Goal: Task Accomplishment & Management: Manage account settings

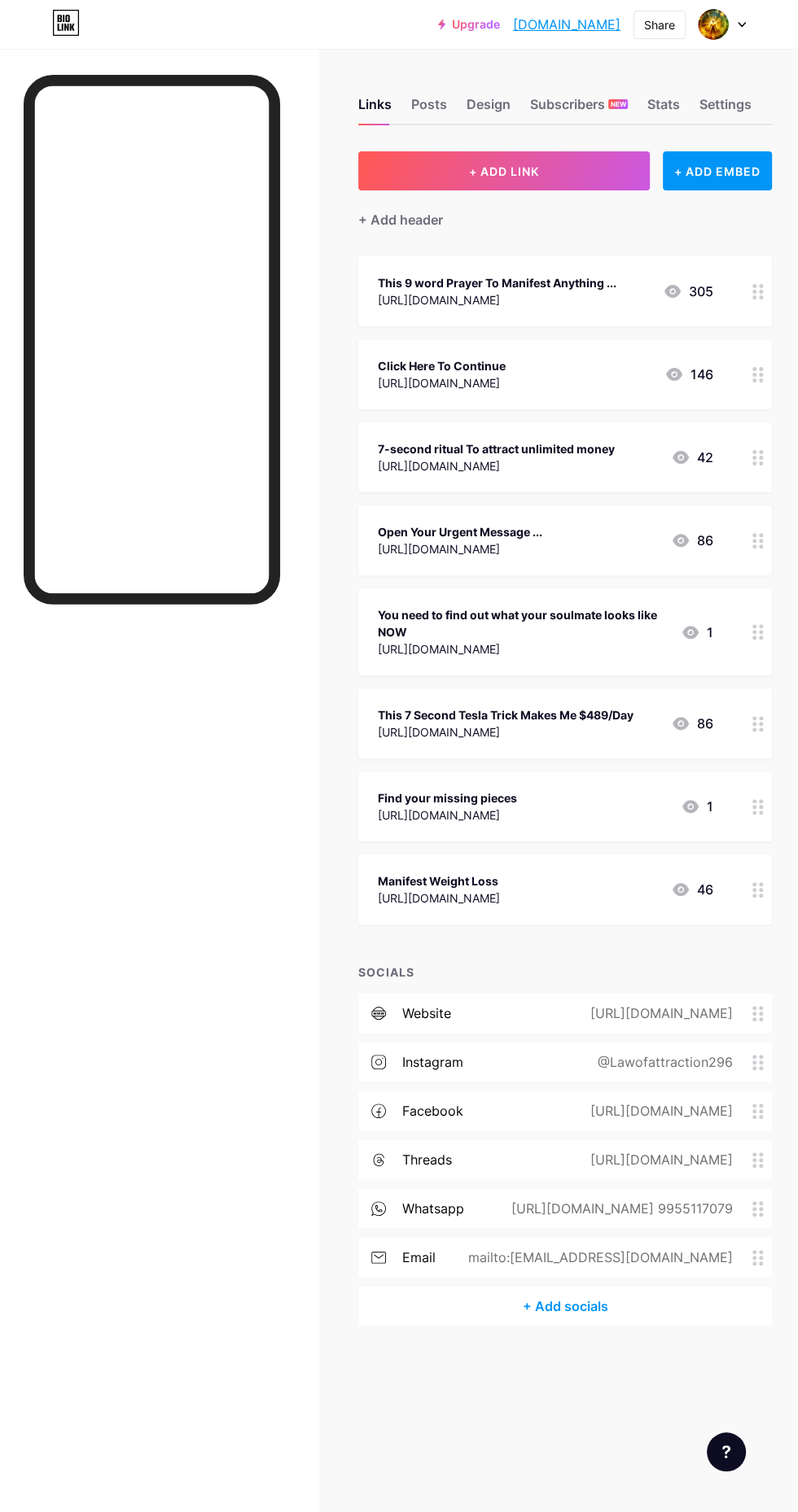
click at [512, 169] on span "+ ADD LINK" at bounding box center [504, 171] width 70 height 14
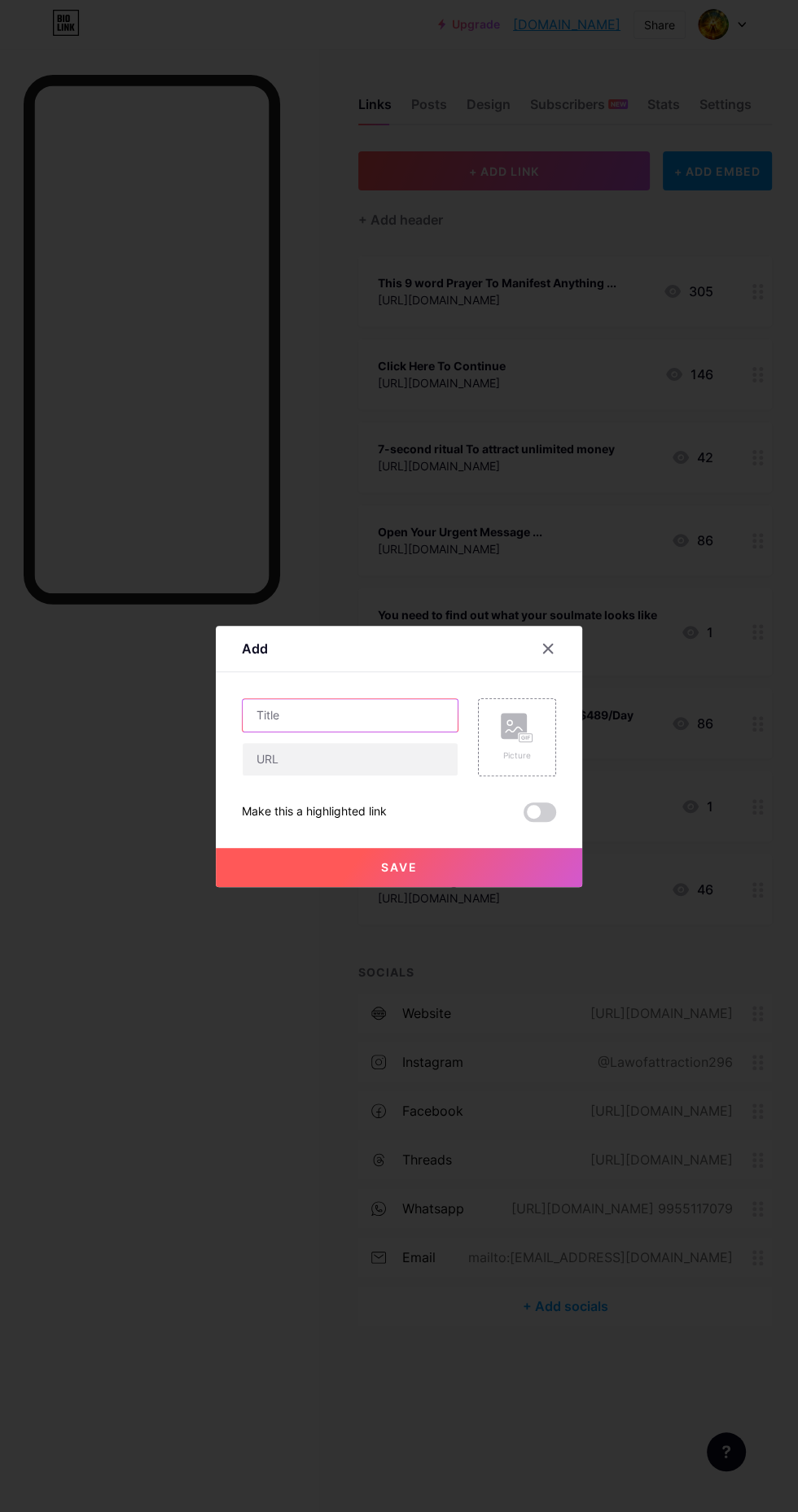
click at [361, 731] on input "text" at bounding box center [349, 716] width 215 height 33
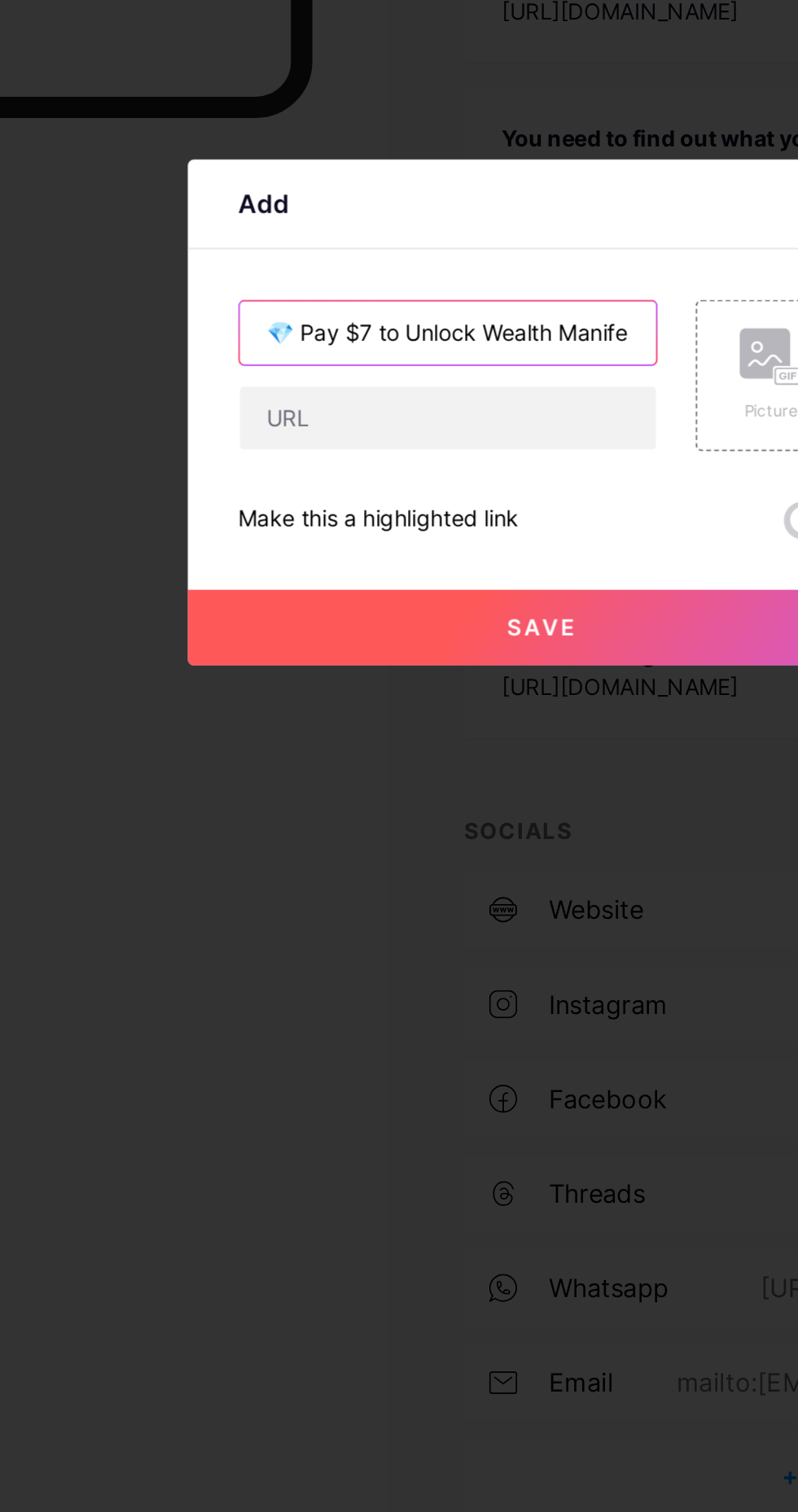
scroll to position [0, 36]
type input "💎 Pay $7 to Unlock Wealth Manifestation"
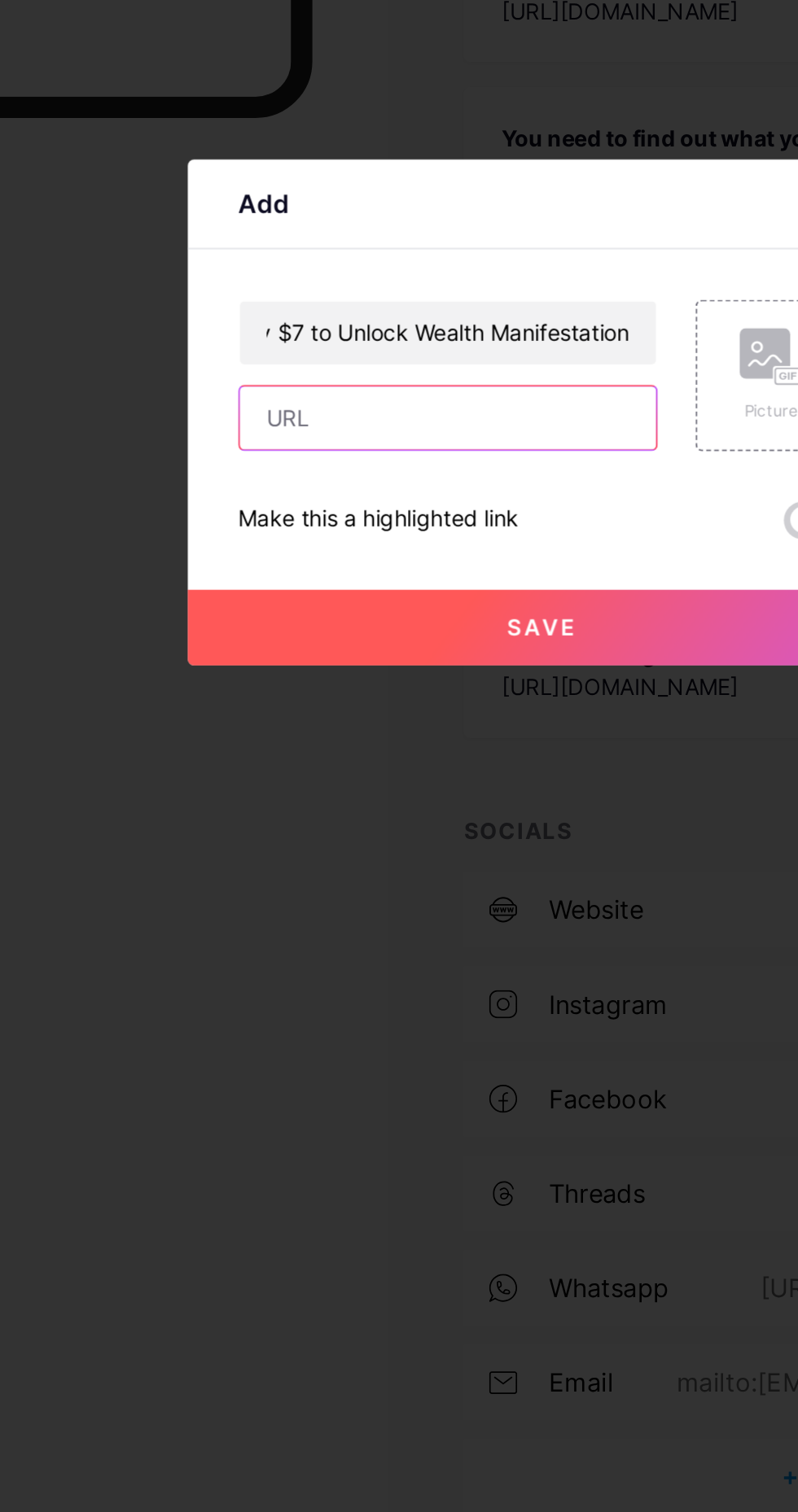
click at [402, 776] on input "text" at bounding box center [349, 759] width 215 height 33
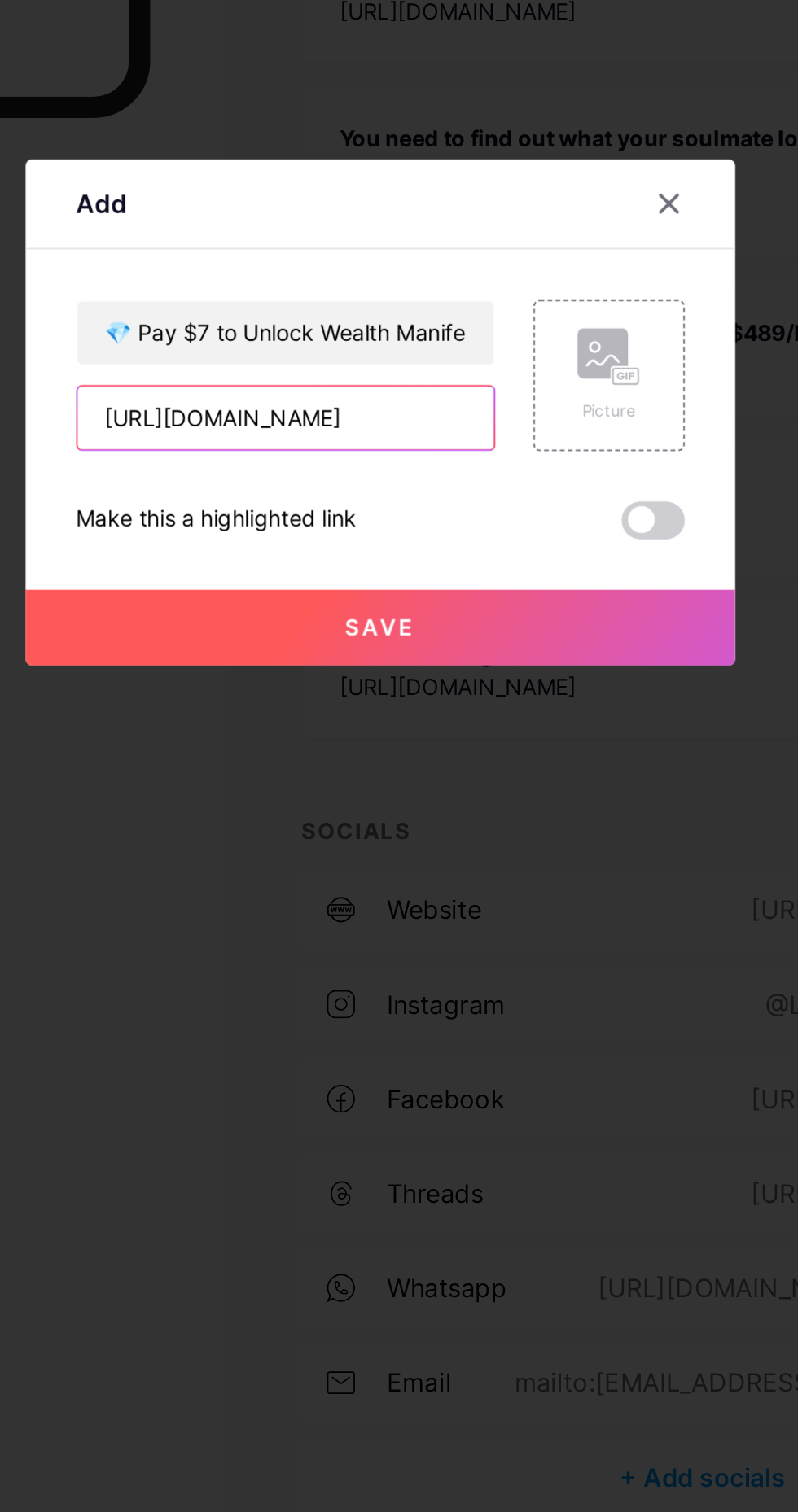
type input "https://www.paypal.me/ShashiRanjan253/7USD"
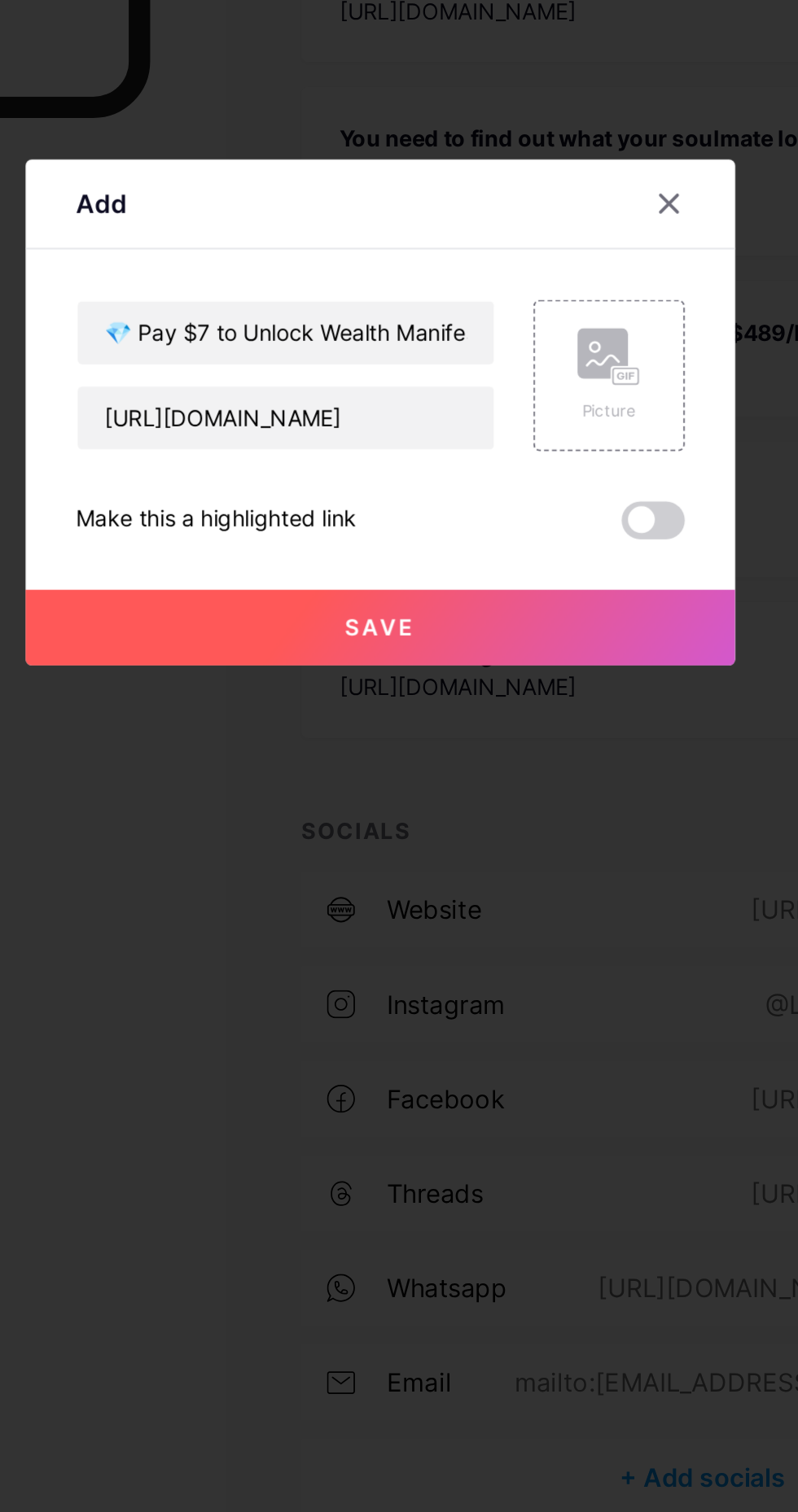
click at [542, 822] on span at bounding box center [539, 812] width 33 height 19
click at [523, 816] on input "checkbox" at bounding box center [523, 816] width 0 height 0
click at [491, 887] on button "Save" at bounding box center [399, 867] width 367 height 39
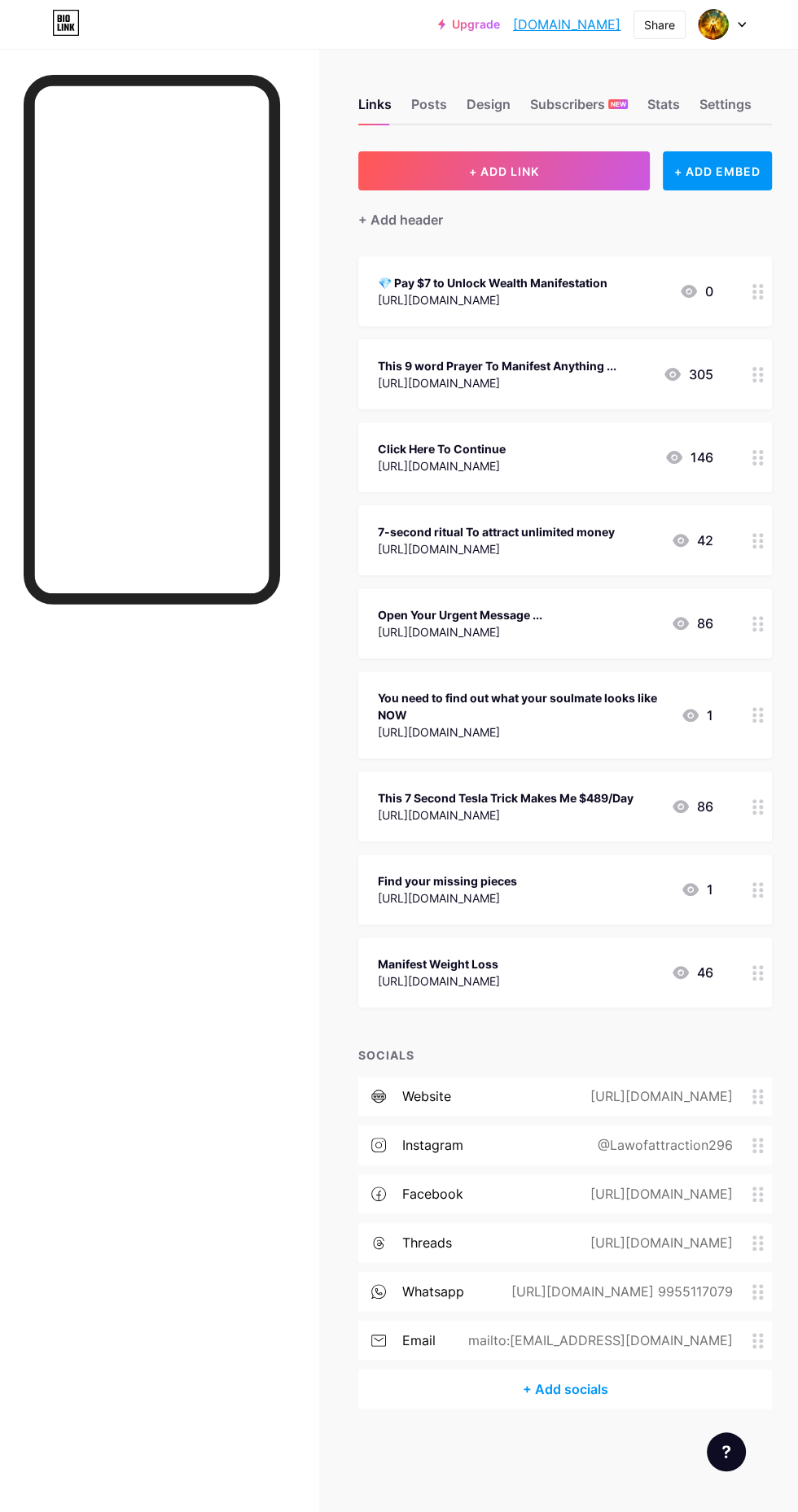
click at [430, 109] on div "Posts" at bounding box center [428, 109] width 36 height 29
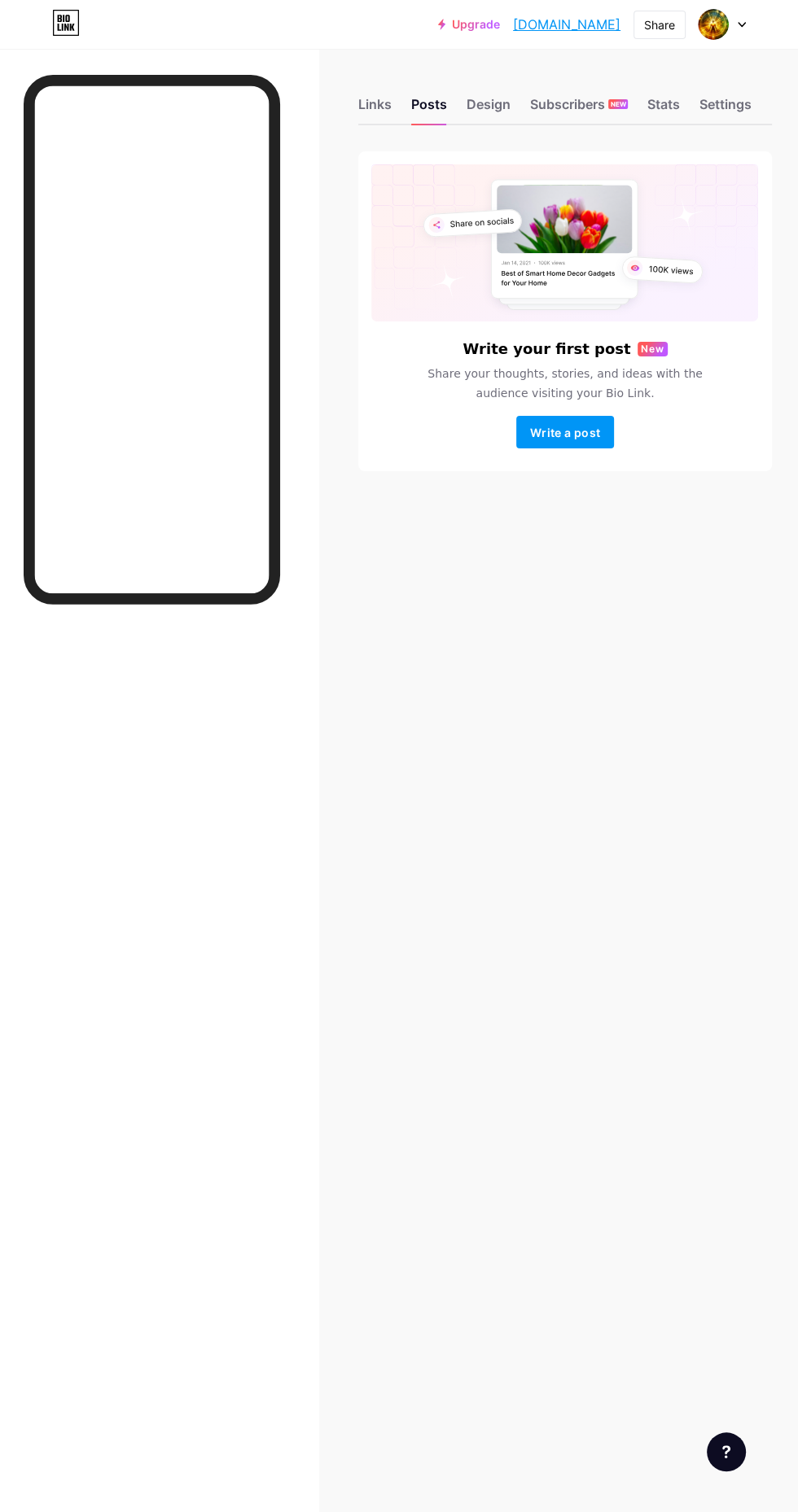
click at [490, 104] on div "Design" at bounding box center [488, 109] width 44 height 29
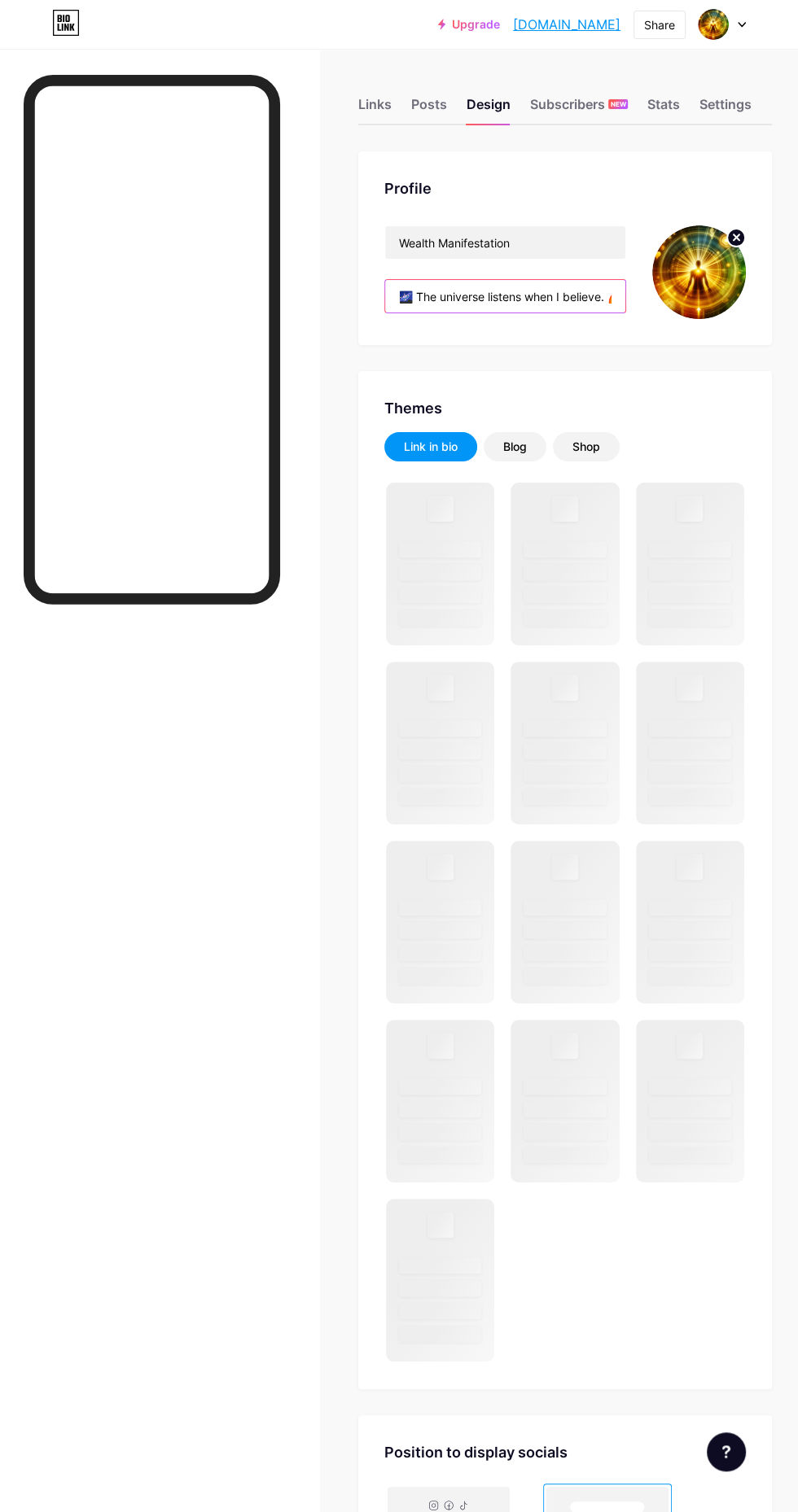
click at [401, 291] on input "🌌 The universe listens when I believe. 🌈 Living the life I once visualized. Man…" at bounding box center [505, 296] width 240 height 33
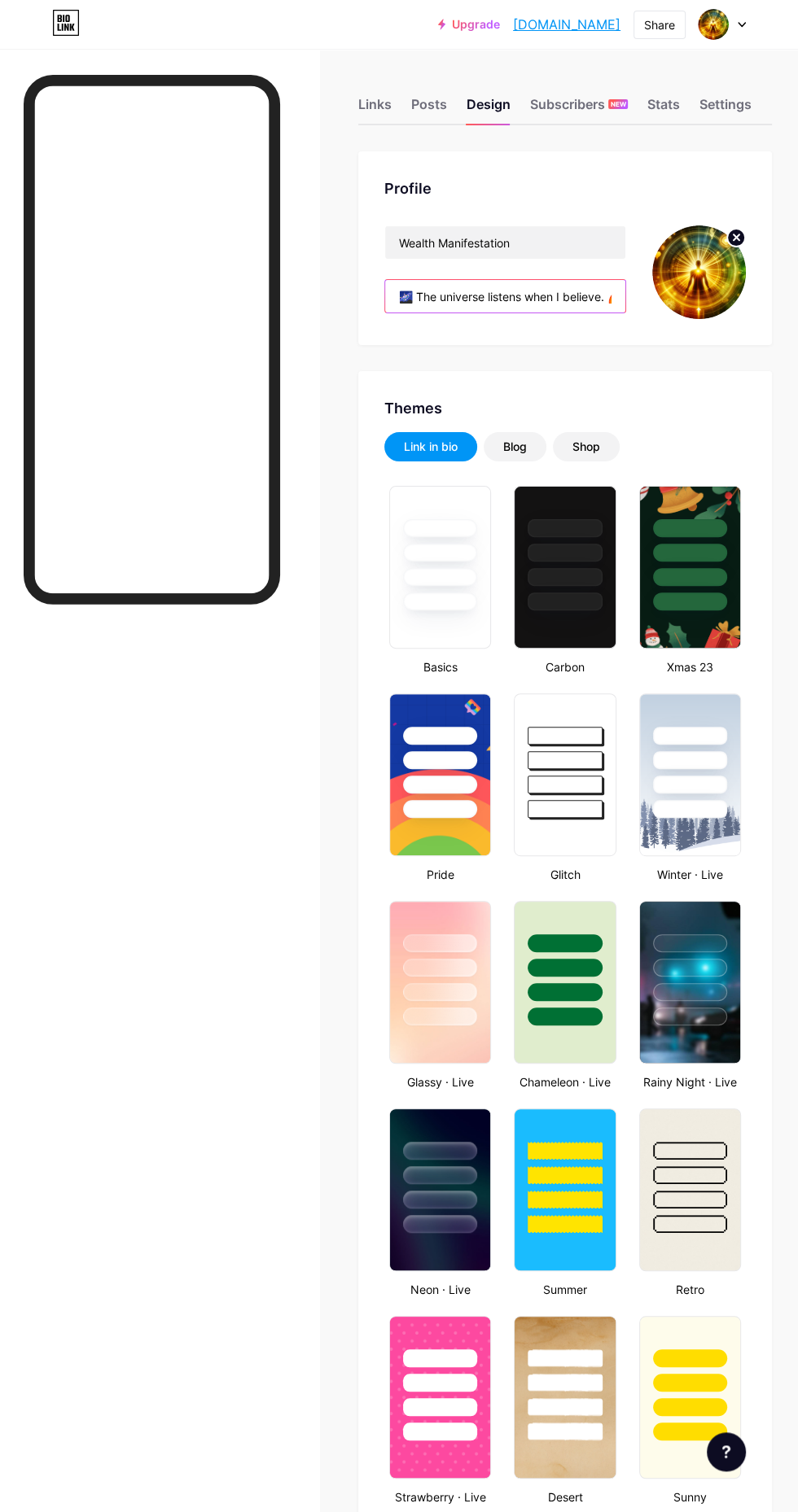
type input "#ffffff"
type input "#000000"
click at [403, 302] on input "🌌 The universe listens when I believe. 🌈 Living the life I once visualized. Man…" at bounding box center [505, 296] width 240 height 33
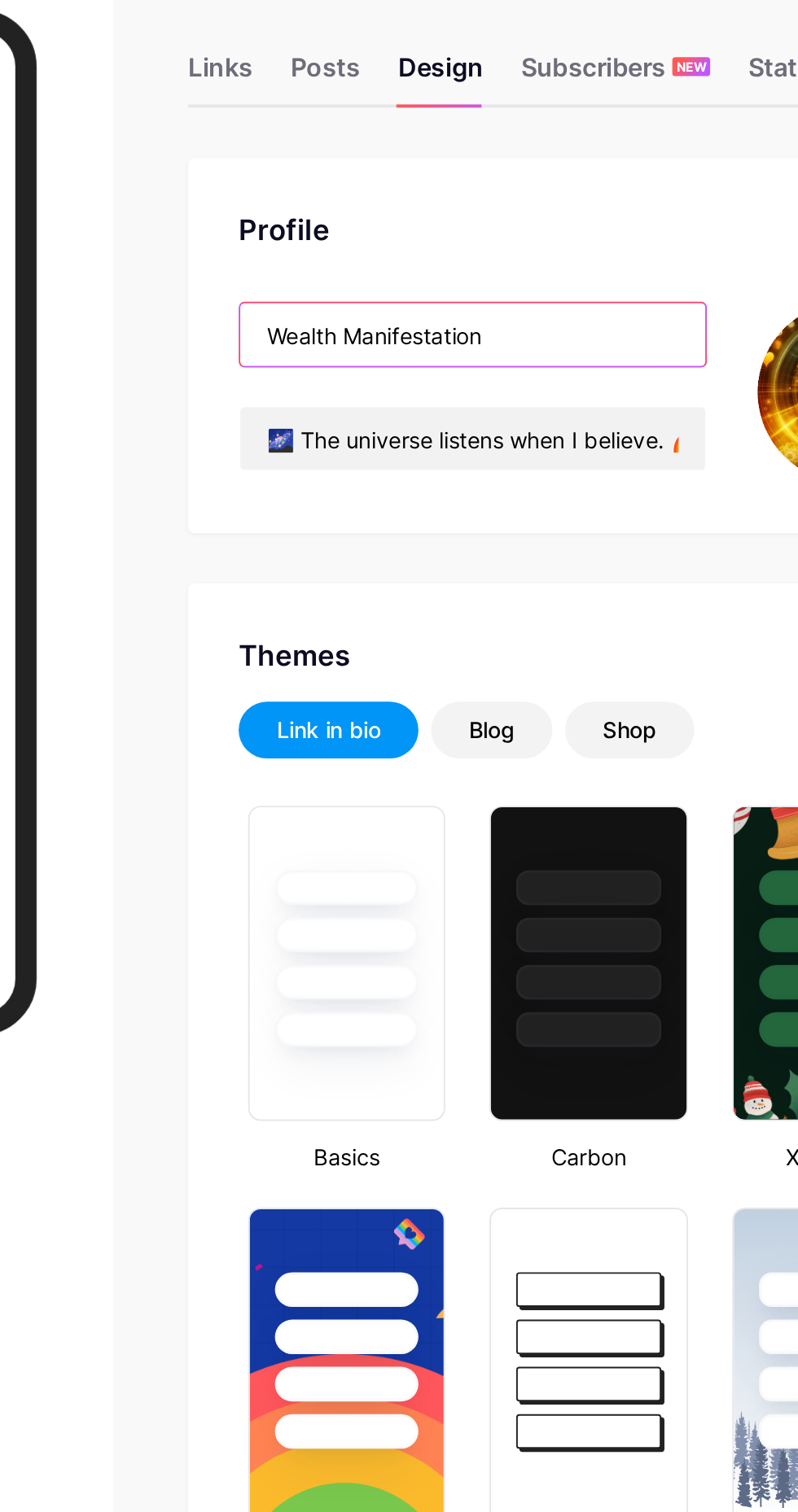
click at [454, 238] on input "Wealth Manifestation" at bounding box center [505, 242] width 240 height 33
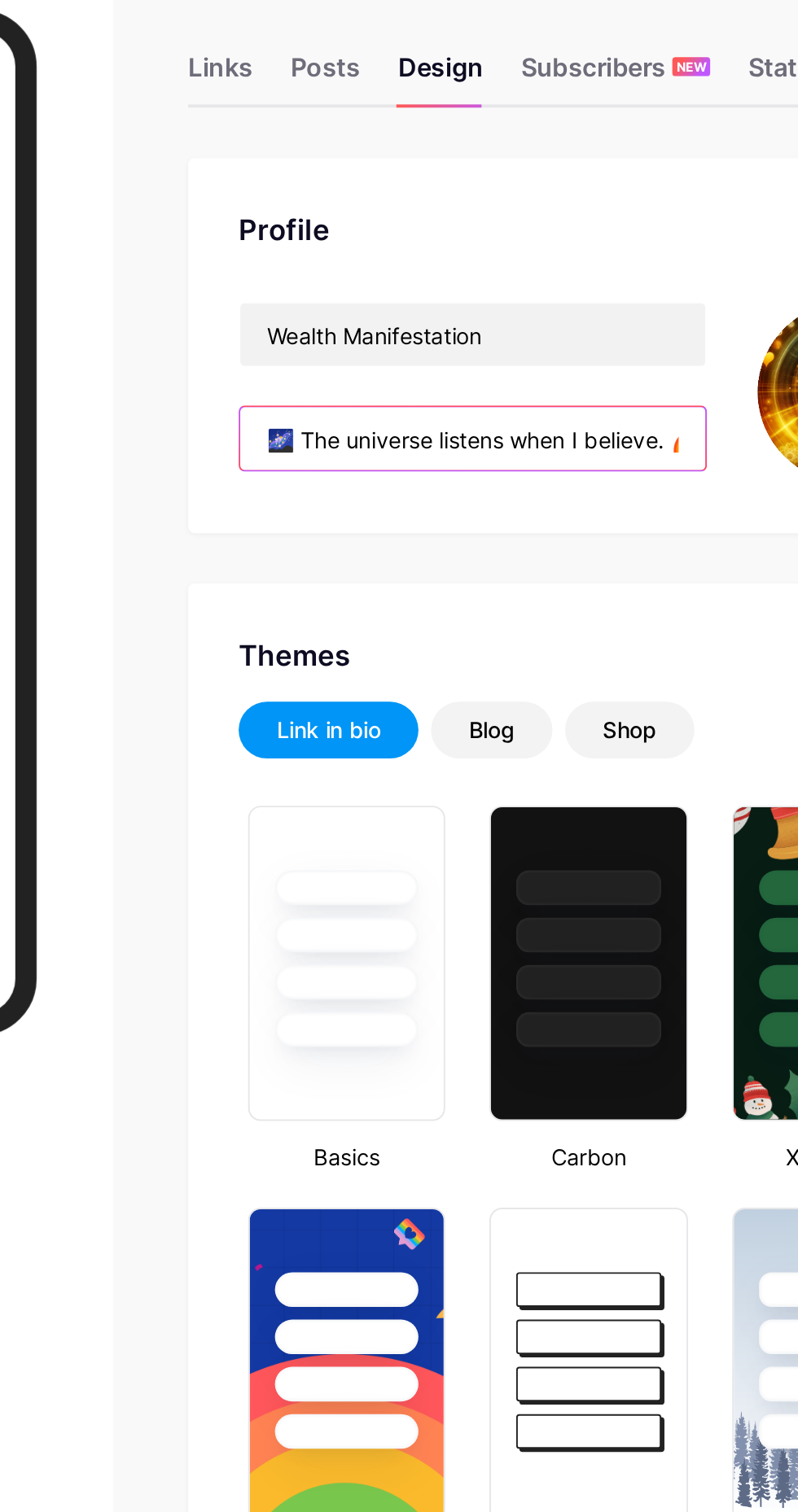
click at [445, 296] on input "🌌 The universe listens when I believe. 🌈 Living the life I once visualized. Man…" at bounding box center [505, 296] width 240 height 33
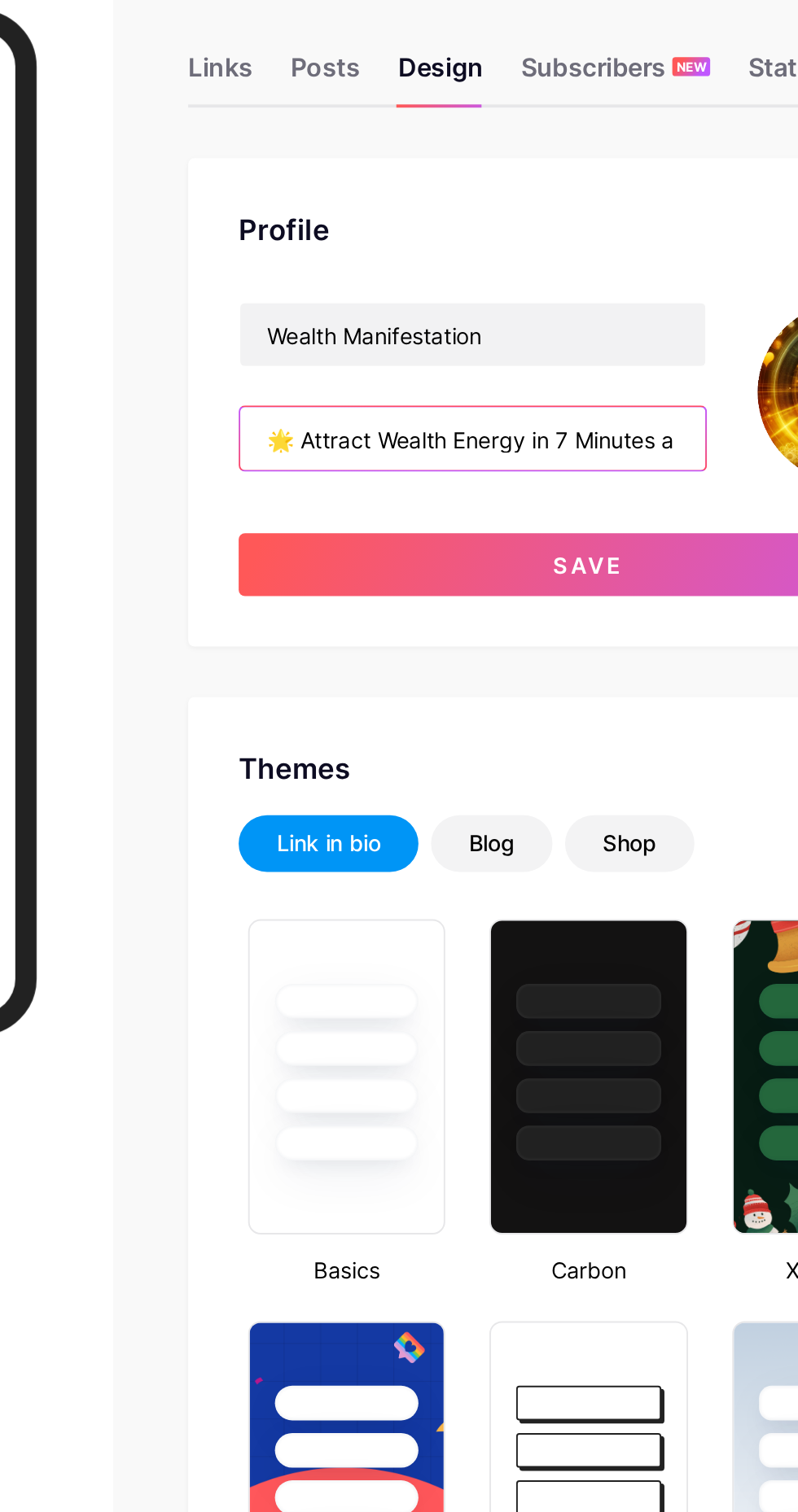
scroll to position [0, 938]
type input "🌟 Attract Wealth Energy in 7 Minutes a Day! 🎁 Instantly receive: ✅ 7-Minute Wea…"
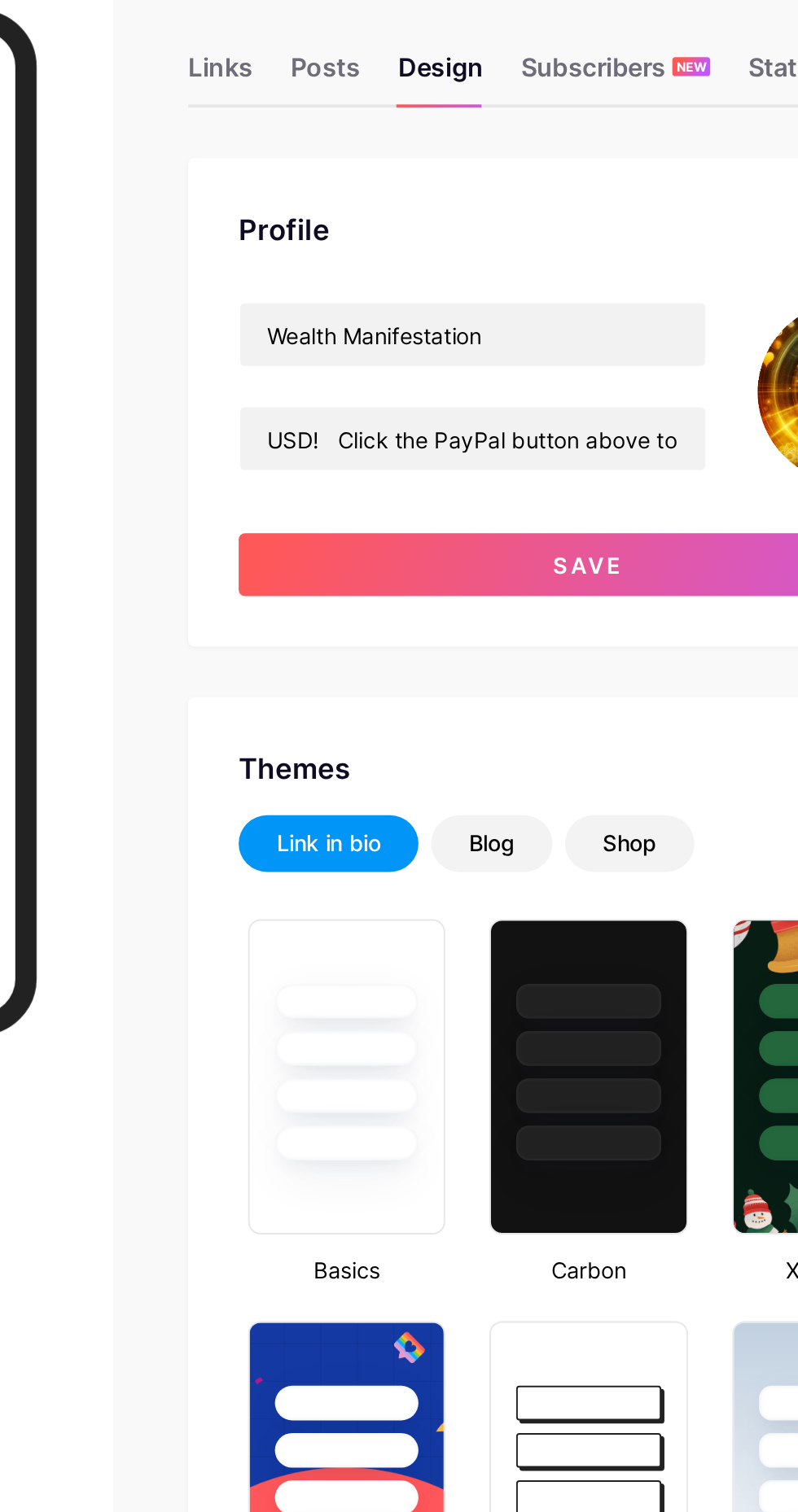
click at [591, 361] on button "Save" at bounding box center [564, 362] width 361 height 33
type input "#ffffff"
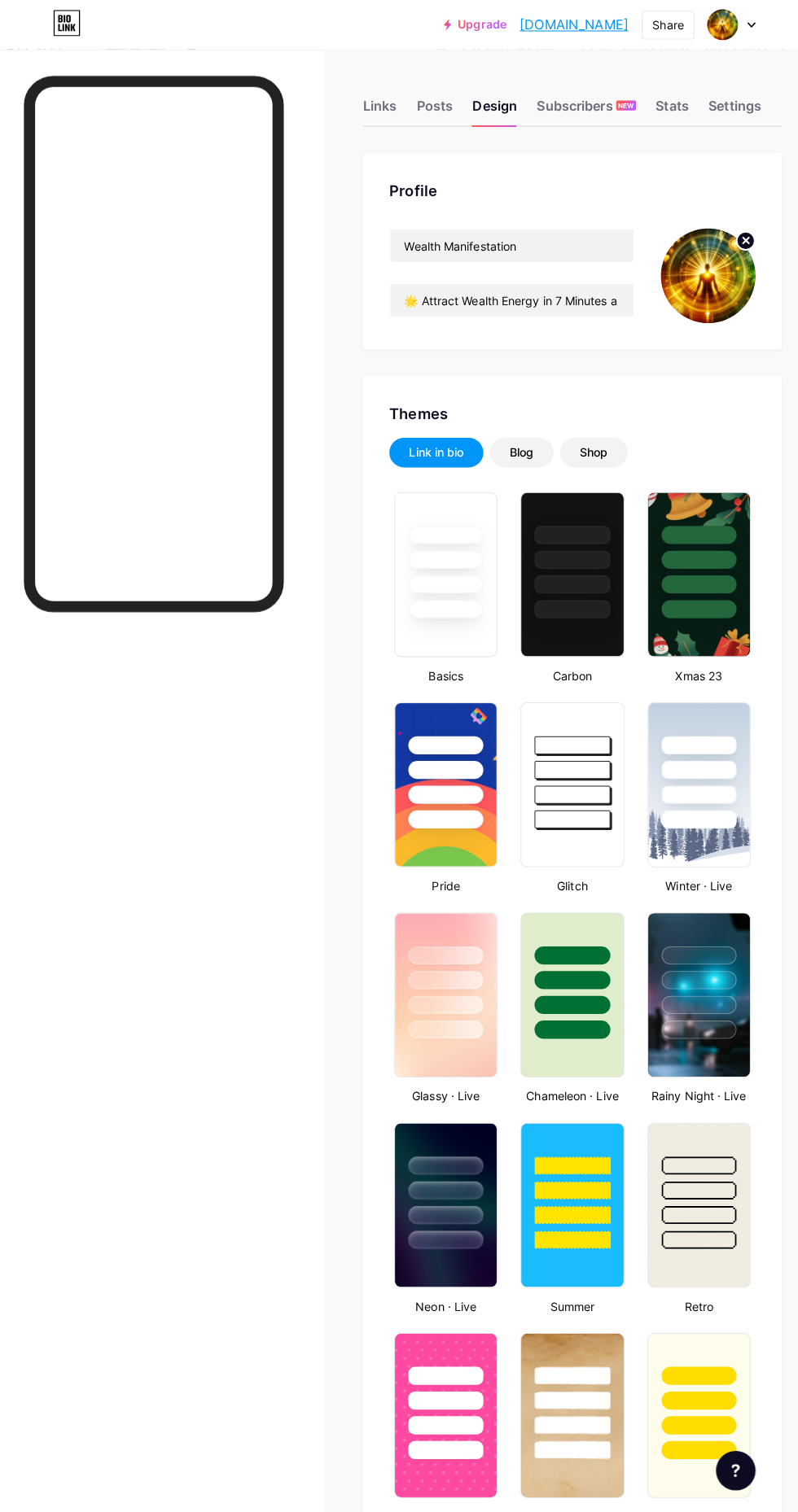
click at [382, 112] on div "Links" at bounding box center [374, 109] width 34 height 29
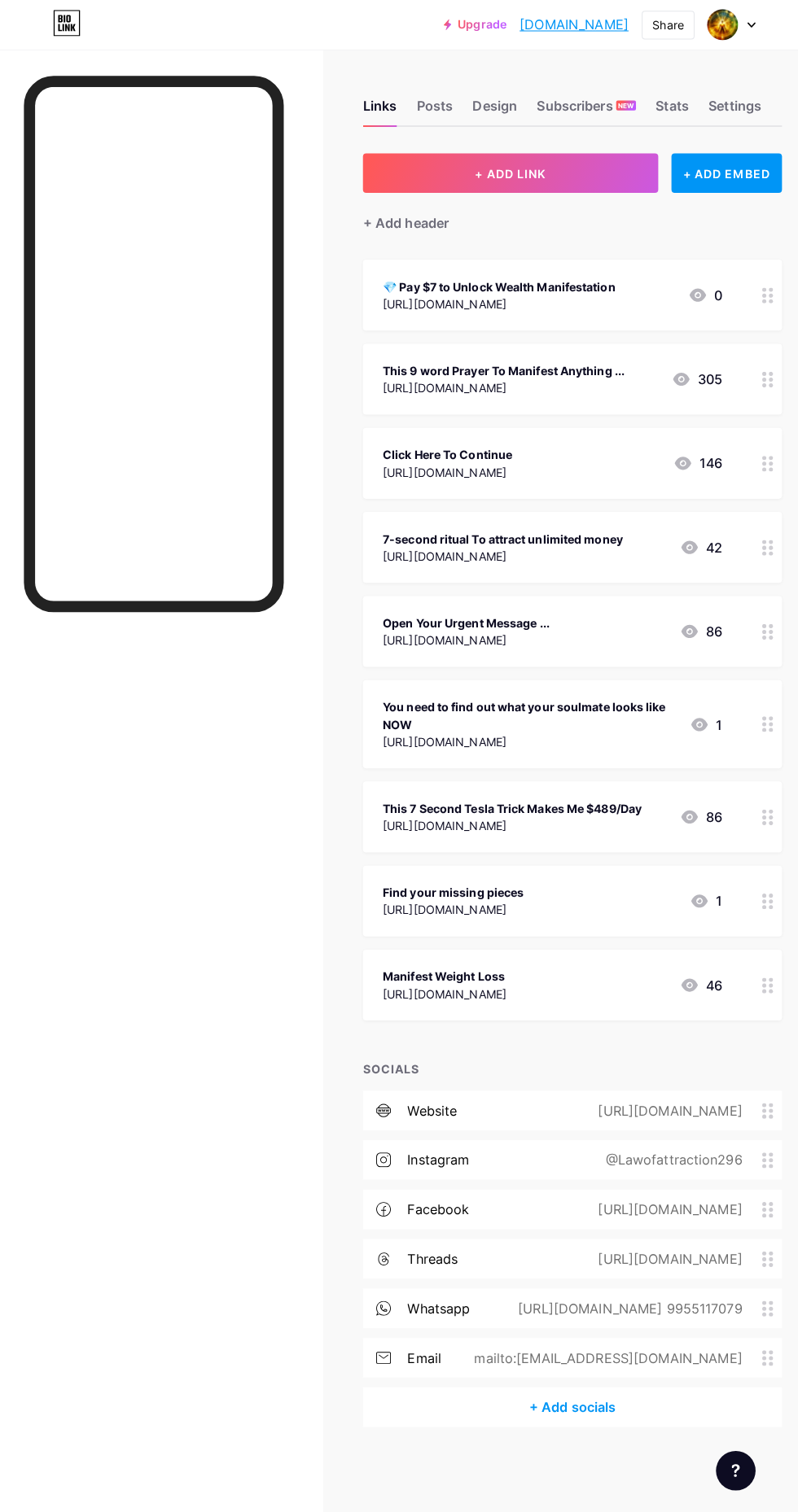
click at [605, 287] on div "💎 Pay $7 to Unlock Wealth Manifestation" at bounding box center [492, 283] width 230 height 17
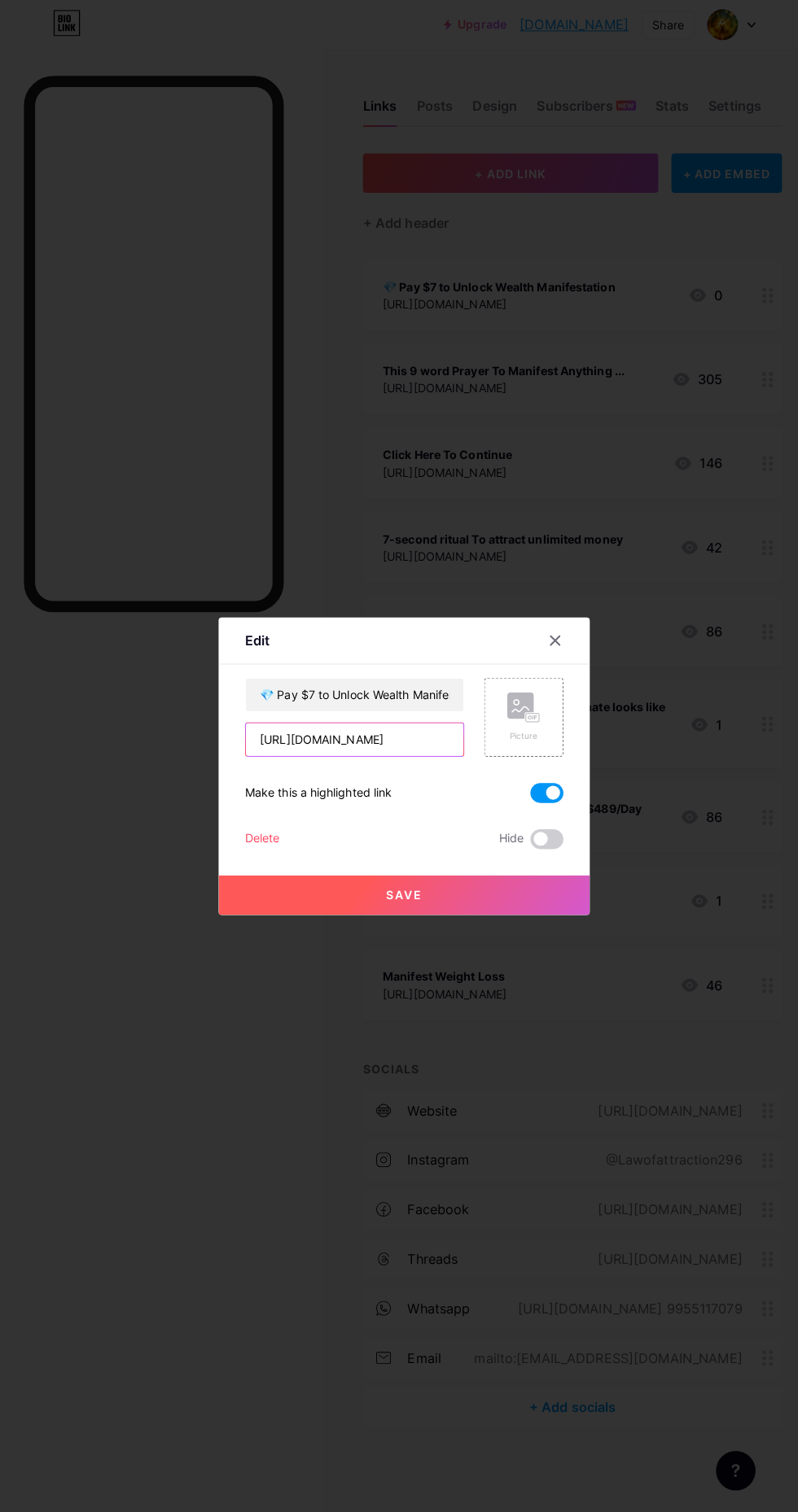
click at [280, 746] on input "https://www.paypal.me/ShashiRanjan253/7USD" at bounding box center [349, 730] width 215 height 33
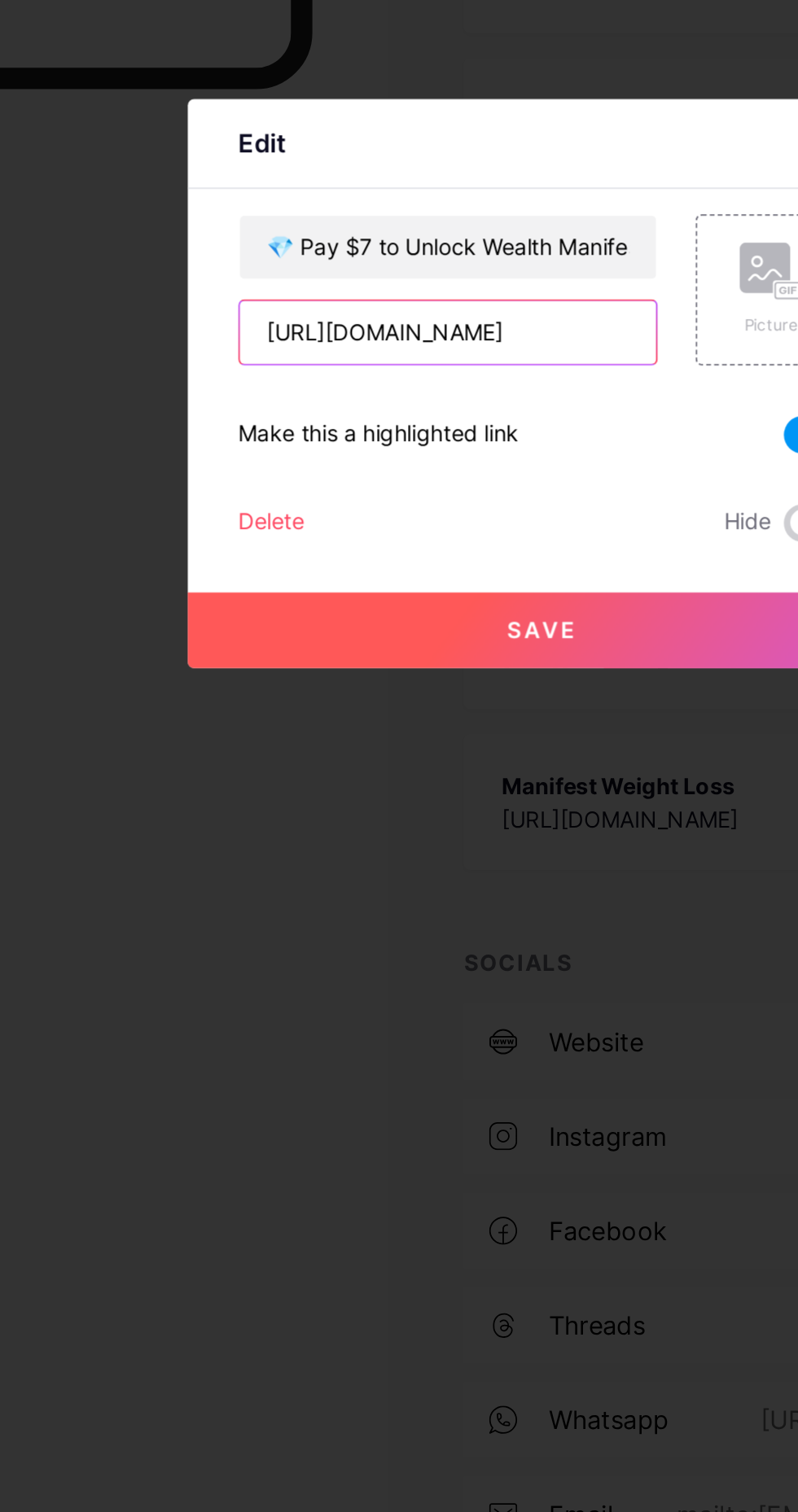
scroll to position [0, 195]
type input "https://www.paypal.com/instantcommerce/checkout?token=XXXXXXXX"
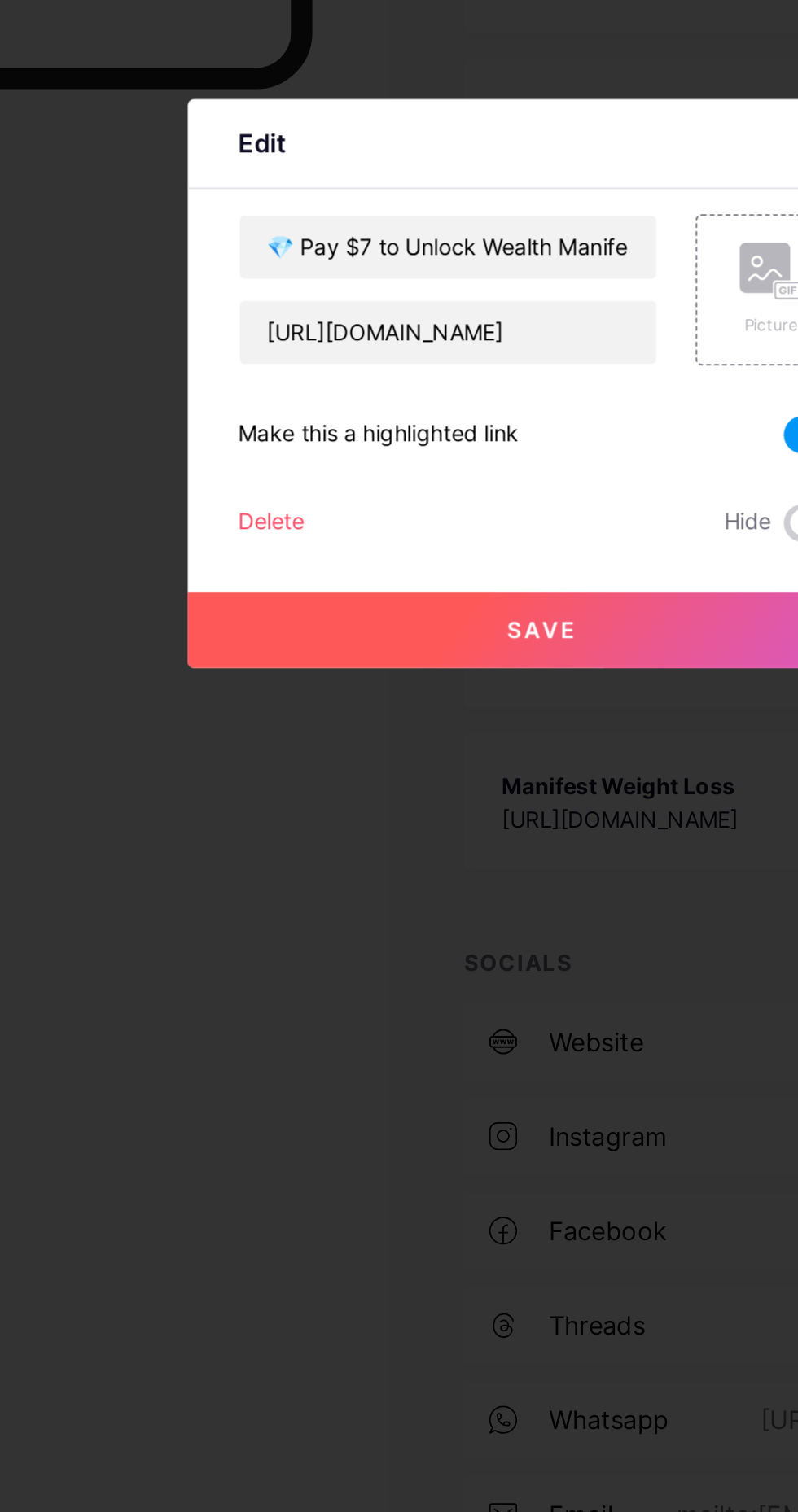
click at [414, 891] on span "Save" at bounding box center [399, 883] width 37 height 14
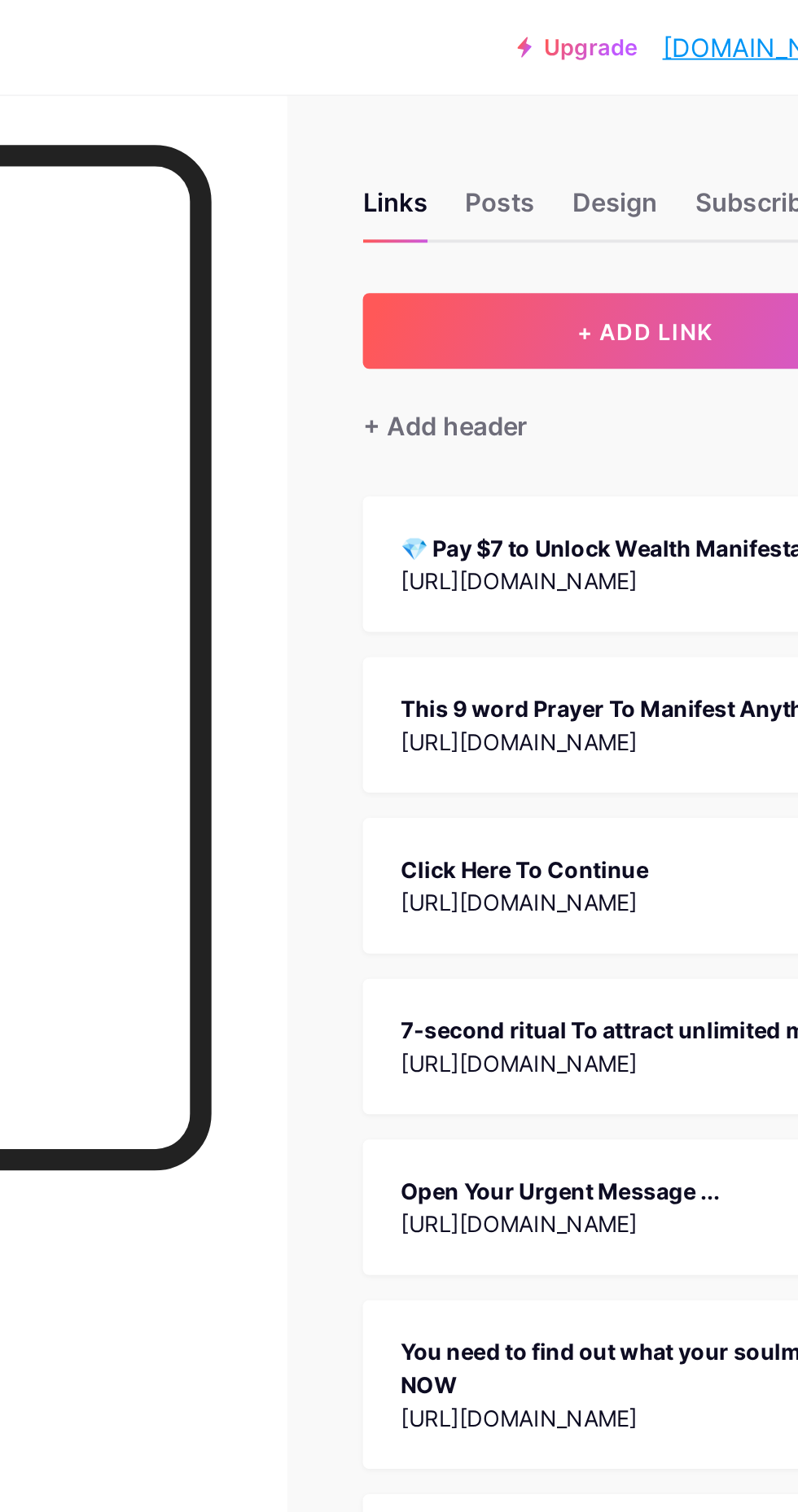
click at [439, 293] on div "https://www.paypal.com/instantcommerce/checkout?token=XXXXXXXX" at bounding box center [492, 300] width 230 height 17
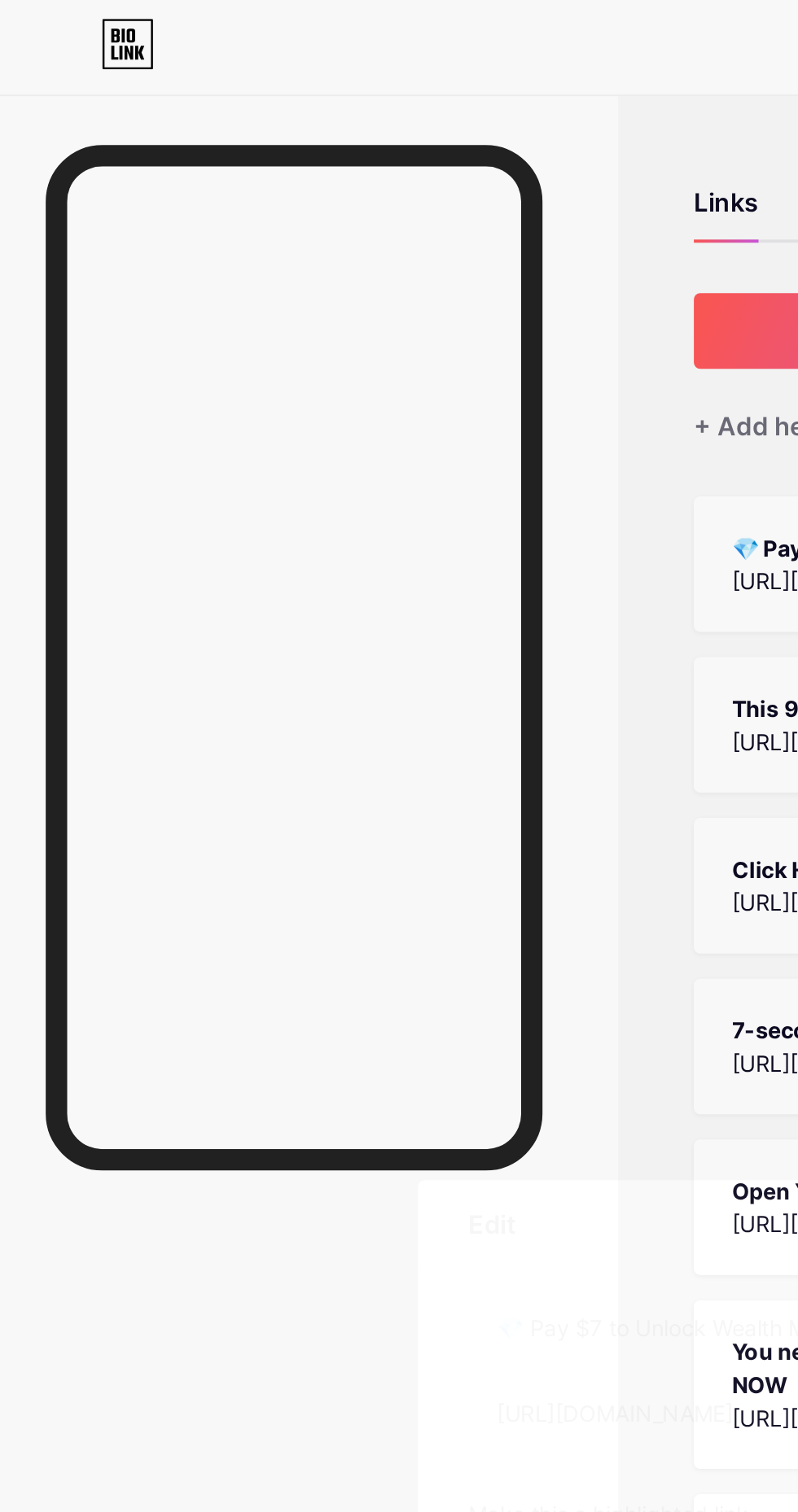
click at [344, 630] on div at bounding box center [399, 756] width 798 height 1512
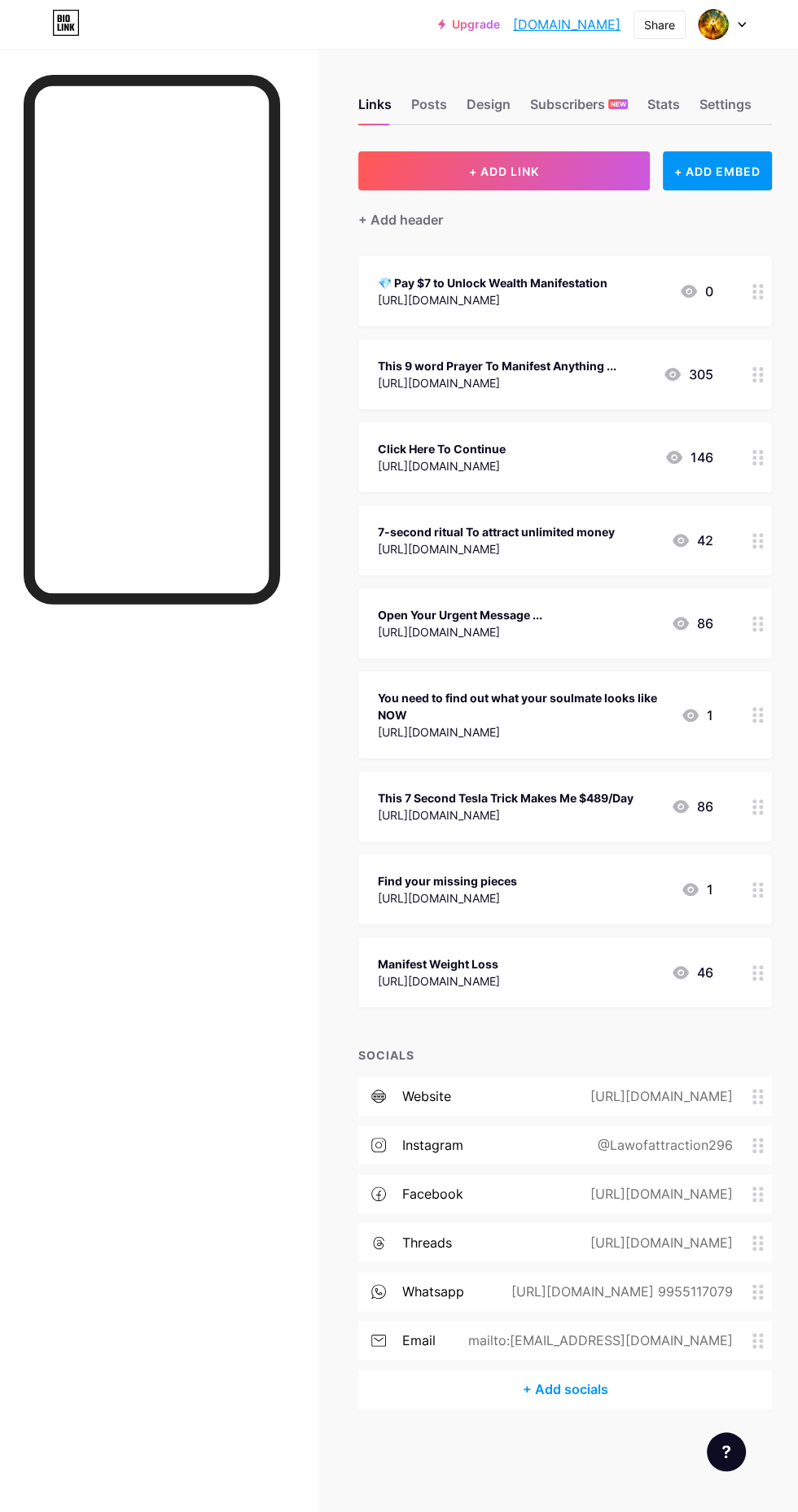
click at [429, 106] on div "Posts" at bounding box center [428, 109] width 36 height 29
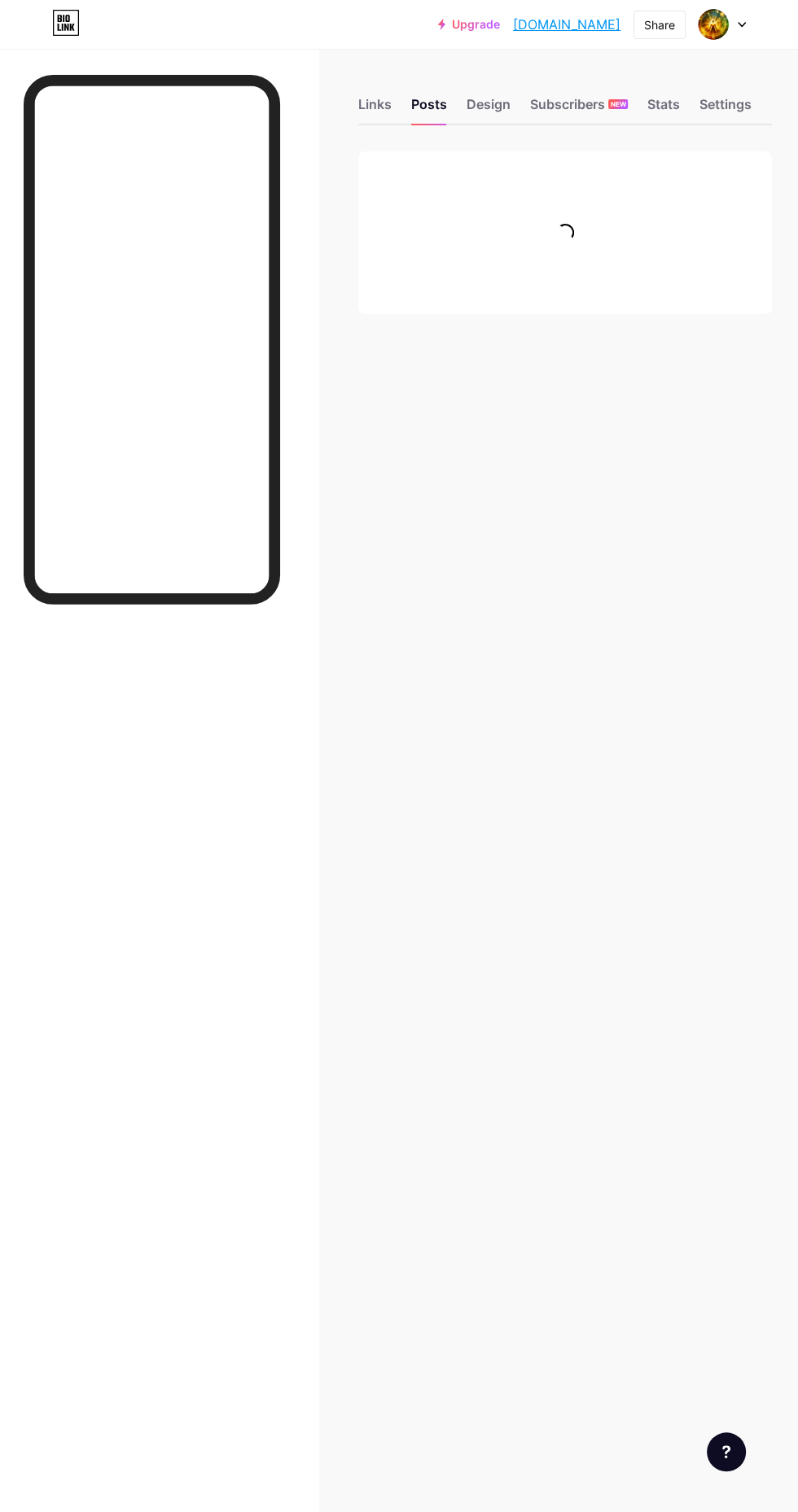
click at [506, 102] on div "Design" at bounding box center [488, 109] width 44 height 29
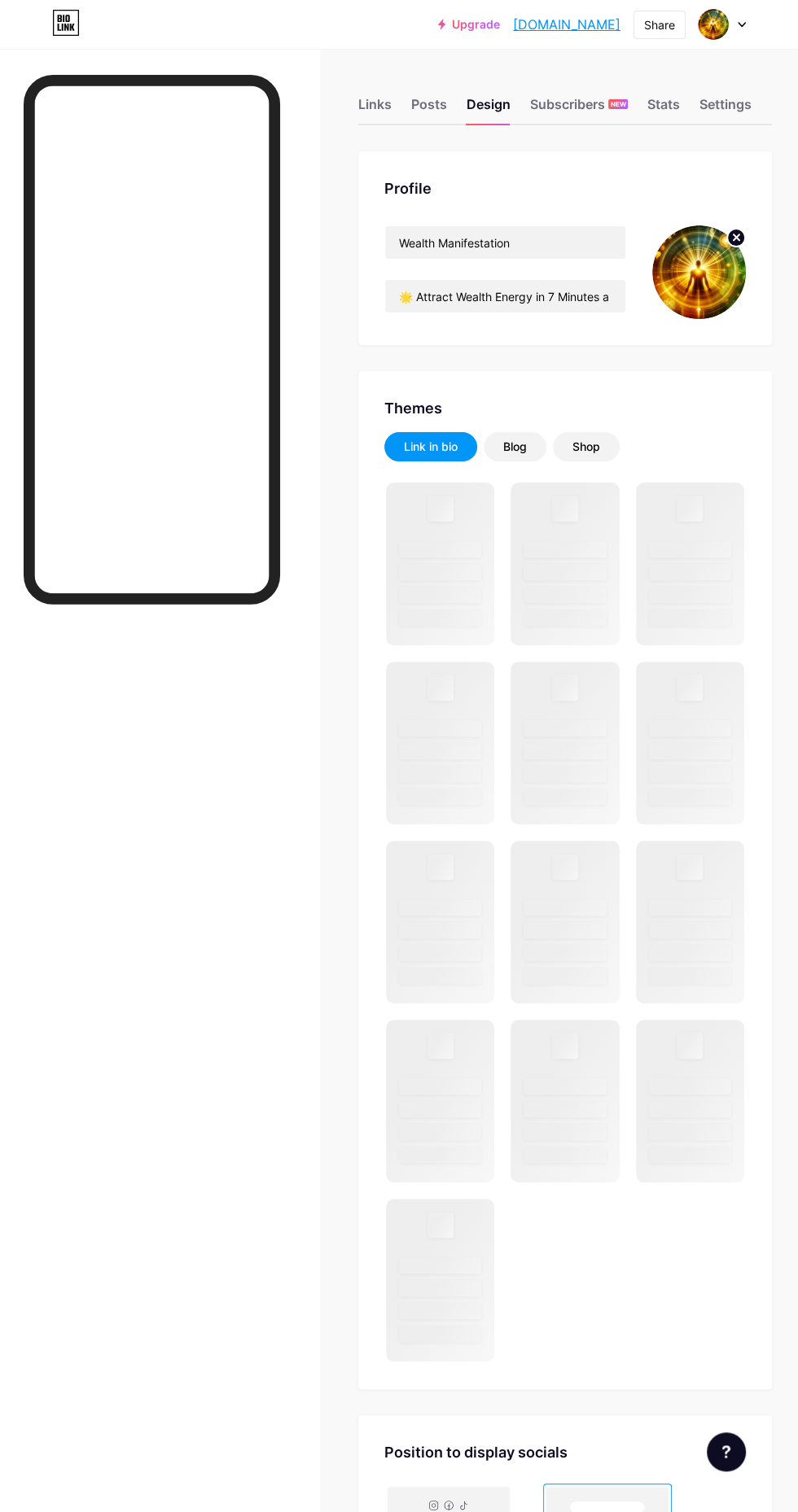
click at [374, 116] on div "Links" at bounding box center [374, 109] width 34 height 29
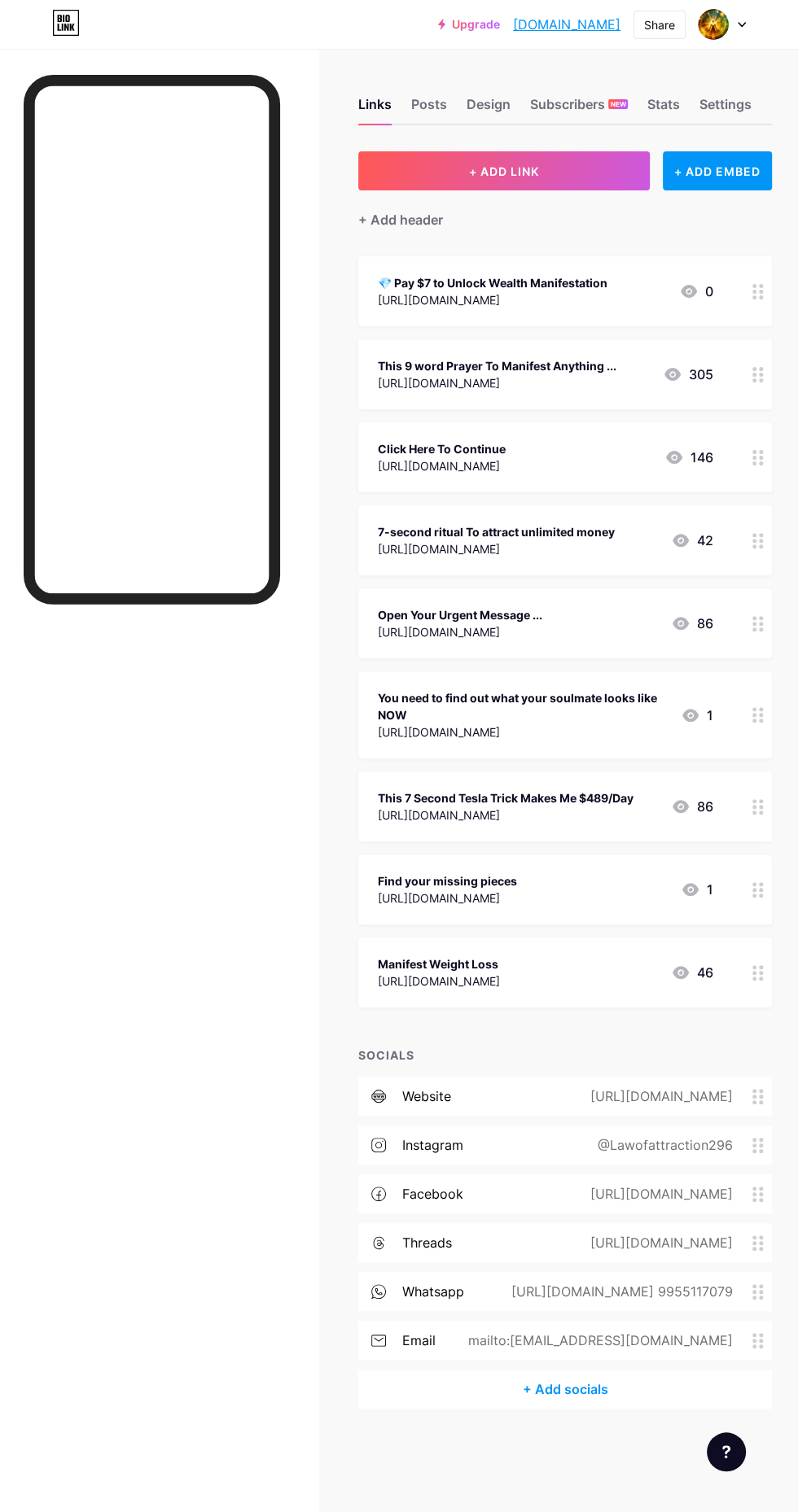
click at [680, 299] on icon at bounding box center [688, 291] width 19 height 19
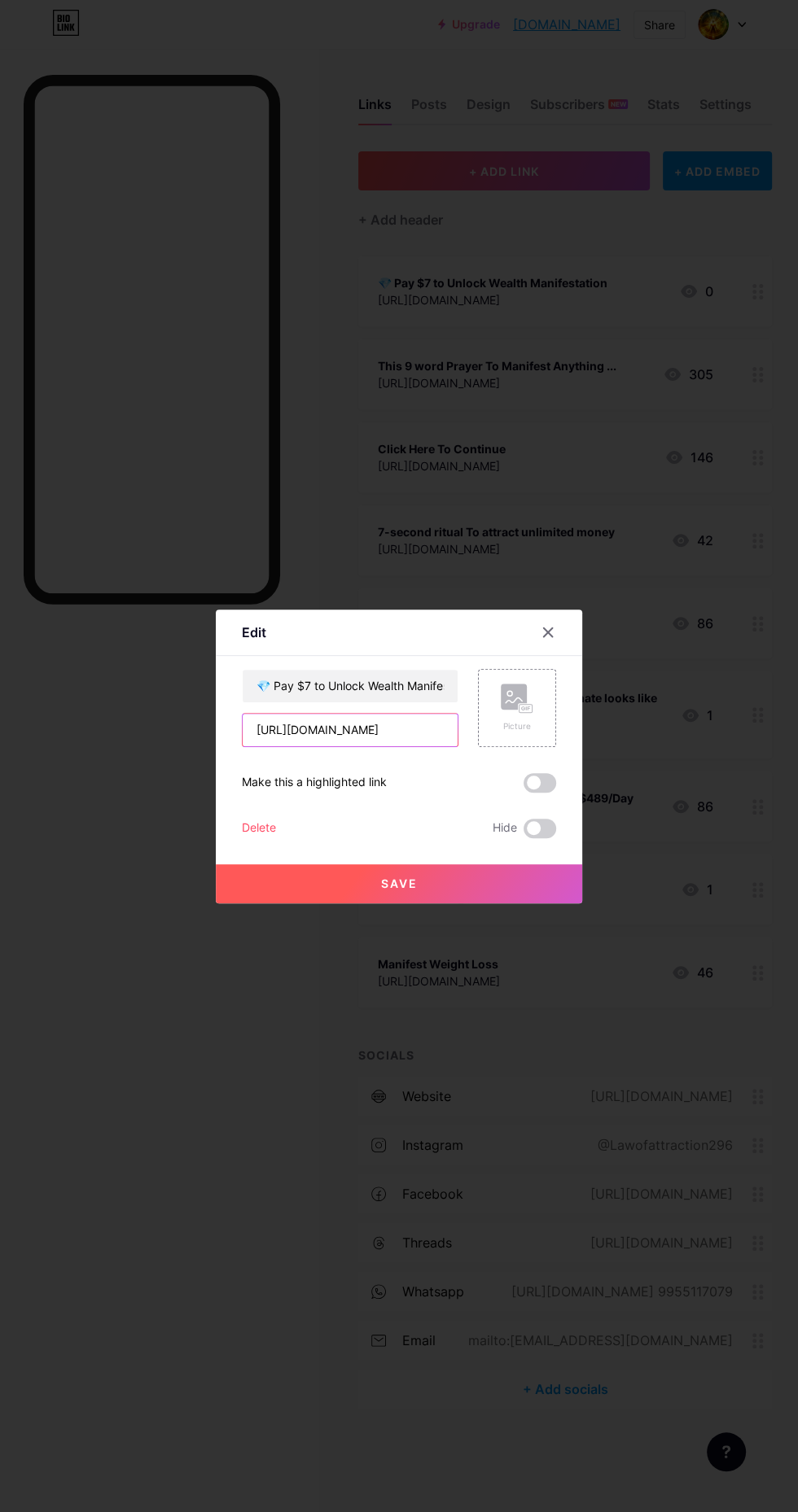
click at [278, 746] on input "https://www.paypal.com/instantcommerce/checkout?token=XXXXXXXX" at bounding box center [349, 730] width 215 height 33
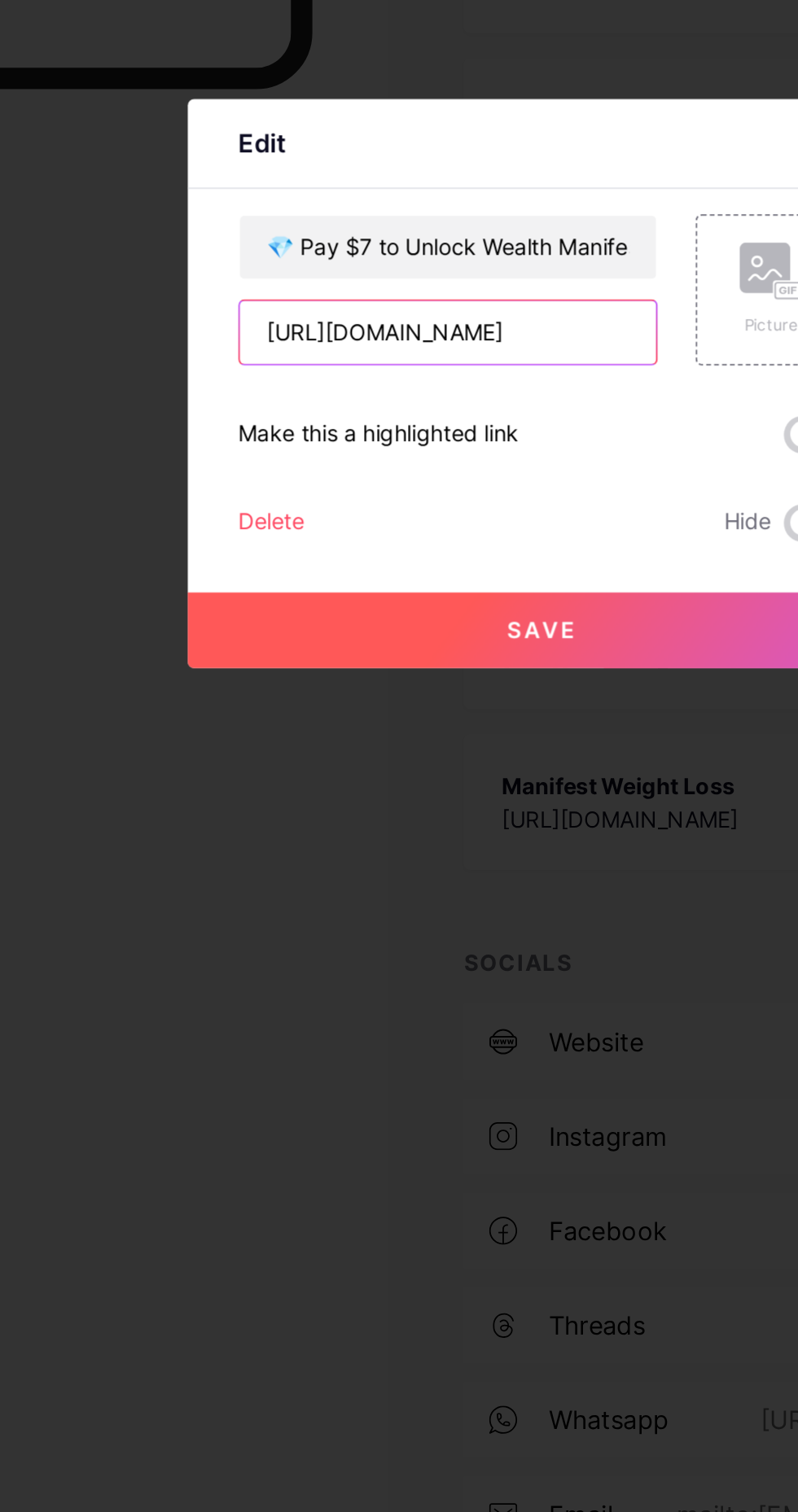
scroll to position [0, 34]
type input "[URL][DOMAIN_NAME]"
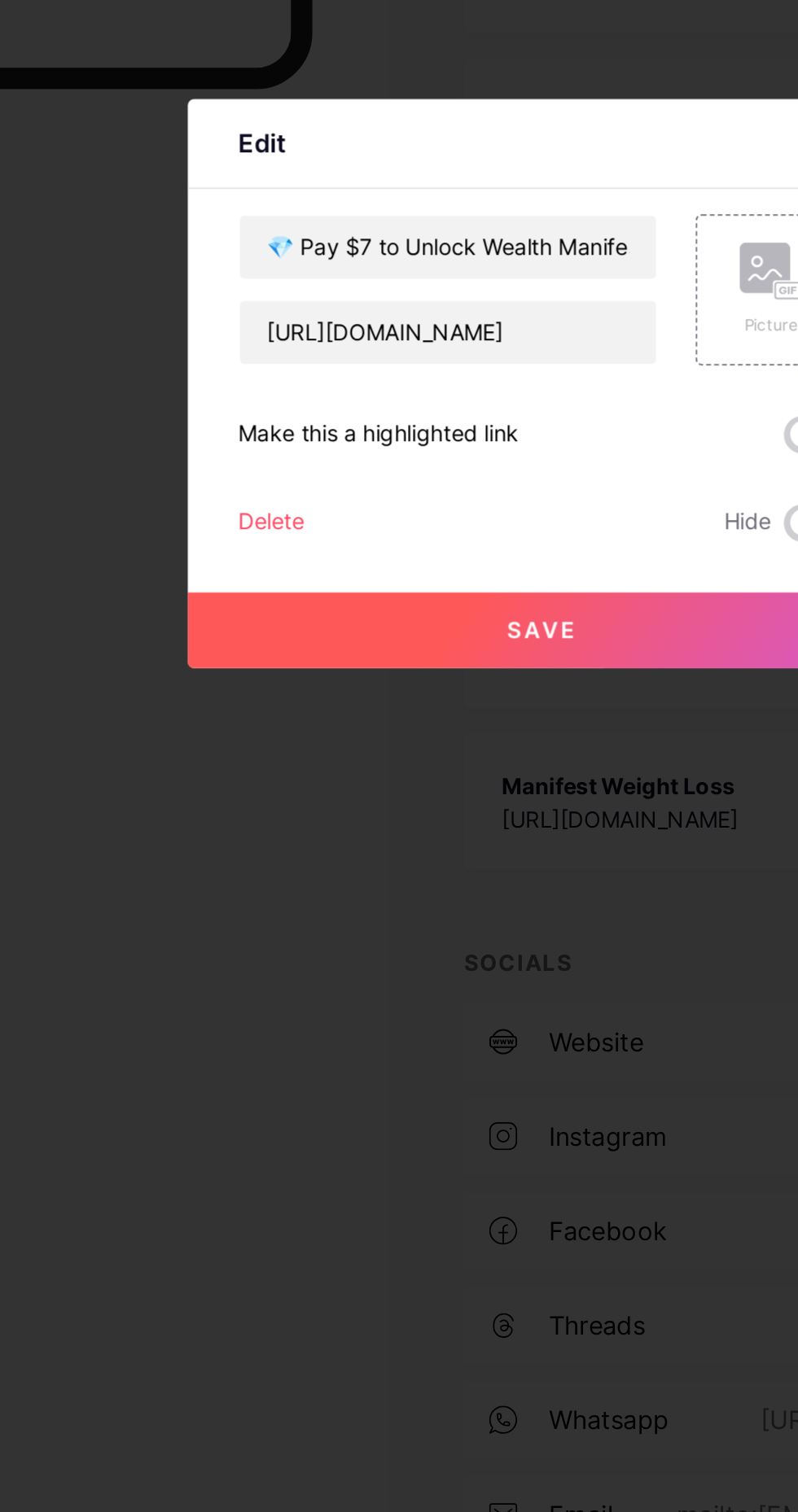
click at [420, 903] on button "Save" at bounding box center [399, 884] width 367 height 39
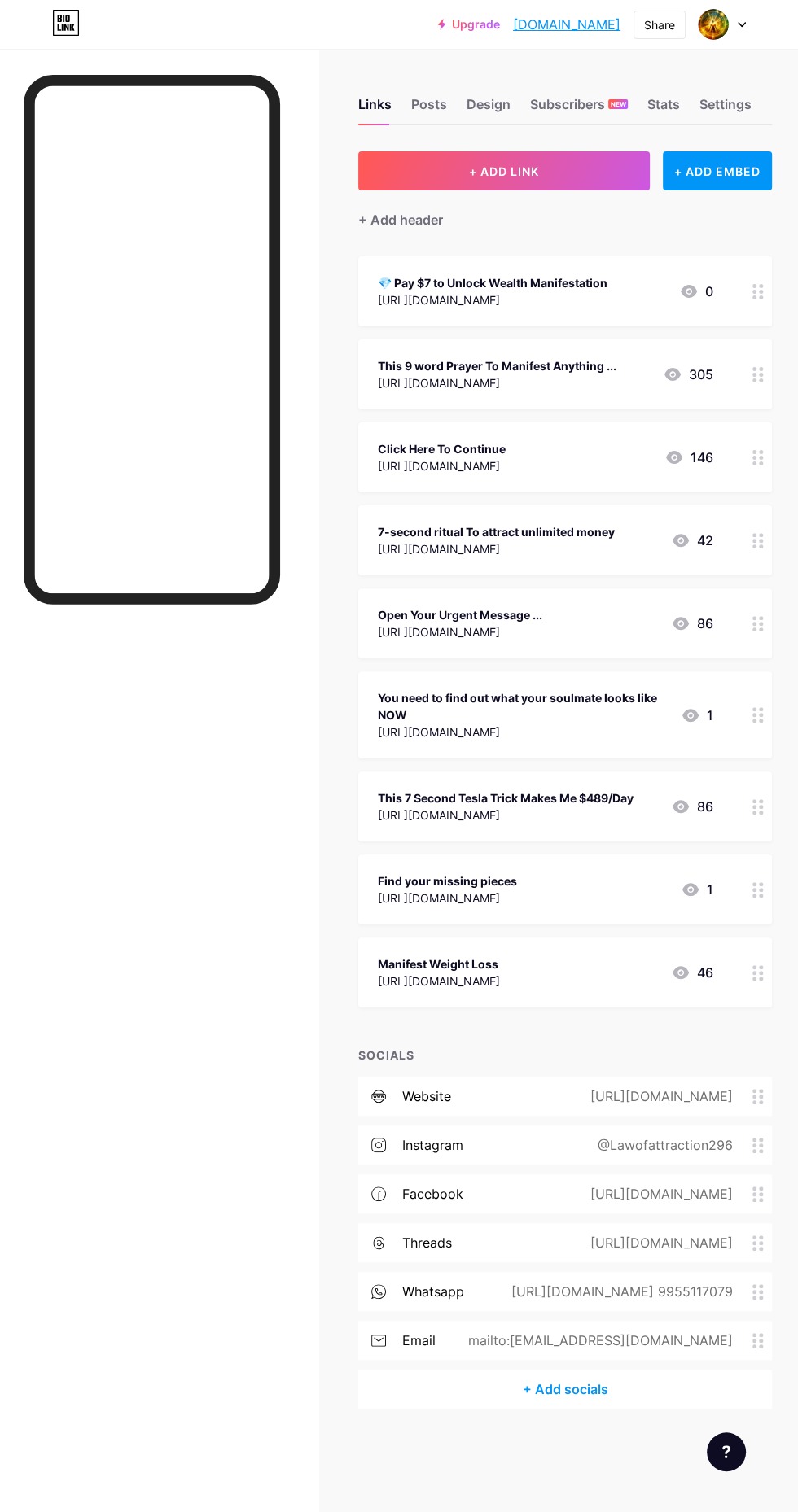
click at [602, 324] on div "💎 Pay $7 to Unlock Wealth Manifestation https://www.paypal.me/ShashiRanjan253 0" at bounding box center [564, 291] width 413 height 70
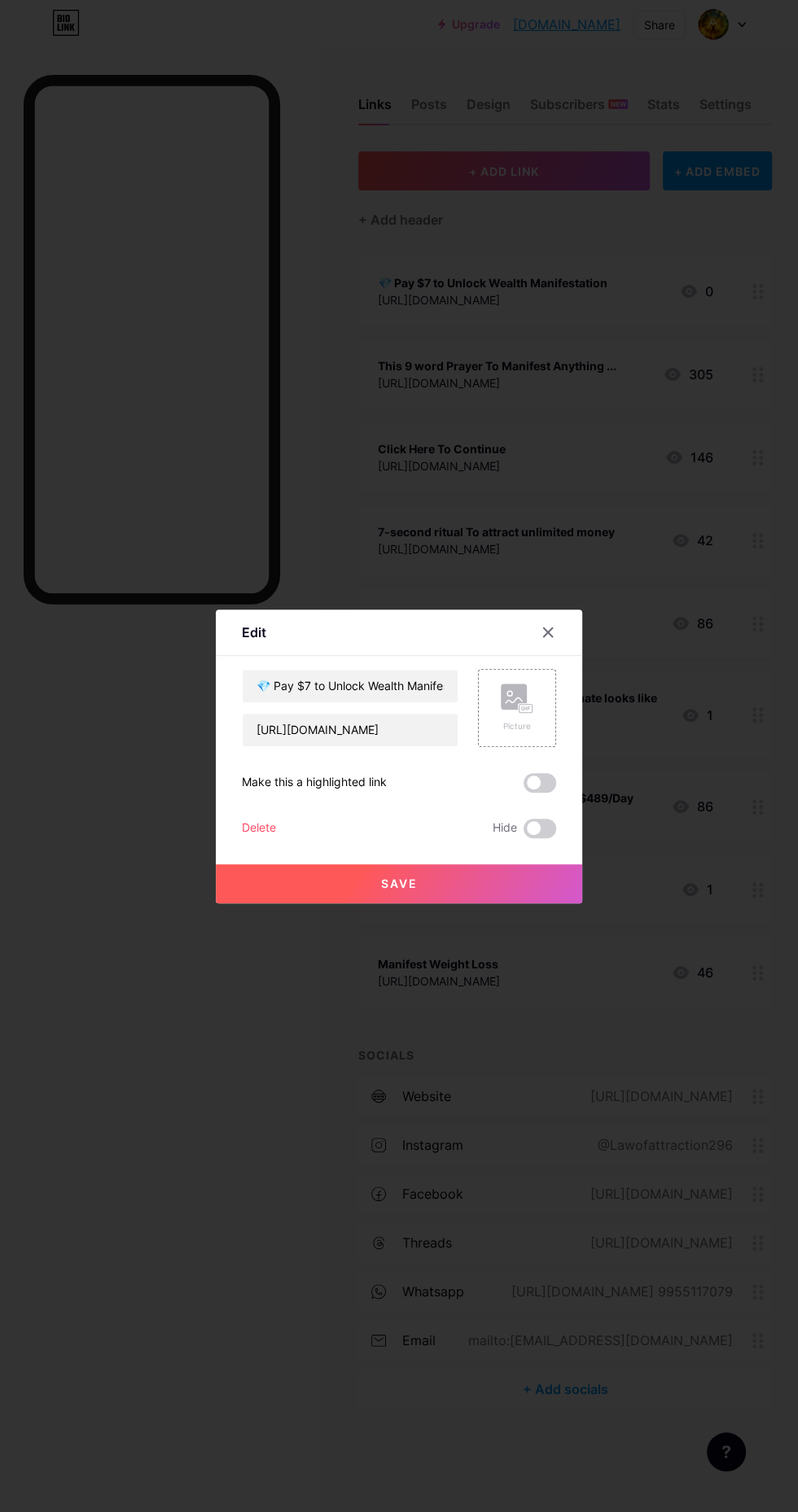
click at [262, 838] on div "Delete" at bounding box center [259, 828] width 34 height 19
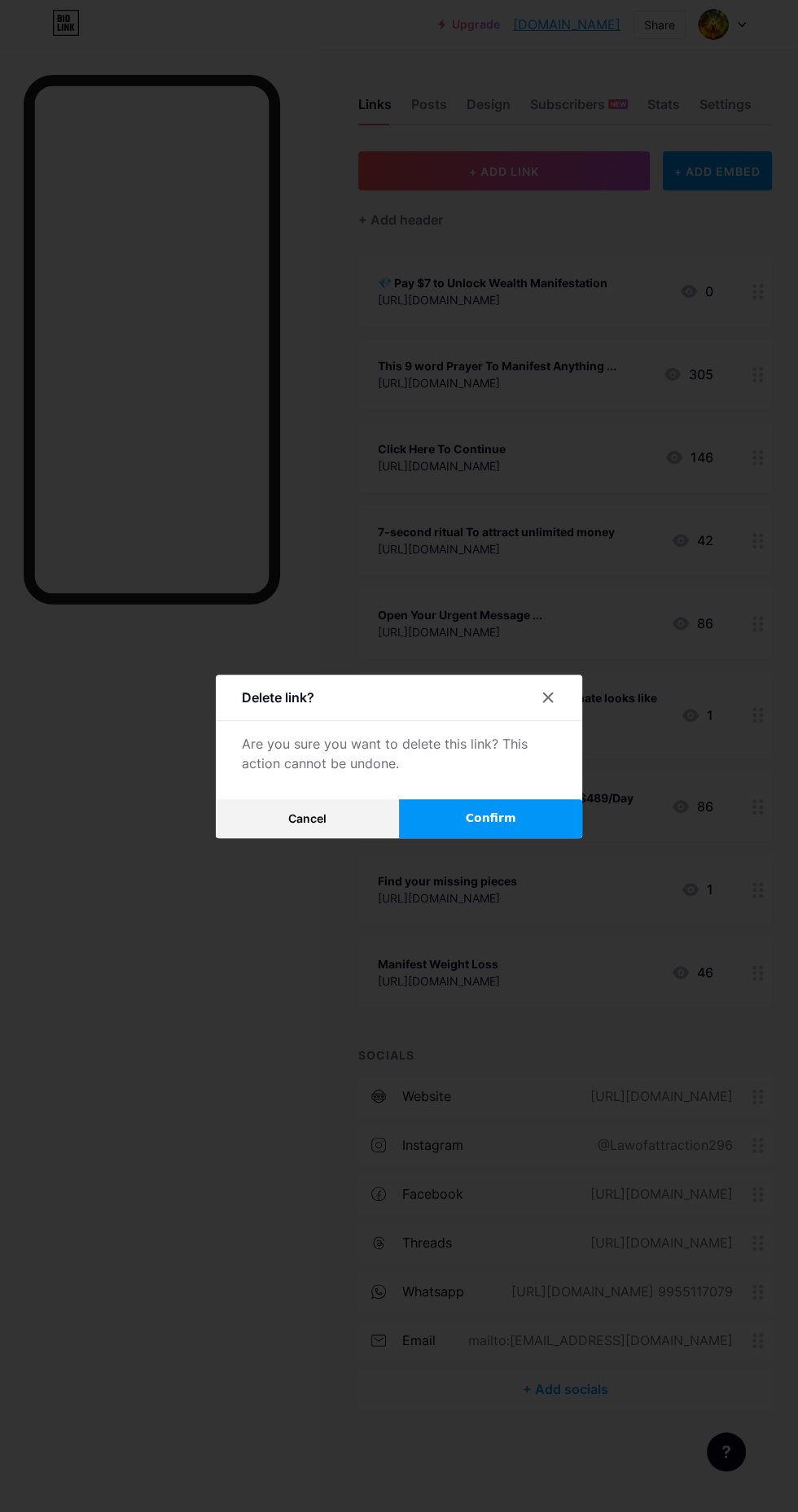
click at [547, 701] on icon at bounding box center [547, 697] width 9 height 9
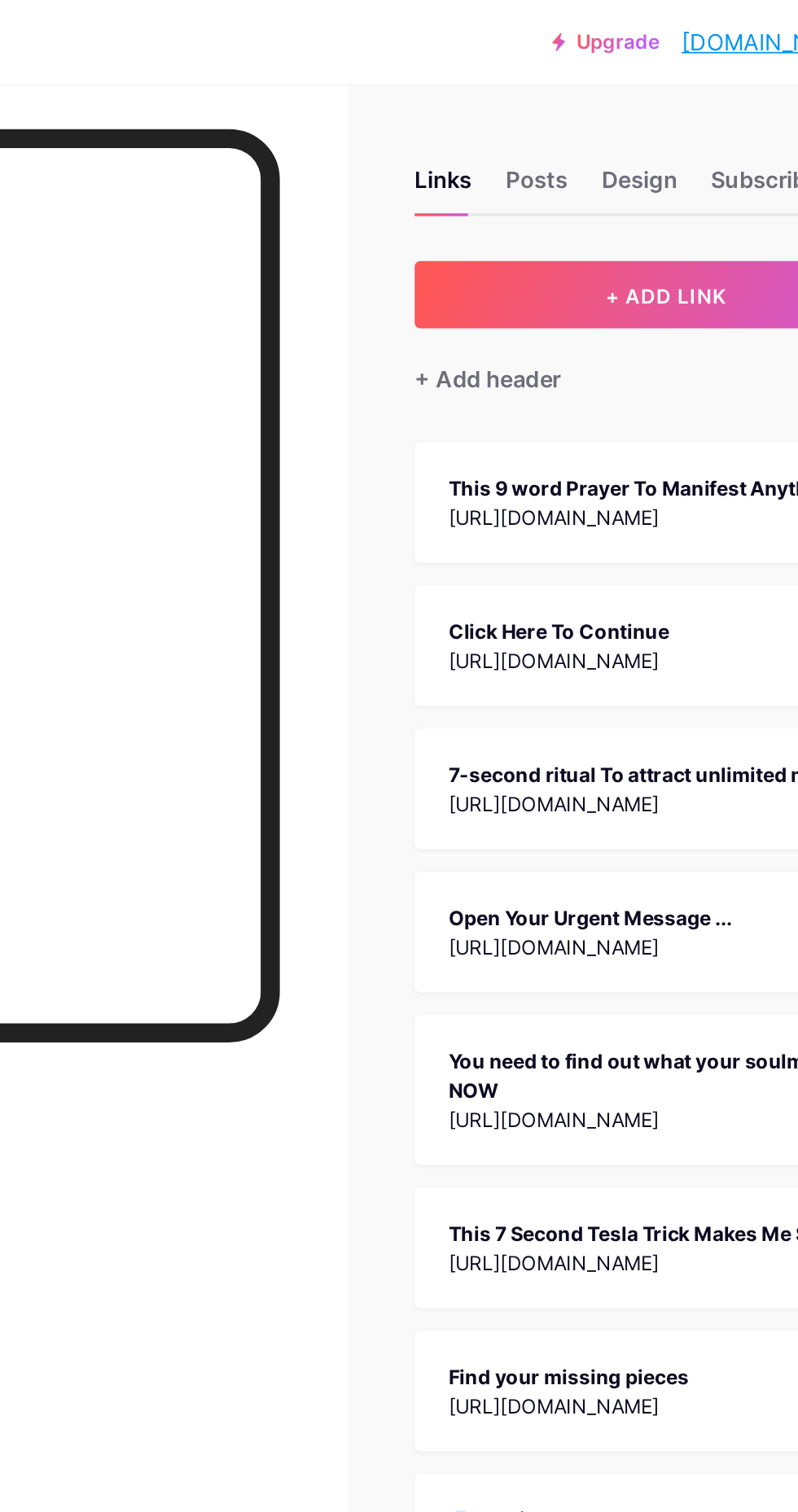
click at [500, 107] on div "Design" at bounding box center [488, 109] width 44 height 29
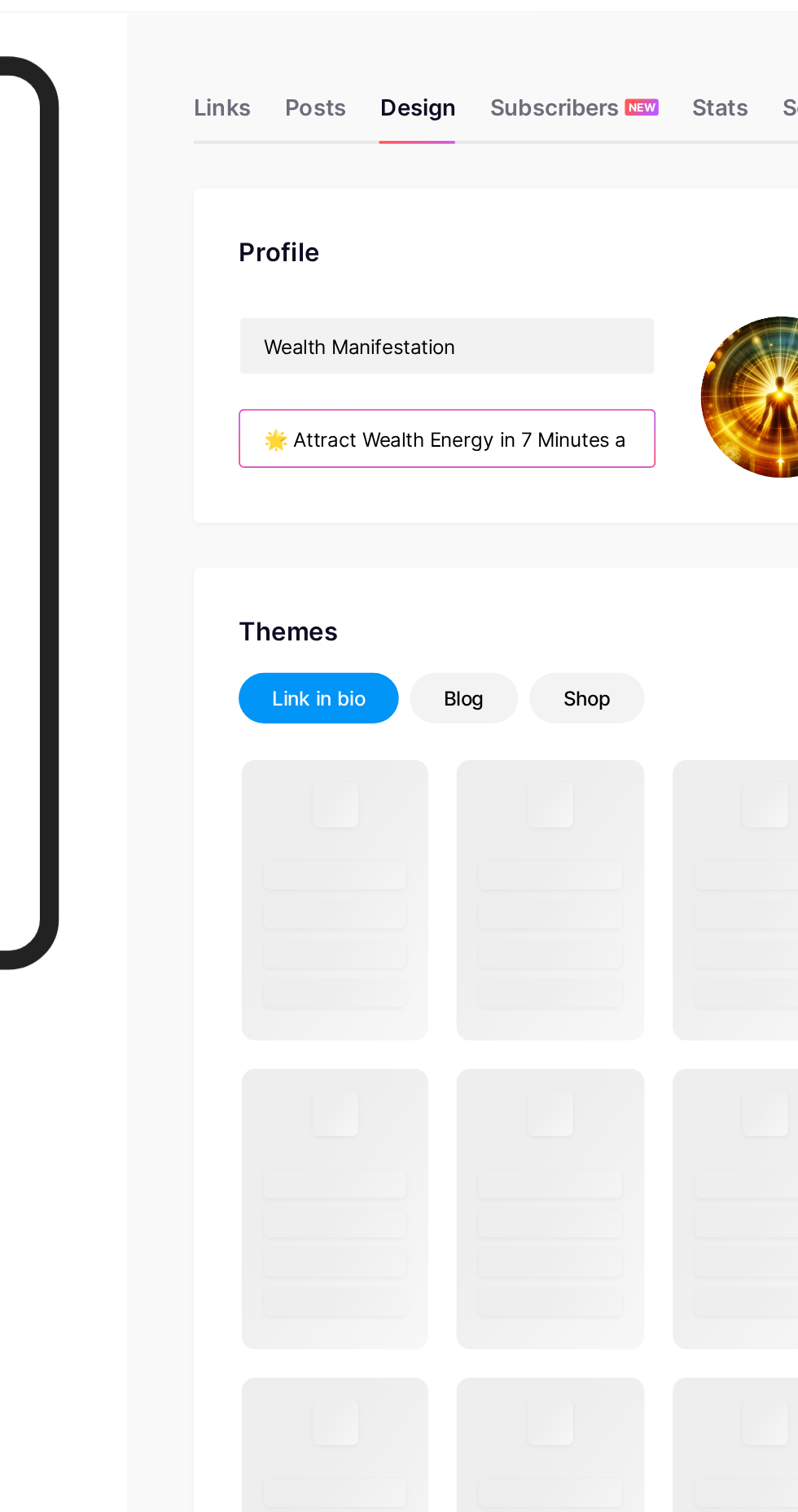
click at [486, 293] on input "🌟 Attract Wealth Energy in 7 Minutes a Day! 🎁 Instantly receive: ✅ 7-Minute Wea…" at bounding box center [505, 296] width 240 height 33
click at [491, 297] on input "🌟 Attract Wealth Energy in 7 Minutes a Day! 🎁 Instantly receive: ✅ 7-Minute Wea…" at bounding box center [505, 296] width 240 height 33
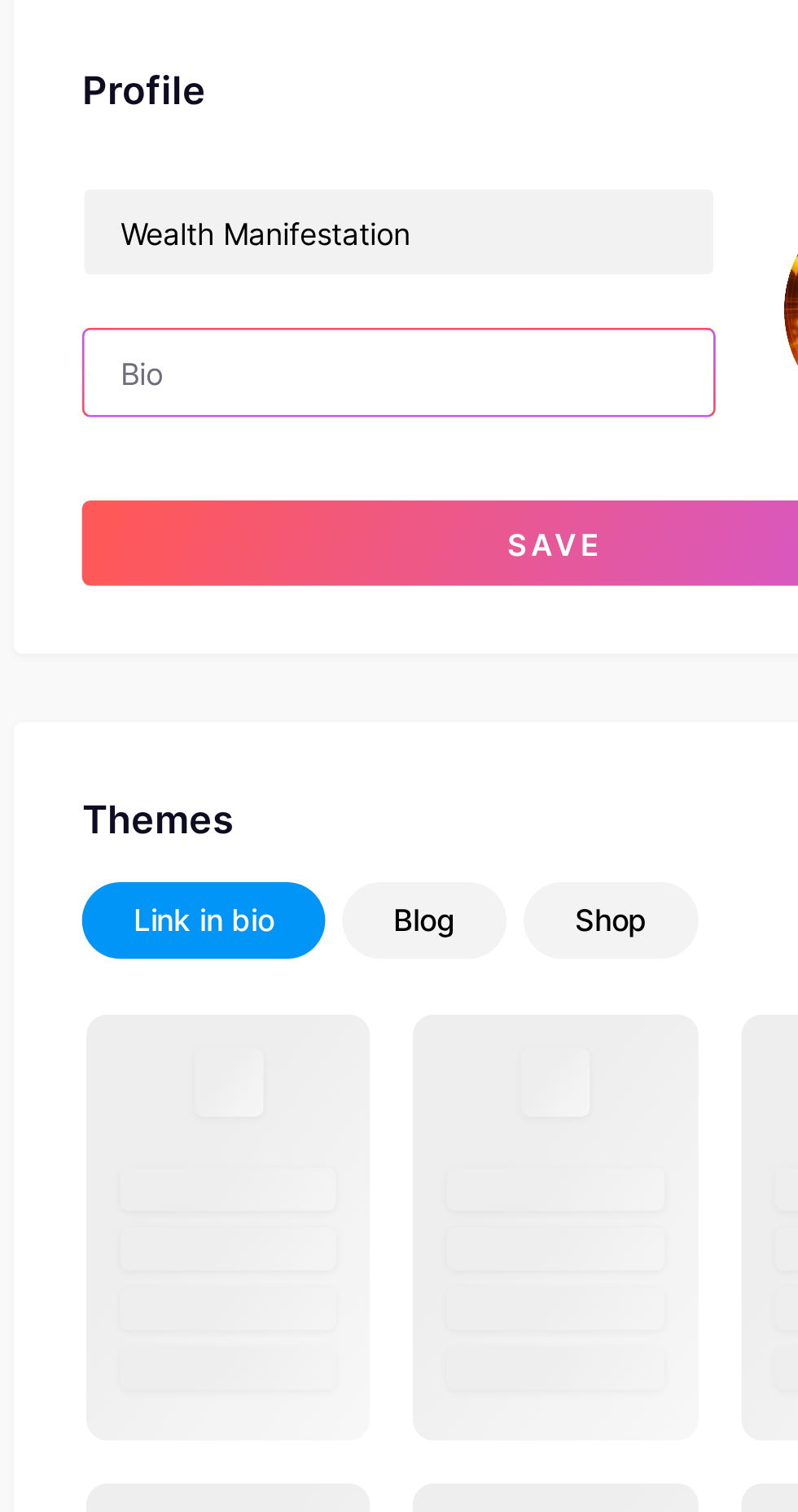
click at [550, 294] on input "text" at bounding box center [505, 296] width 240 height 33
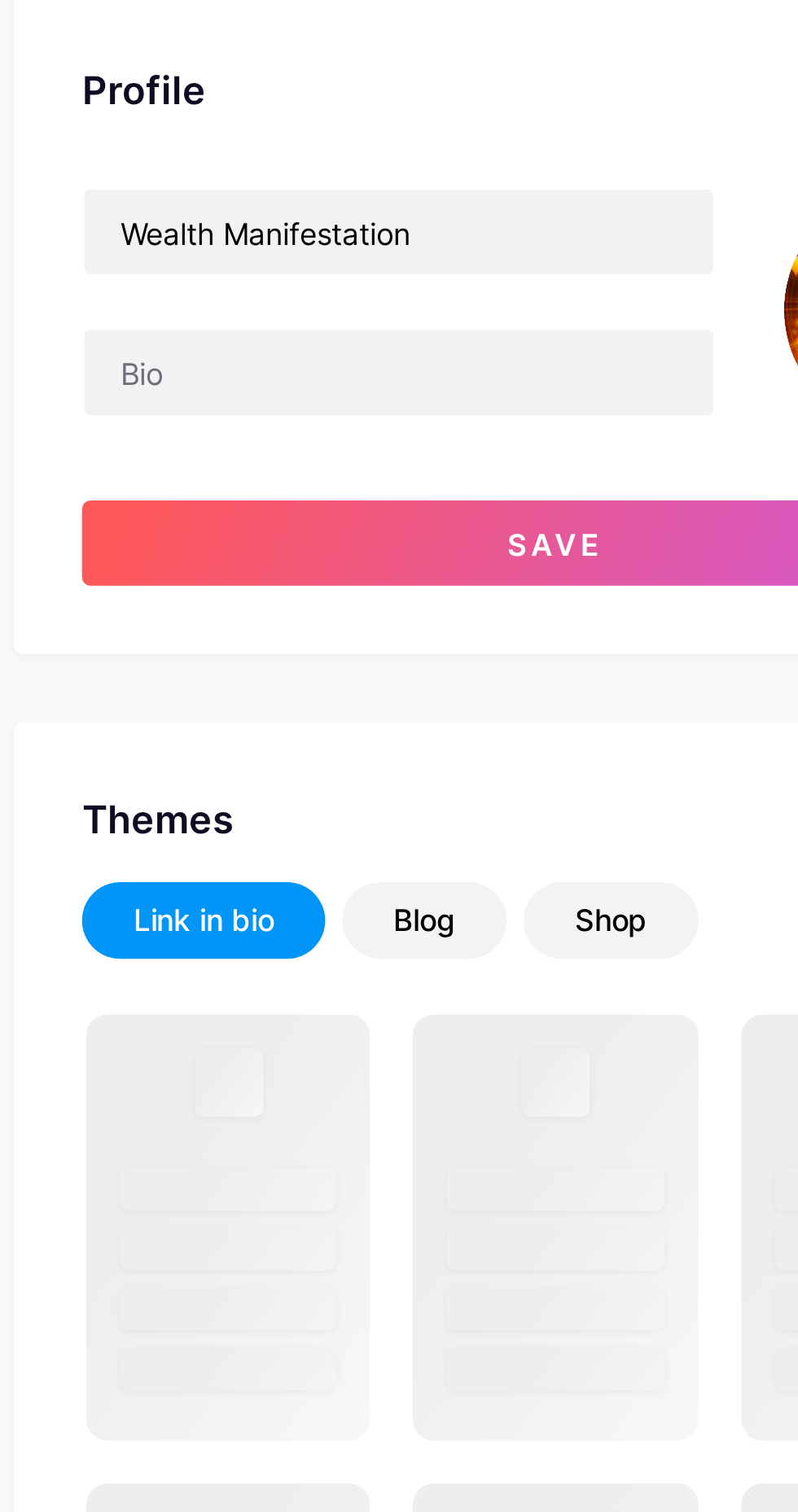
click at [592, 366] on button "Save" at bounding box center [564, 362] width 361 height 33
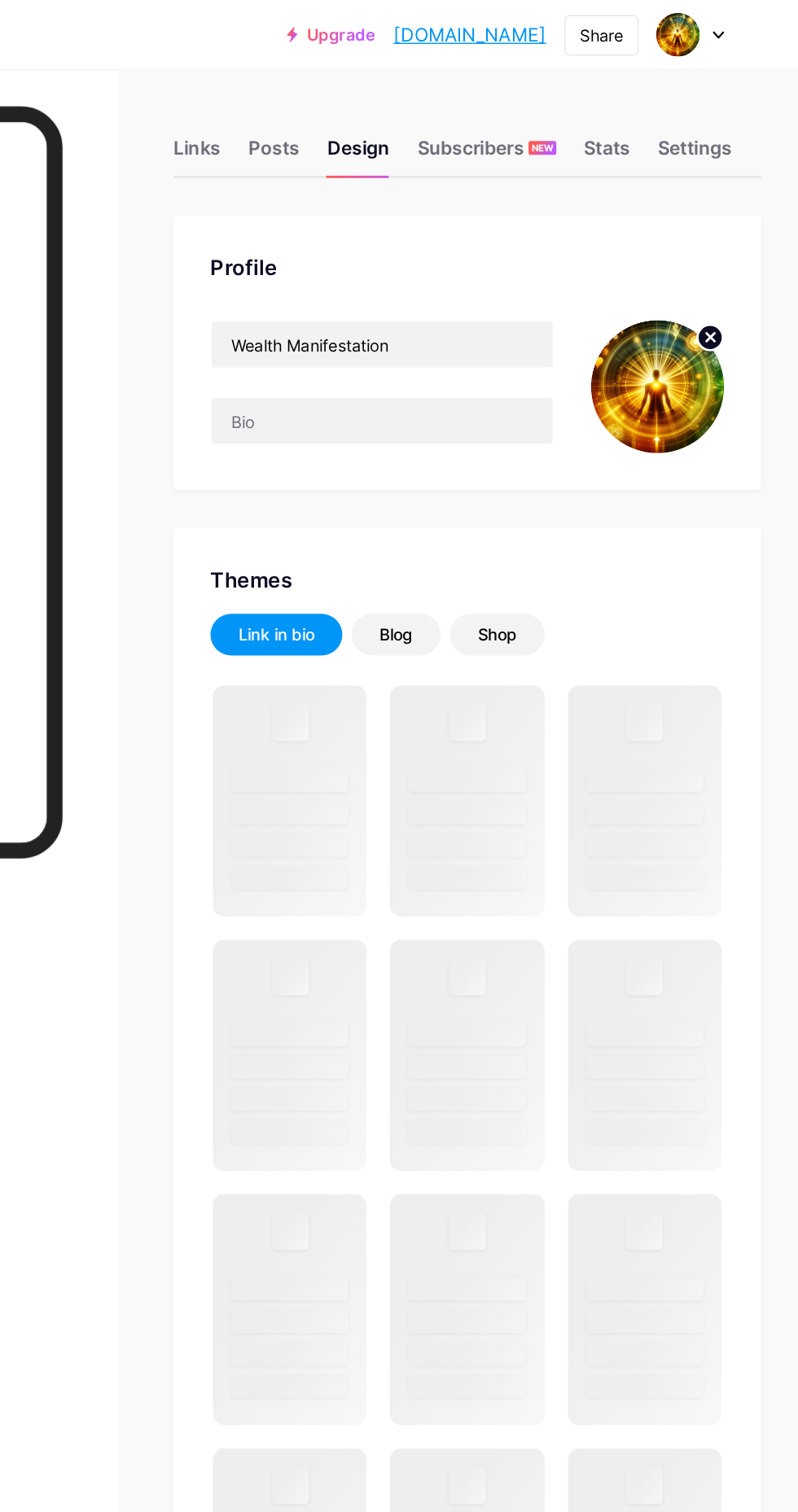
click at [744, 116] on div "Settings" at bounding box center [726, 109] width 52 height 29
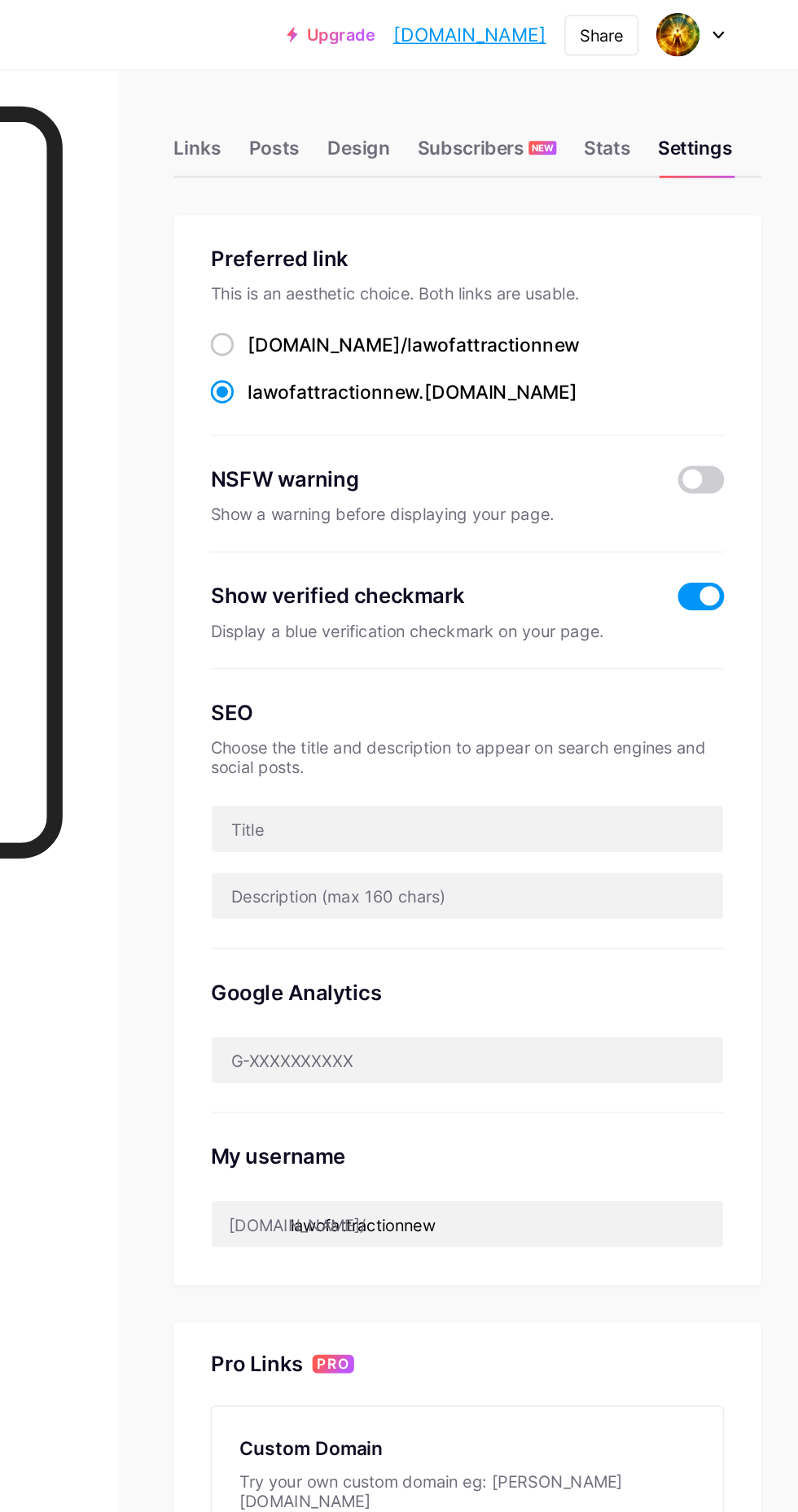
click at [759, 39] on div "Upgrade lawofattraction... lawofattractionnew.bio.link Share Switch accounts We…" at bounding box center [399, 24] width 798 height 29
click at [797, 17] on div "Upgrade lawofattraction... lawofattractionnew.bio.link Share Switch accounts We…" at bounding box center [399, 24] width 798 height 29
click at [726, 31] on span at bounding box center [713, 24] width 31 height 31
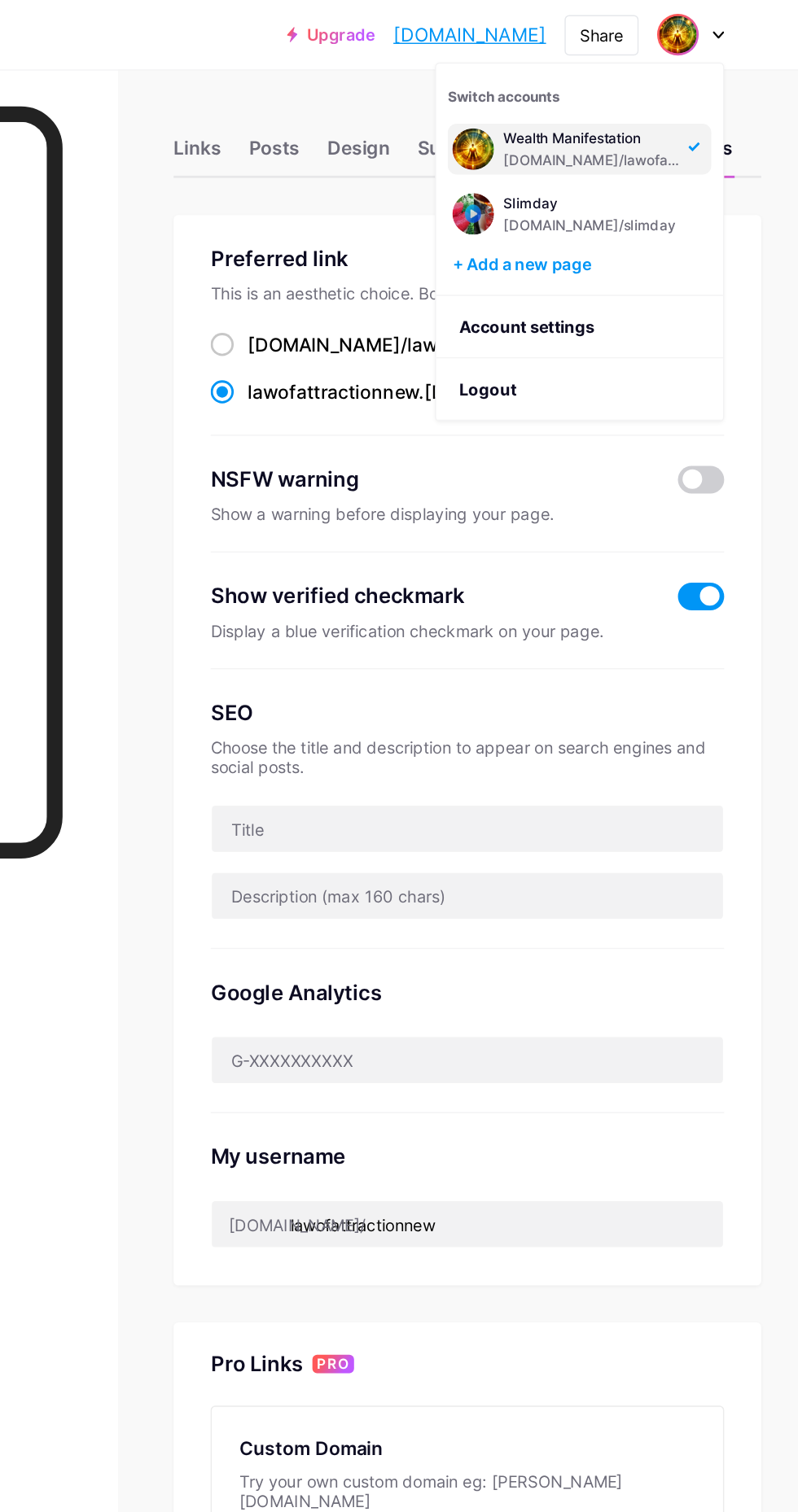
click at [647, 234] on link "Account settings" at bounding box center [644, 231] width 202 height 44
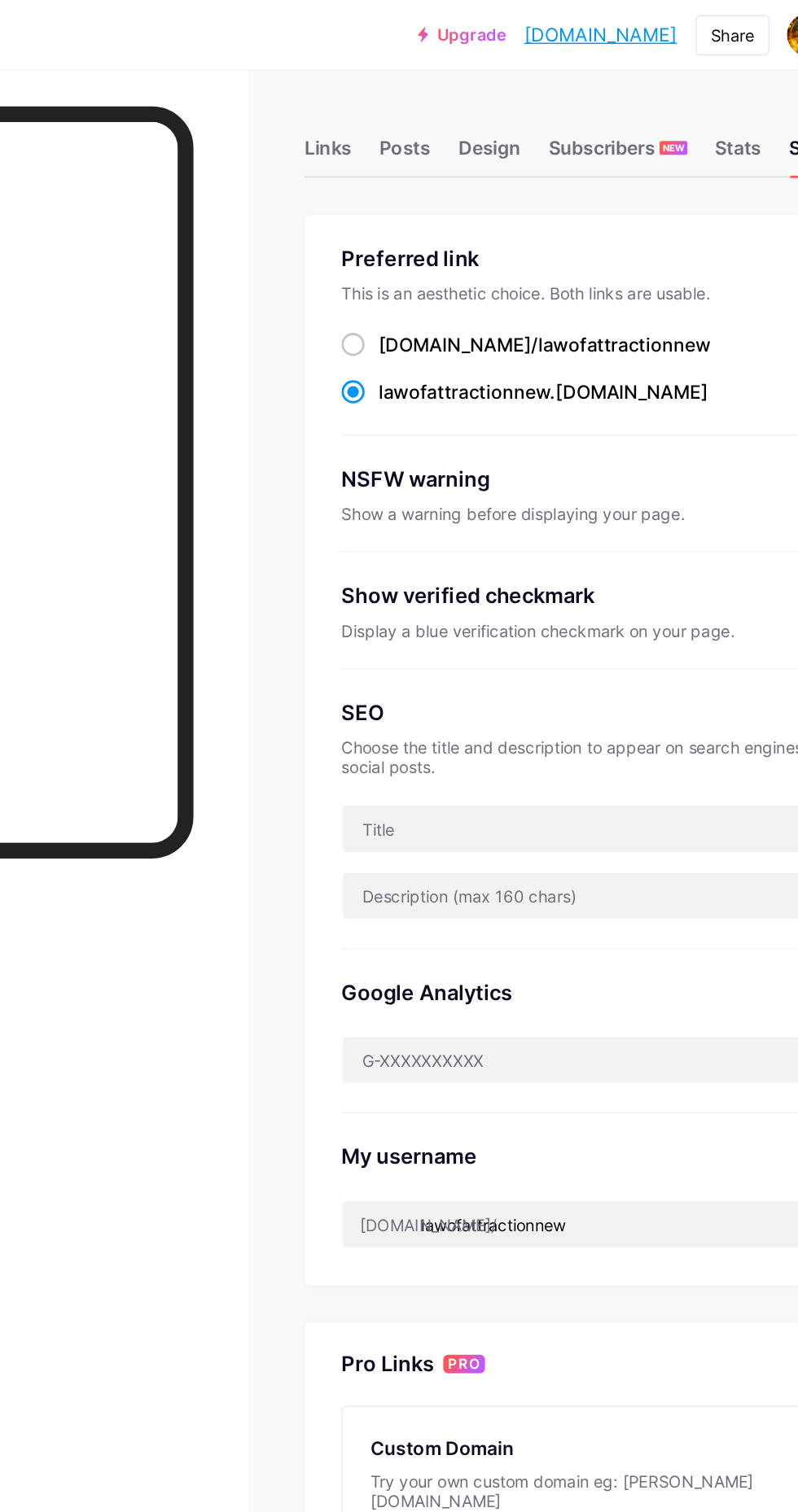
click at [496, 103] on div "Design" at bounding box center [488, 109] width 44 height 29
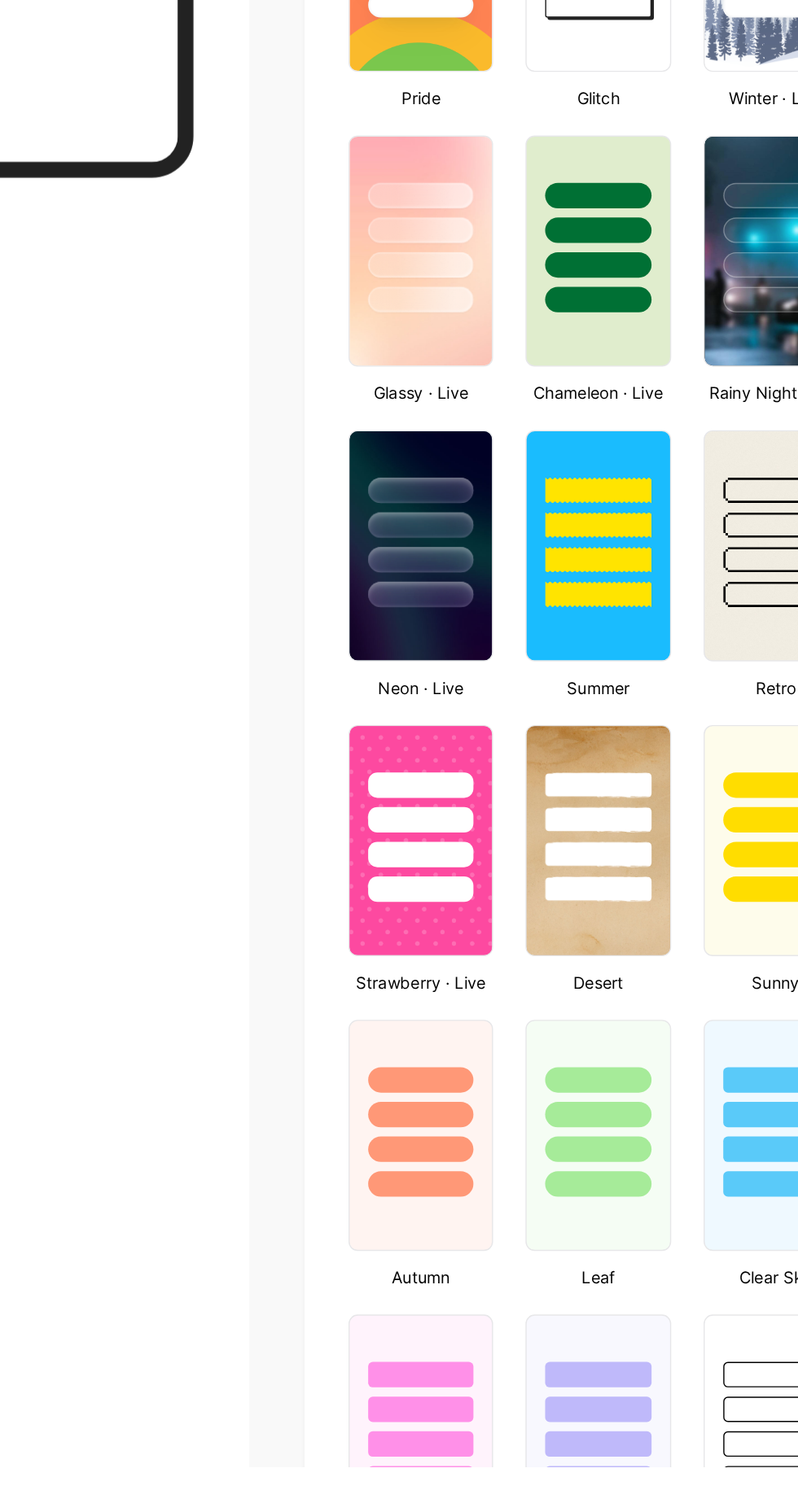
type input "#ffffff"
type input "#000000"
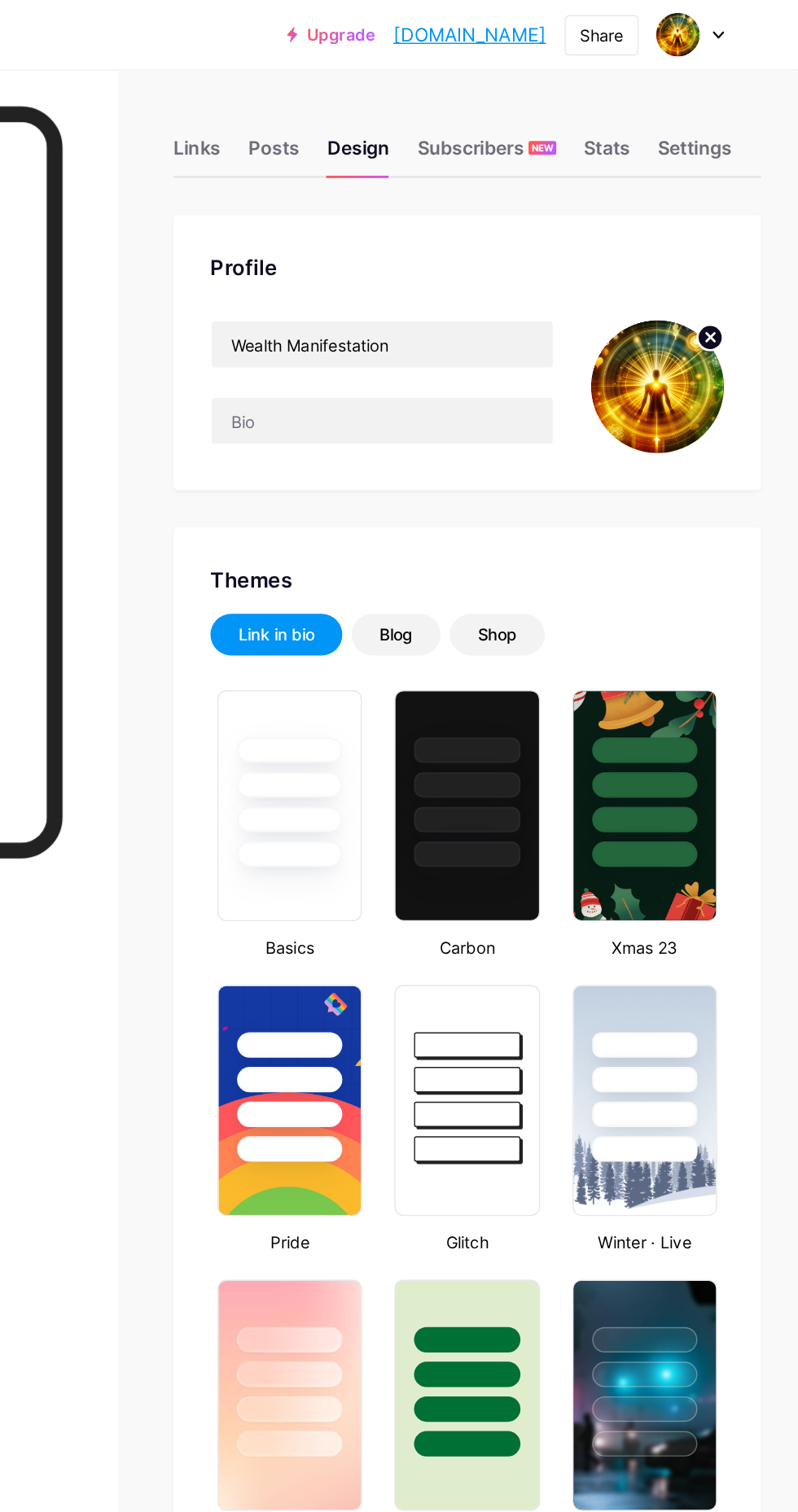
click at [593, 111] on div "Subscribers NEW" at bounding box center [578, 109] width 97 height 29
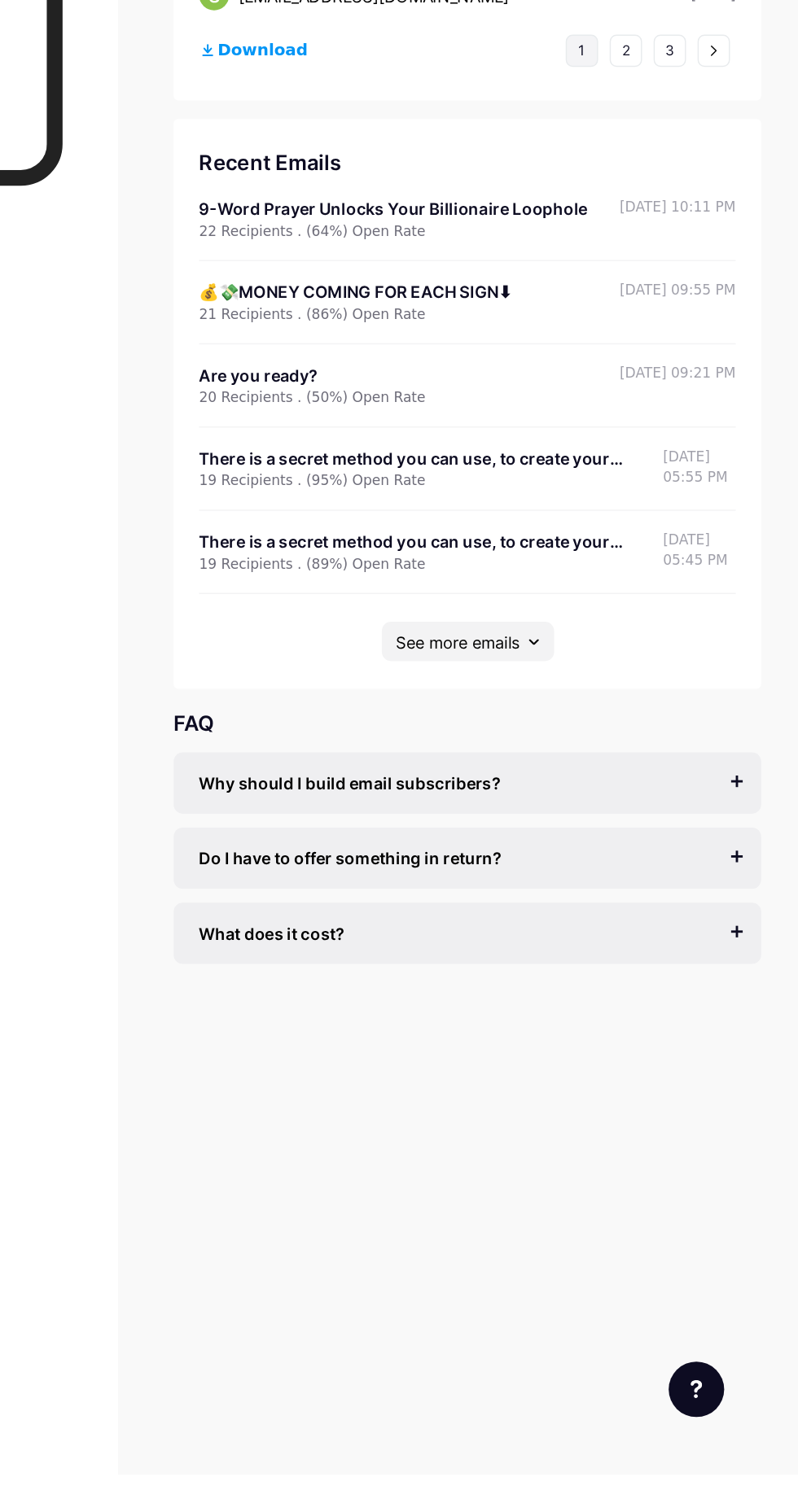
click at [590, 932] on button "See more emails" at bounding box center [565, 925] width 122 height 28
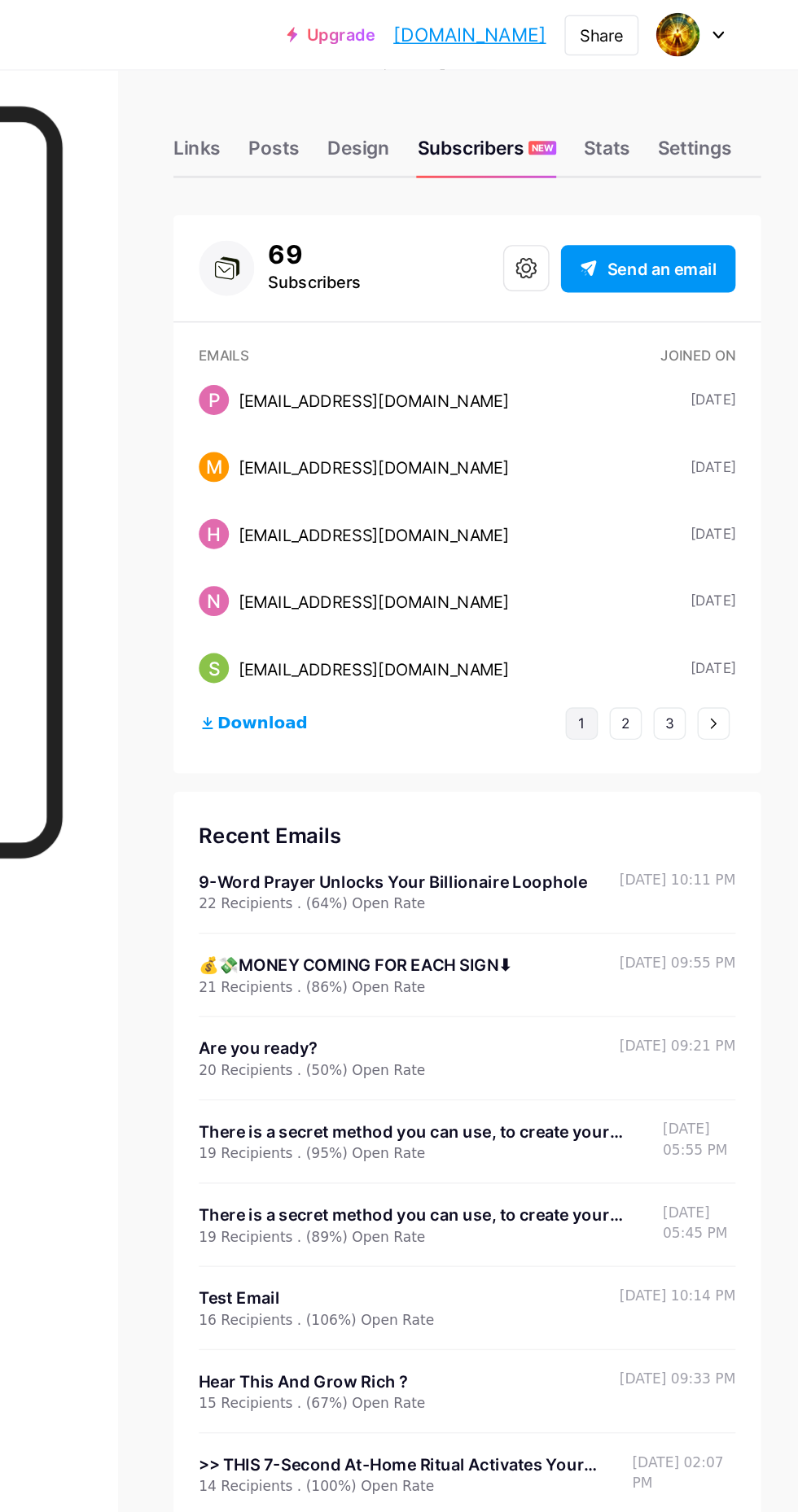
click at [664, 107] on div "Stats" at bounding box center [664, 109] width 33 height 29
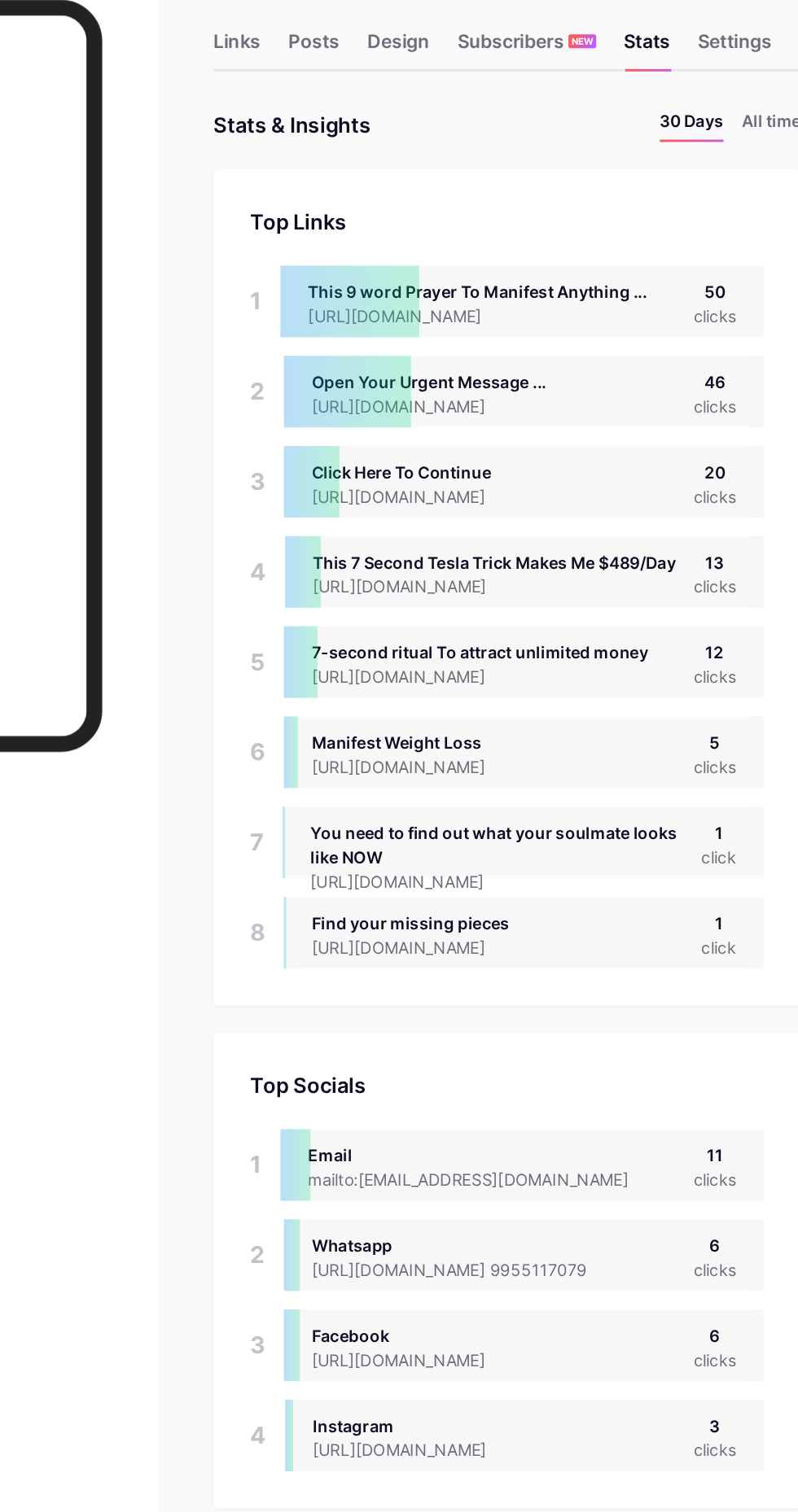
scroll to position [1512, 797]
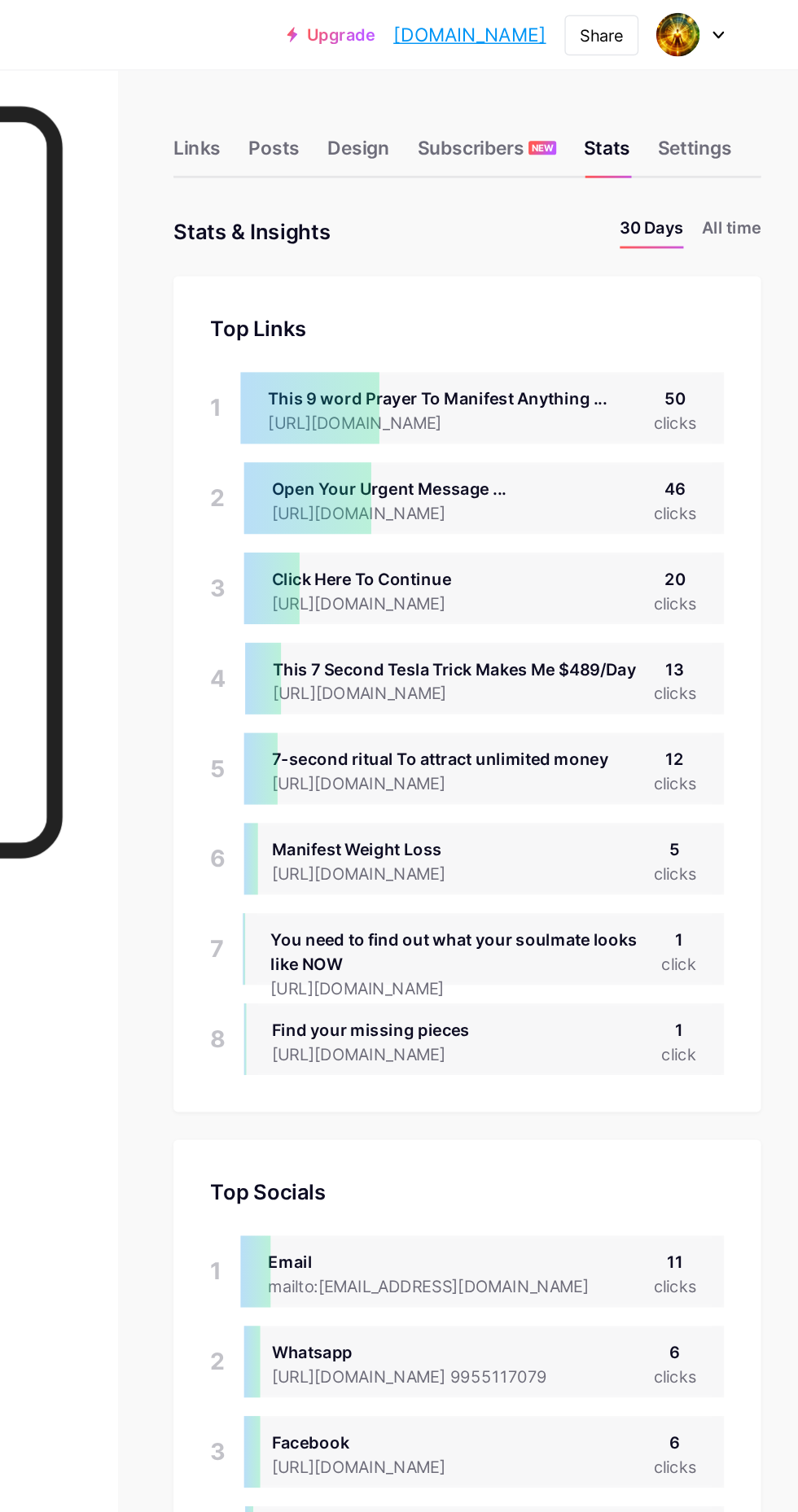
click at [377, 112] on div "Links" at bounding box center [374, 109] width 34 height 29
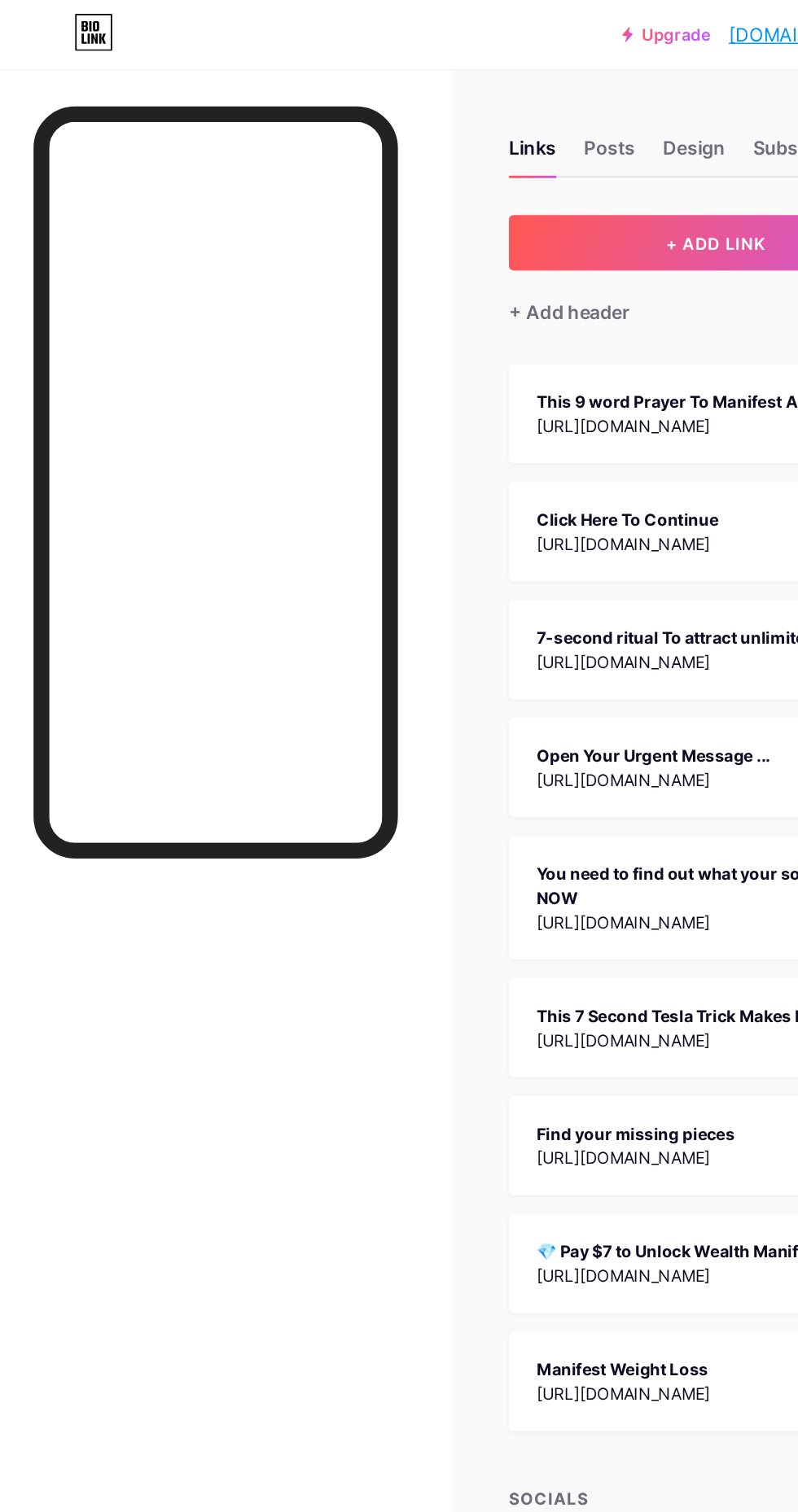
scroll to position [39, 0]
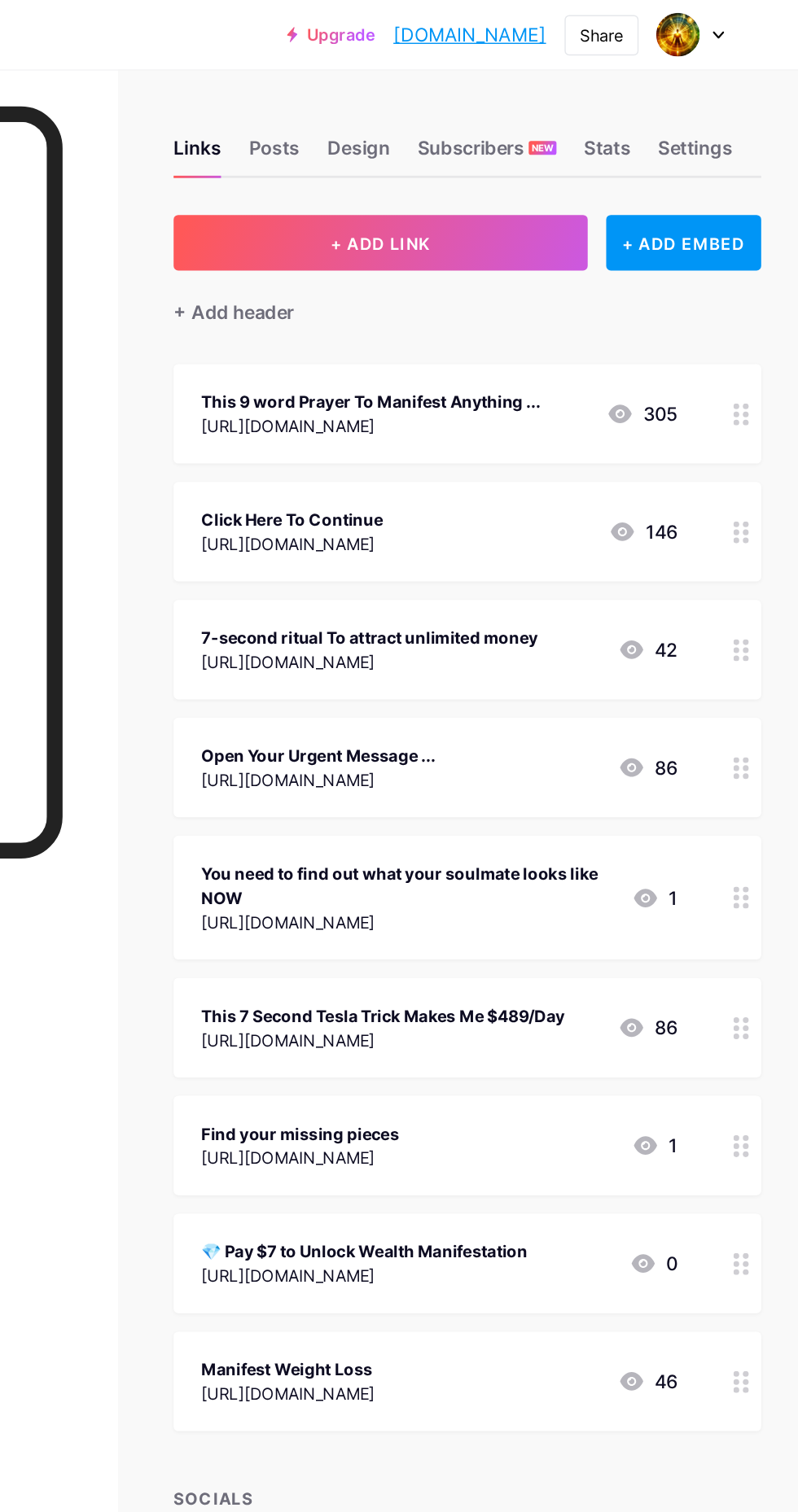
click at [730, 151] on div "+ ADD EMBED" at bounding box center [717, 171] width 109 height 39
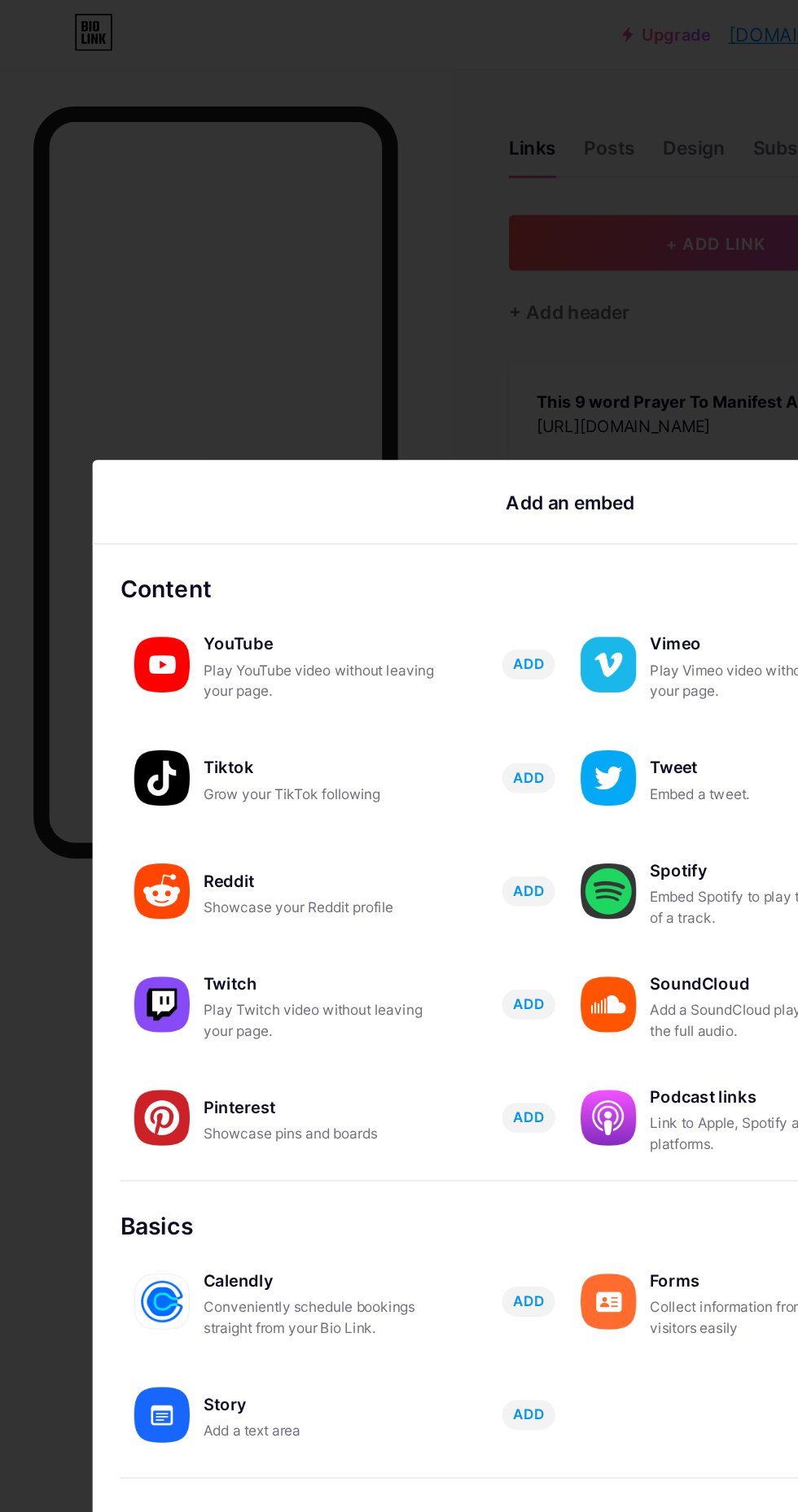
scroll to position [0, 0]
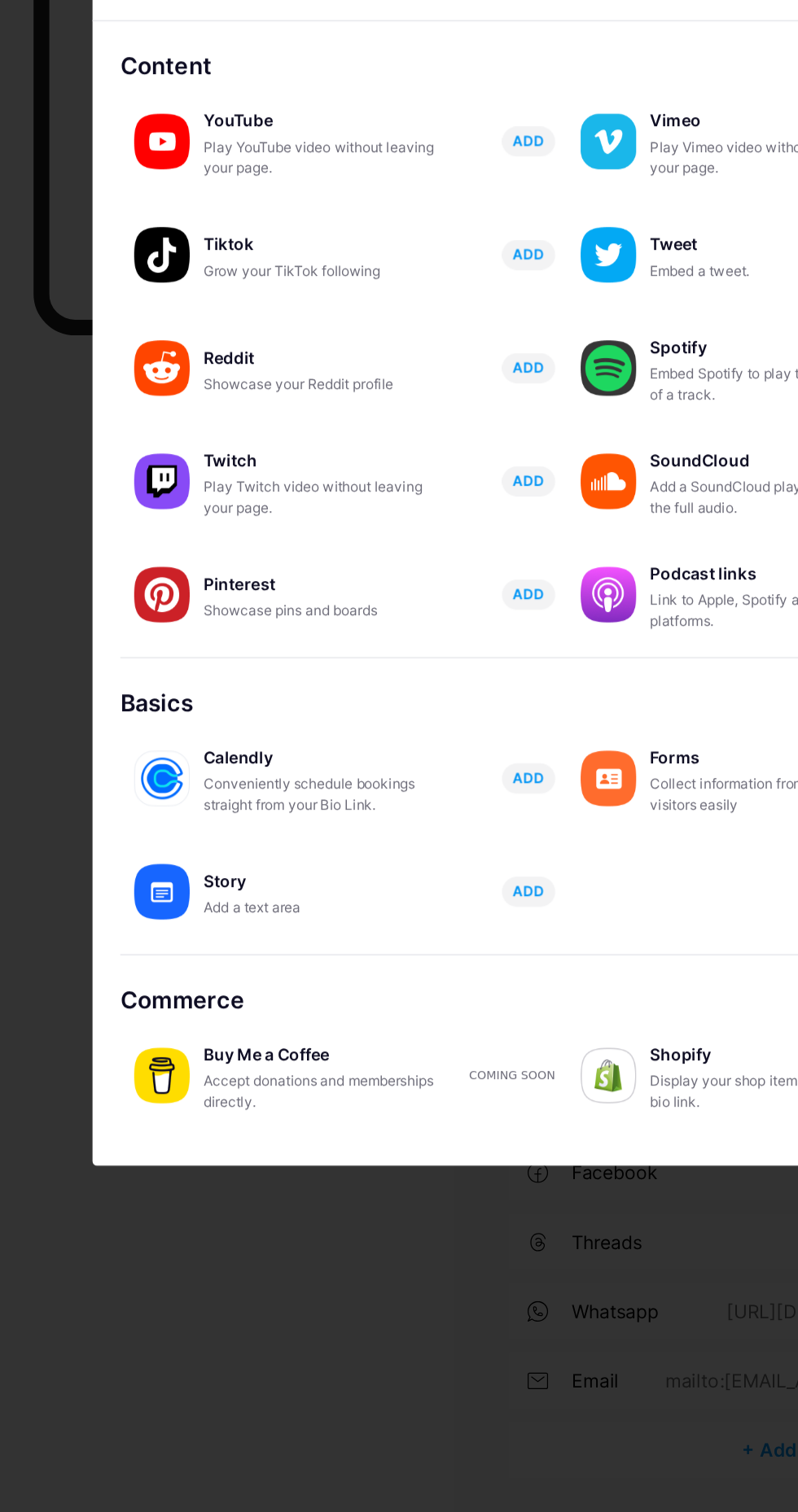
click at [370, 1003] on span "ADD" at bounding box center [371, 996] width 22 height 14
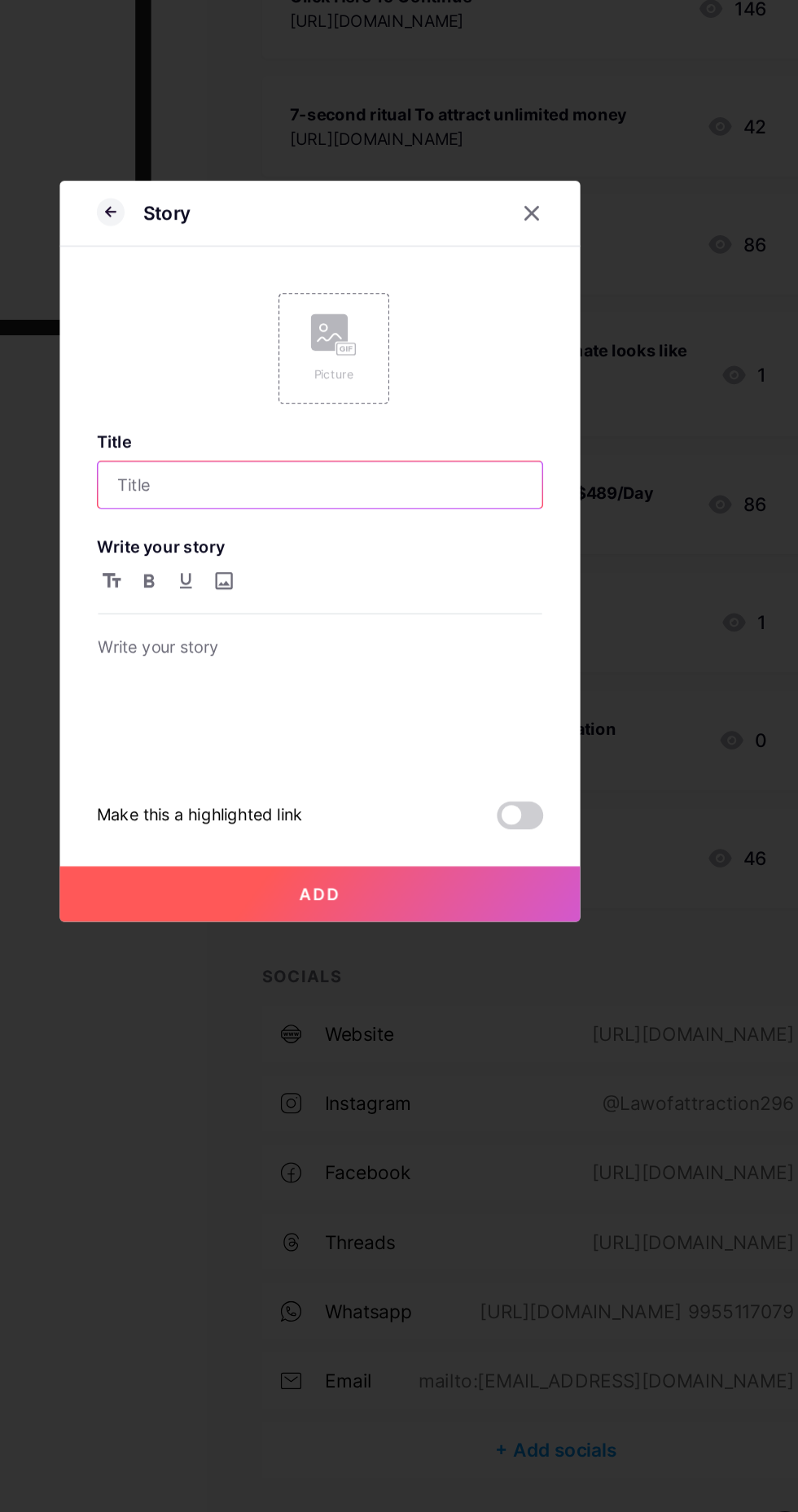
click at [393, 726] on input "text" at bounding box center [399, 710] width 313 height 33
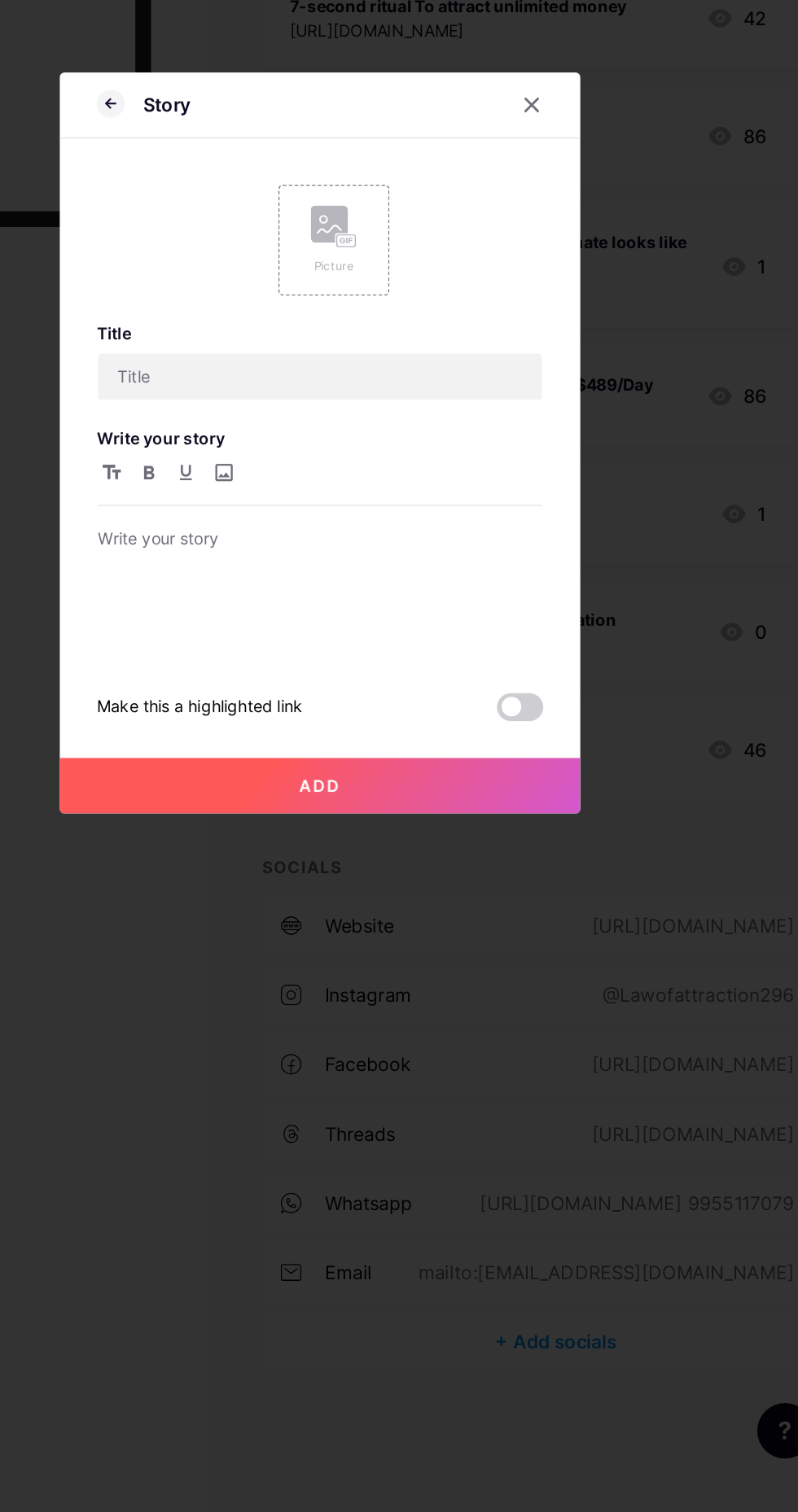
click at [548, 522] on icon at bounding box center [547, 517] width 9 height 9
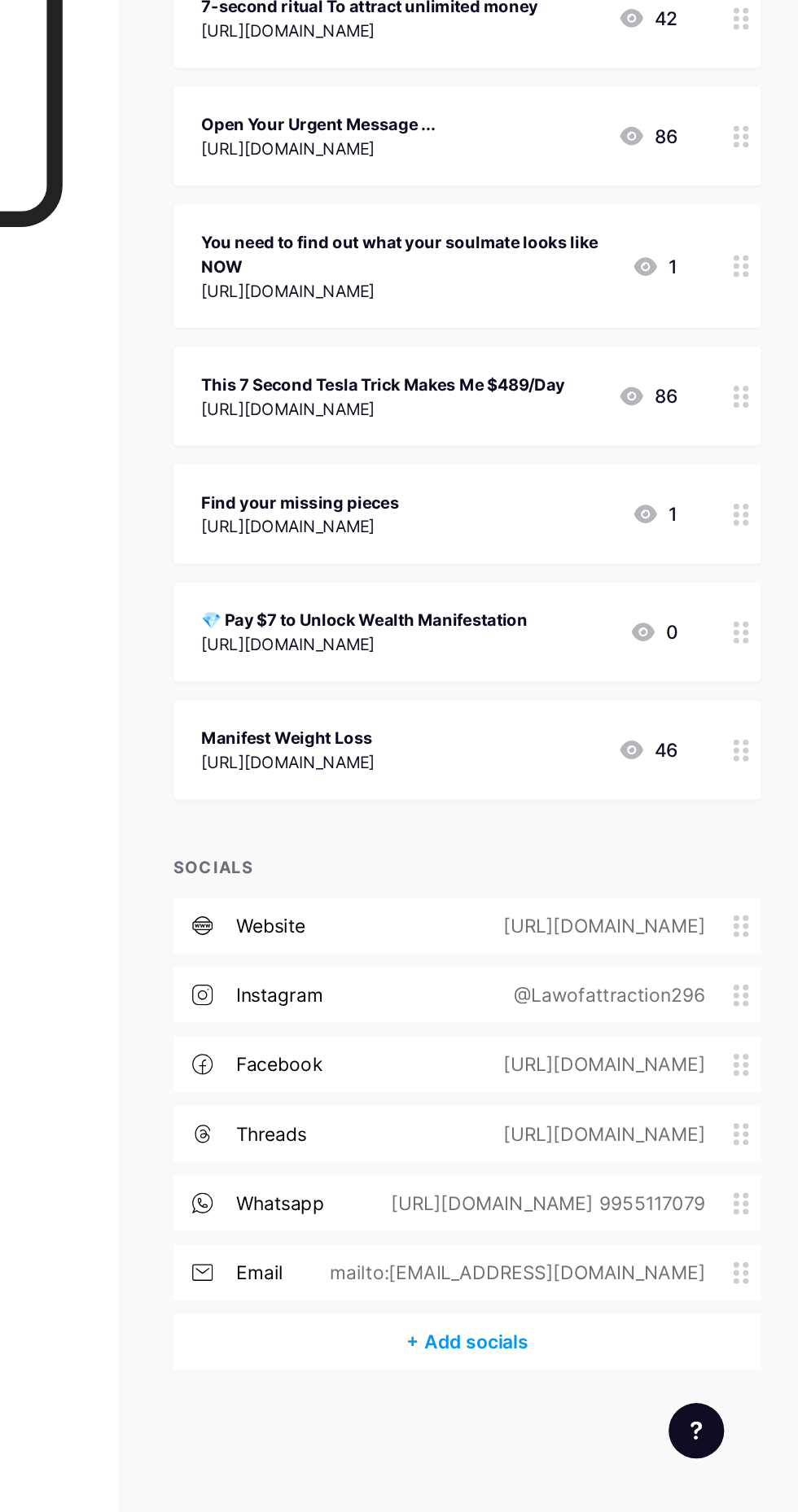
click at [573, 1385] on div "+ Add socials" at bounding box center [564, 1389] width 413 height 39
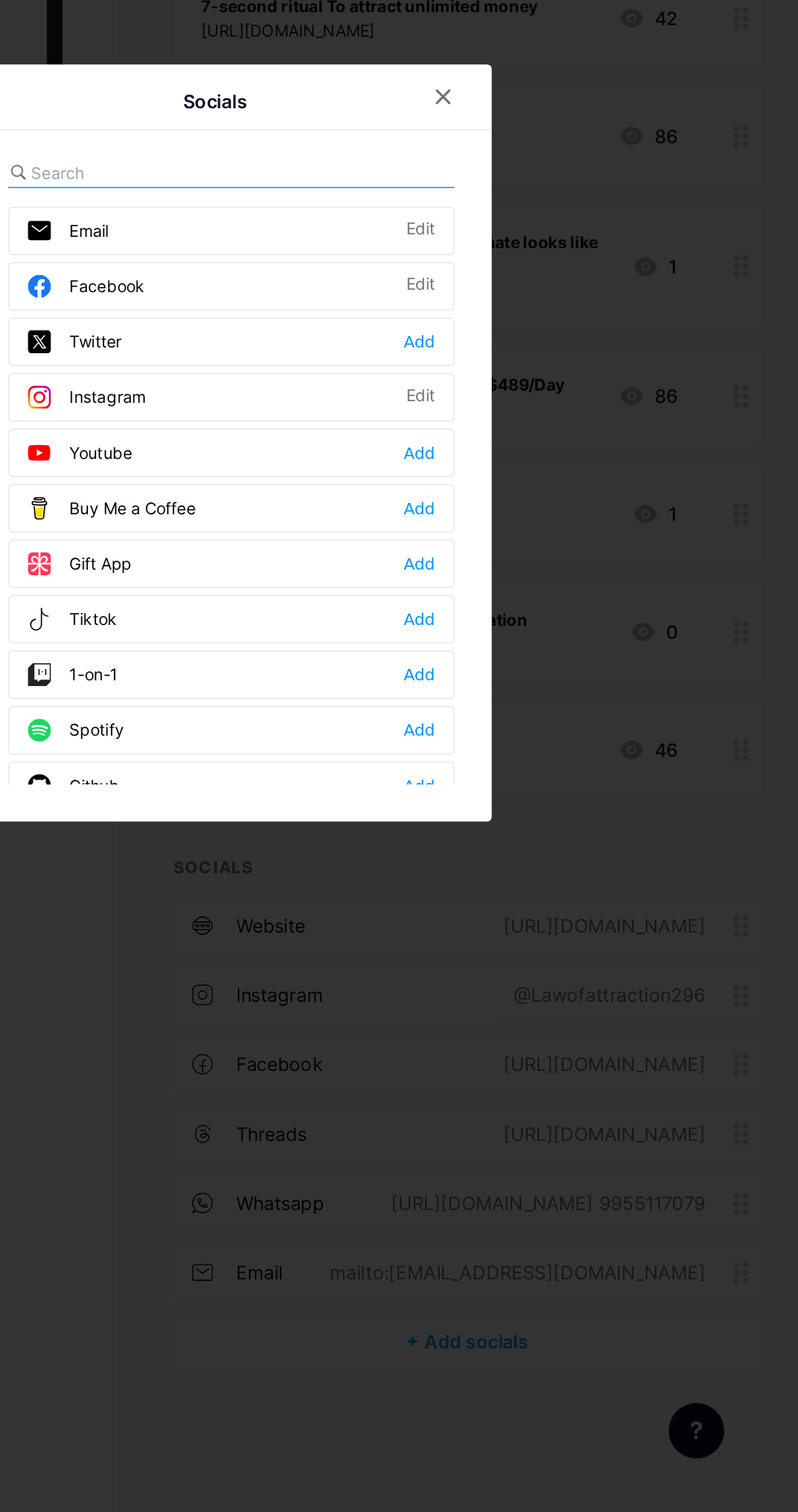
click at [455, 600] on div "Socials Email Edit Facebook Edit Twitter Add Instagram Edit Youtube Add Buy Me …" at bounding box center [399, 756] width 367 height 533
click at [368, 574] on input "text" at bounding box center [347, 566] width 179 height 17
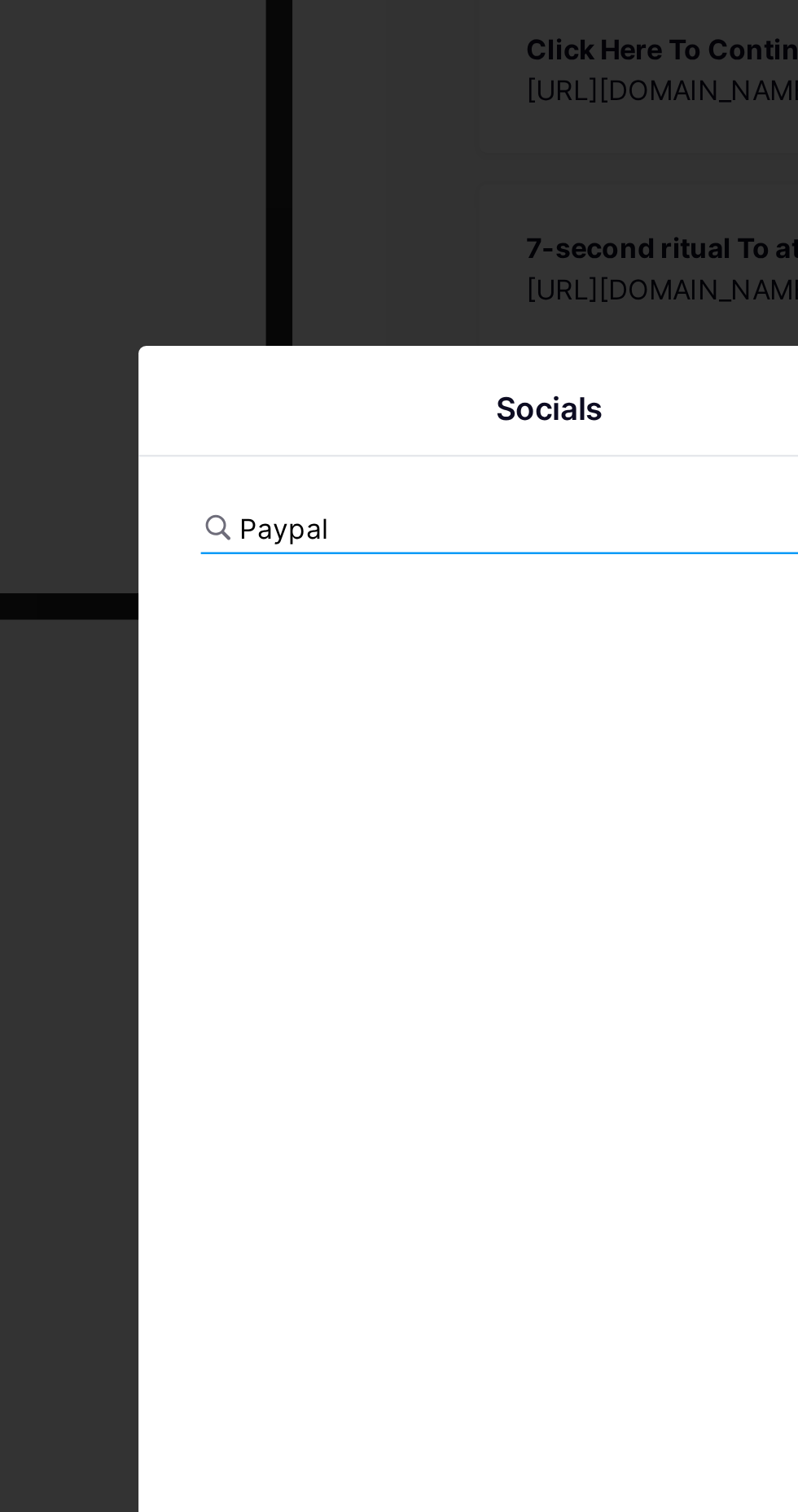
click at [347, 574] on input "Paypal" at bounding box center [347, 566] width 179 height 17
type input "Pay"
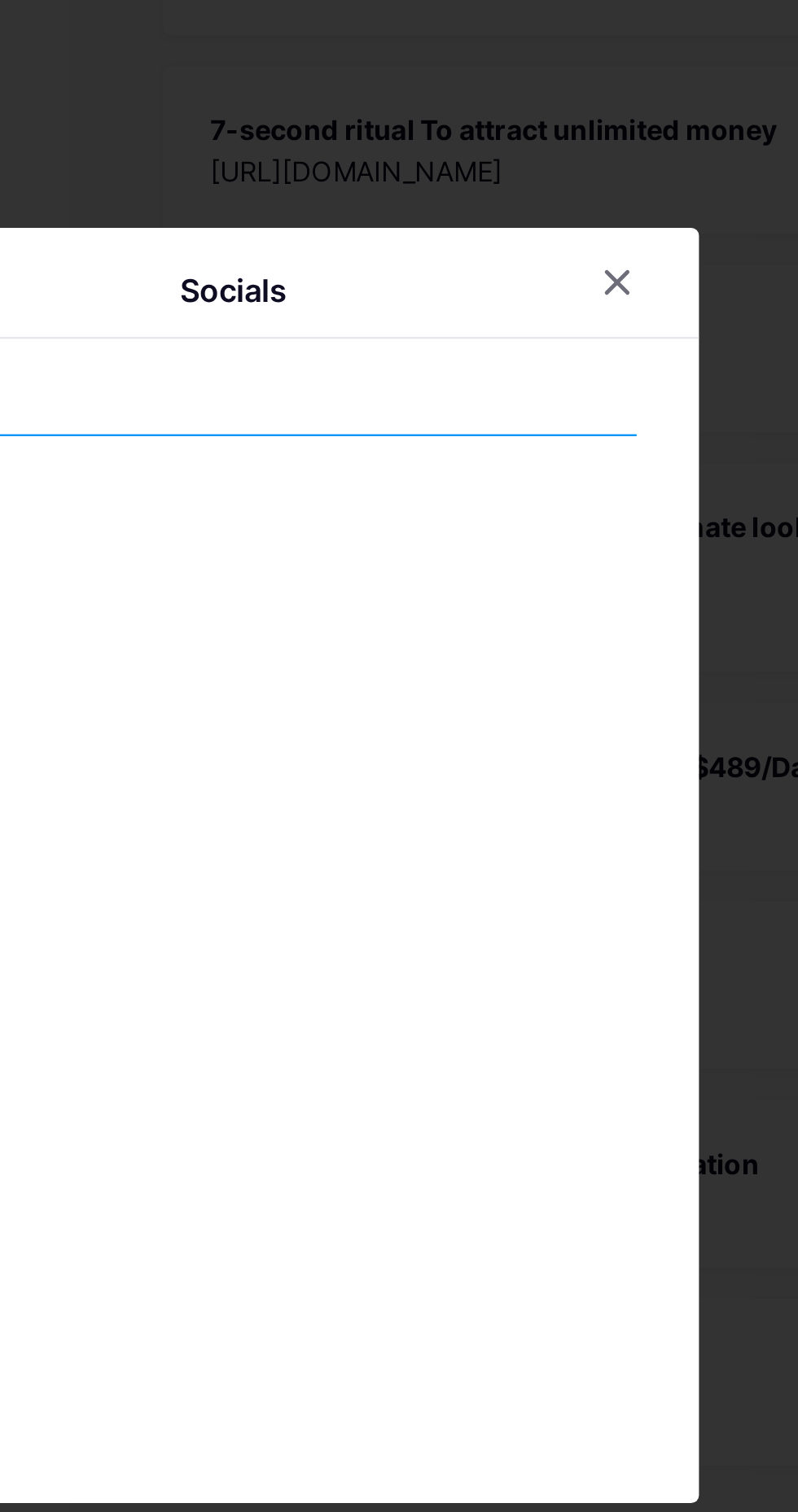
click at [554, 528] on div at bounding box center [547, 512] width 29 height 29
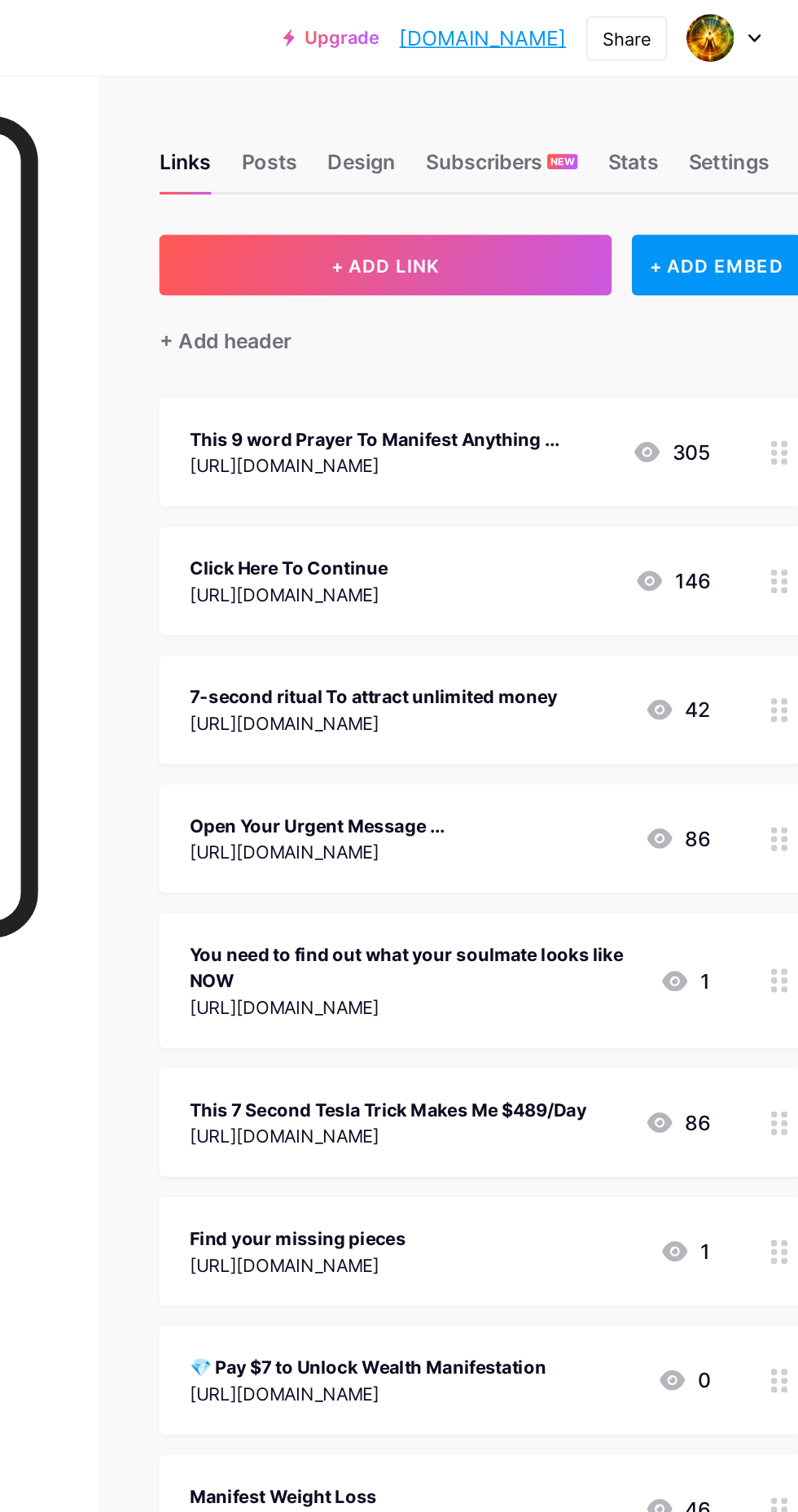
click at [732, 174] on div "+ ADD EMBED" at bounding box center [717, 171] width 109 height 39
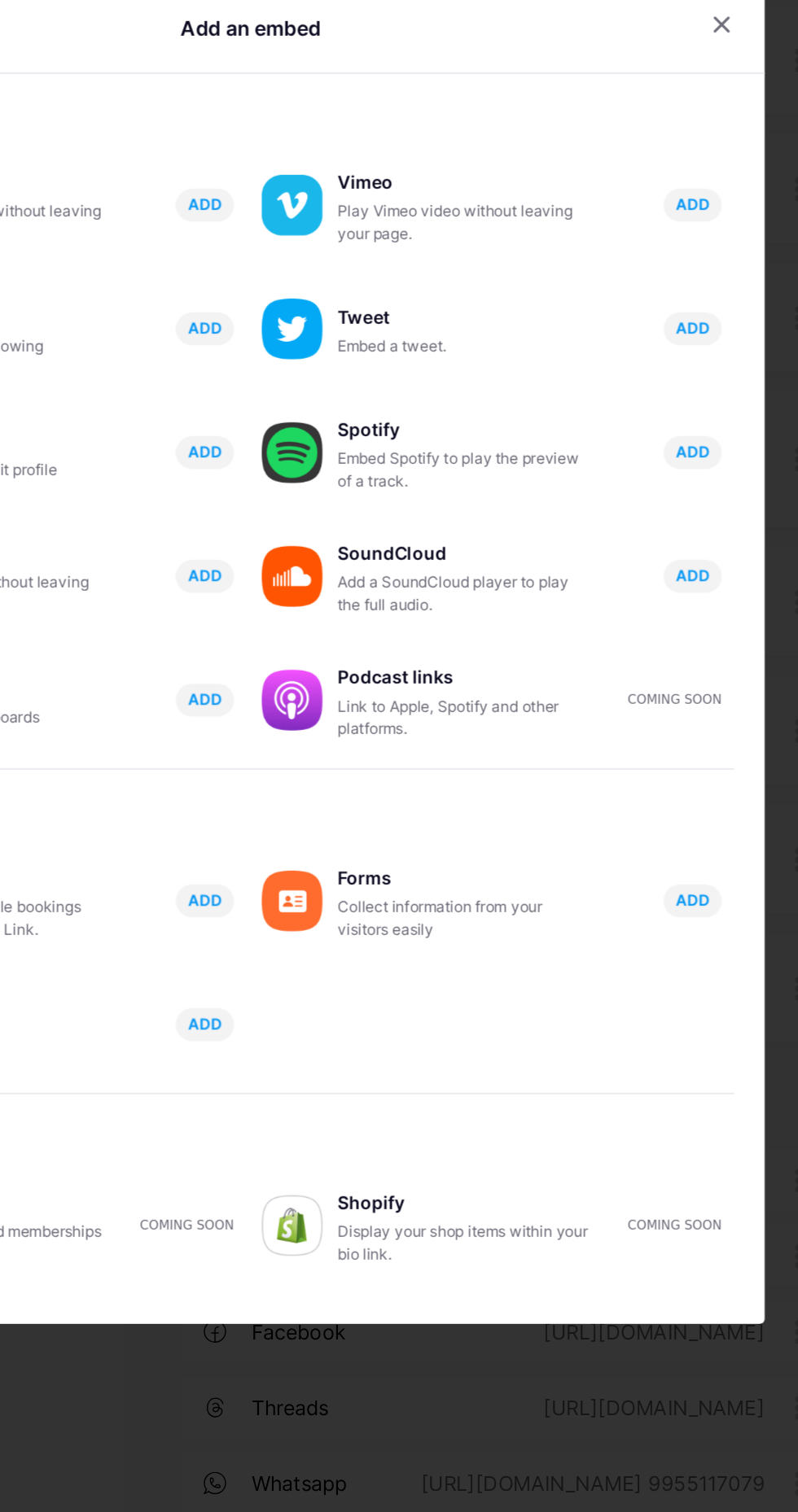
click at [694, 927] on button "ADD" at bounding box center [686, 917] width 38 height 21
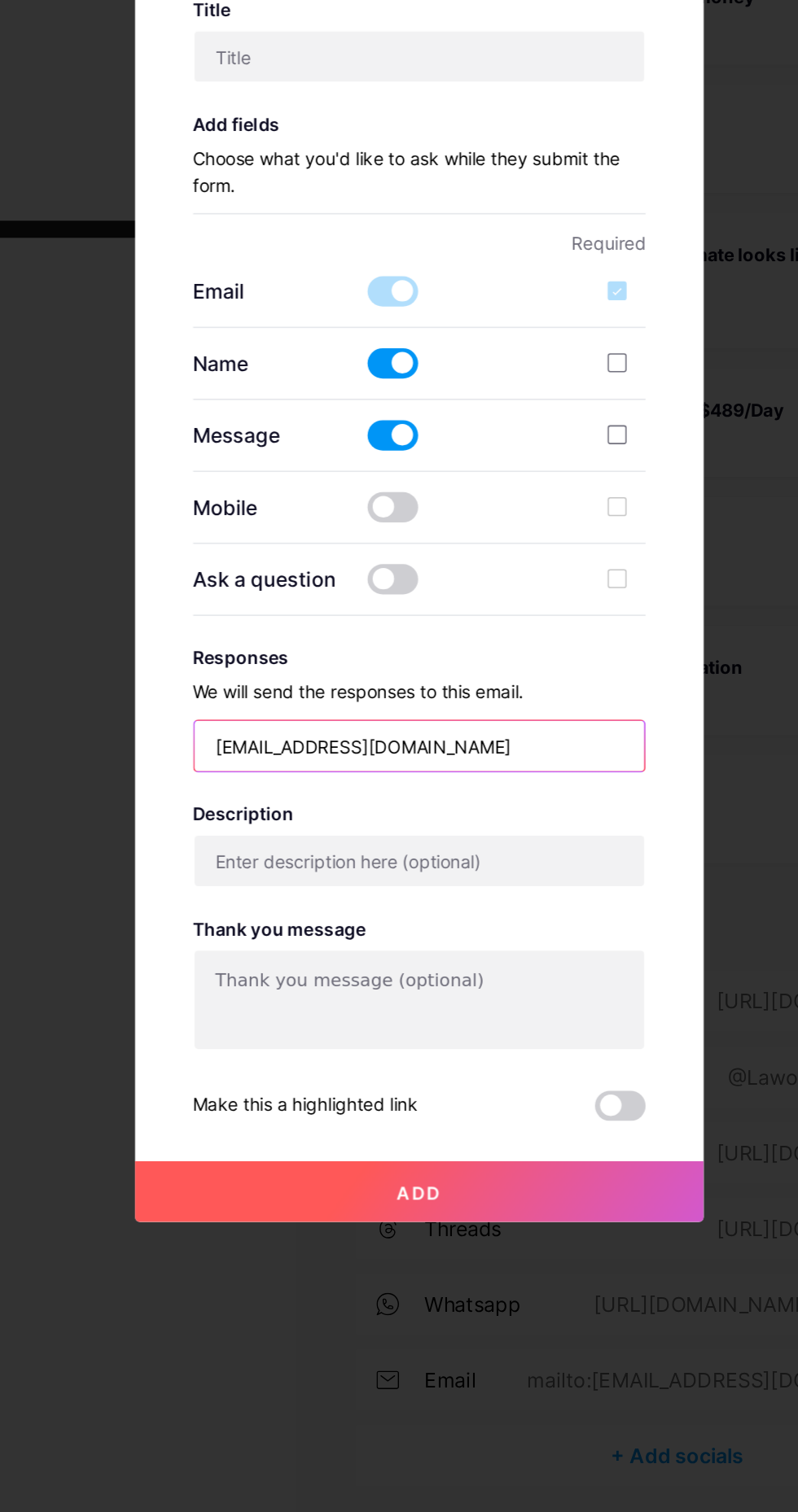
click at [481, 948] on input "[EMAIL_ADDRESS][DOMAIN_NAME]" at bounding box center [399, 932] width 290 height 33
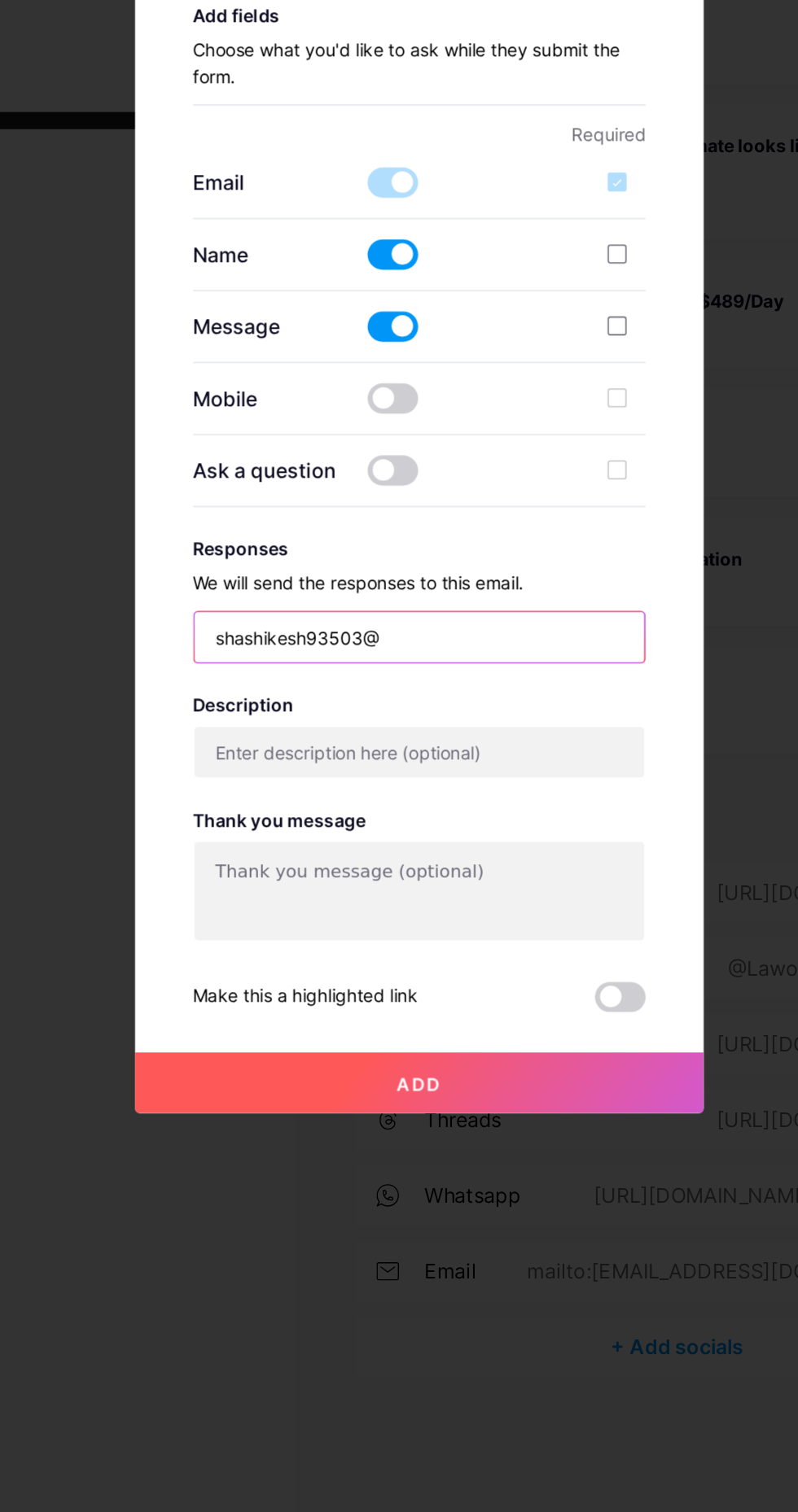
type input "shashikesh93503"
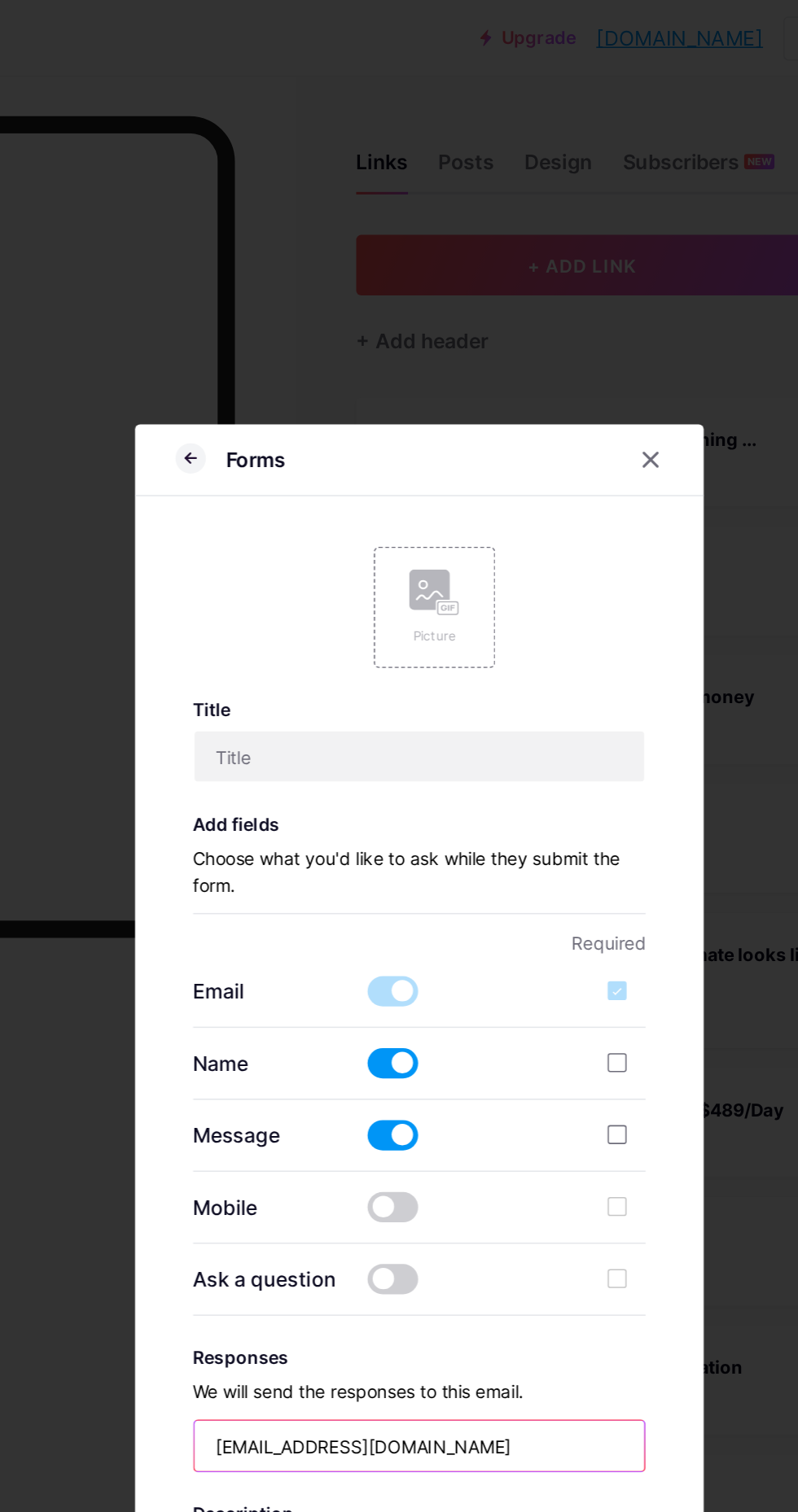
type input "[EMAIL_ADDRESS][DOMAIN_NAME]"
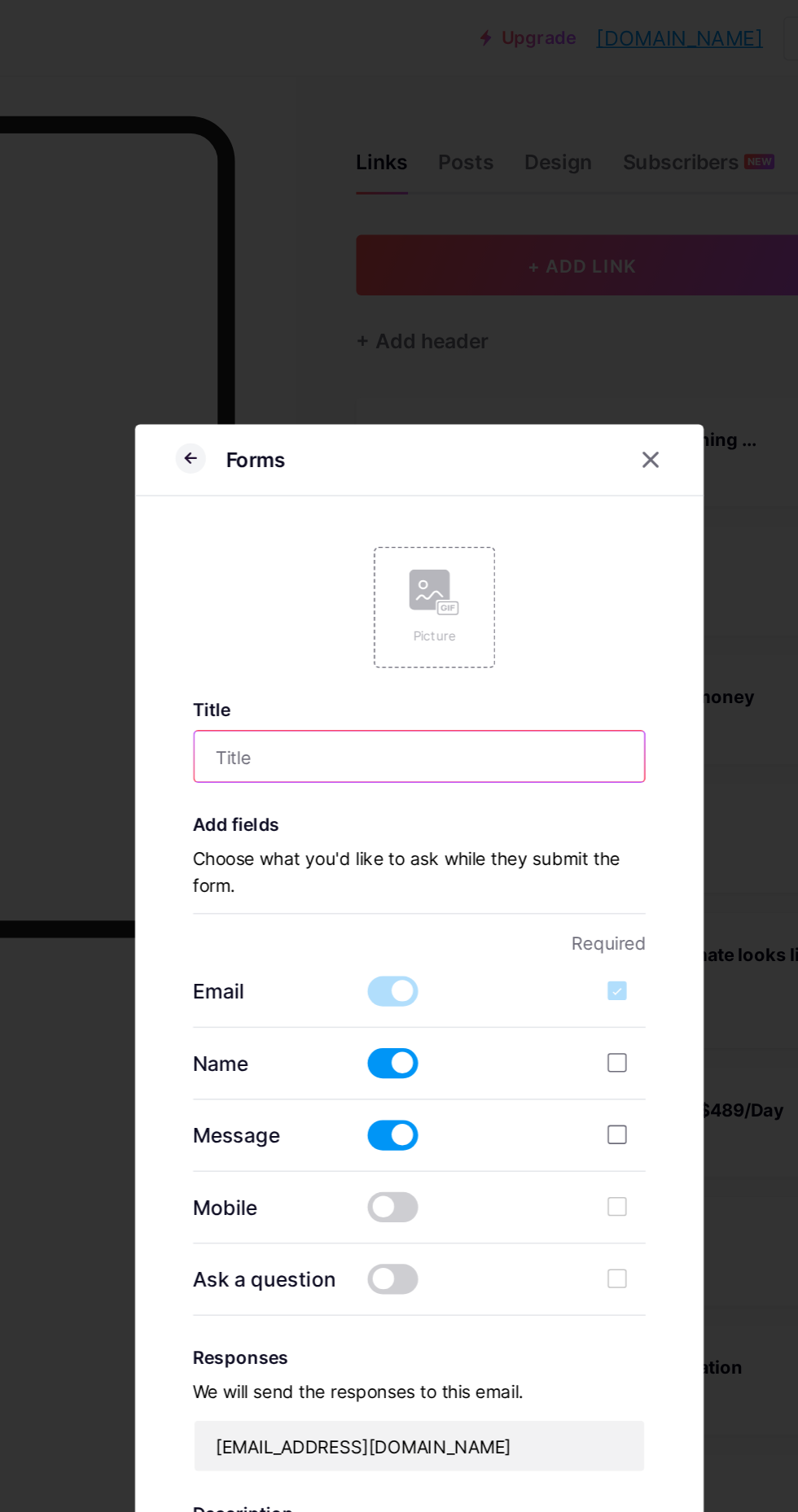
click at [403, 504] on input "text" at bounding box center [399, 487] width 290 height 33
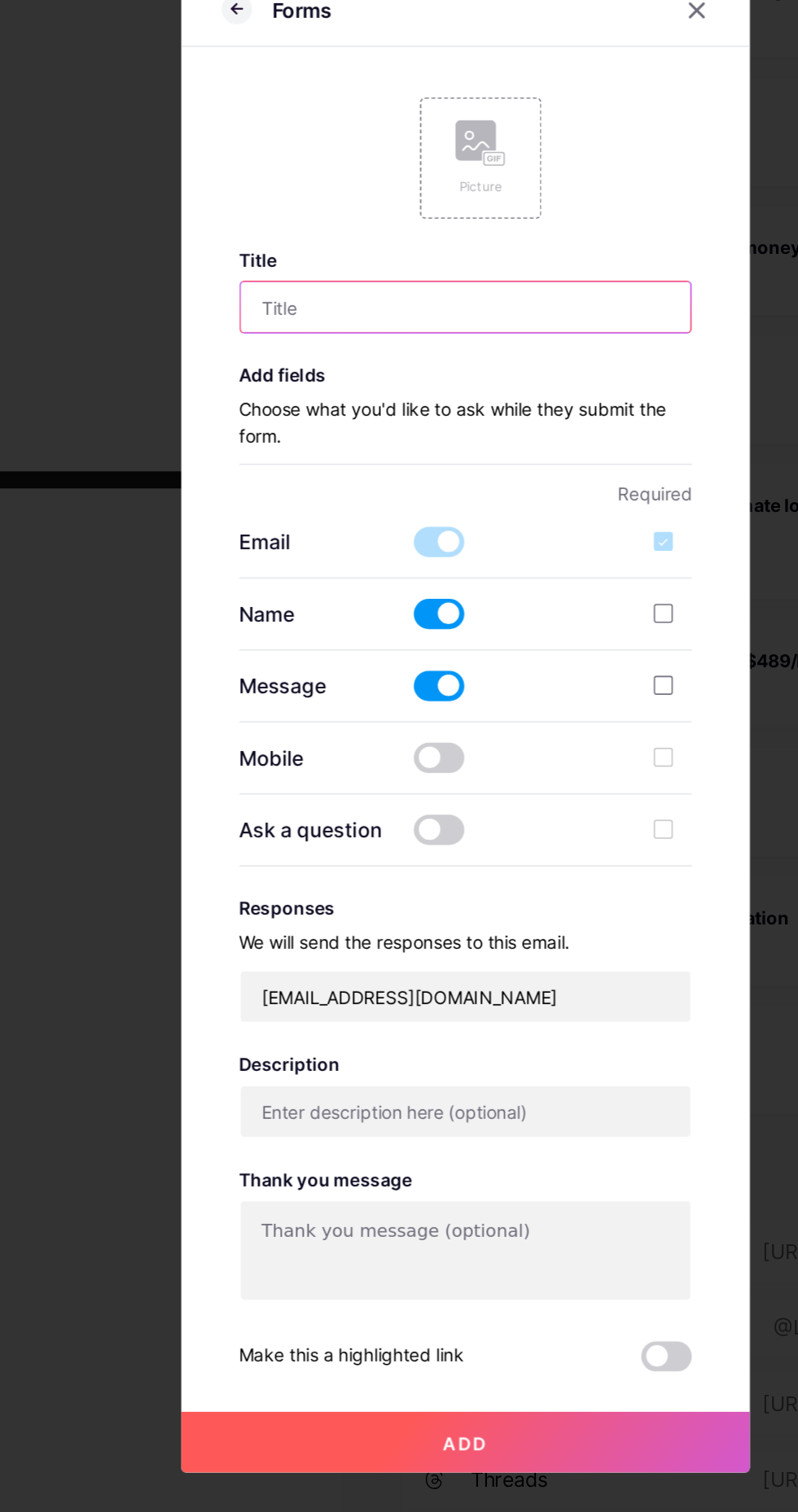
type input "A"
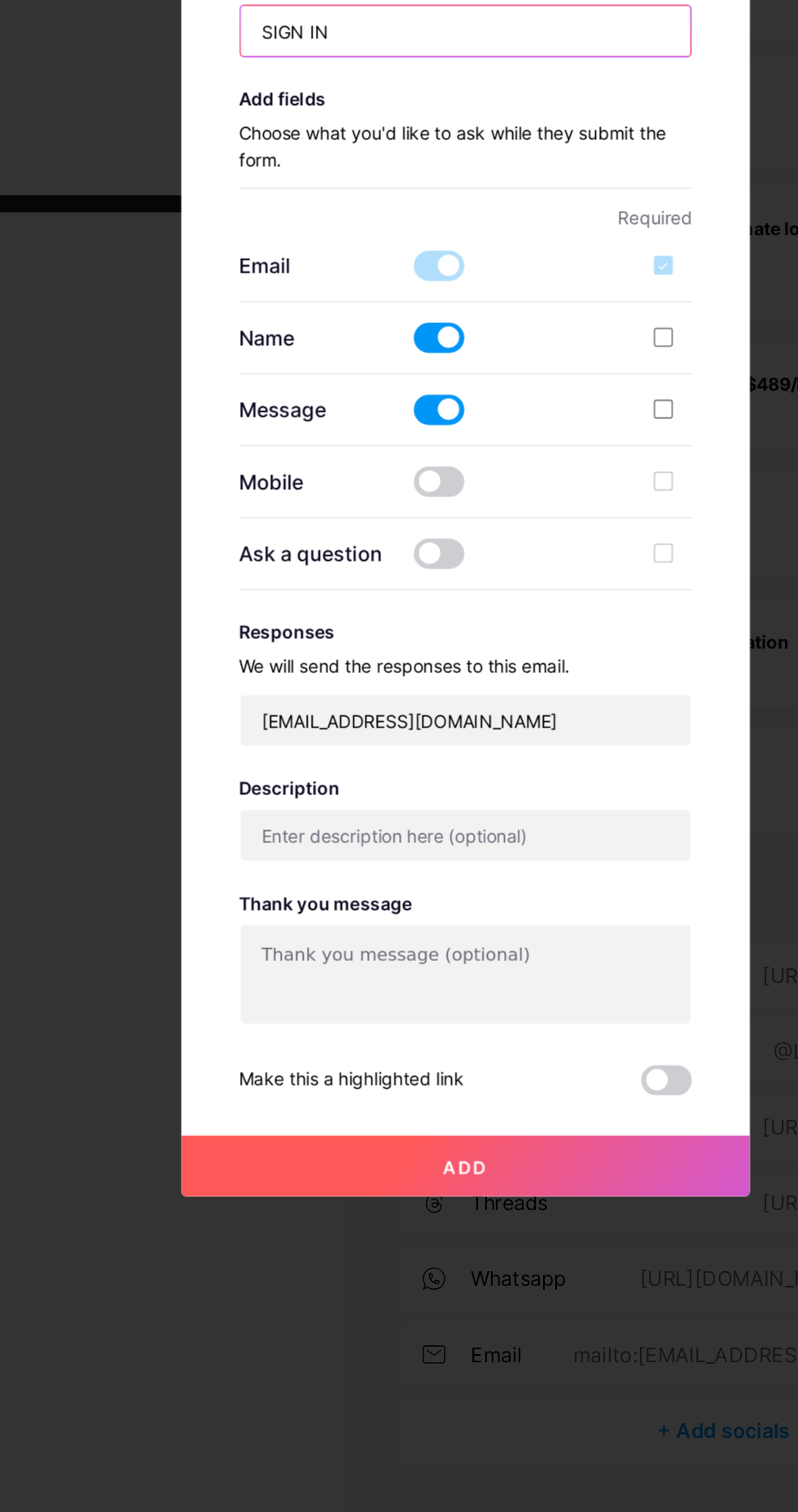
type input "SIGN IN"
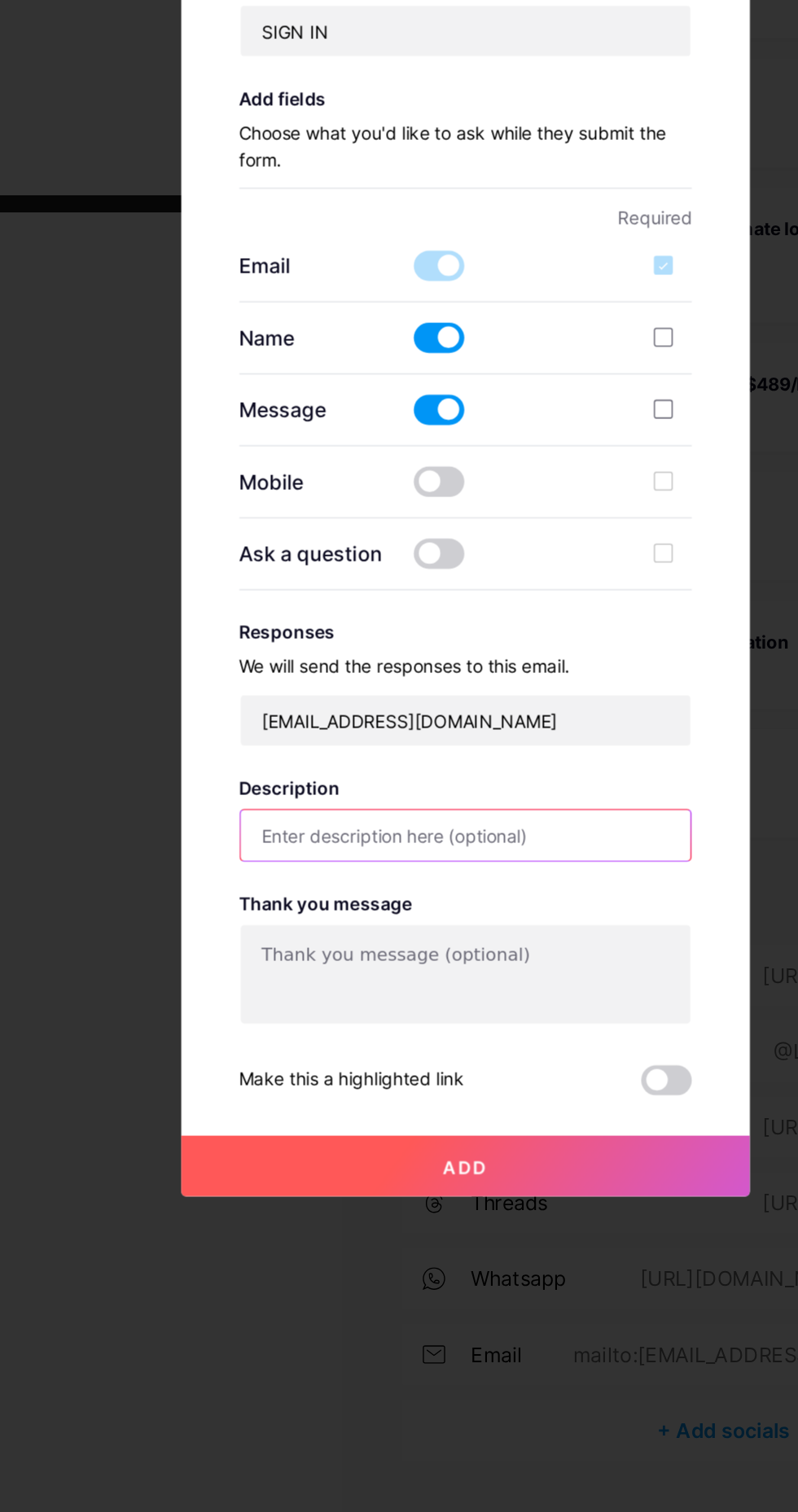
click at [439, 1022] on input "text" at bounding box center [399, 1006] width 290 height 33
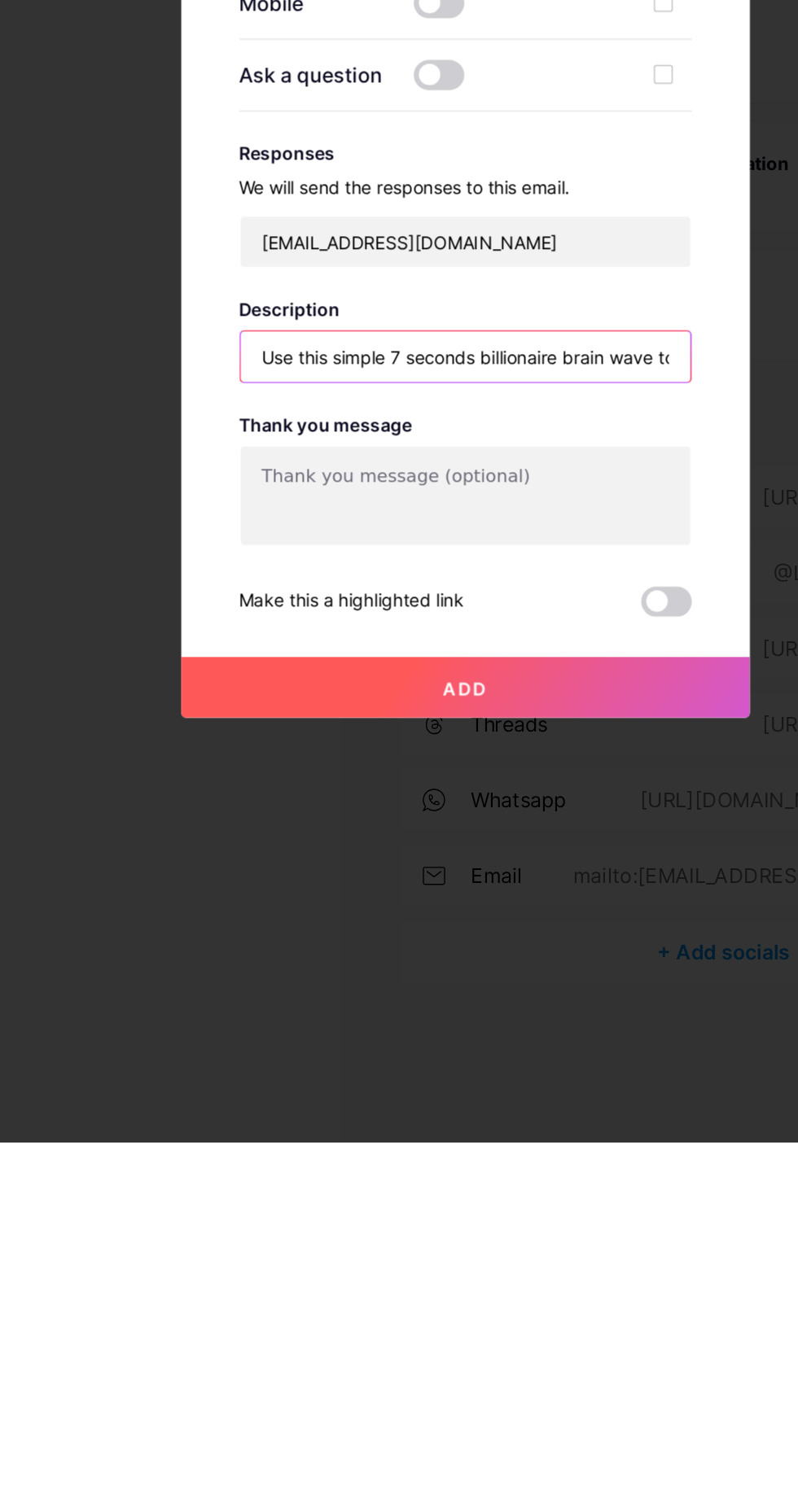
scroll to position [0, 2564]
type input "Use this simple 7 seconds billionaire brain wave to attract unlimited money 💯👇👇…"
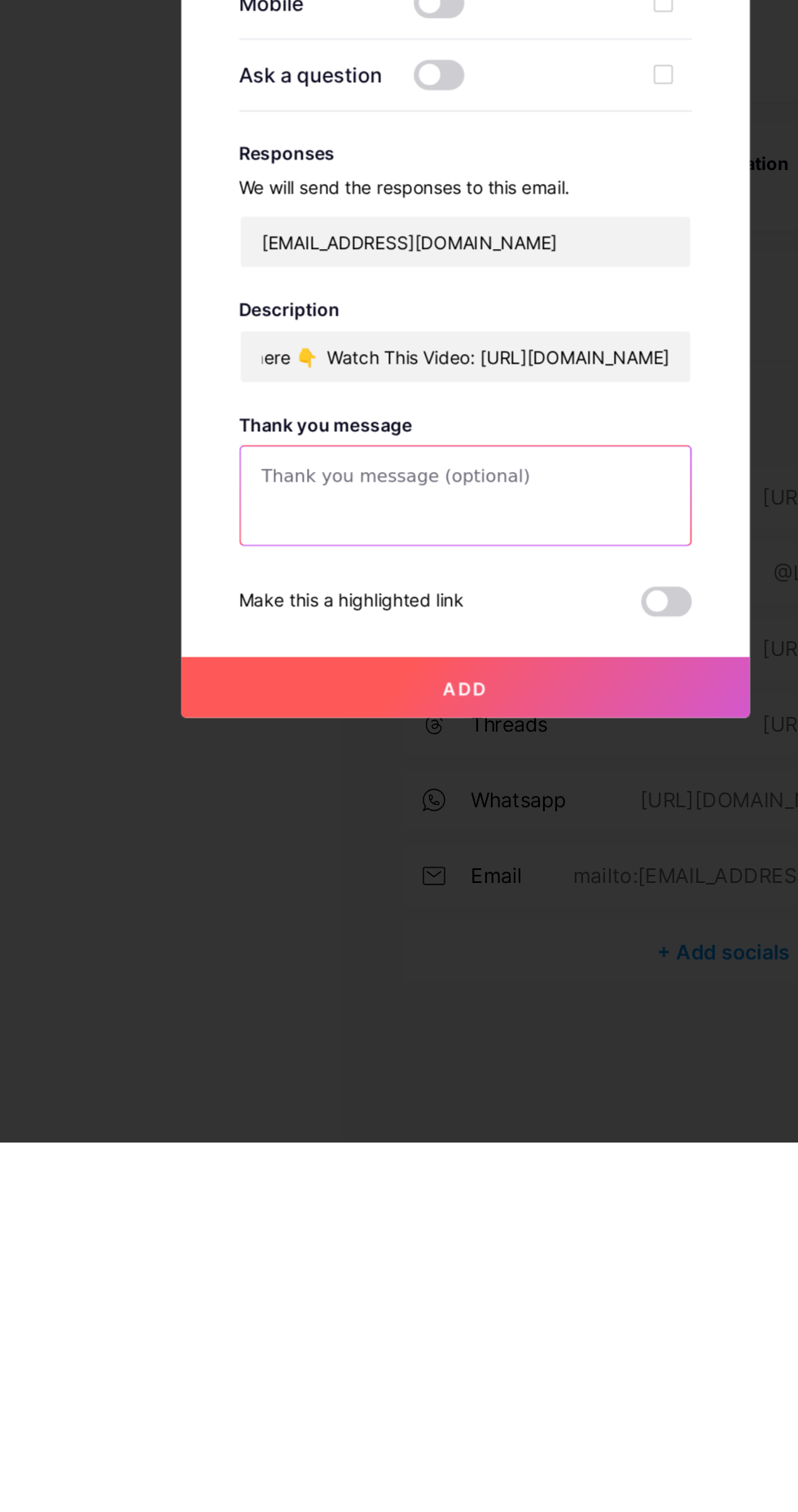
click at [476, 1129] on textarea at bounding box center [399, 1095] width 290 height 65
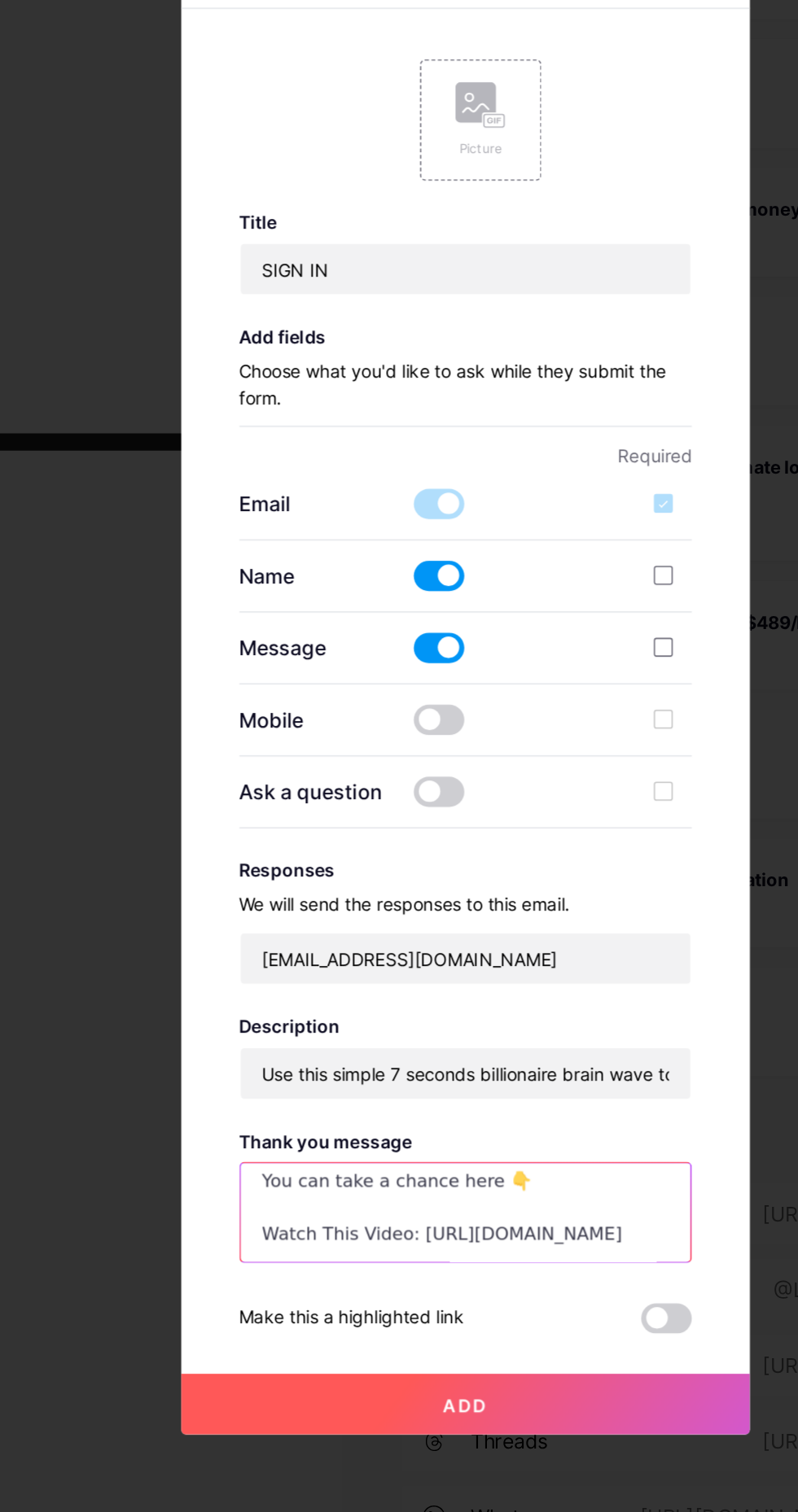
scroll to position [0, 0]
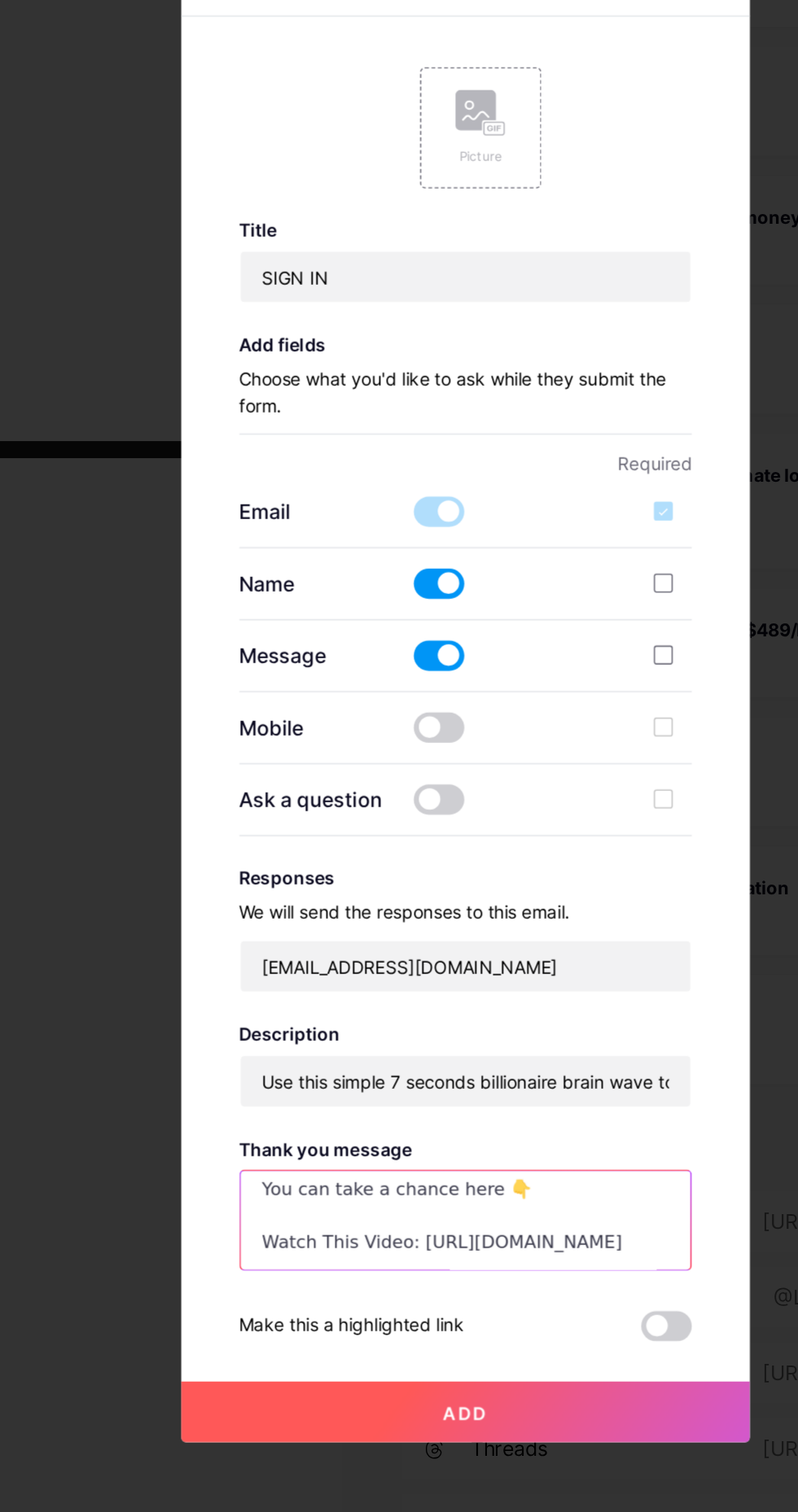
type textarea "Use this simple 7 seconds billionaire brain wave to attract unlimited money 💯👇👇…"
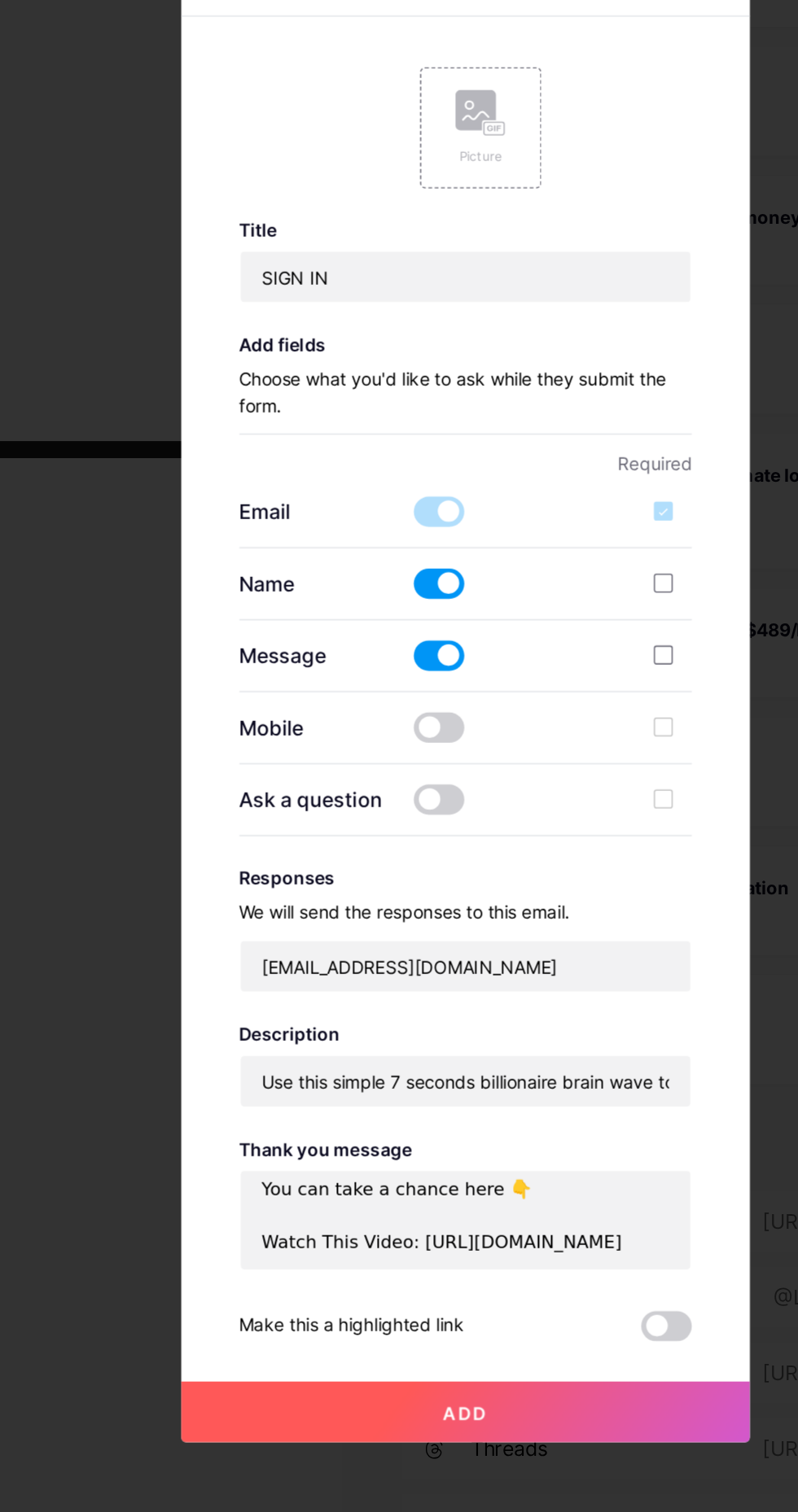
click at [386, 741] on span at bounding box center [382, 731] width 33 height 19
click at [366, 735] on input "checkbox" at bounding box center [366, 735] width 0 height 0
click at [378, 741] on span at bounding box center [382, 731] width 33 height 19
click at [366, 735] on input "checkbox" at bounding box center [366, 735] width 0 height 0
click at [393, 741] on span at bounding box center [382, 731] width 33 height 19
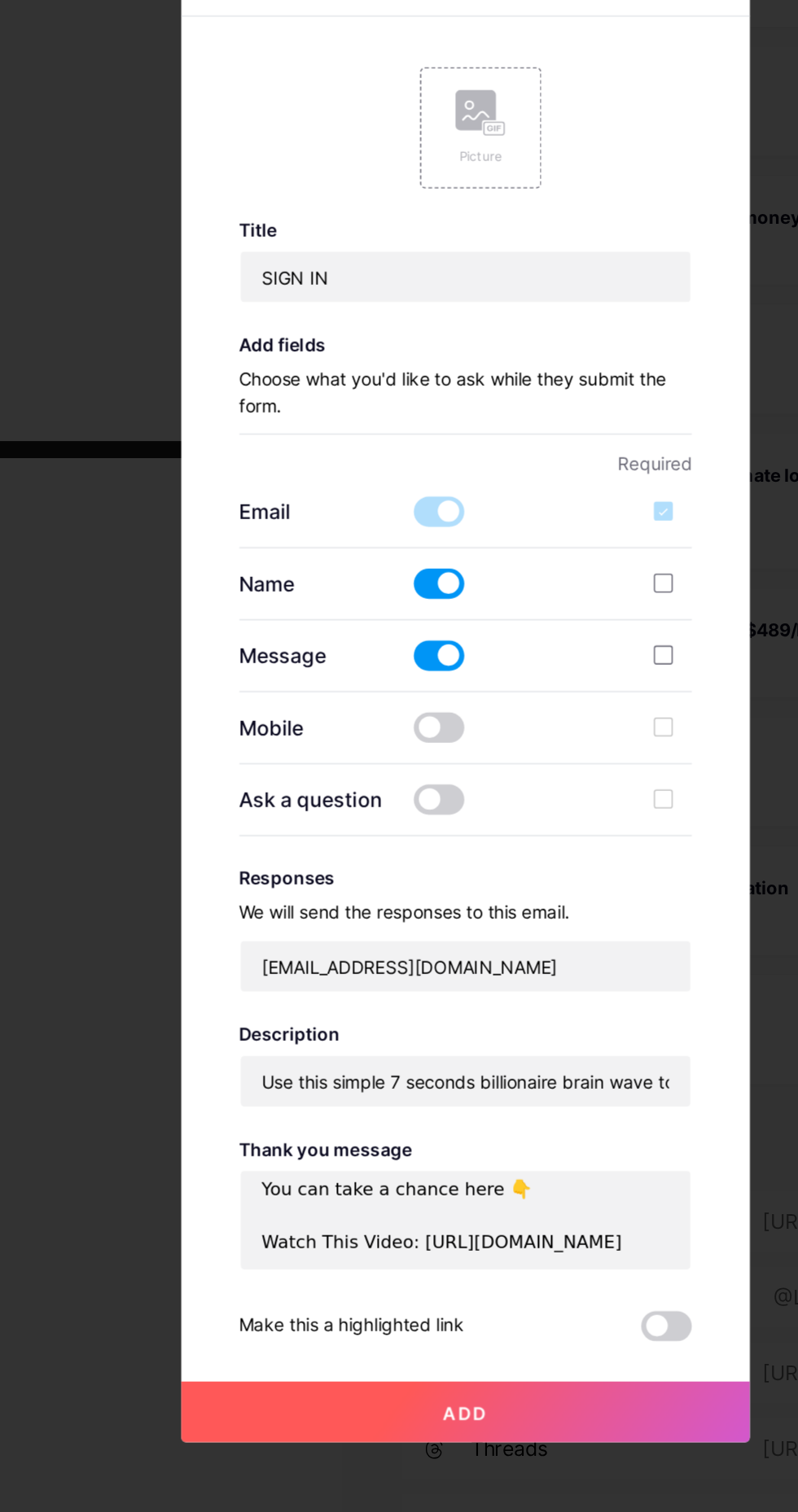
click at [366, 735] on input "checkbox" at bounding box center [366, 735] width 0 height 0
click at [378, 741] on span at bounding box center [382, 731] width 33 height 19
click at [366, 735] on input "checkbox" at bounding box center [366, 735] width 0 height 0
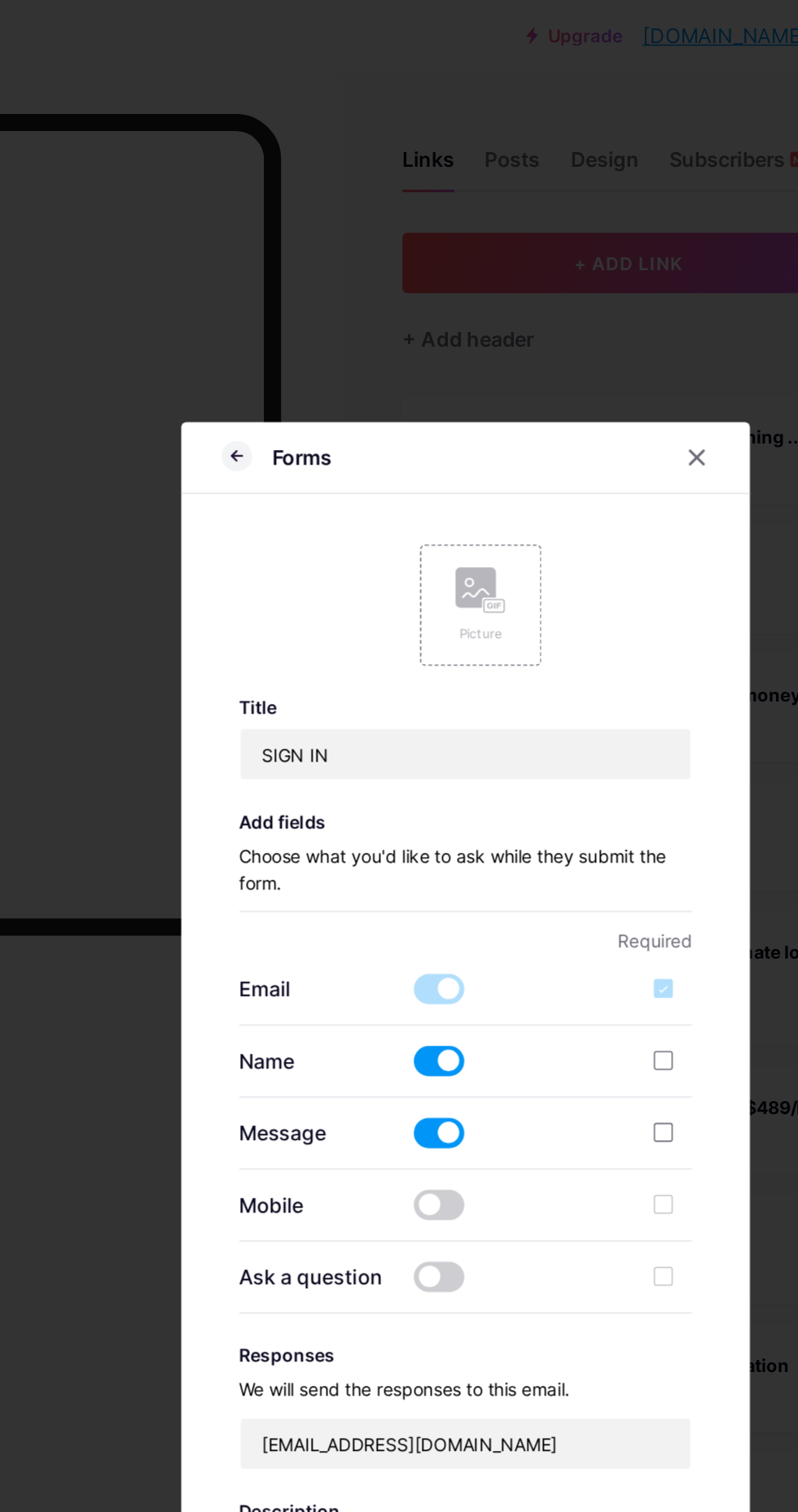
scroll to position [38, 0]
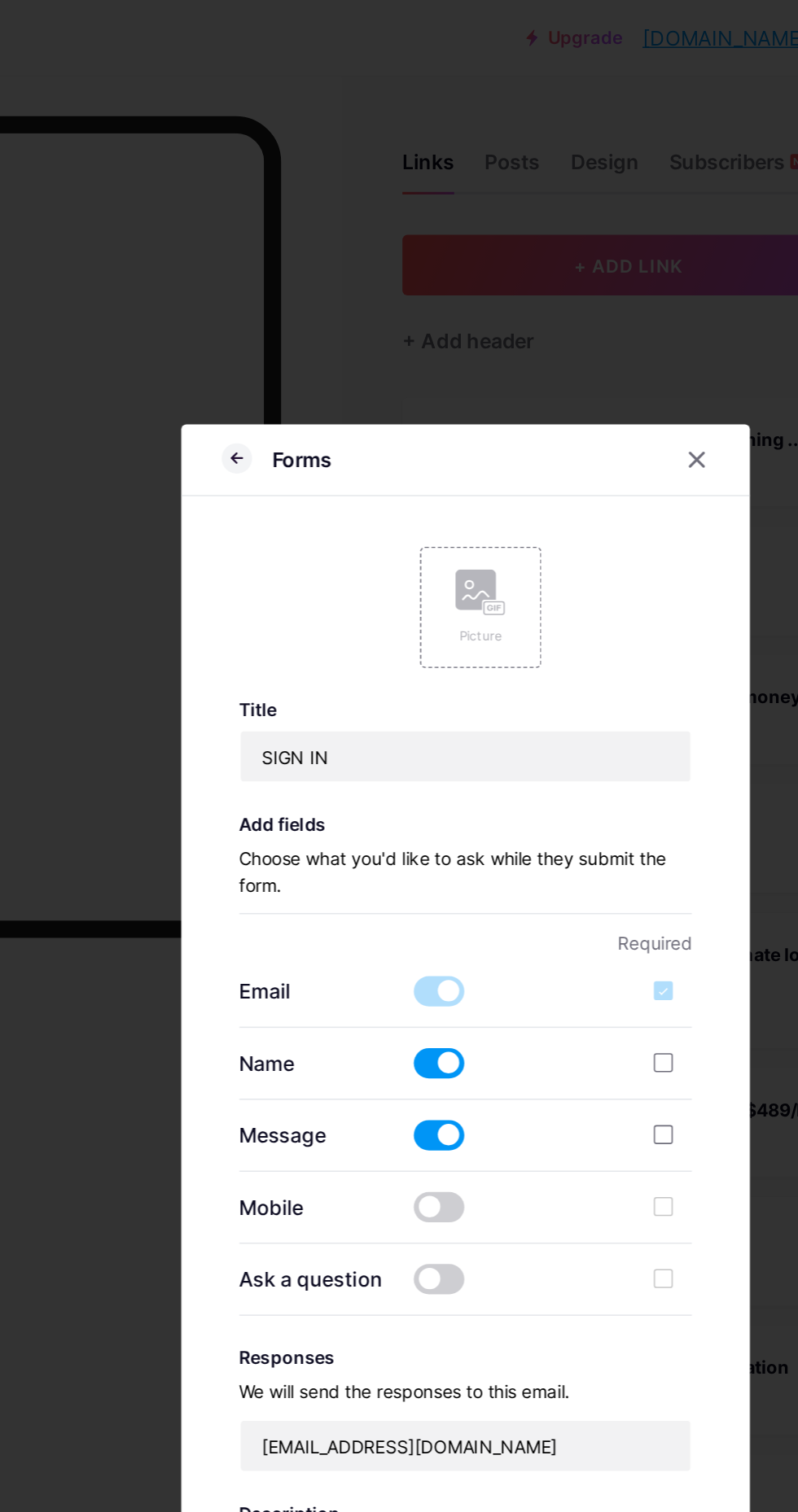
click at [422, 416] on div "Picture" at bounding box center [409, 409] width 33 height 13
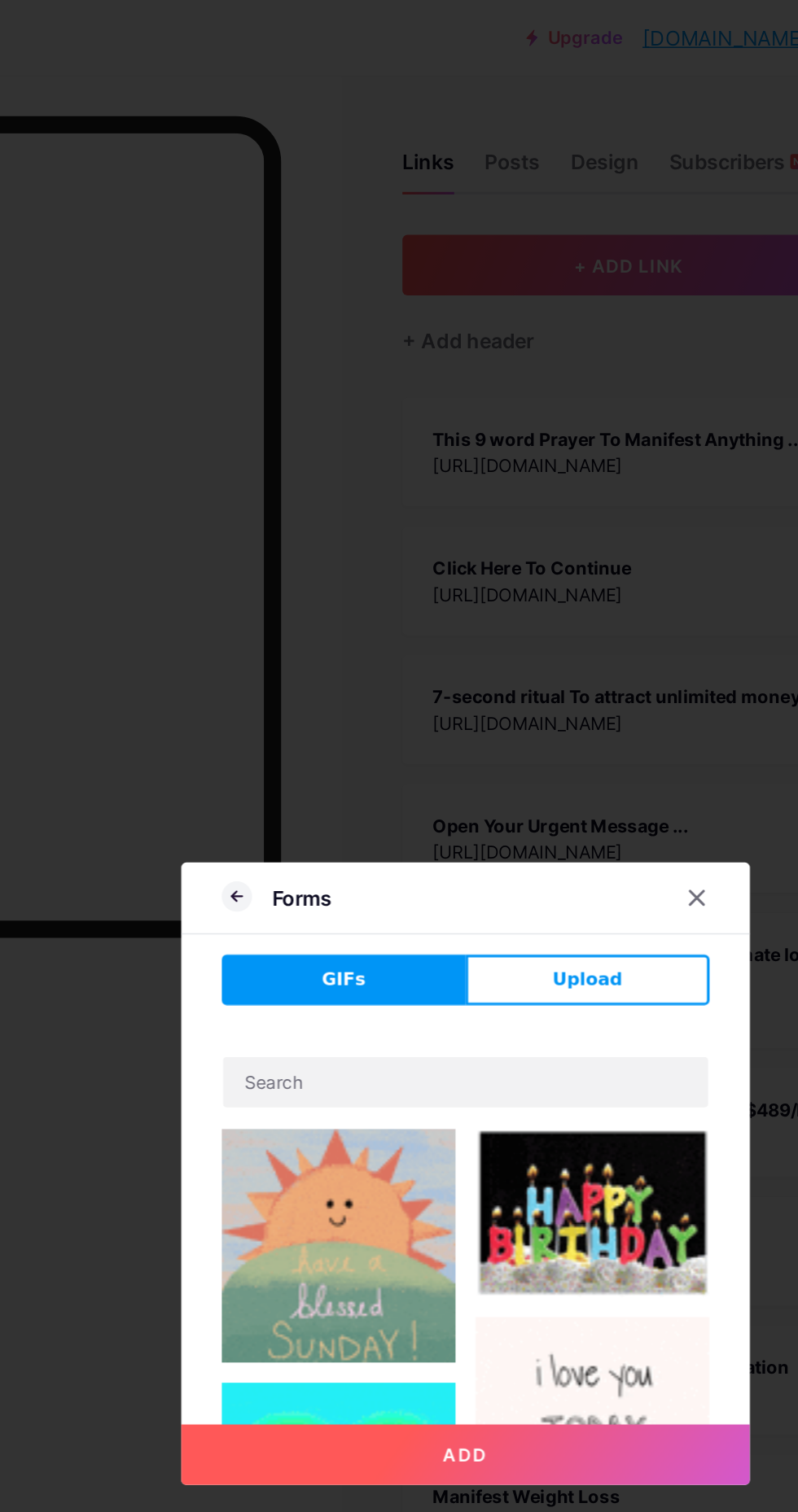
click at [491, 640] on span "Upload" at bounding box center [477, 631] width 44 height 17
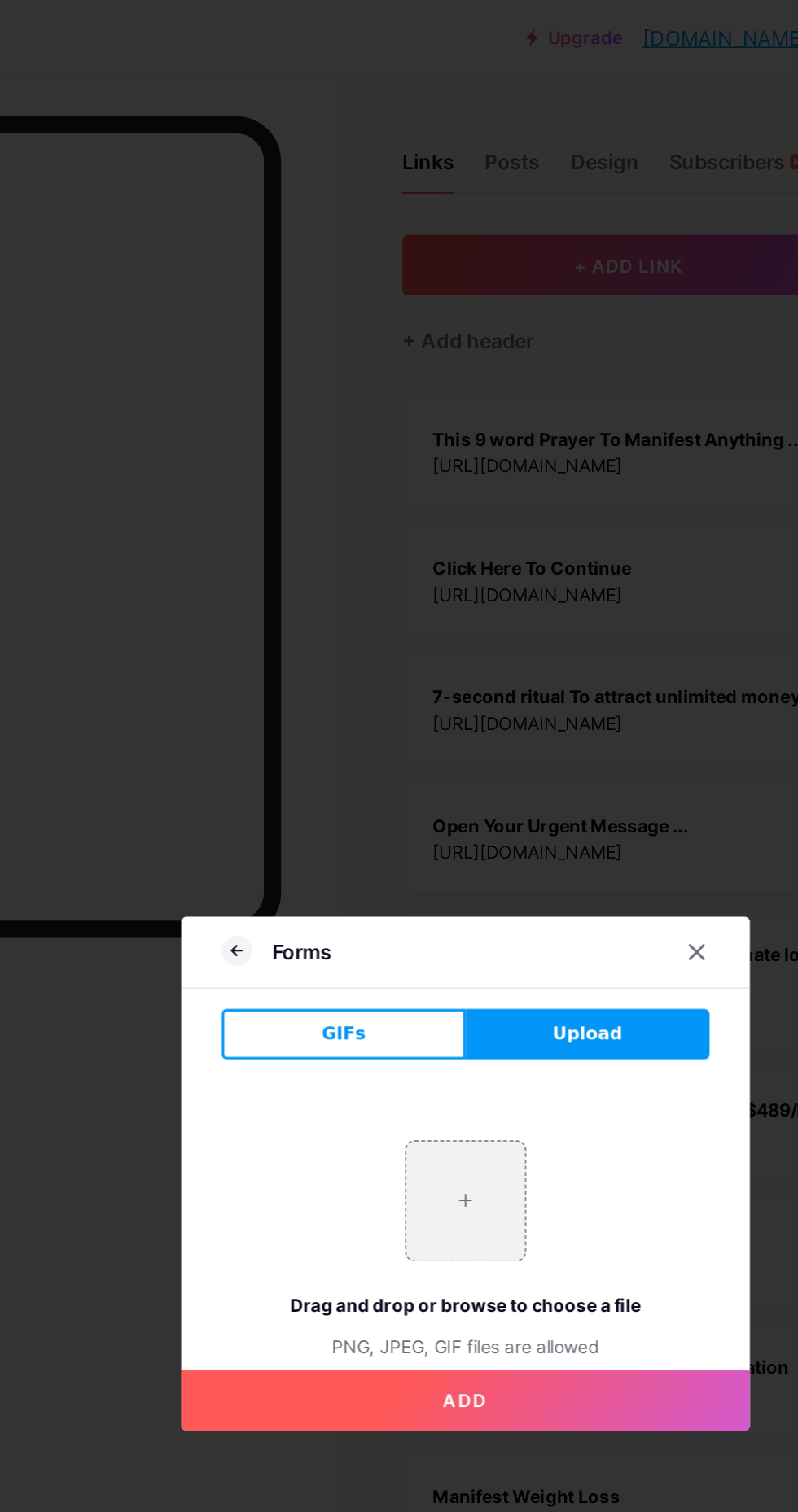
click at [407, 812] on input "file" at bounding box center [399, 773] width 76 height 76
type input "C:\fakepath\dollar-660223_1280.webp.png"
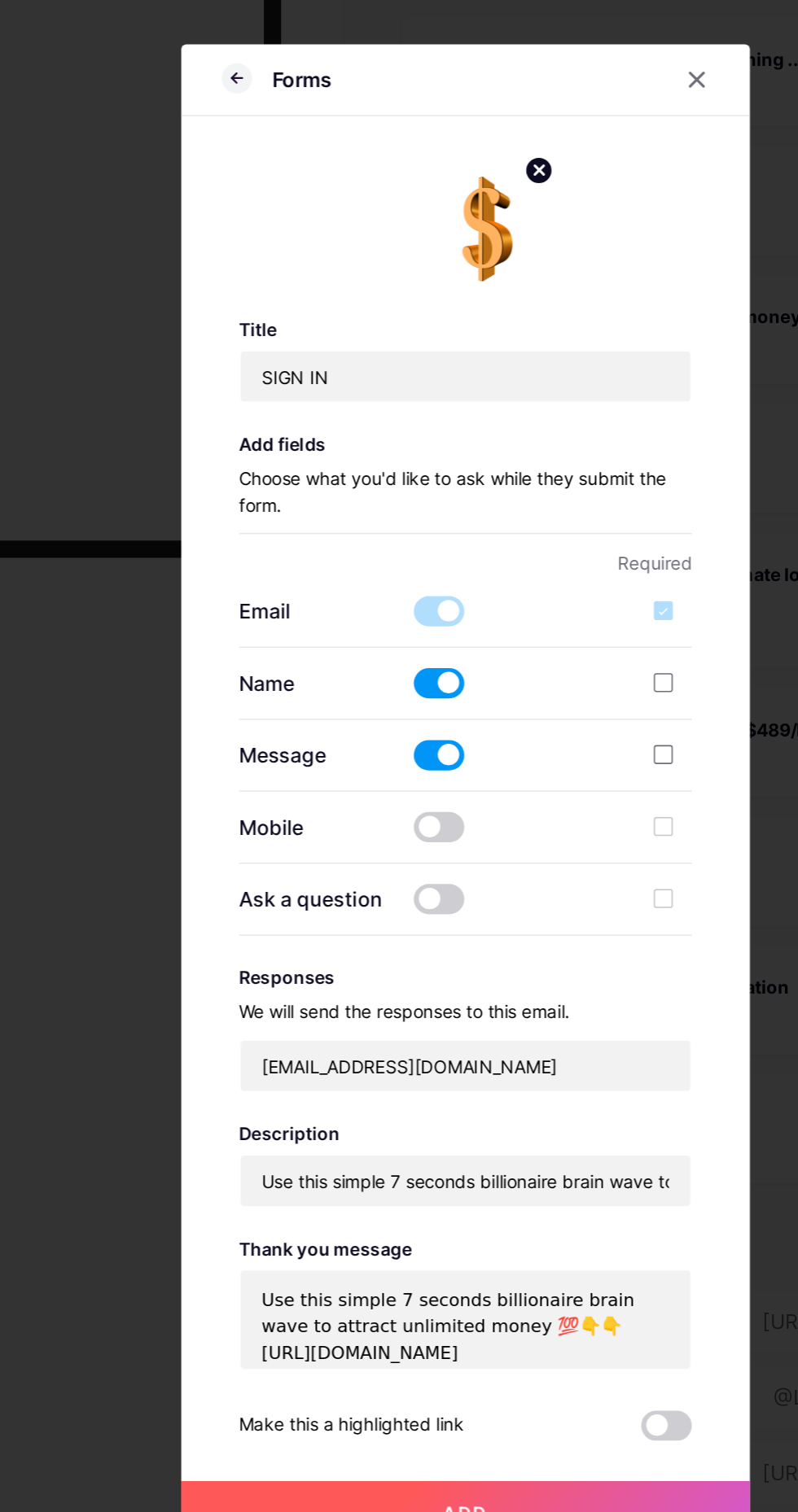
scroll to position [0, 0]
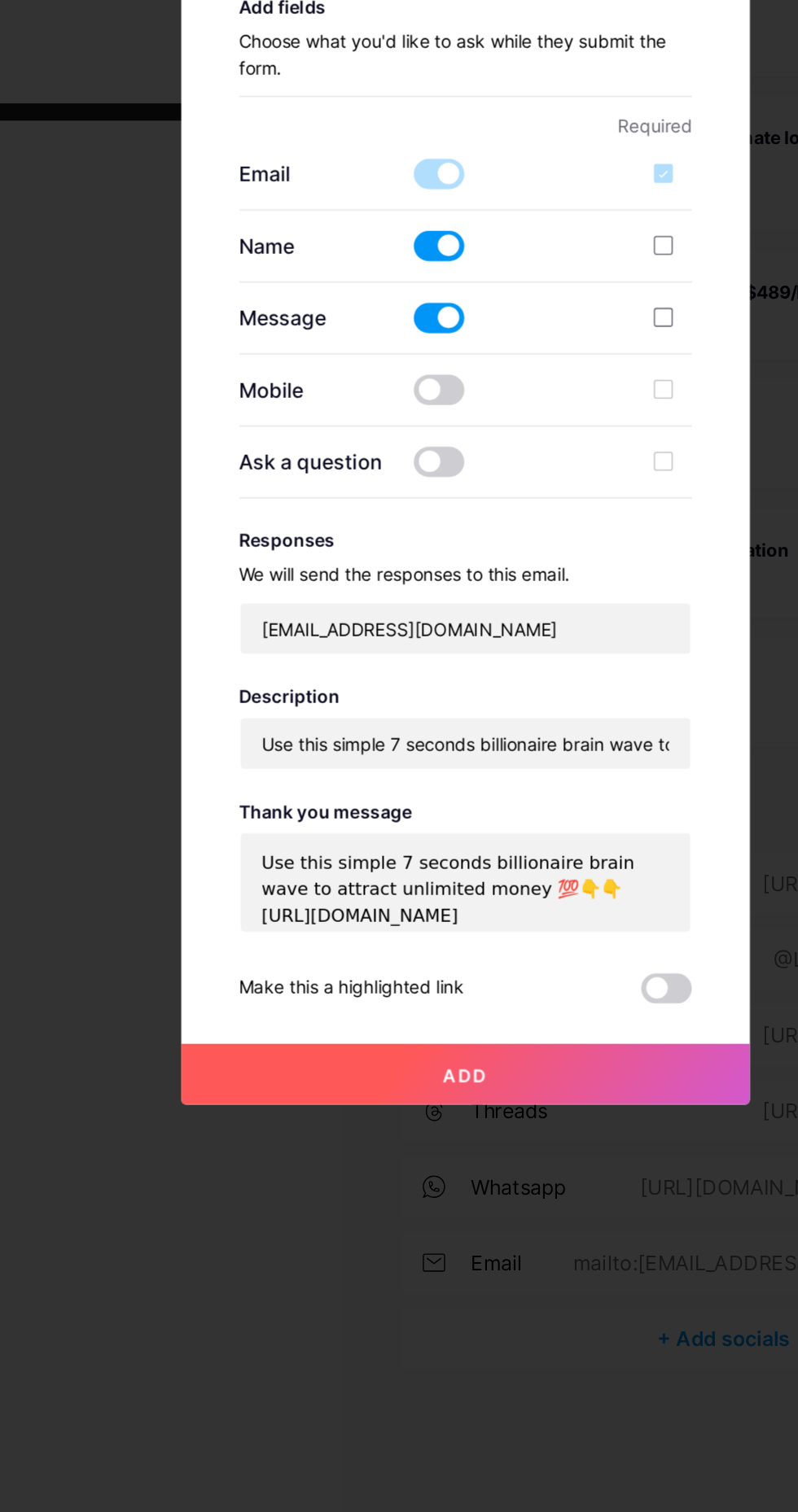
click at [432, 1239] on button "Add" at bounding box center [399, 1219] width 367 height 39
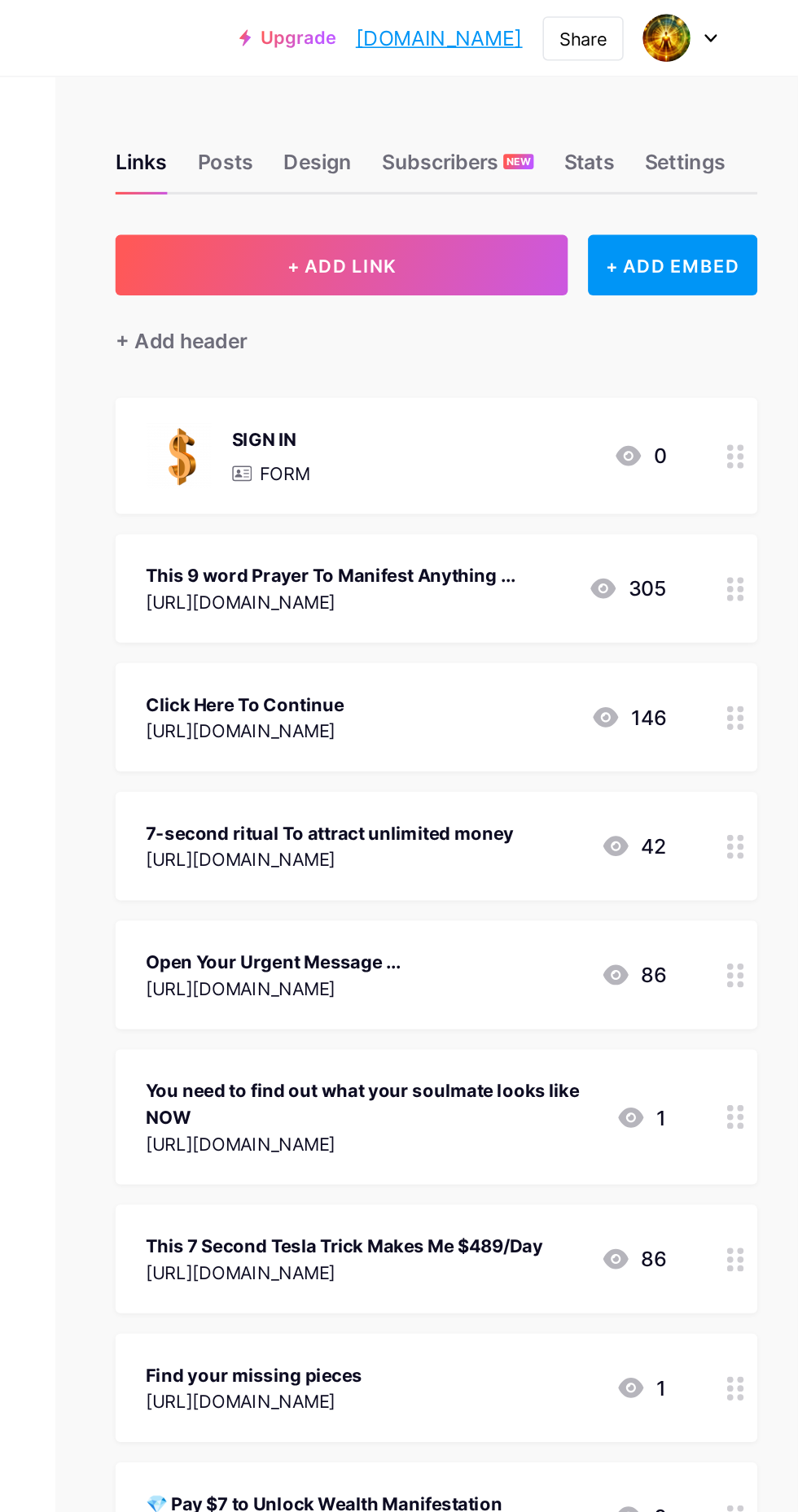
click at [621, 289] on div "SIGN IN FORM 0" at bounding box center [544, 294] width 335 height 42
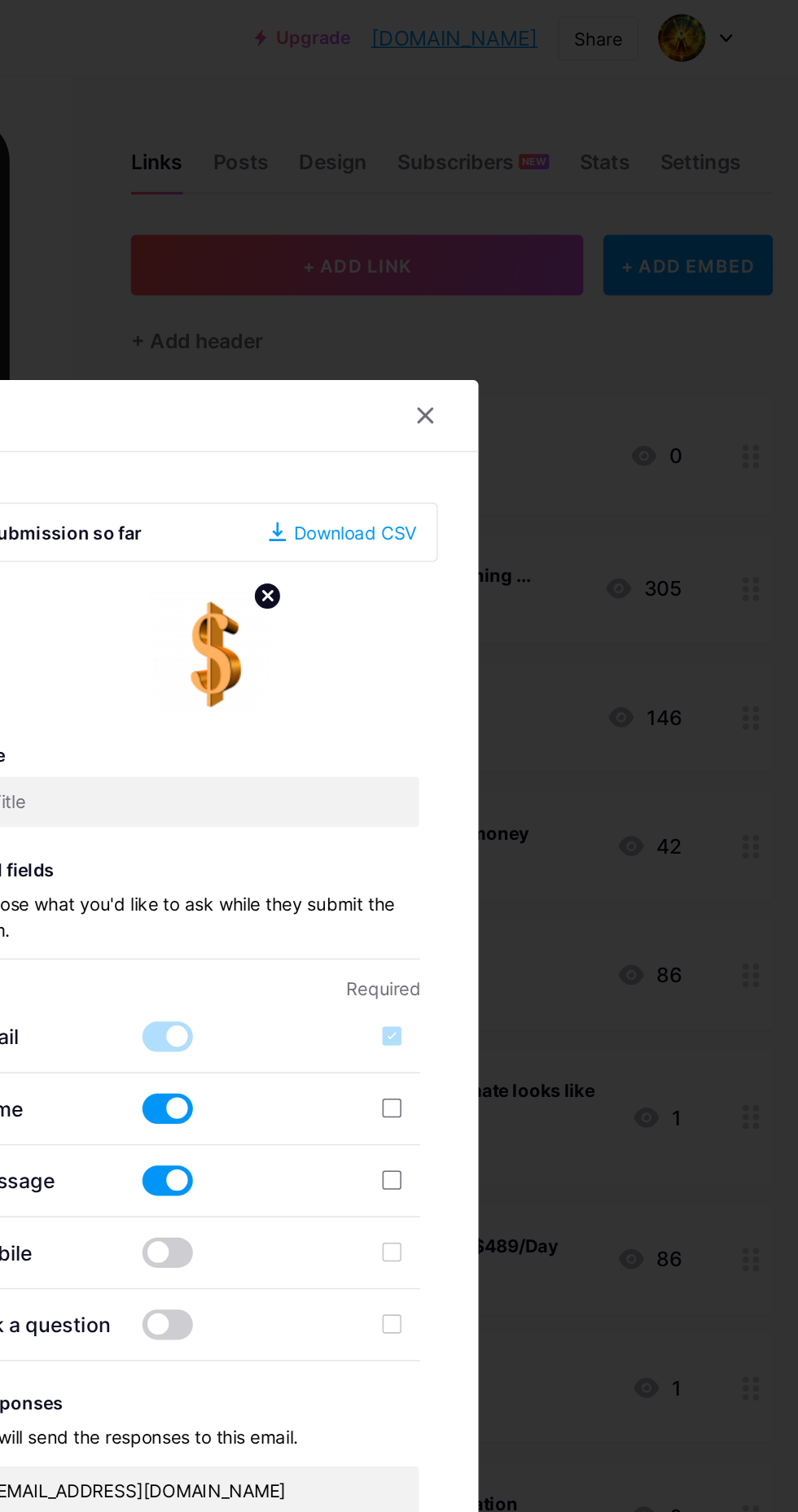
type input "SIGN IN"
type input "[EMAIL_ADDRESS][DOMAIN_NAME]"
type input "Use this simple 7 seconds billionaire brain wave to attract unlimited money 💯👇👇…"
type textarea "Use this simple 7 seconds billionaire brain wave to attract unlimited money 💯👇👇…"
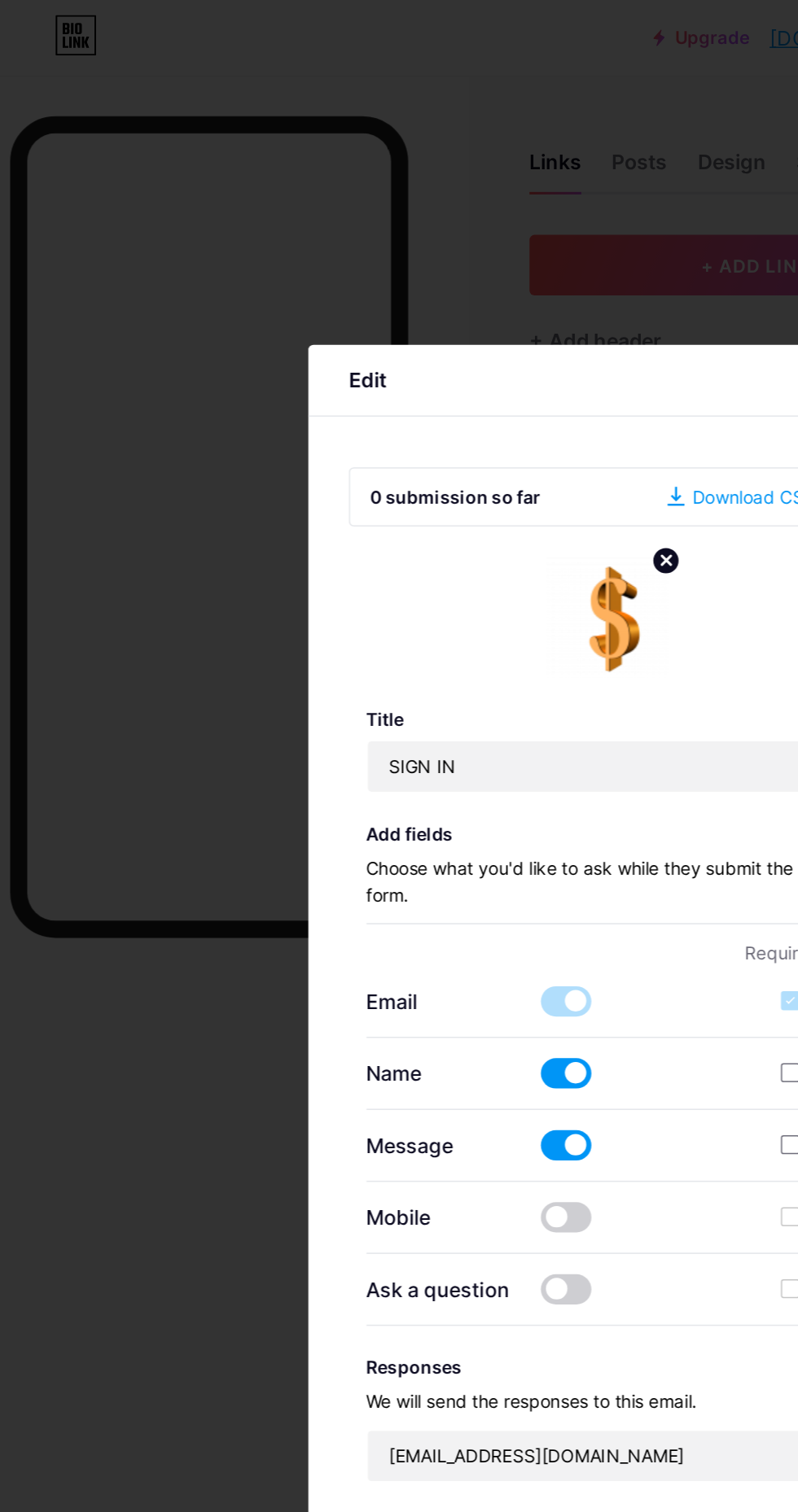
scroll to position [0, 2]
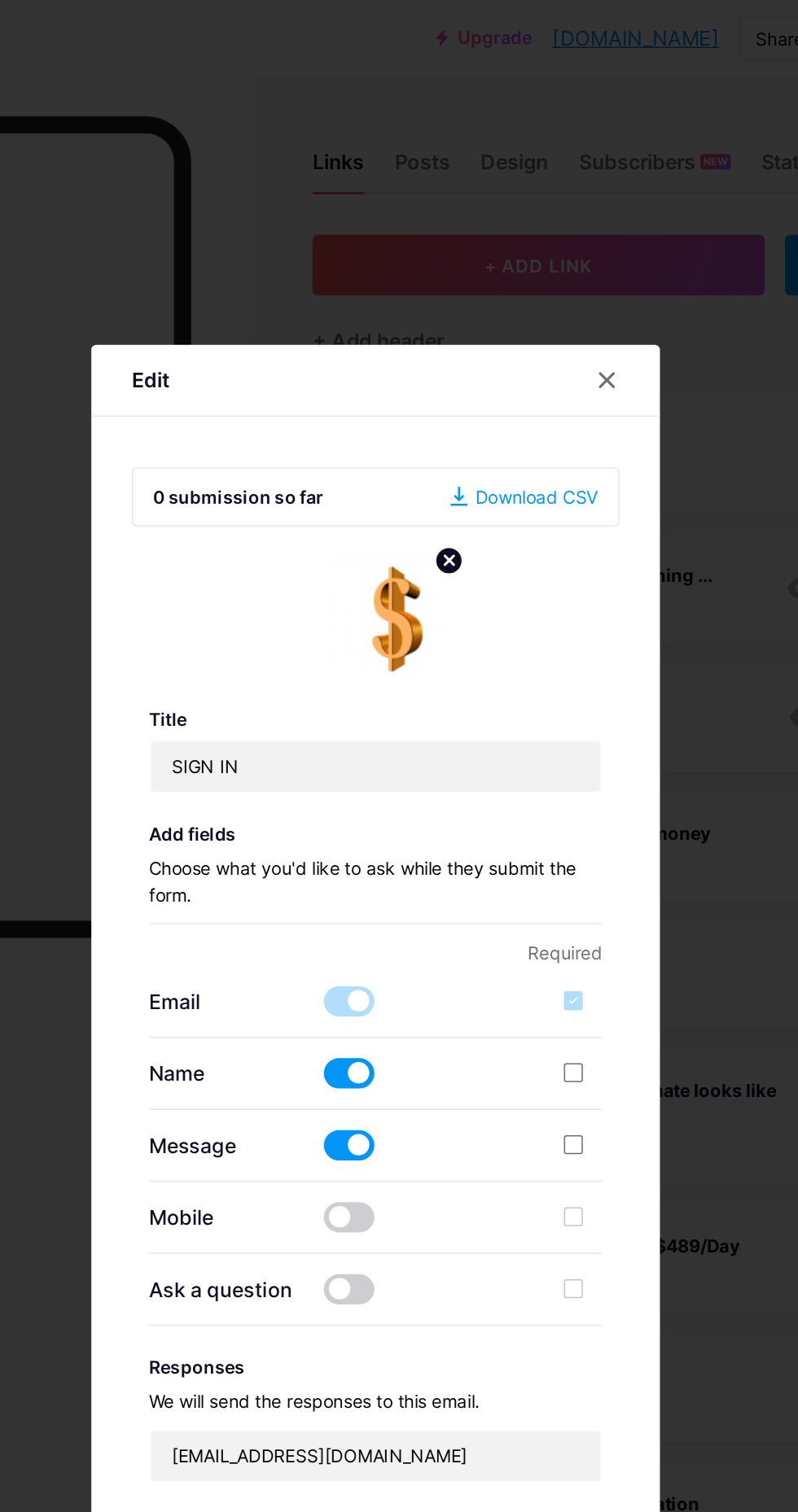
click at [559, 260] on div at bounding box center [547, 245] width 29 height 29
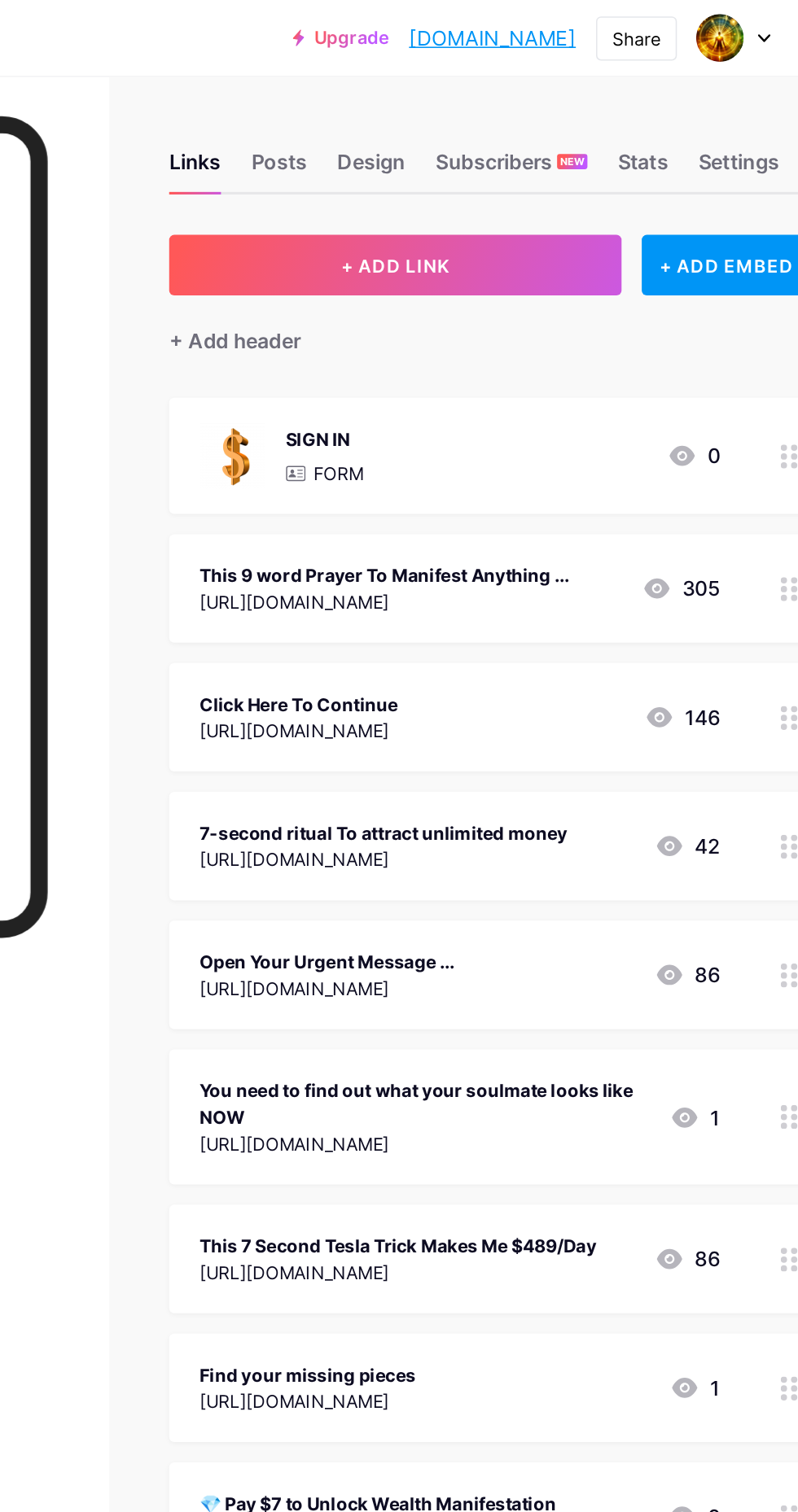
scroll to position [0, 0]
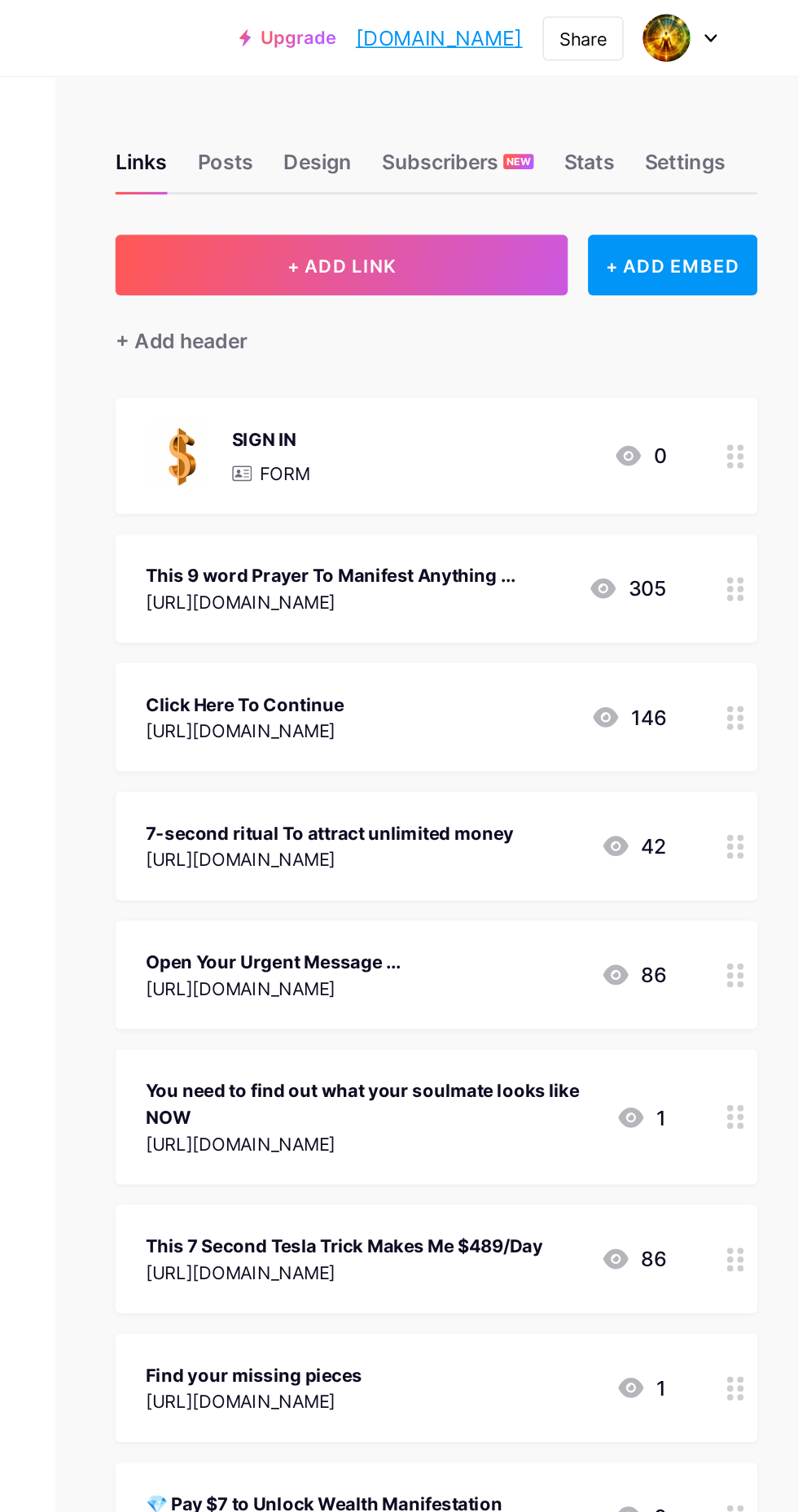
click at [696, 296] on icon at bounding box center [688, 293] width 19 height 19
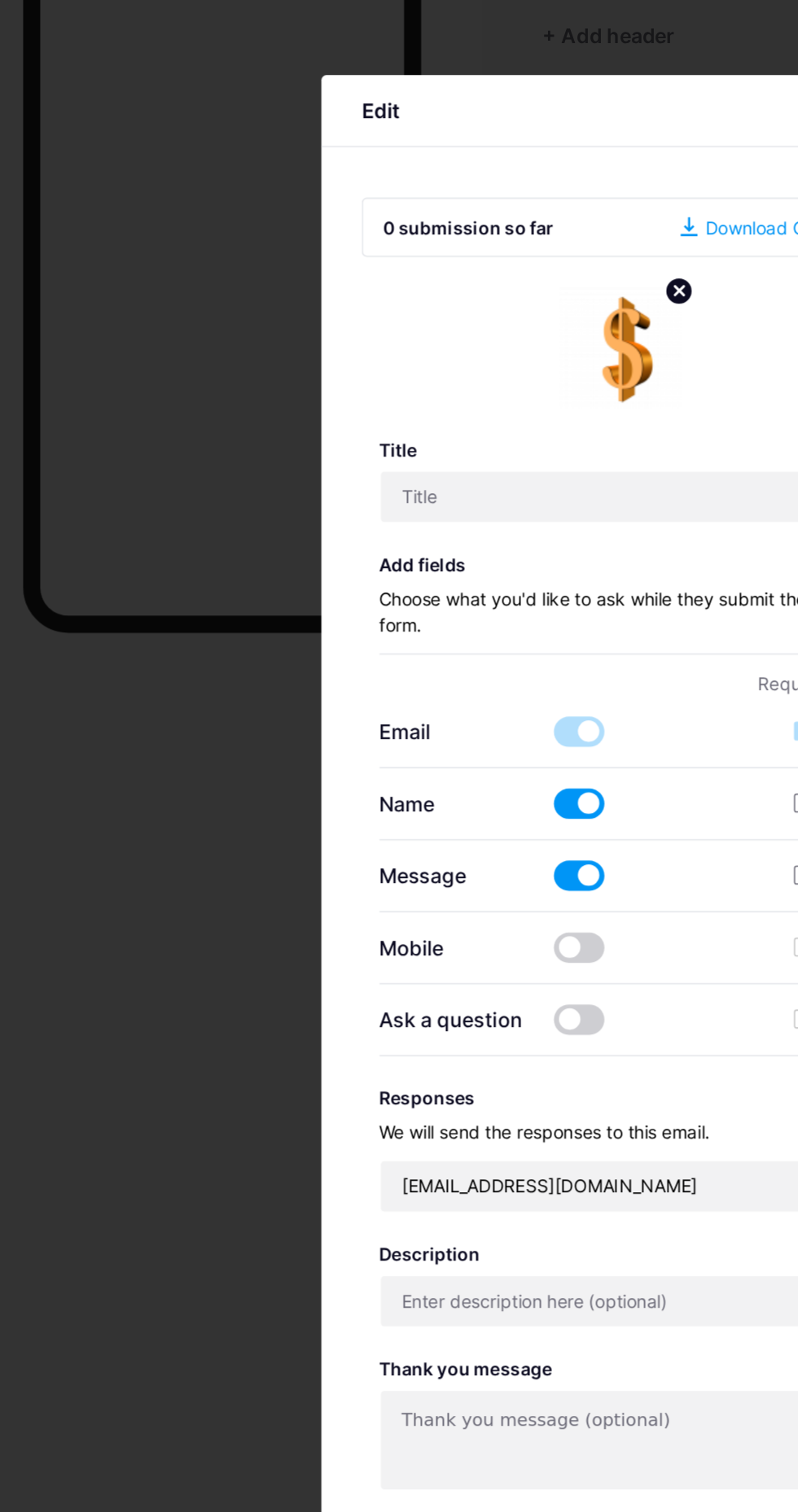
type input "SIGN IN"
type input "[EMAIL_ADDRESS][DOMAIN_NAME]"
type input "Use this simple 7 seconds billionaire brain wave to attract unlimited money 💯👇👇…"
type textarea "Use this simple 7 seconds billionaire brain wave to attract unlimited money 💯👇👇…"
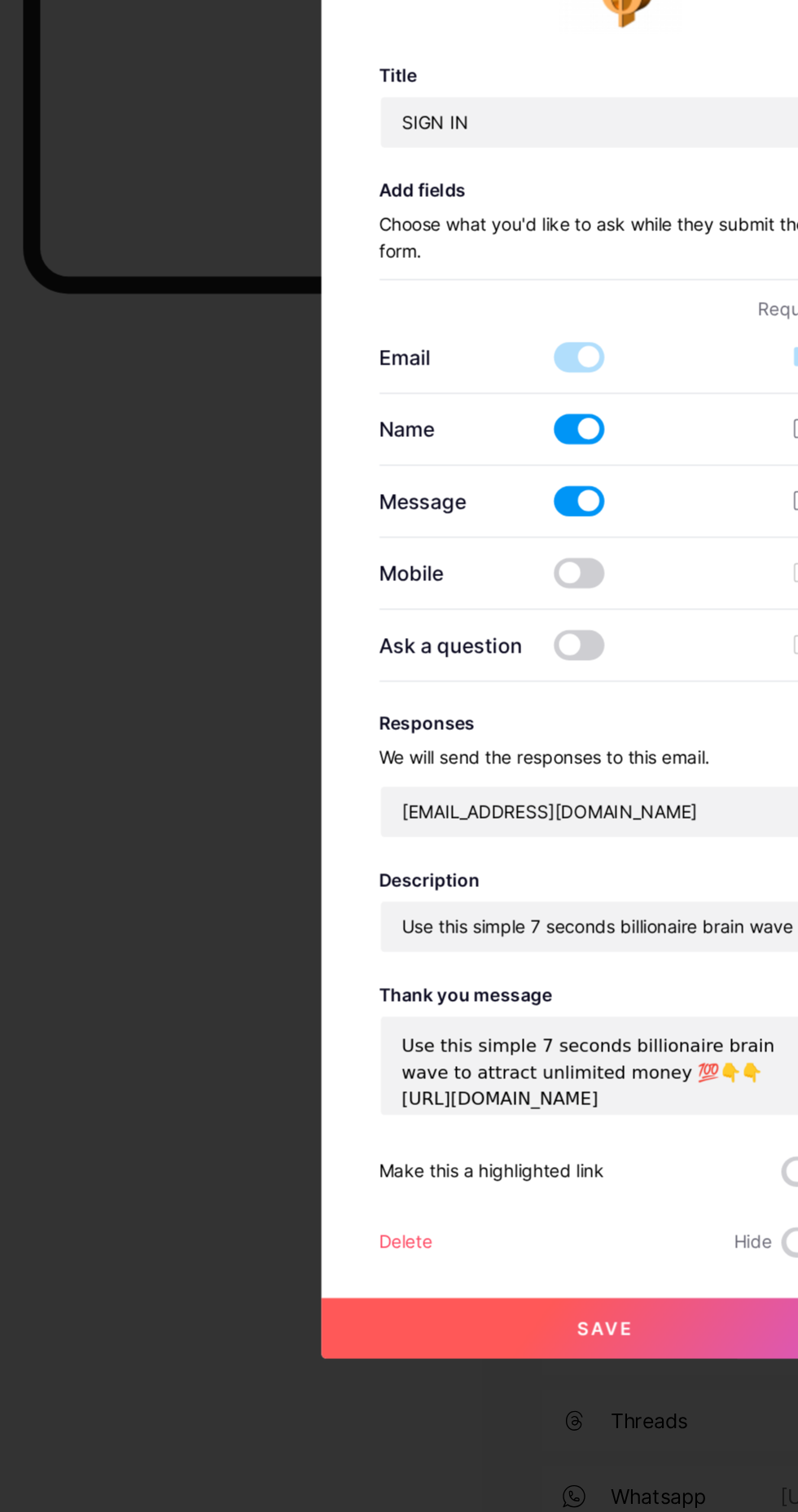
scroll to position [0, 2]
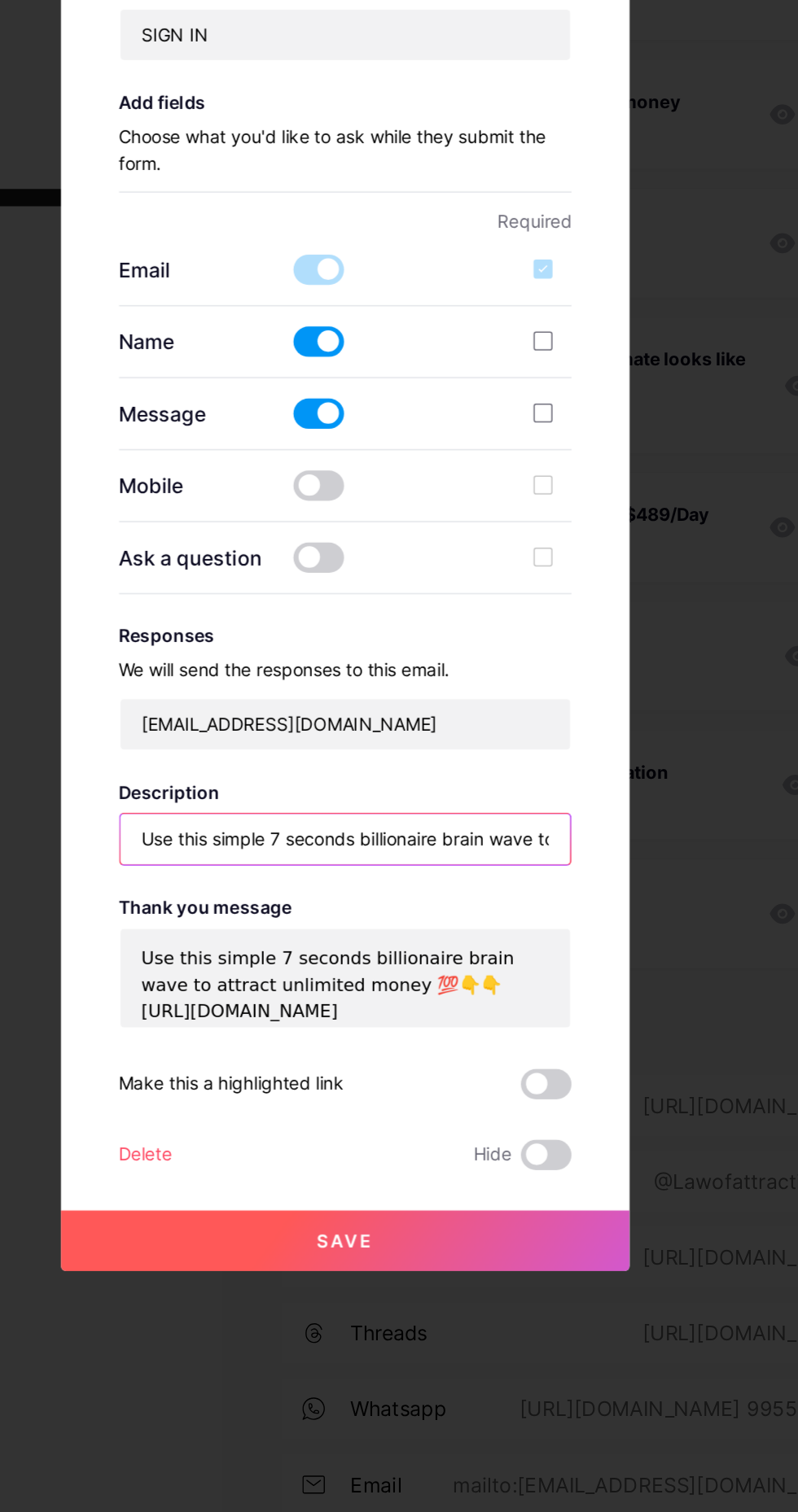
click at [276, 1029] on input "Use this simple 7 seconds billionaire brain wave to attract unlimited money 💯👇👇…" at bounding box center [399, 1012] width 290 height 33
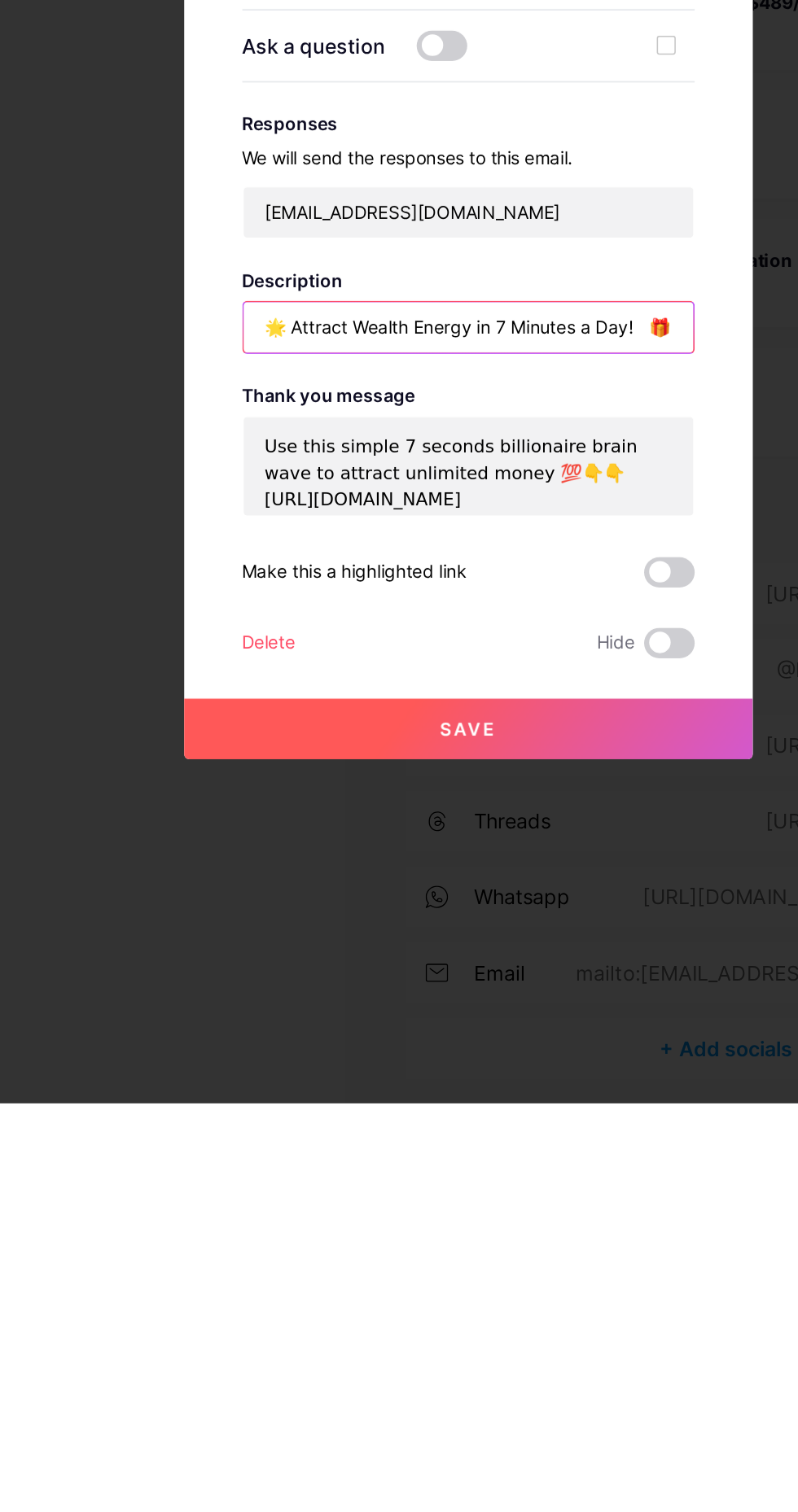
scroll to position [0, 887]
type input "🌟 Attract Wealth Energy in 7 Minutes a Day! 🎁 Instantly receive: ✅ 7-Minute Wea…"
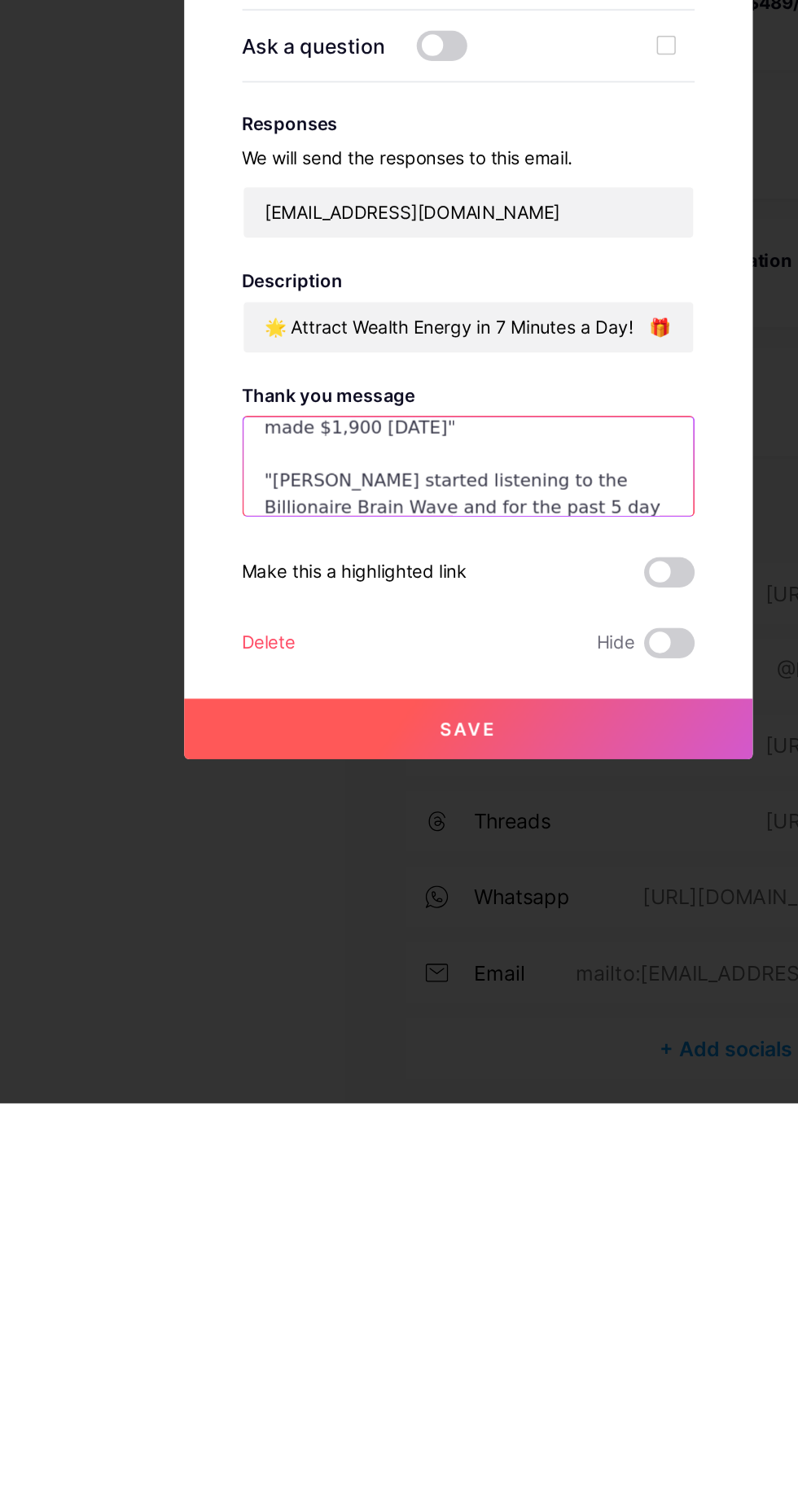
scroll to position [0, 0]
type textarea "and for the past 5 day"
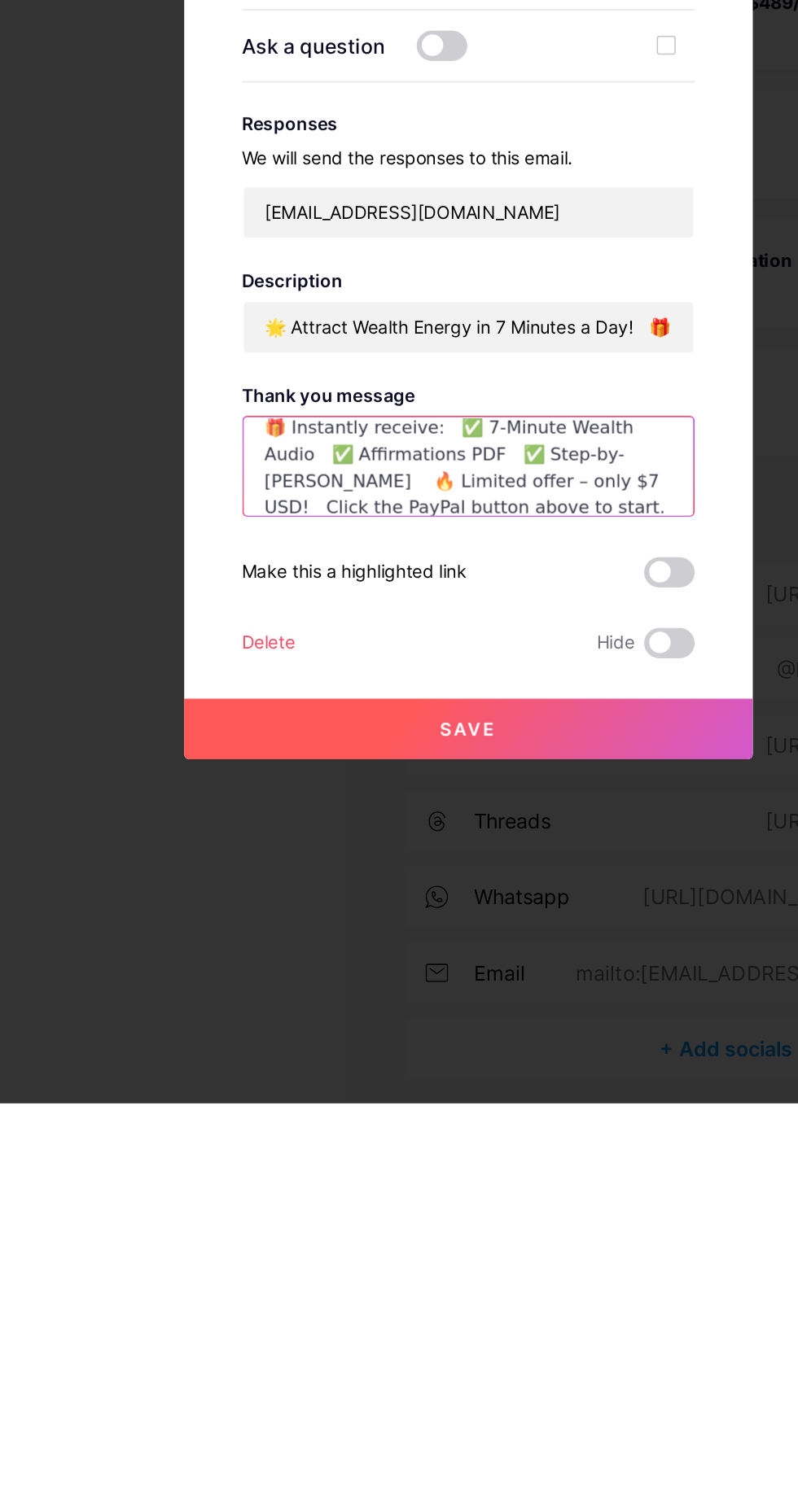
scroll to position [46, 0]
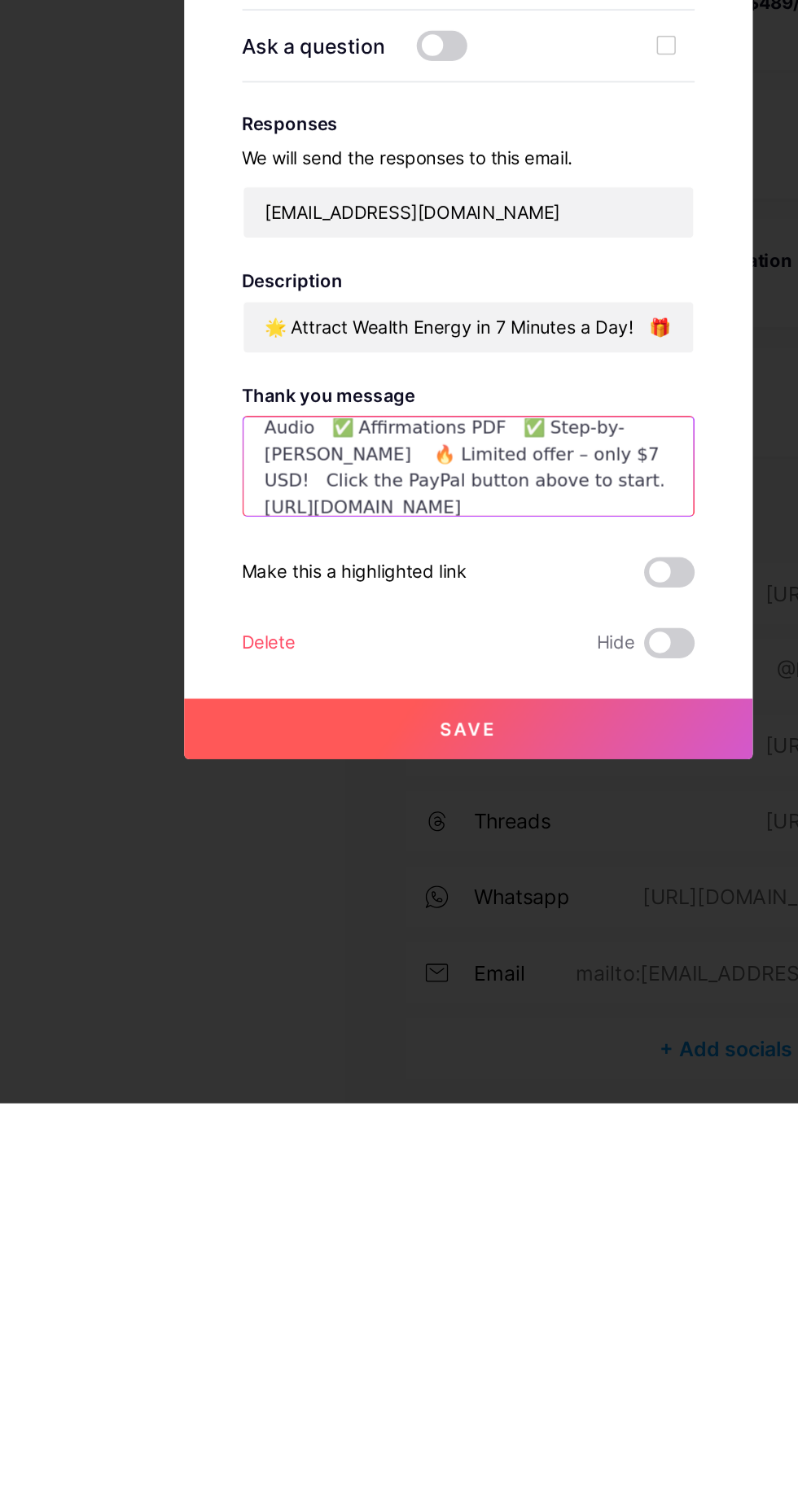
click at [299, 1136] on textarea "🌟 Attract Wealth Energy in 7 Minutes a Day! 🎁 Instantly receive: ✅ 7-Minute Wea…" at bounding box center [399, 1102] width 290 height 65
click at [281, 1136] on textarea "🌟 Attract Wealth Energy in 7 Minutes a Day! 🎁 Instantly receive: ✅ 7-Minute Wea…" at bounding box center [399, 1102] width 290 height 65
type textarea "🌟 Attract Wealth Energy in 7 Minutes a Day! 🎁 Instantly receive: ✅ 7-Minute Wea…"
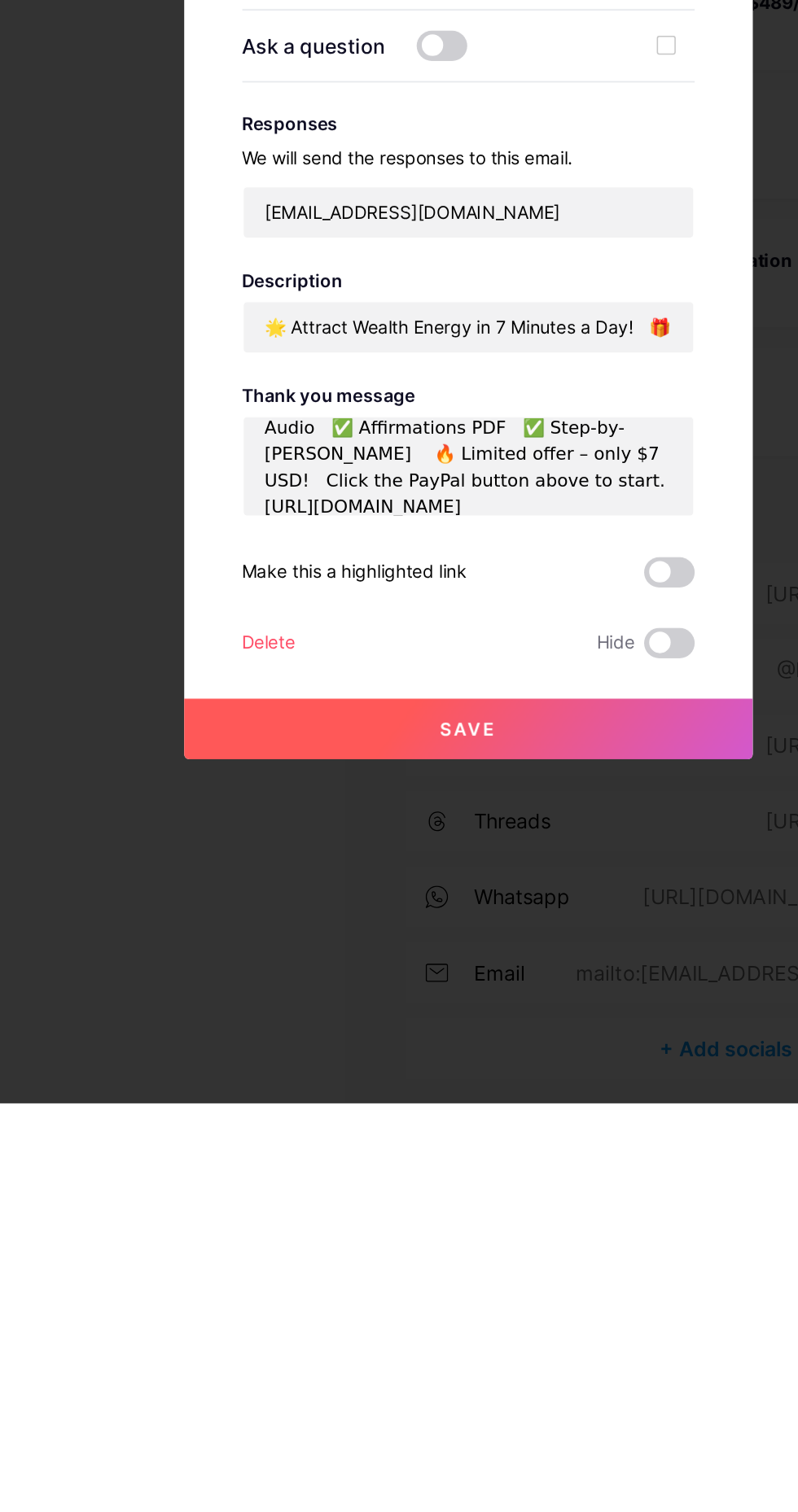
click at [535, 1180] on span at bounding box center [529, 1170] width 33 height 19
click at [512, 1174] on input "checkbox" at bounding box center [512, 1174] width 0 height 0
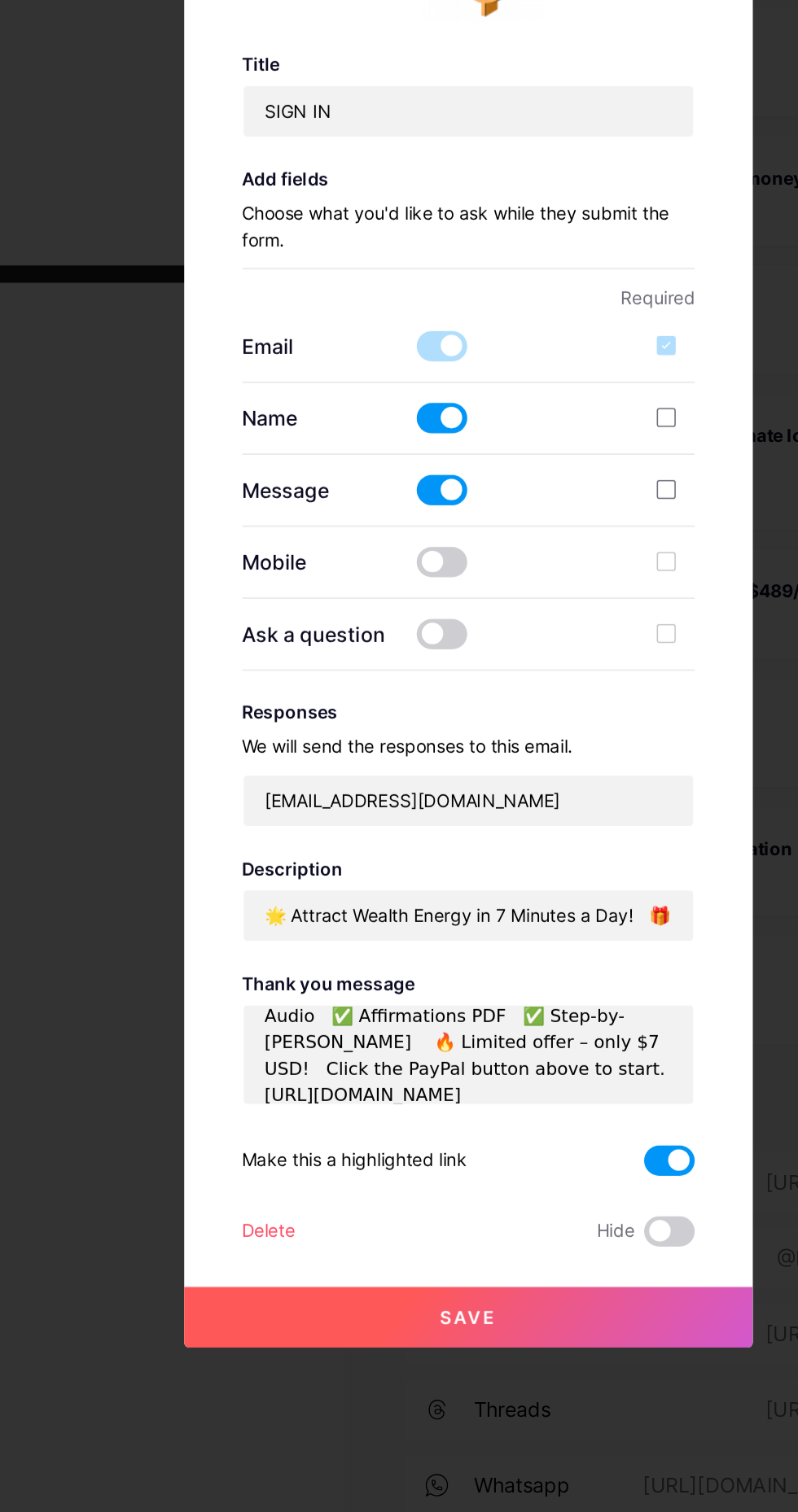
scroll to position [0, 0]
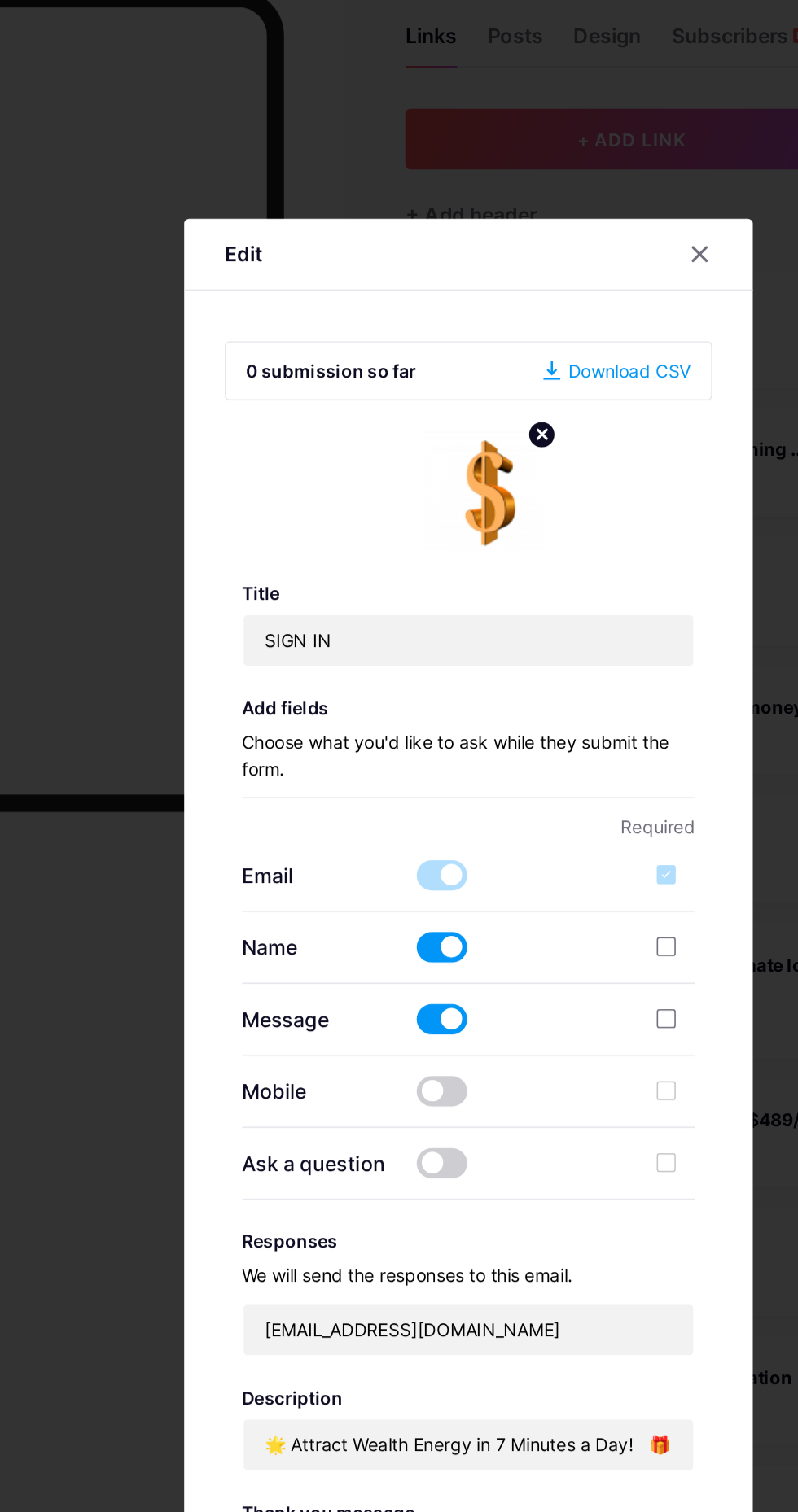
click at [282, 544] on h3 "Add fields" at bounding box center [399, 537] width 292 height 14
click at [289, 595] on div "Add fields Choose what you'd like to ask while they submit the form." at bounding box center [399, 563] width 292 height 65
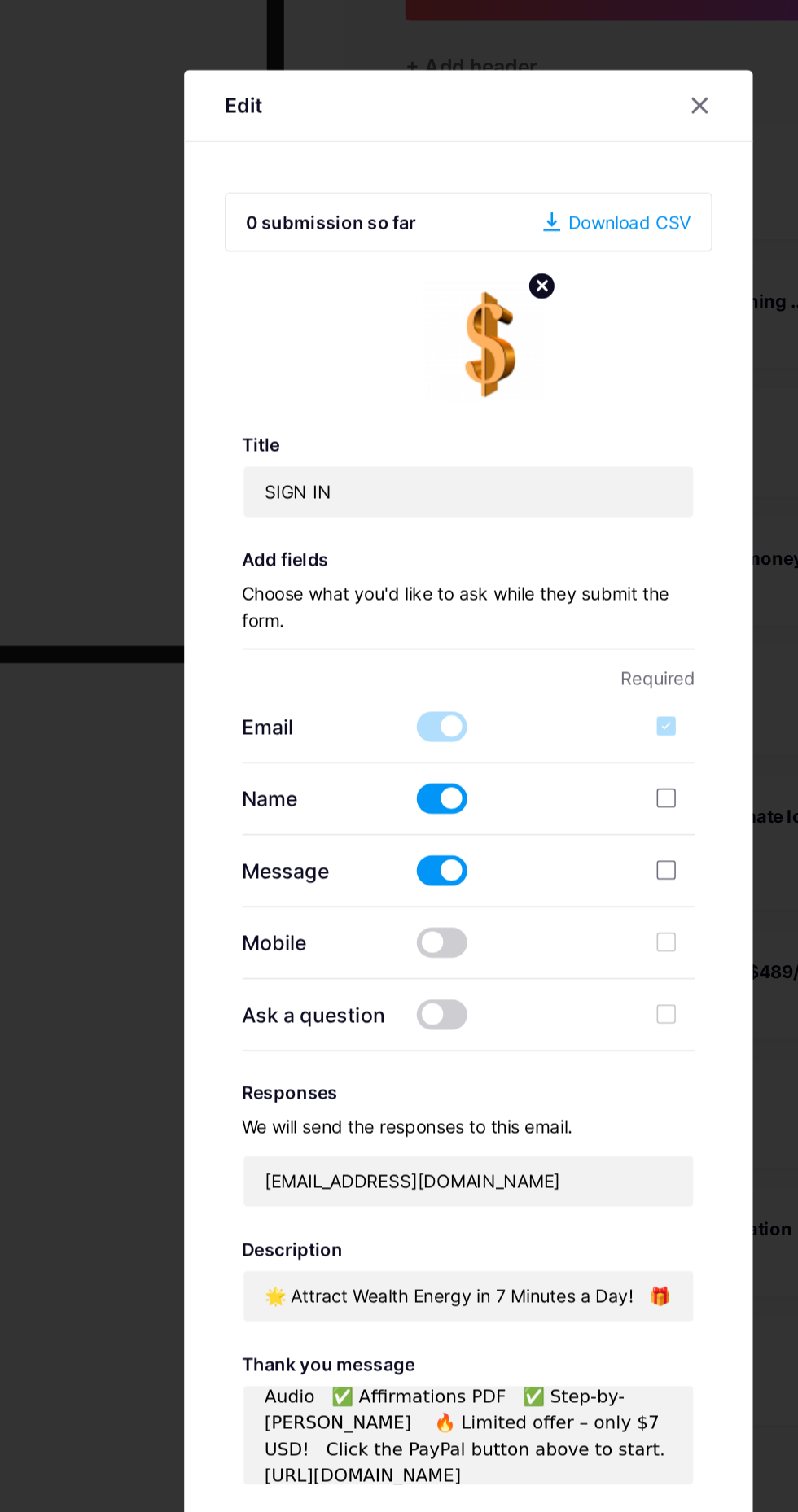
click at [373, 840] on span at bounding box center [382, 831] width 33 height 19
click at [366, 835] on input "checkbox" at bounding box center [366, 835] width 0 height 0
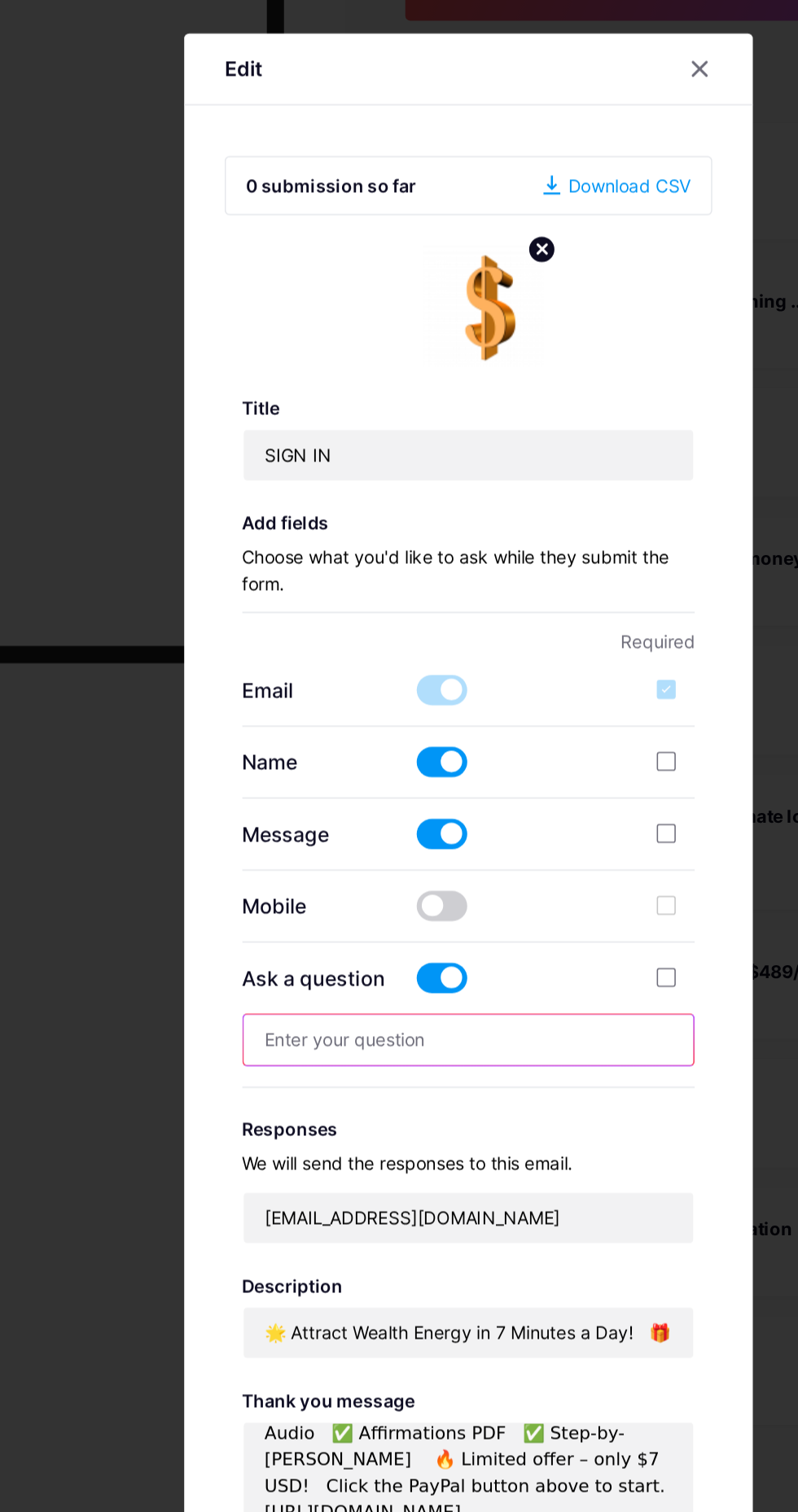
click at [415, 864] on input "text" at bounding box center [399, 847] width 290 height 33
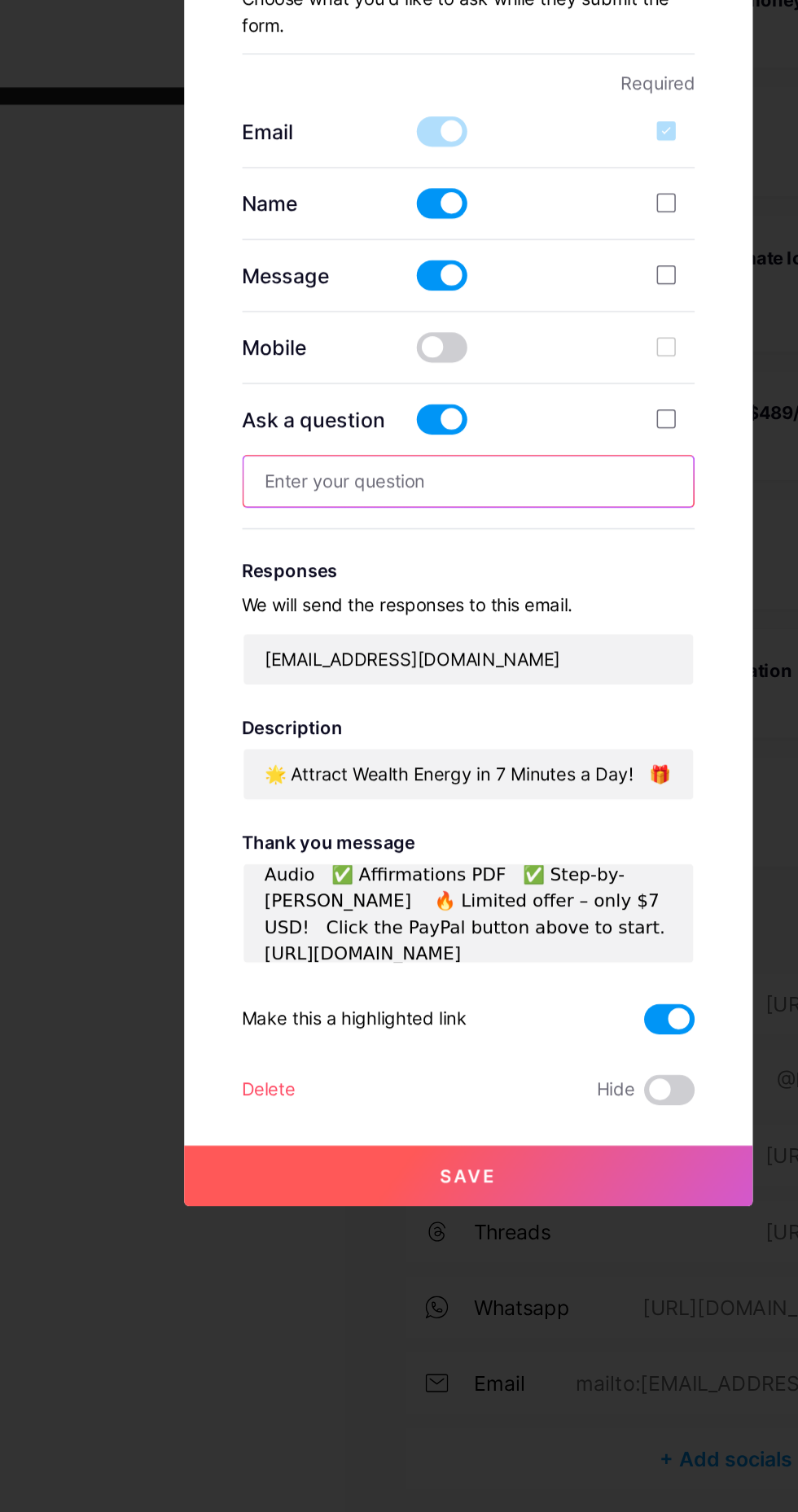
click at [429, 864] on input "text" at bounding box center [399, 847] width 290 height 33
type input "Are you ready 💎 Pay $7 to Unlock Wealth Manifestation"
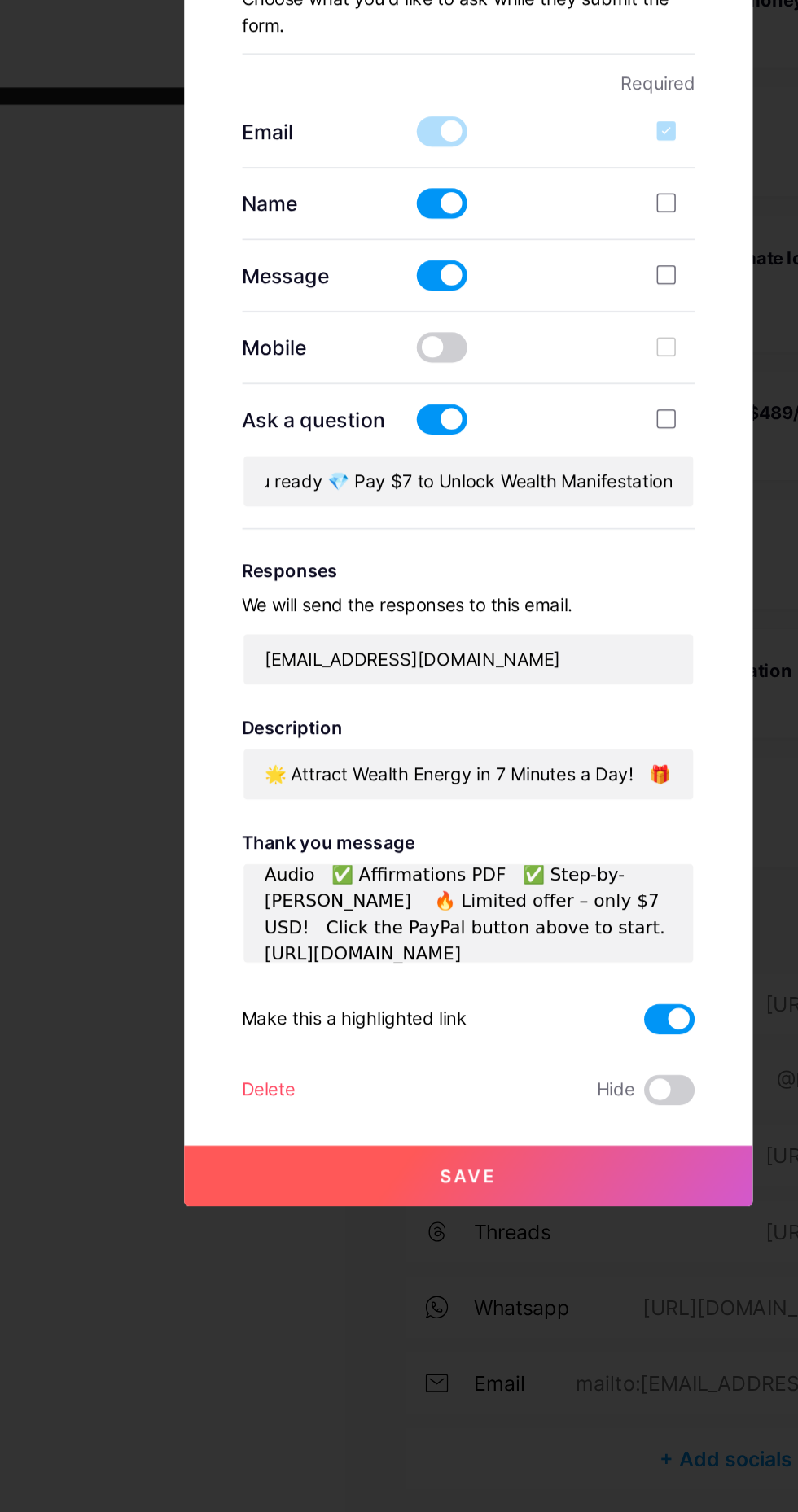
click at [449, 1314] on button "Save" at bounding box center [399, 1295] width 367 height 39
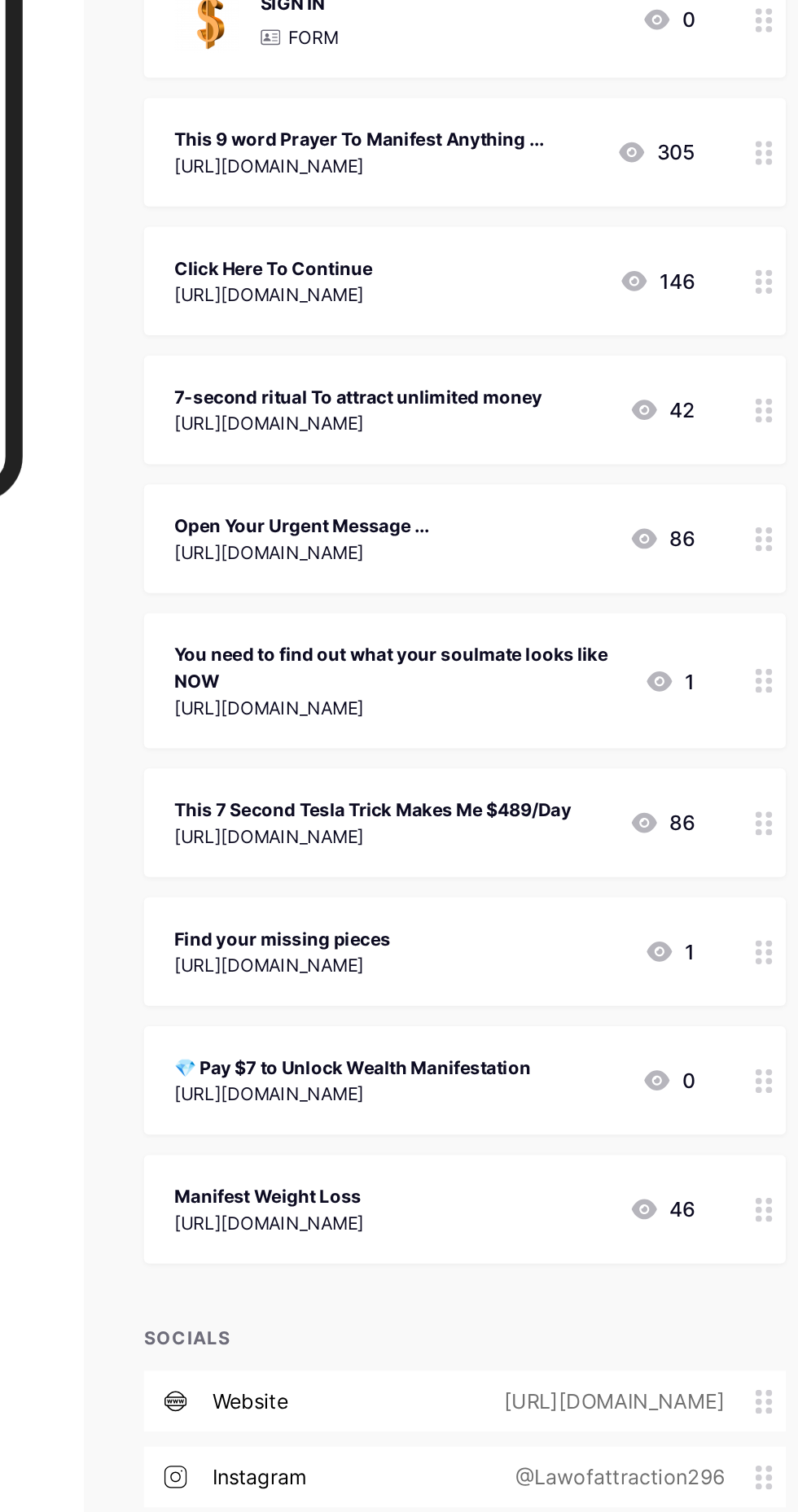
scroll to position [0, 0]
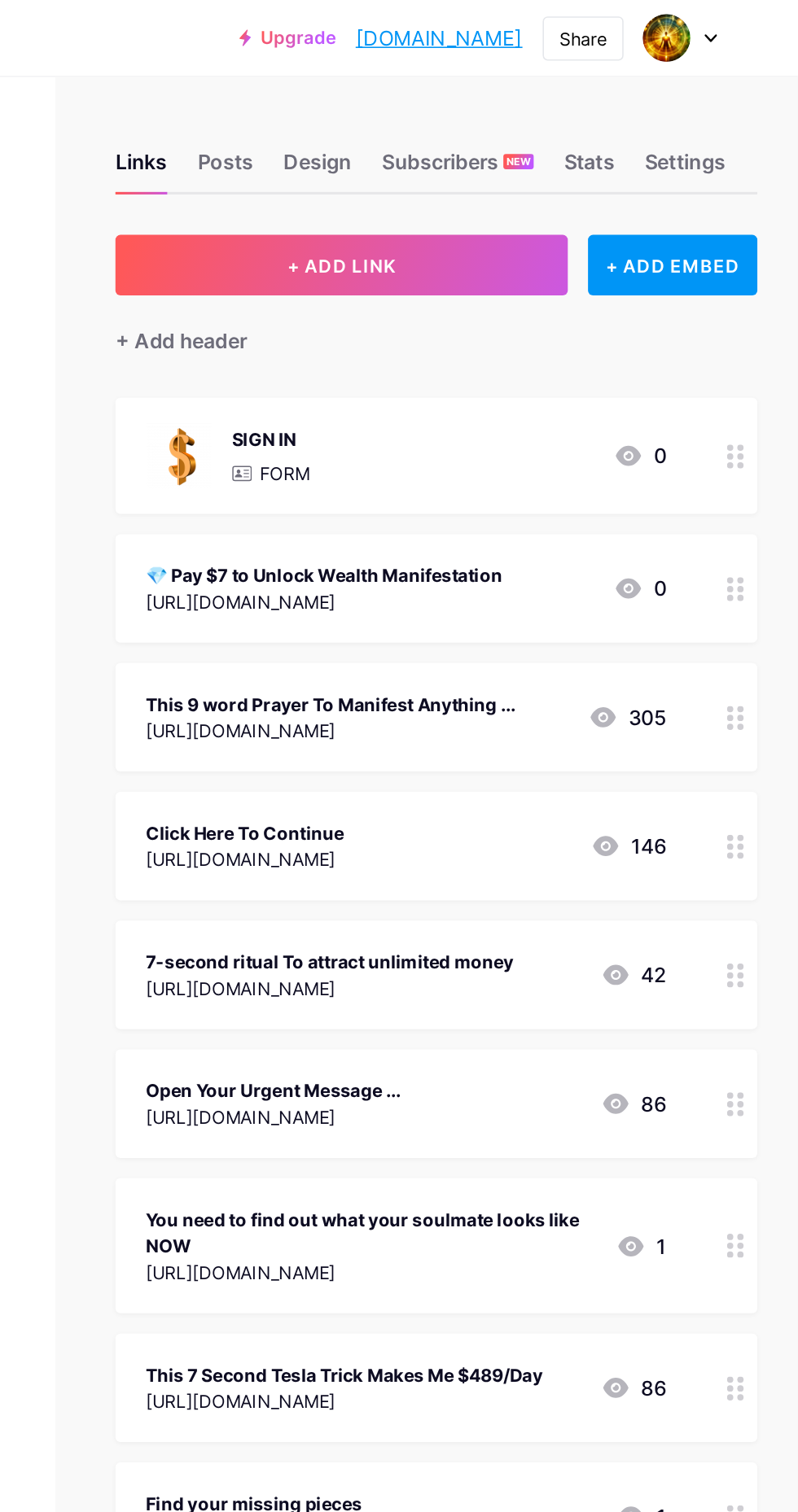
click at [591, 99] on div "Subscribers NEW" at bounding box center [578, 109] width 97 height 29
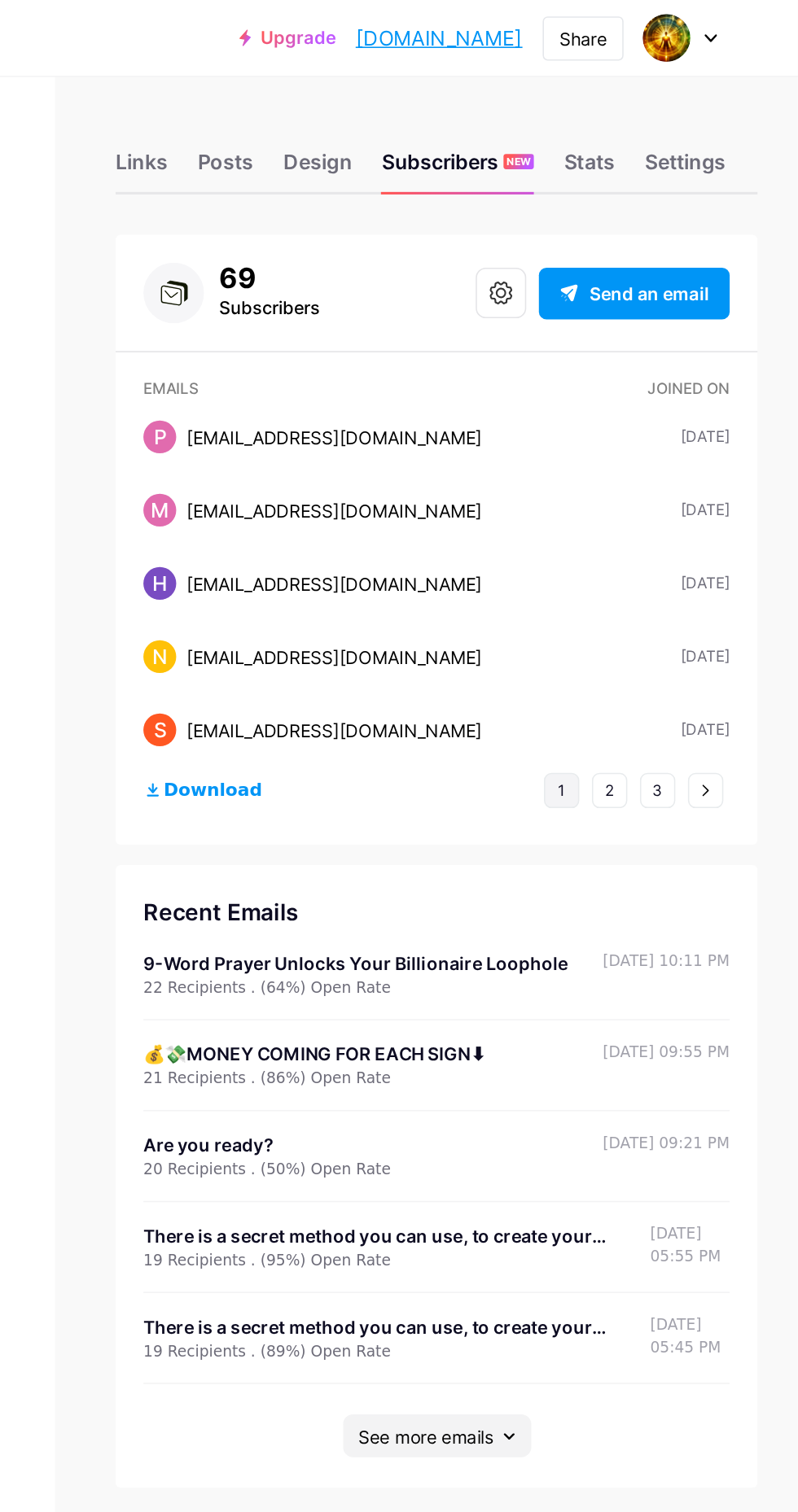
click at [381, 105] on div "Links" at bounding box center [374, 109] width 34 height 29
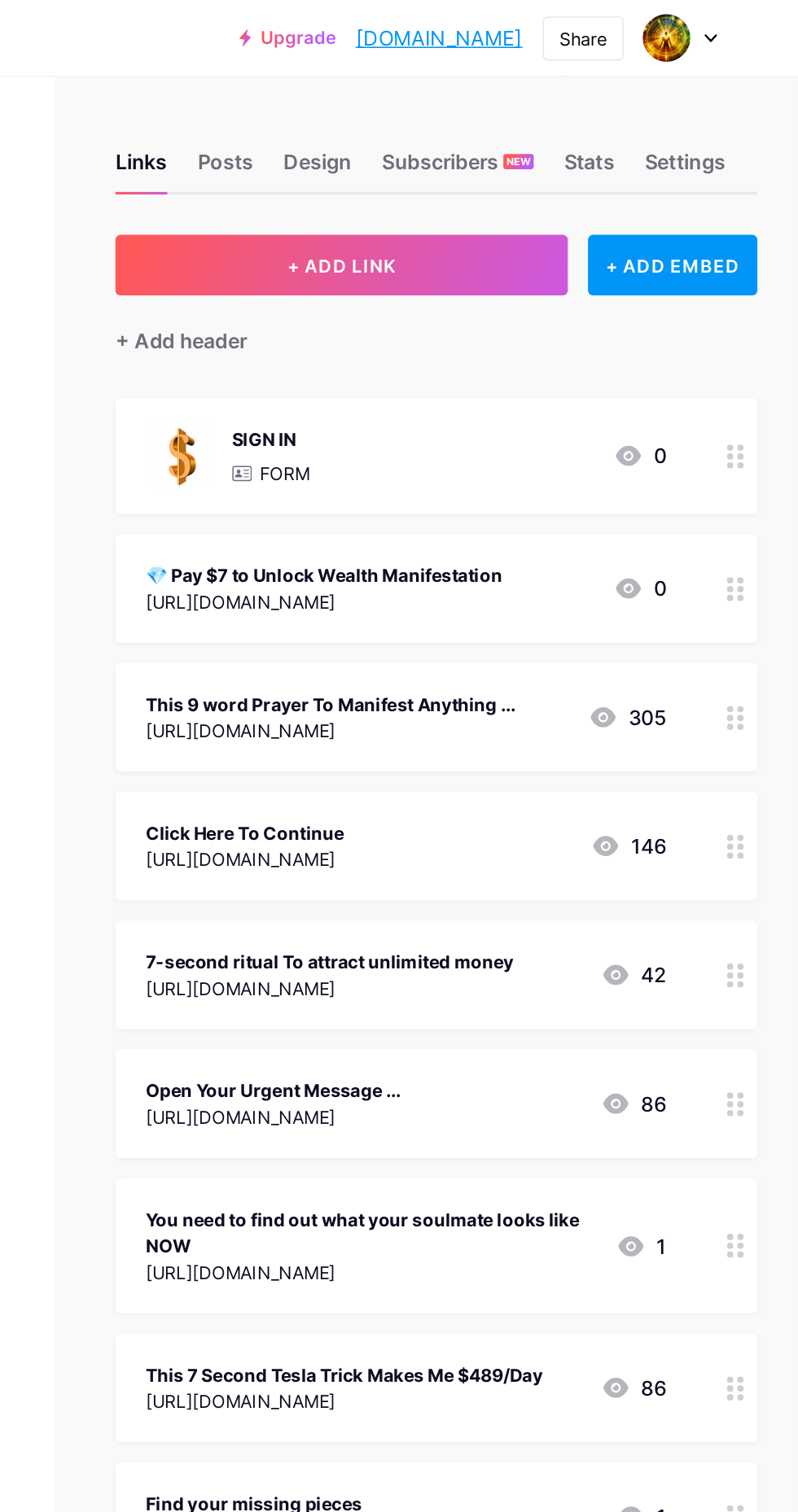
click at [484, 306] on div "SIGN IN FORM 0" at bounding box center [544, 294] width 335 height 42
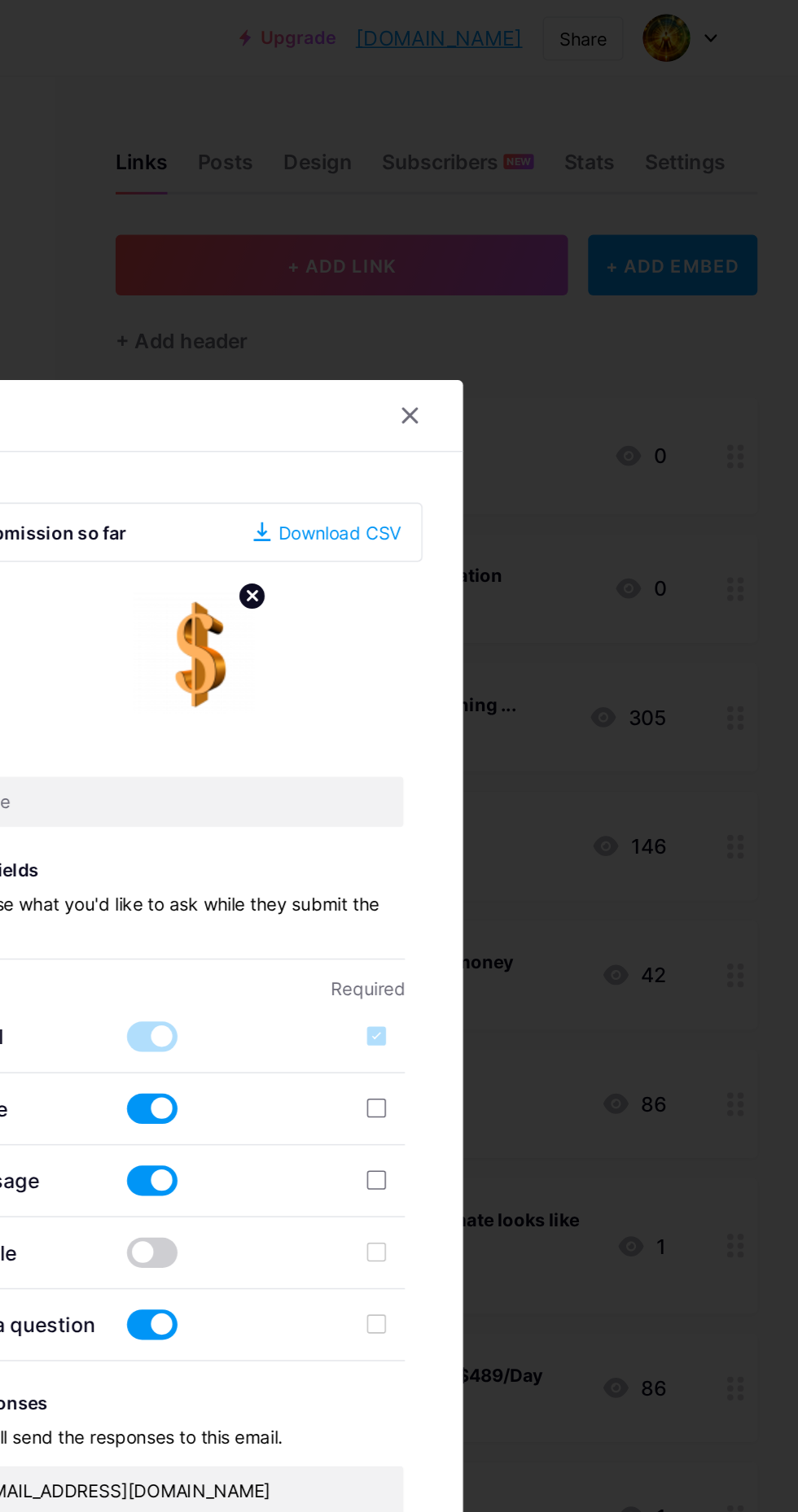
type input "SIGN IN"
type input "[EMAIL_ADDRESS][DOMAIN_NAME]"
type input "🌟 Attract Wealth Energy in 7 Minutes a Day! 🎁 Instantly receive: ✅ 7-Minute Wea…"
type textarea "🌟 Attract Wealth Energy in 7 Minutes a Day! 🎁 Instantly receive: ✅ 7-Minute Wea…"
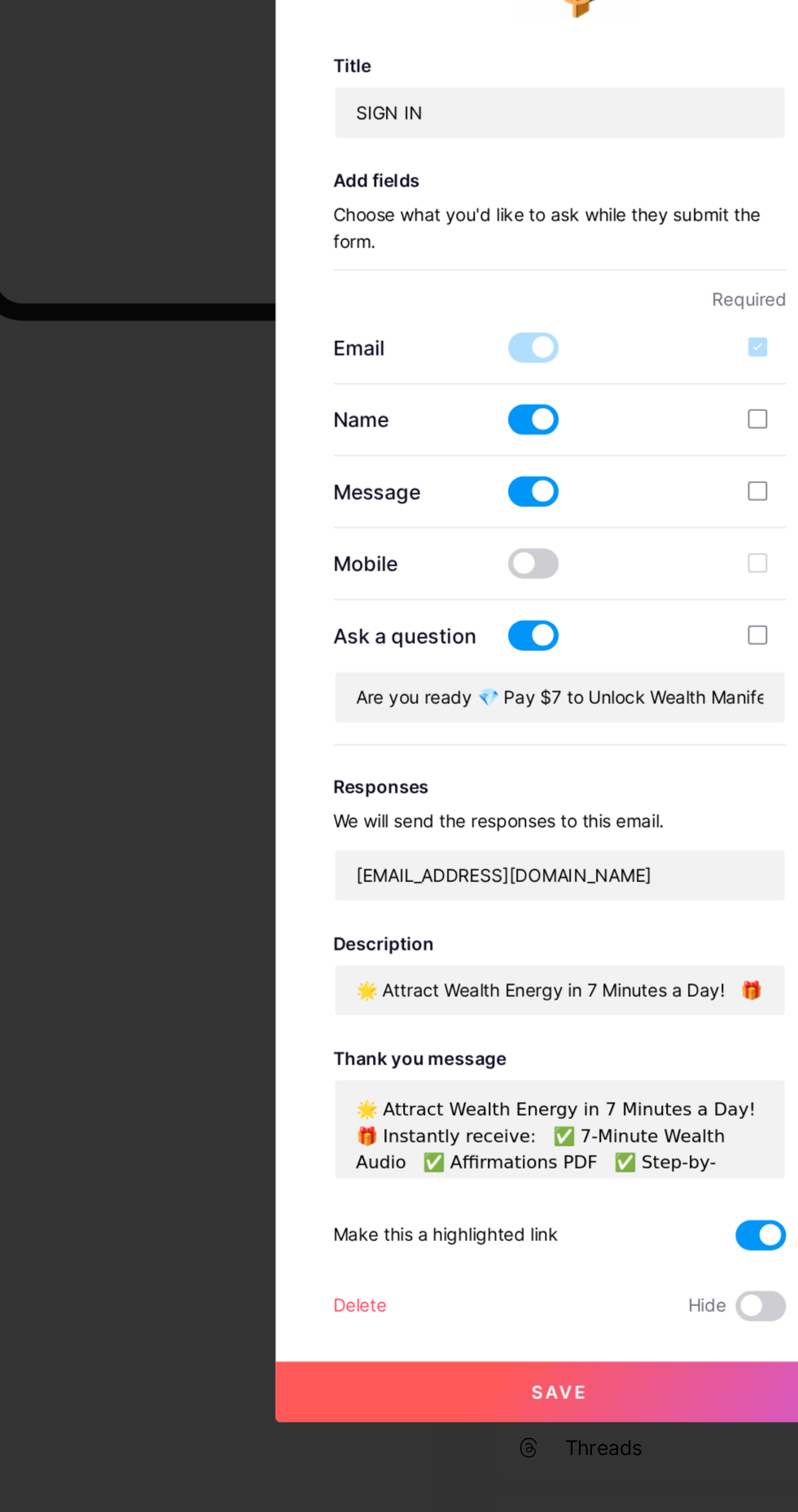
scroll to position [0, 2]
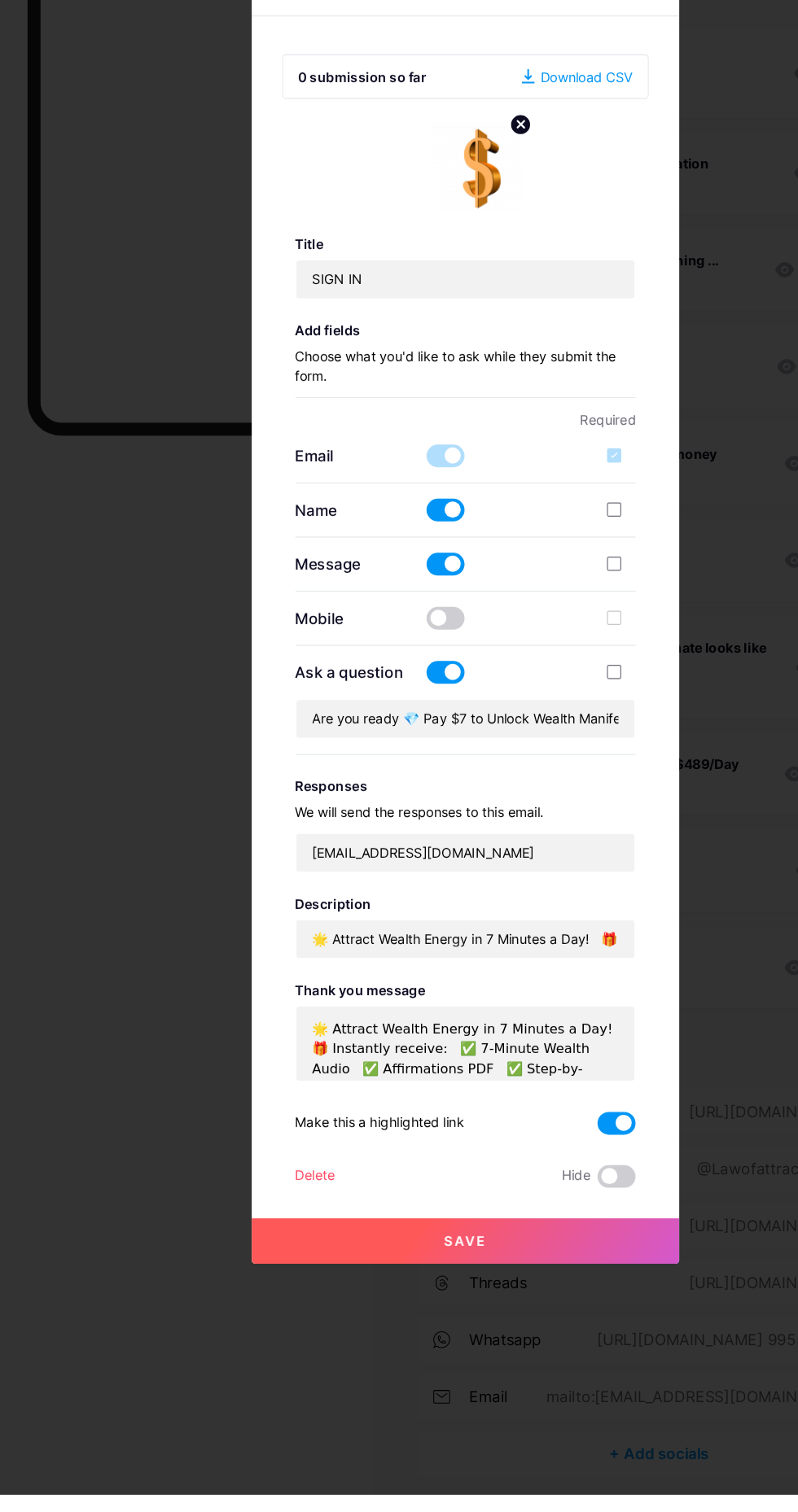
click at [537, 1250] on span at bounding box center [529, 1239] width 33 height 19
click at [512, 1244] on input "checkbox" at bounding box center [512, 1244] width 0 height 0
click at [533, 1250] on span at bounding box center [529, 1239] width 33 height 19
click at [512, 1244] on input "checkbox" at bounding box center [512, 1244] width 0 height 0
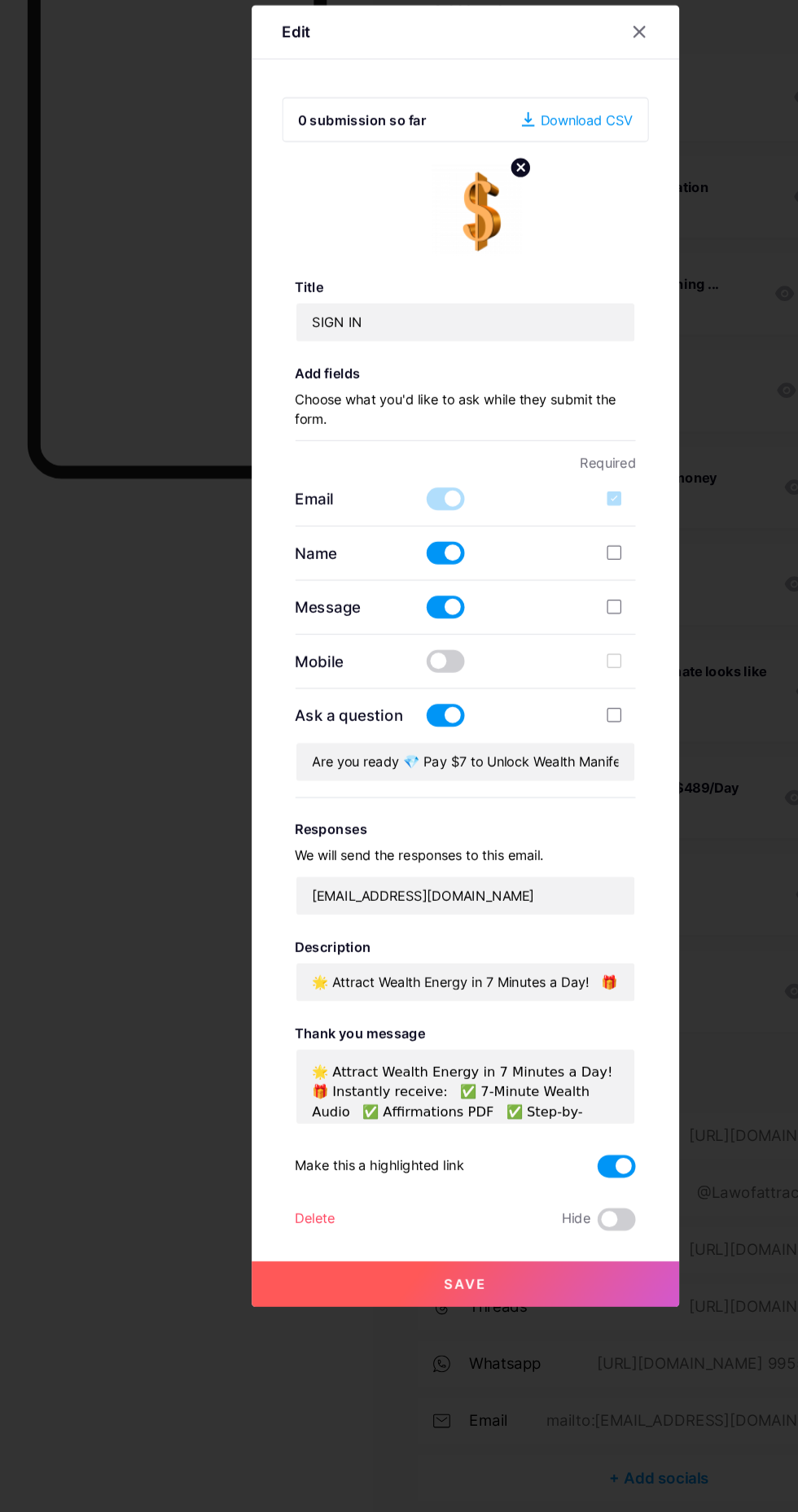
scroll to position [16, 0]
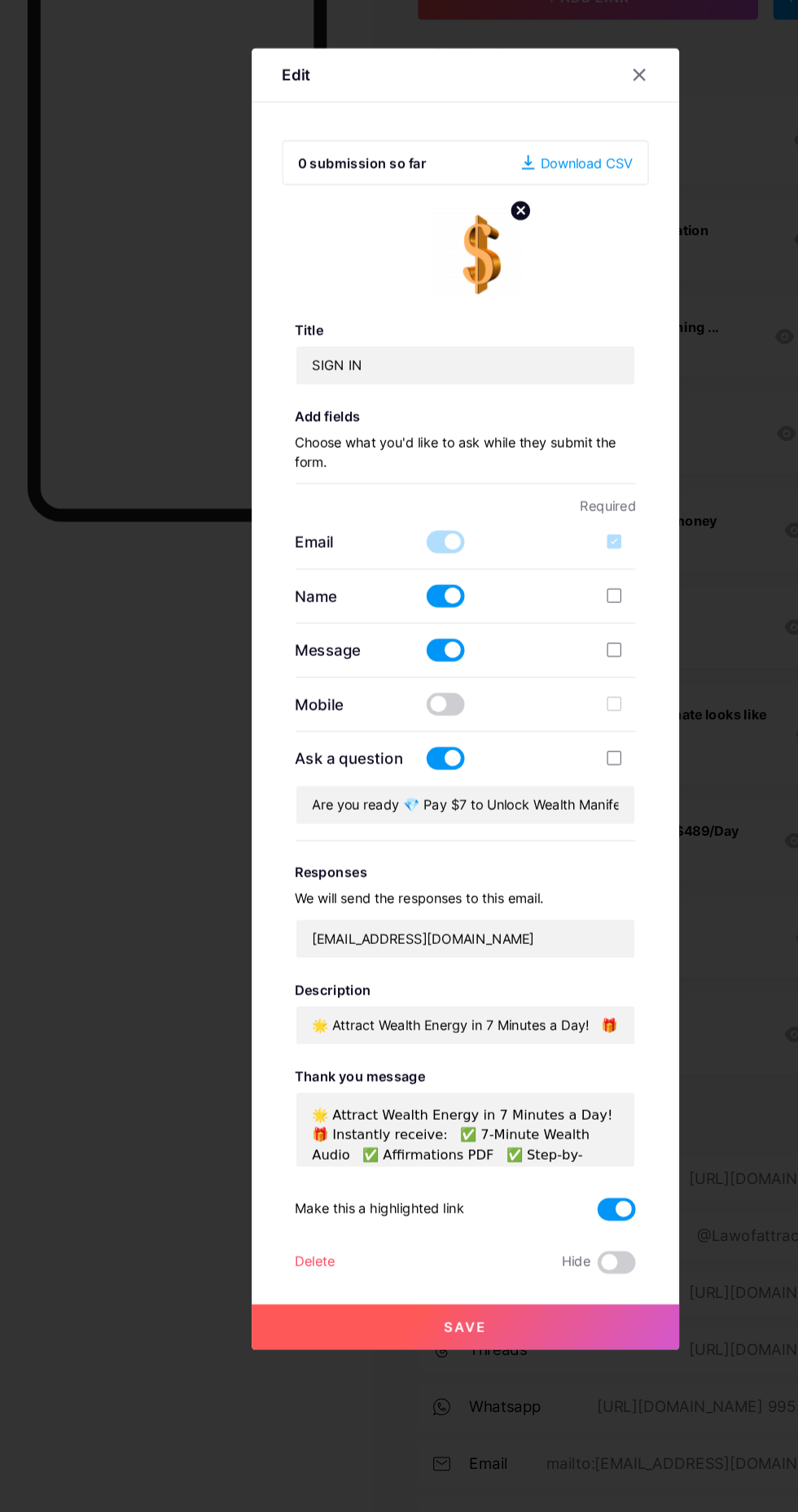
click at [372, 678] on span at bounding box center [382, 668] width 33 height 19
click at [366, 673] on input "checkbox" at bounding box center [366, 673] width 0 height 0
click at [387, 817] on span at bounding box center [382, 808] width 33 height 19
click at [366, 811] on input "checkbox" at bounding box center [366, 811] width 0 height 0
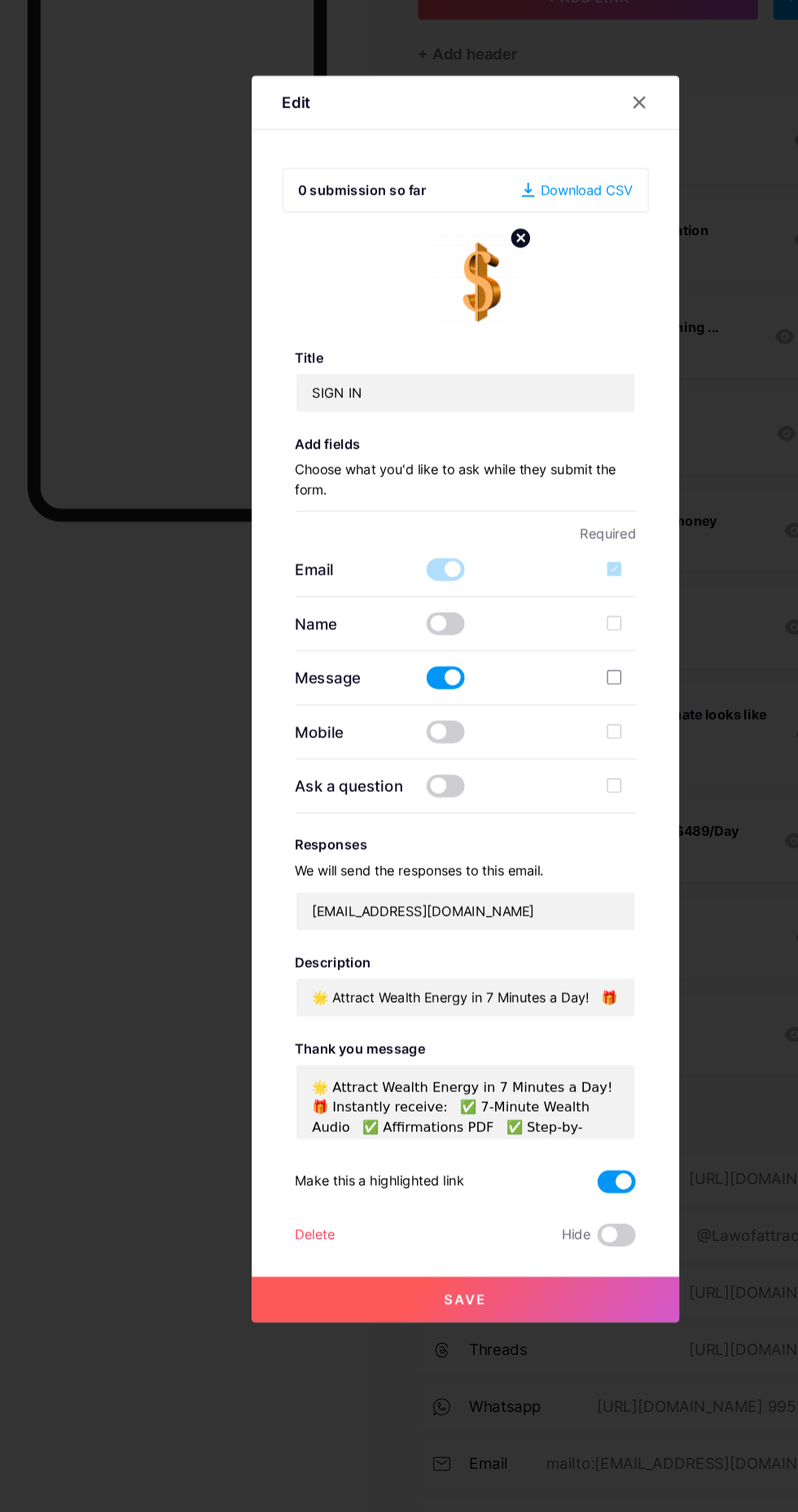
click at [375, 840] on span at bounding box center [382, 831] width 33 height 19
click at [366, 835] on input "checkbox" at bounding box center [366, 835] width 0 height 0
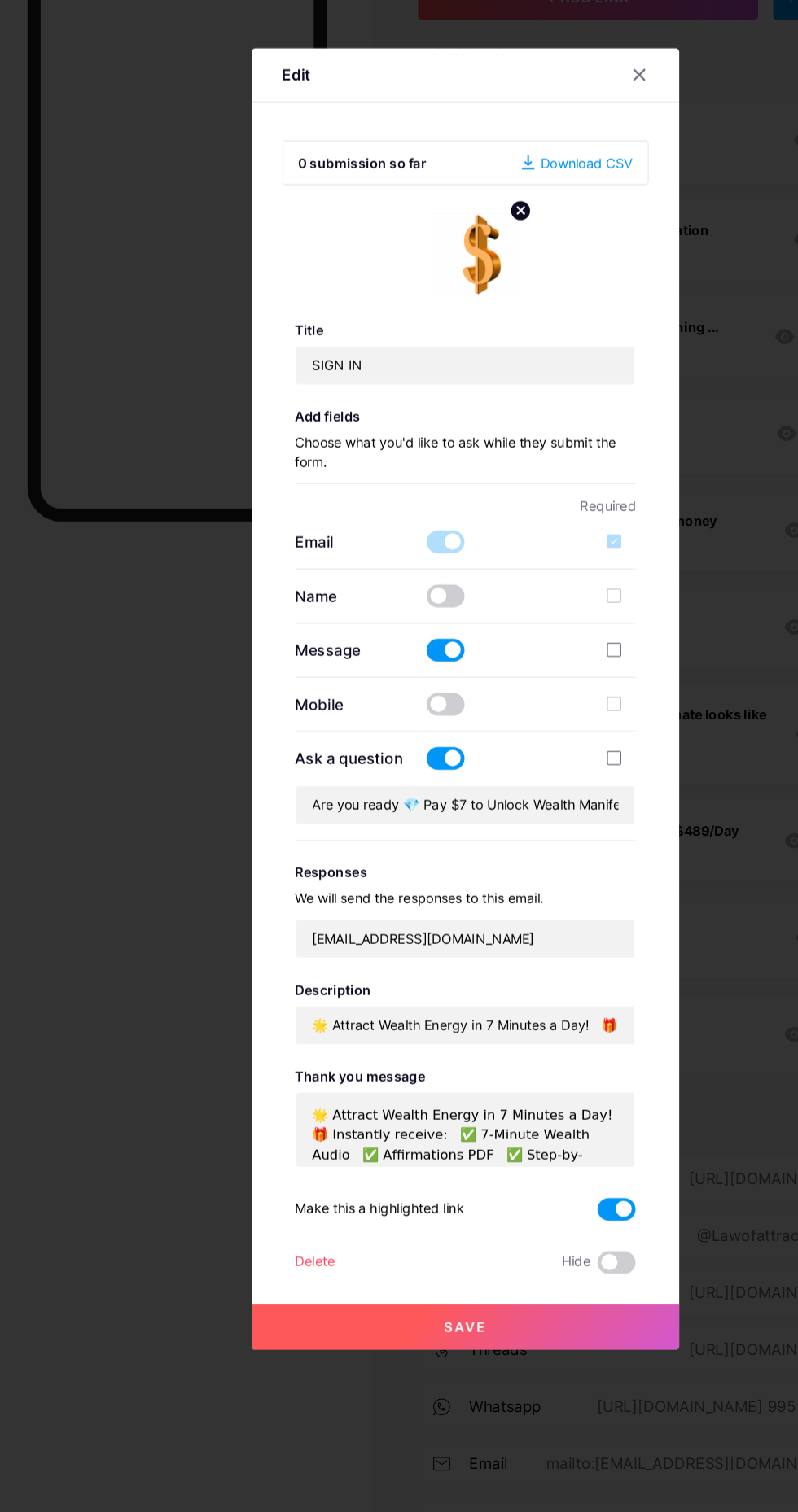
click at [385, 817] on span at bounding box center [382, 808] width 33 height 19
click at [366, 811] on input "checkbox" at bounding box center [366, 811] width 0 height 0
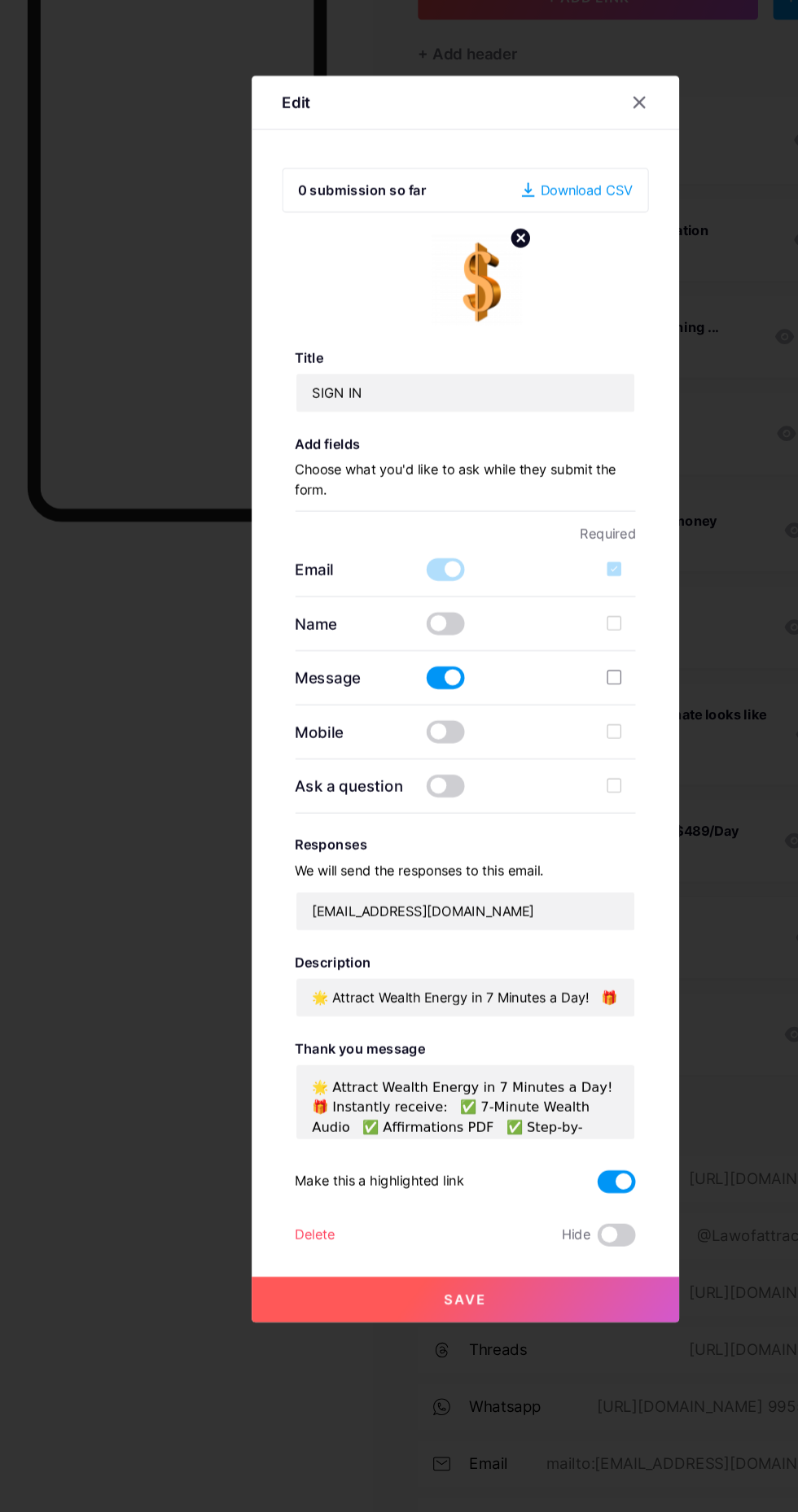
click at [372, 701] on span at bounding box center [382, 692] width 33 height 19
click at [366, 696] on input "checkbox" at bounding box center [366, 696] width 0 height 0
click at [372, 840] on span at bounding box center [382, 831] width 33 height 19
click at [366, 835] on input "checkbox" at bounding box center [366, 835] width 0 height 0
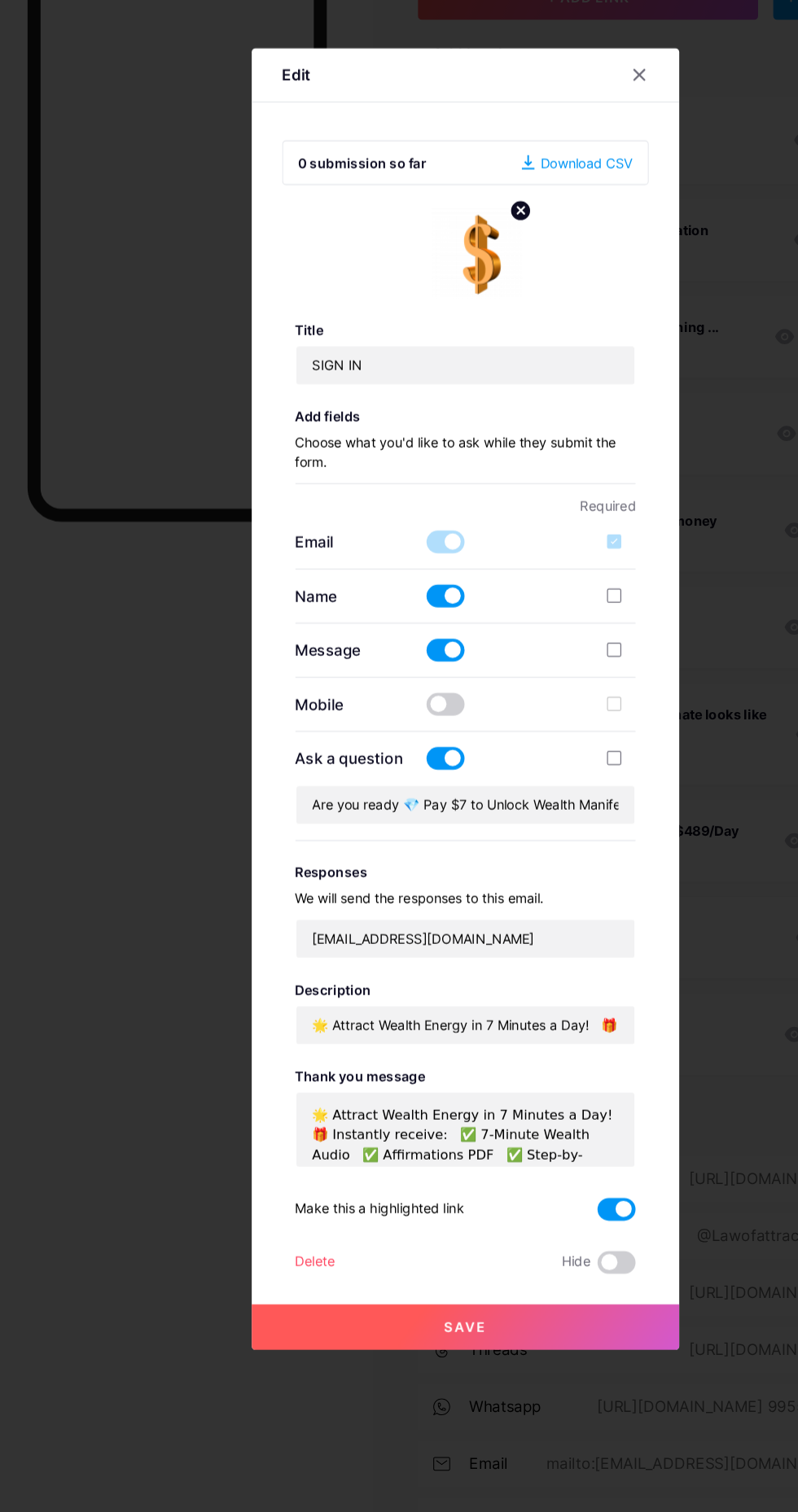
scroll to position [0, 0]
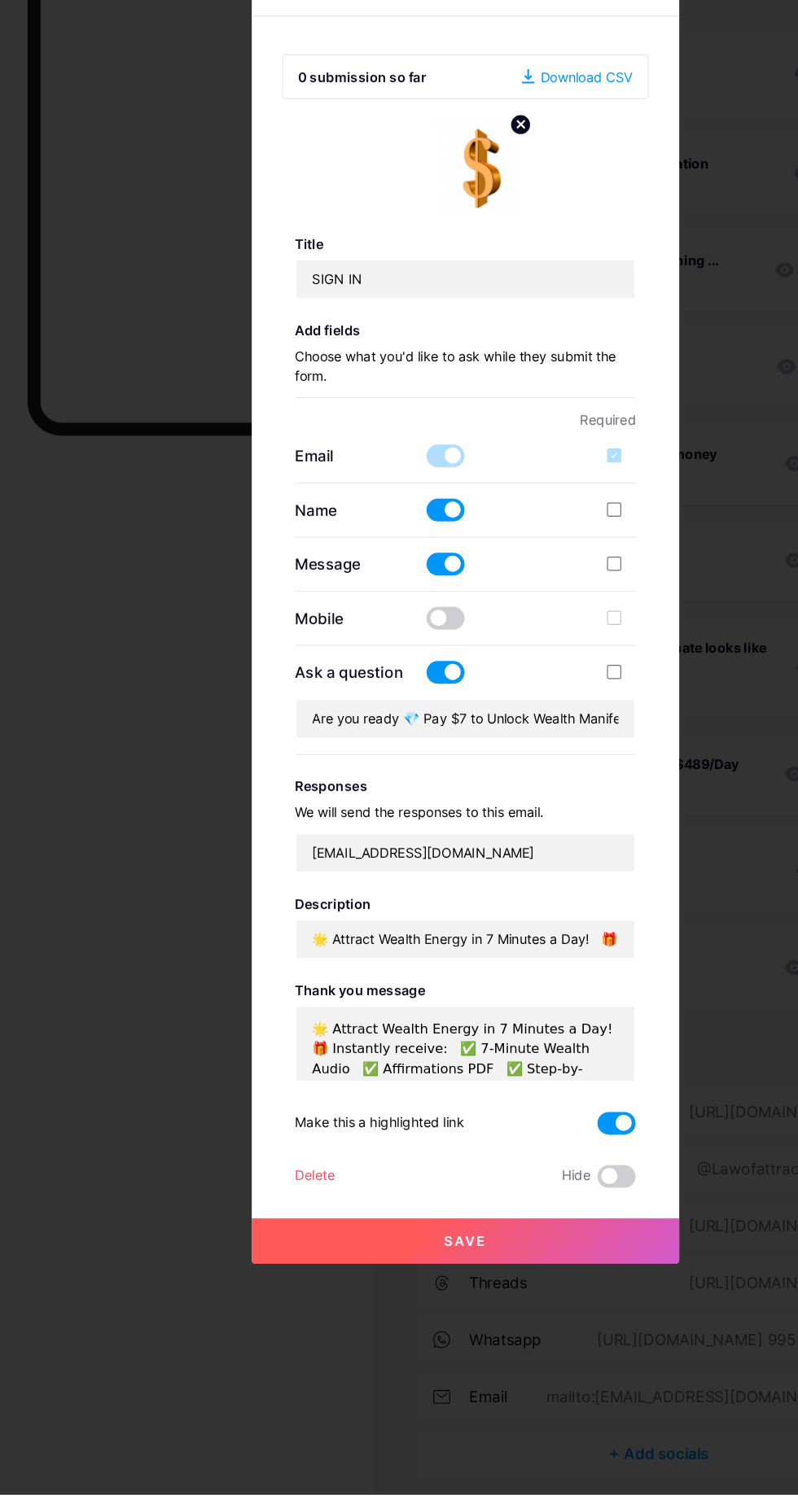
click at [467, 1314] on button "Save" at bounding box center [399, 1295] width 367 height 39
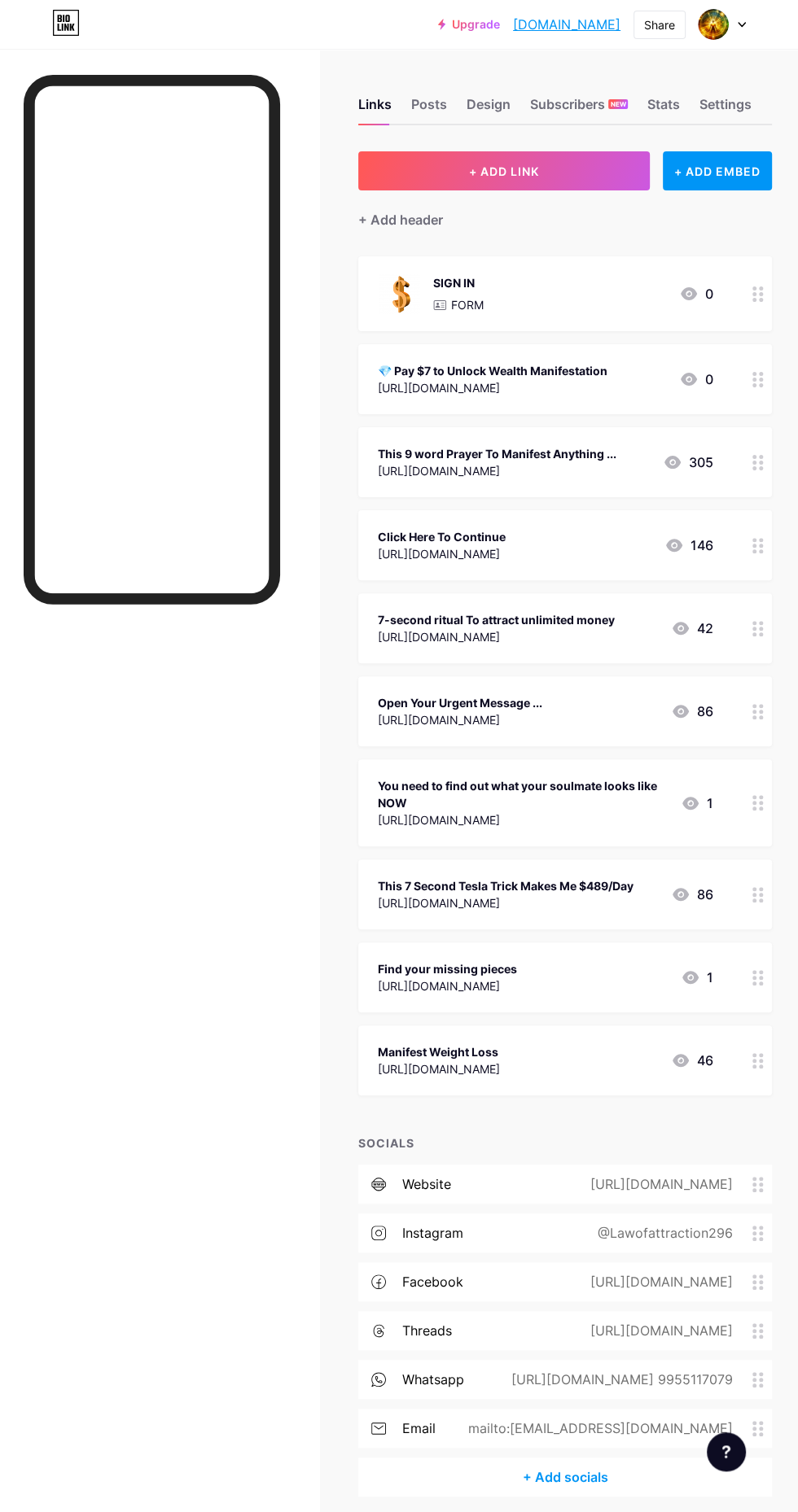
click at [533, 379] on div "[URL][DOMAIN_NAME]" at bounding box center [492, 388] width 230 height 17
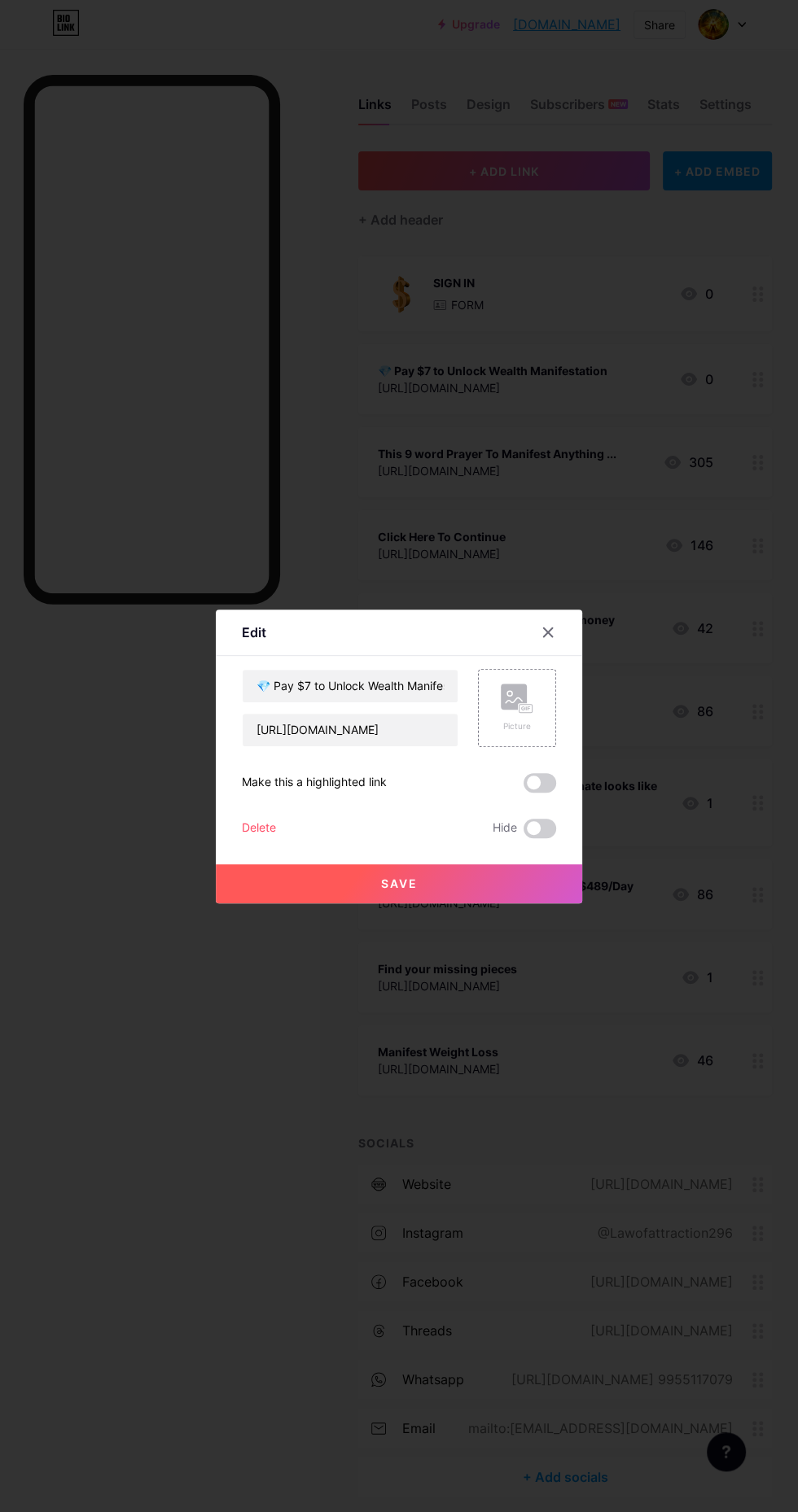
click at [520, 712] on rect at bounding box center [525, 708] width 13 height 8
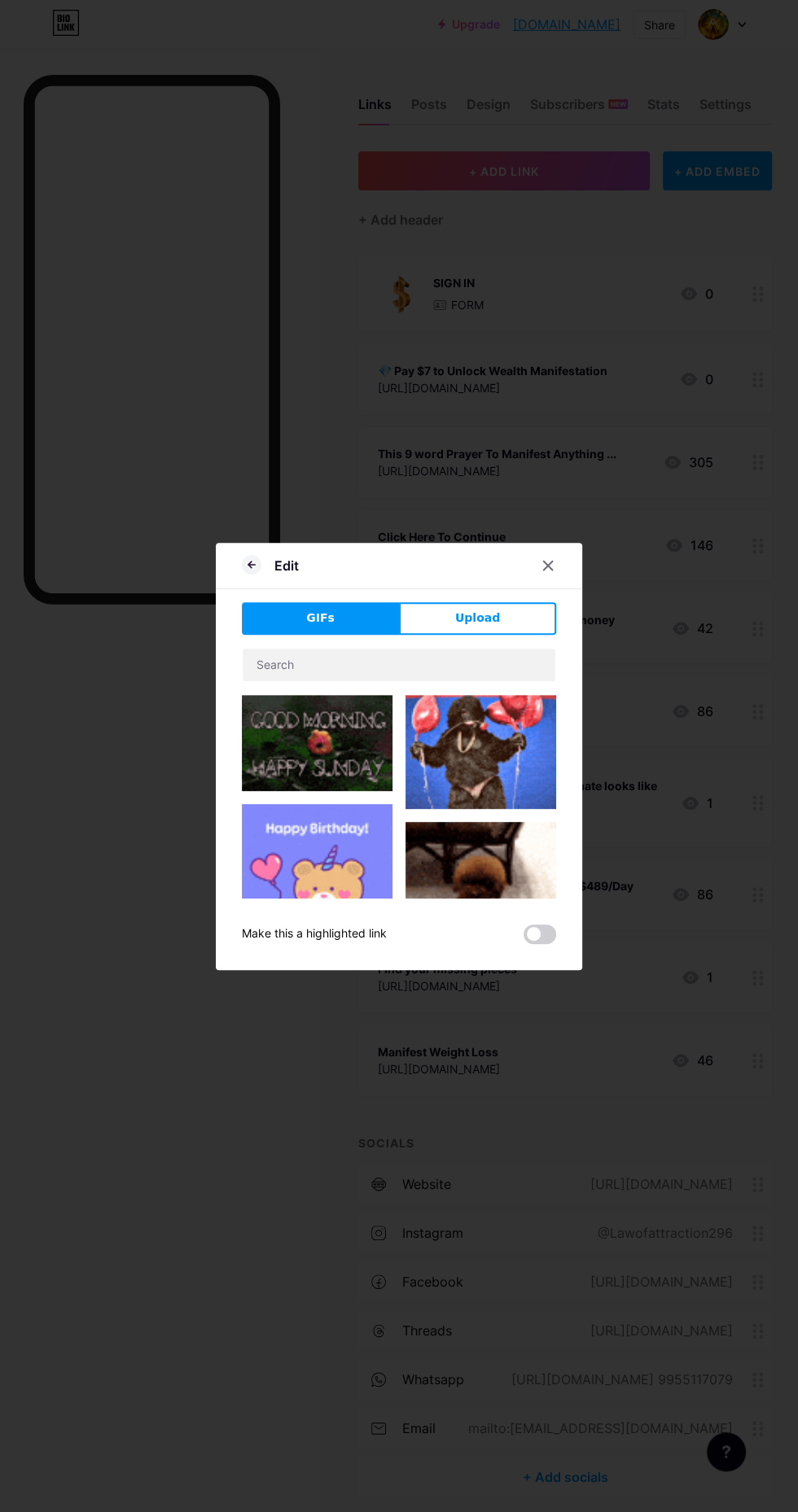
click at [476, 626] on span "Upload" at bounding box center [477, 619] width 44 height 17
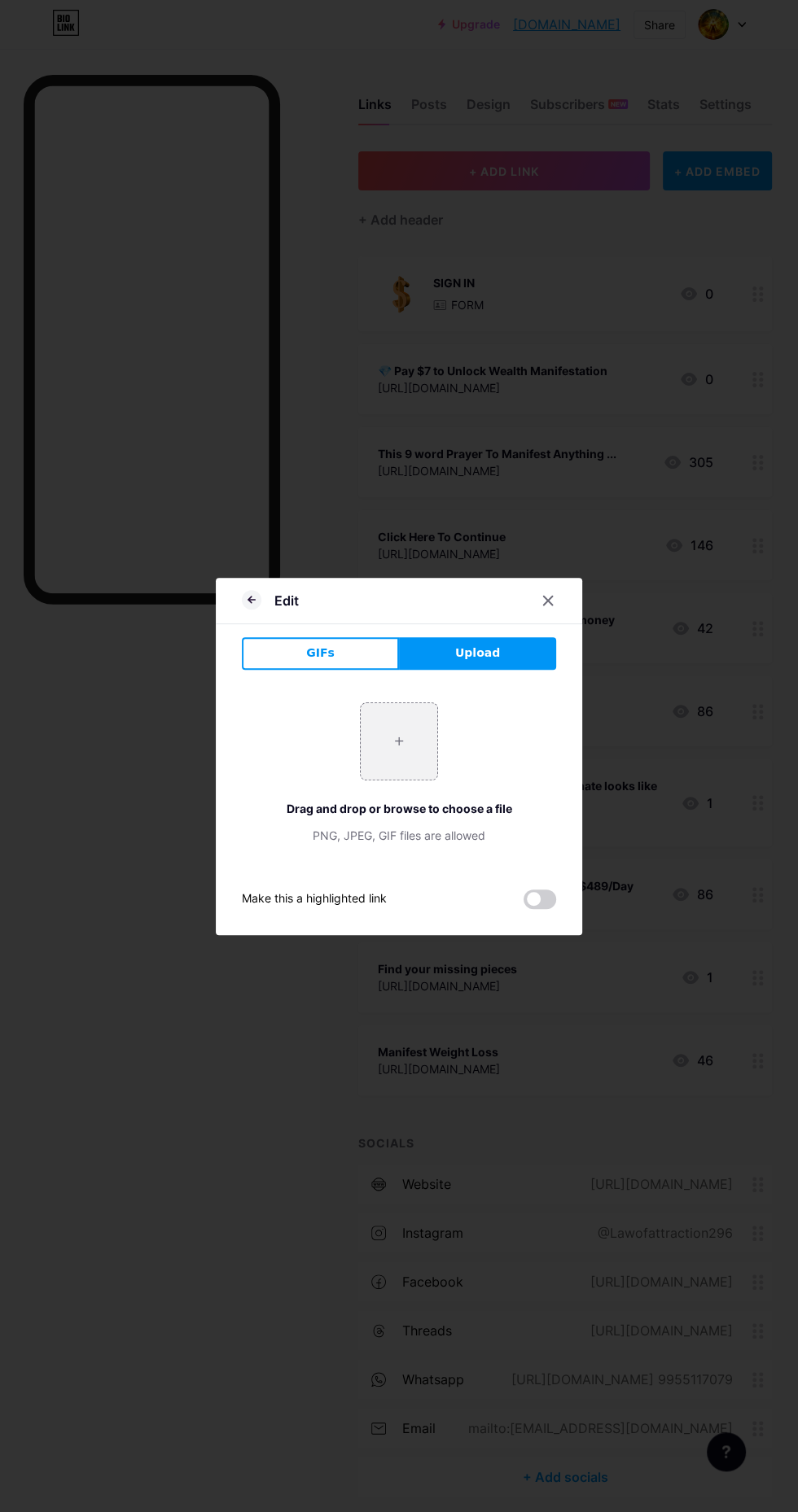
click at [404, 780] on input "file" at bounding box center [399, 741] width 76 height 76
type input "C:\fakepath\images.png"
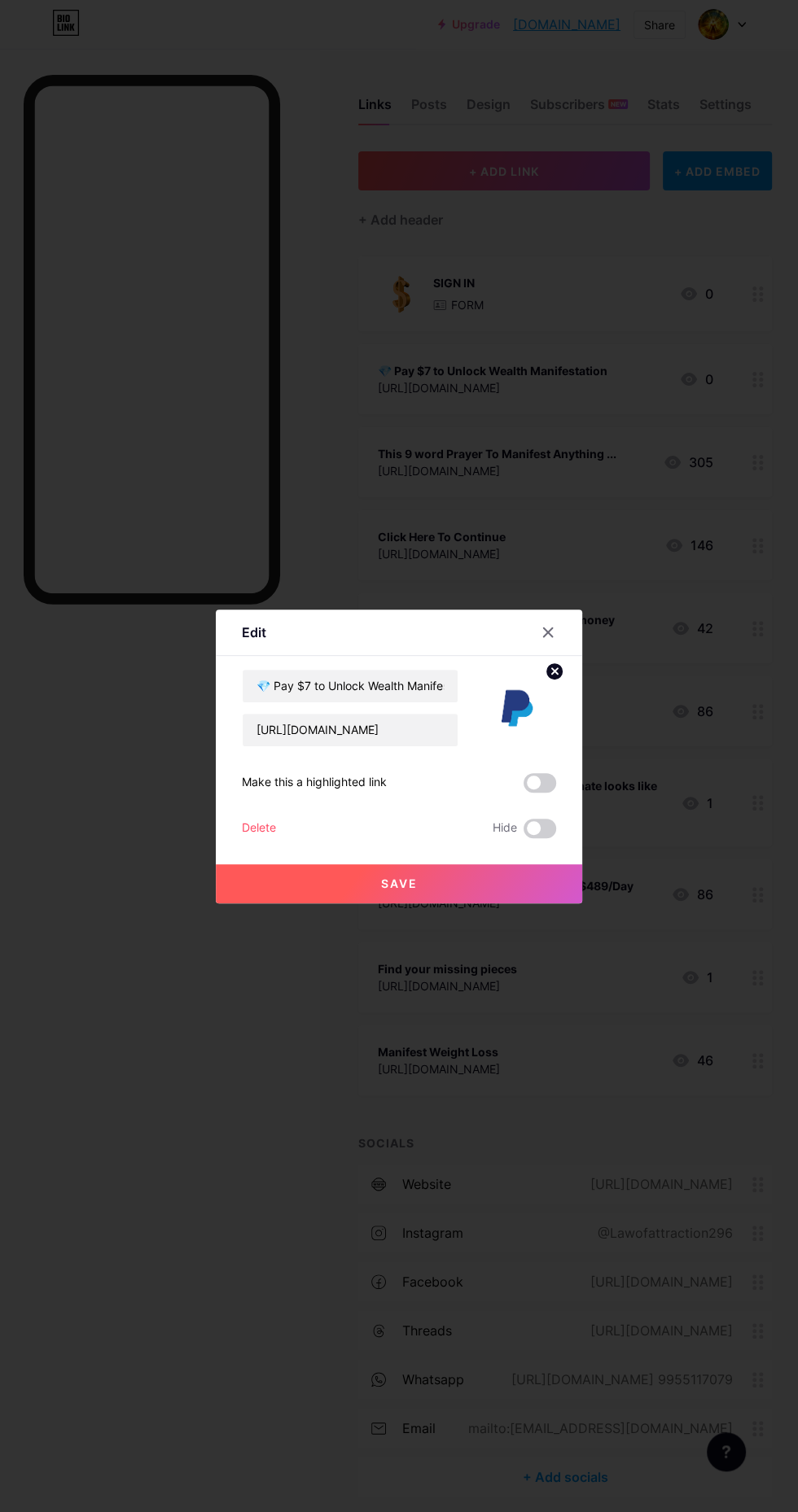
click at [310, 903] on button "Save" at bounding box center [399, 884] width 367 height 39
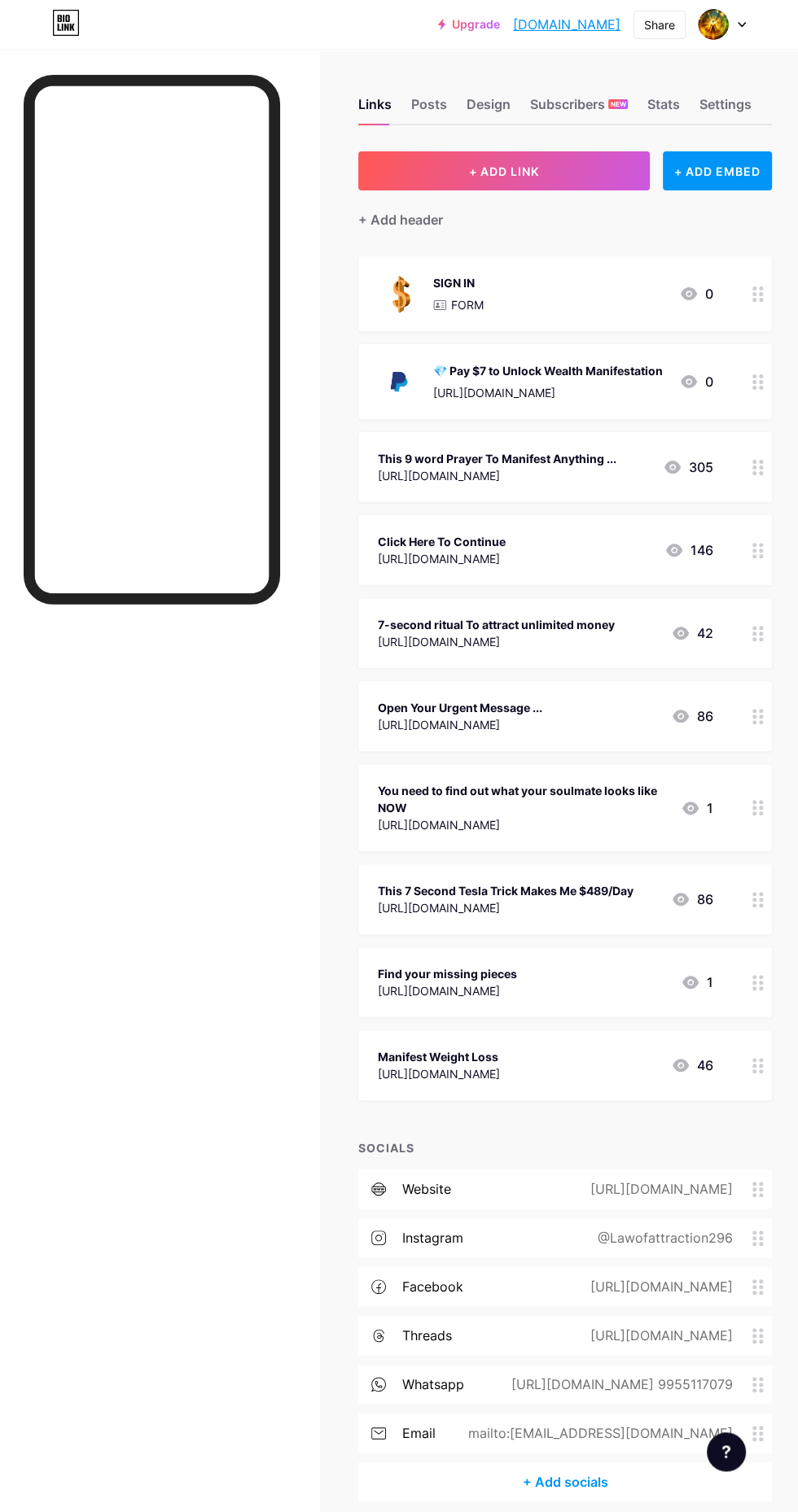
click at [540, 174] on button "+ ADD LINK" at bounding box center [504, 171] width 291 height 39
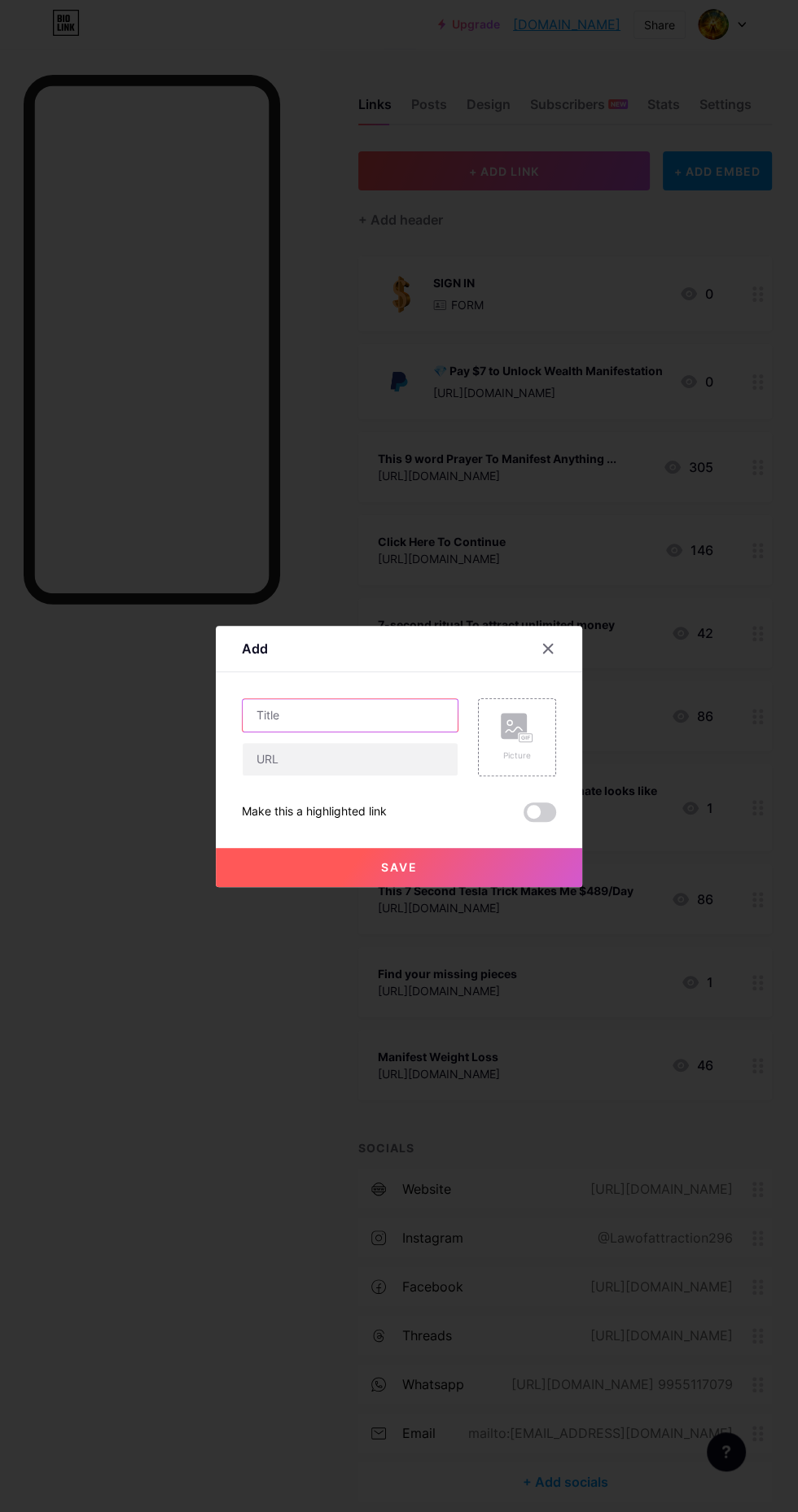
click at [373, 731] on input "text" at bounding box center [349, 716] width 215 height 33
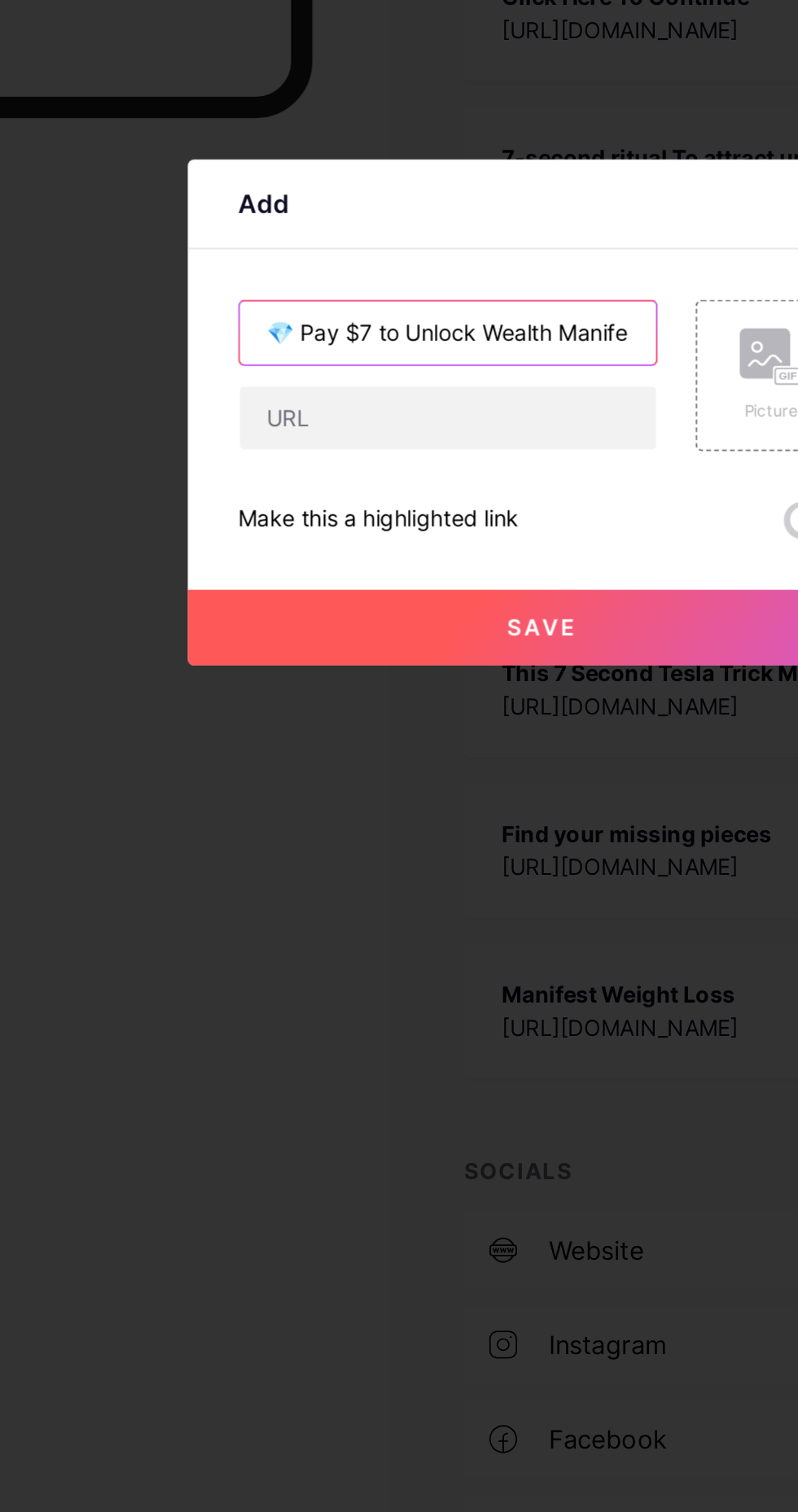
scroll to position [0, 36]
type input "💎 Pay $7 to Unlock Wealth Manifestation"
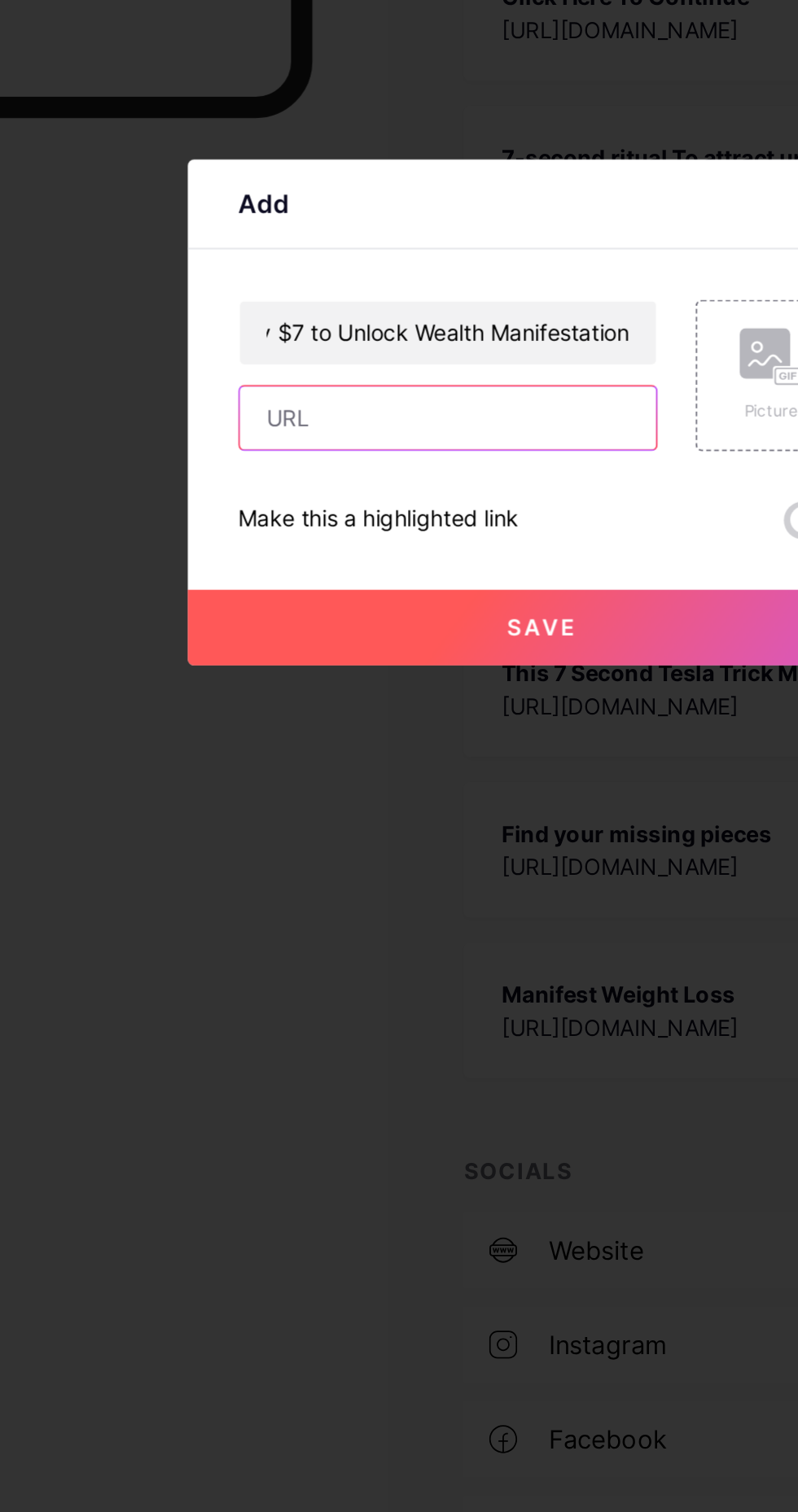
click at [377, 776] on input "text" at bounding box center [349, 759] width 215 height 33
click at [298, 776] on input "text" at bounding box center [349, 759] width 215 height 33
type input "9"
click at [399, 776] on input "text" at bounding box center [349, 759] width 215 height 33
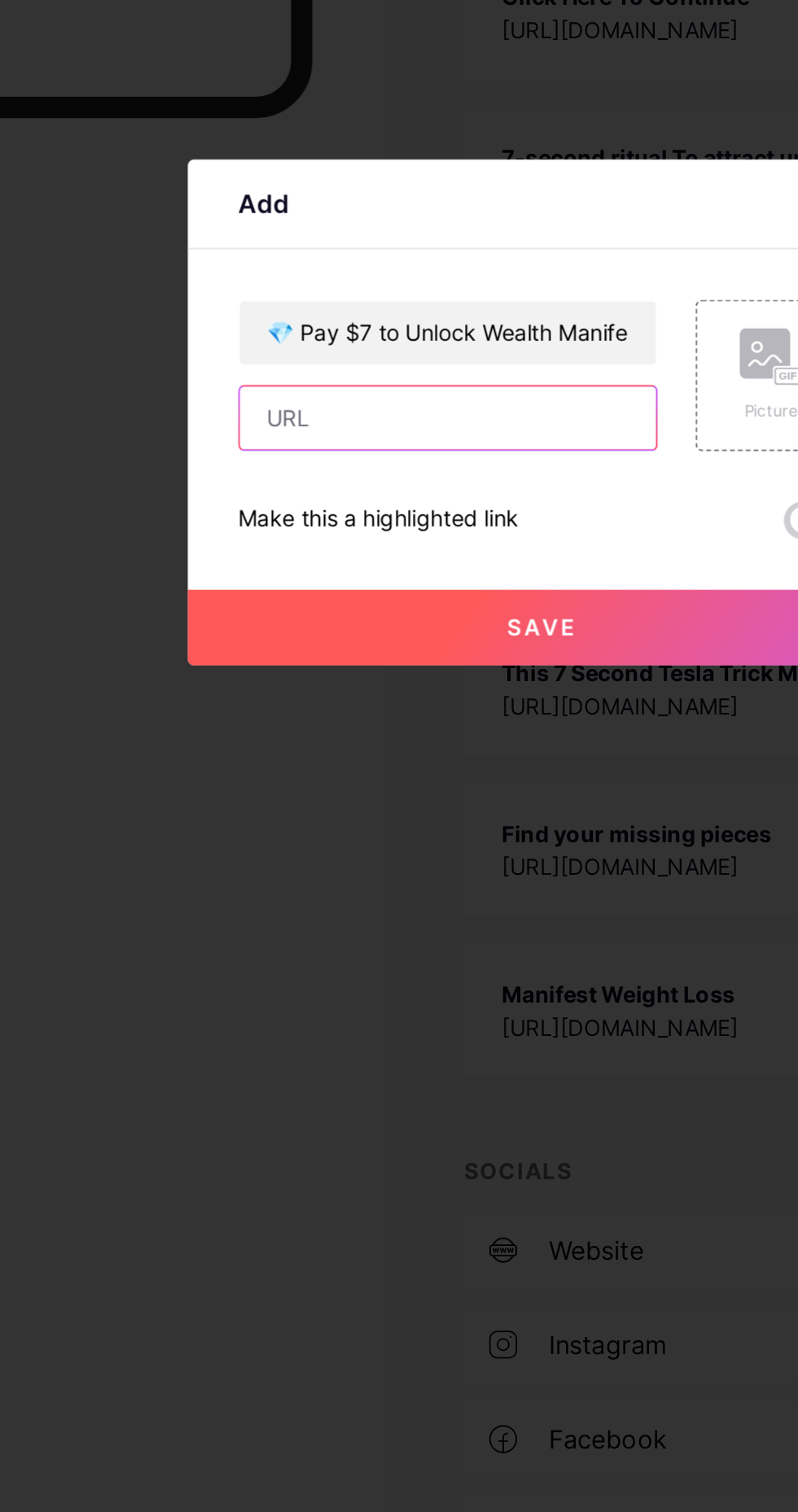
type input "9"
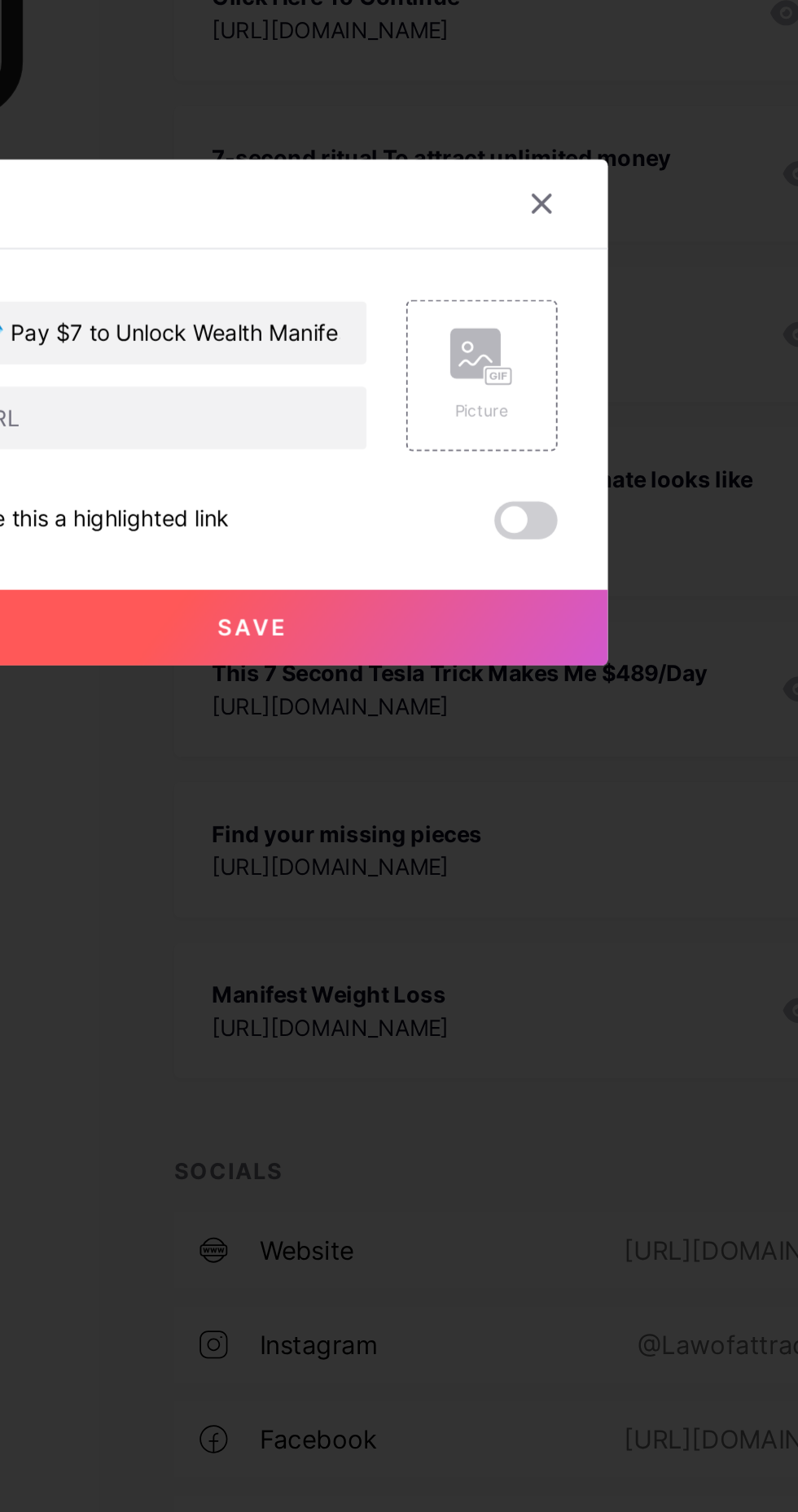
click at [560, 663] on div at bounding box center [547, 648] width 29 height 29
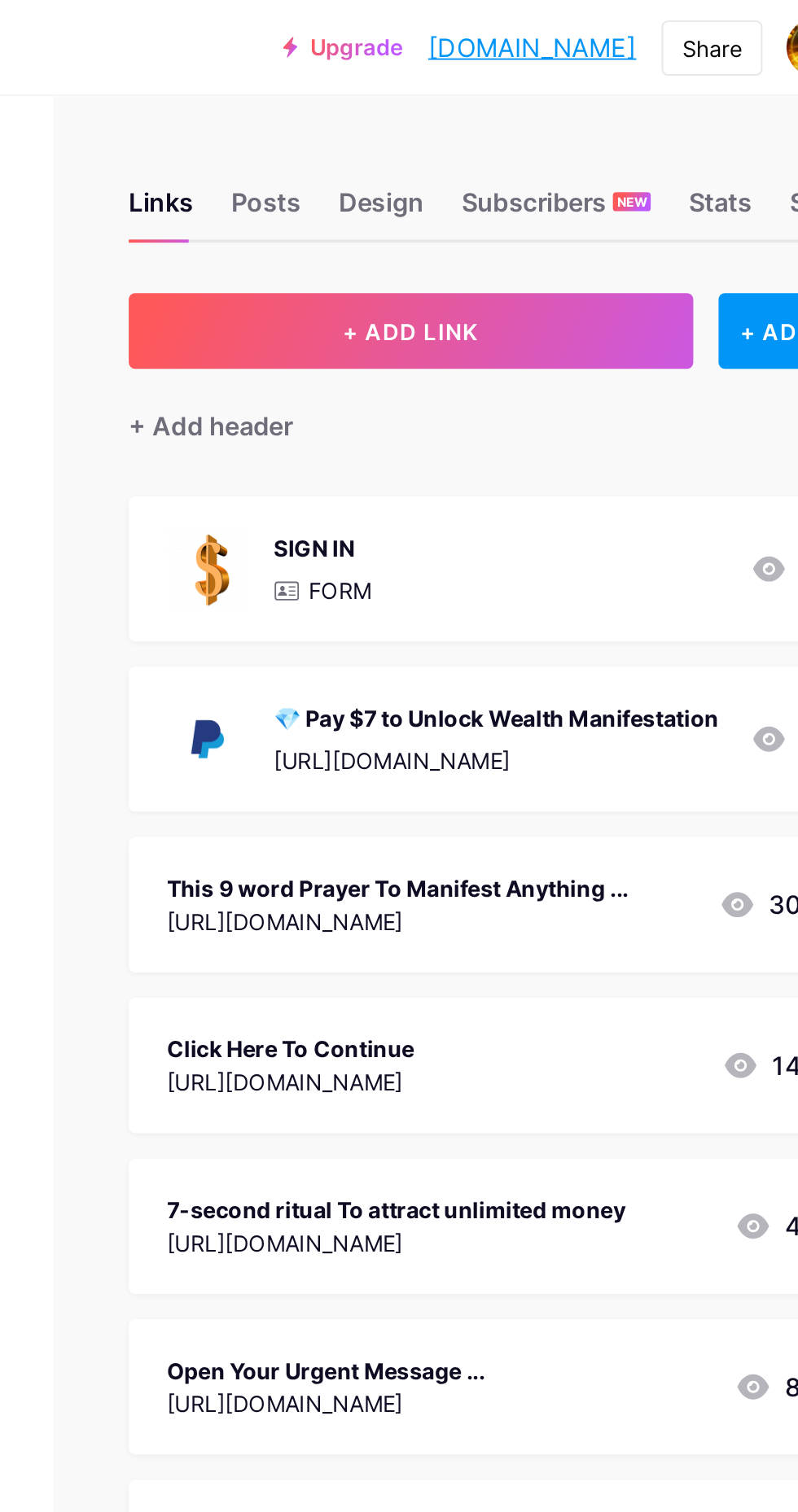
click at [497, 103] on div "Design" at bounding box center [488, 109] width 44 height 29
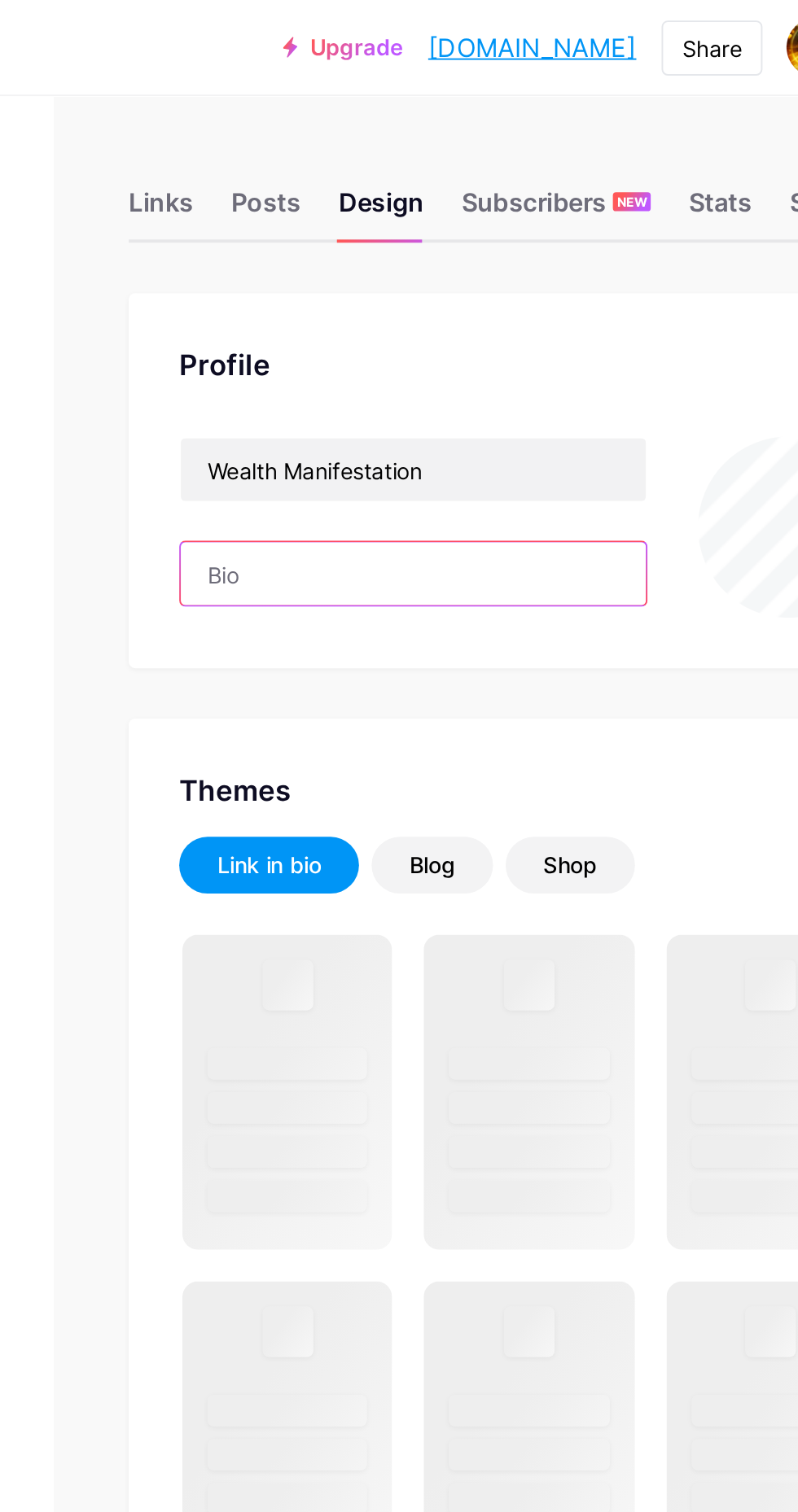
click at [505, 296] on input "text" at bounding box center [505, 296] width 240 height 33
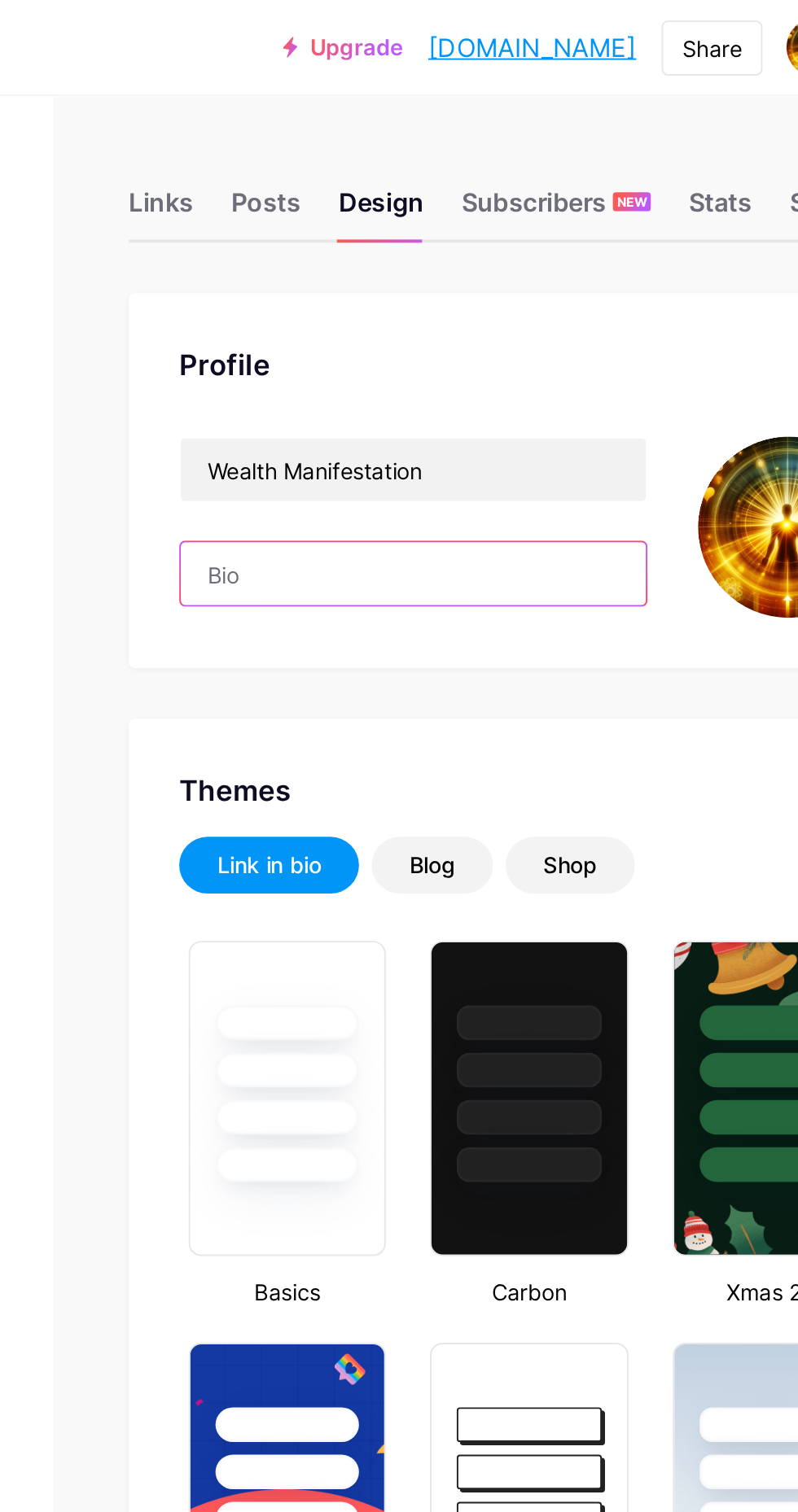
type input "🌟 Attract Wealth Energy in 7 Minutes a Day! 🎁 Instantly receive: ✅ 7-Minute Wea…"
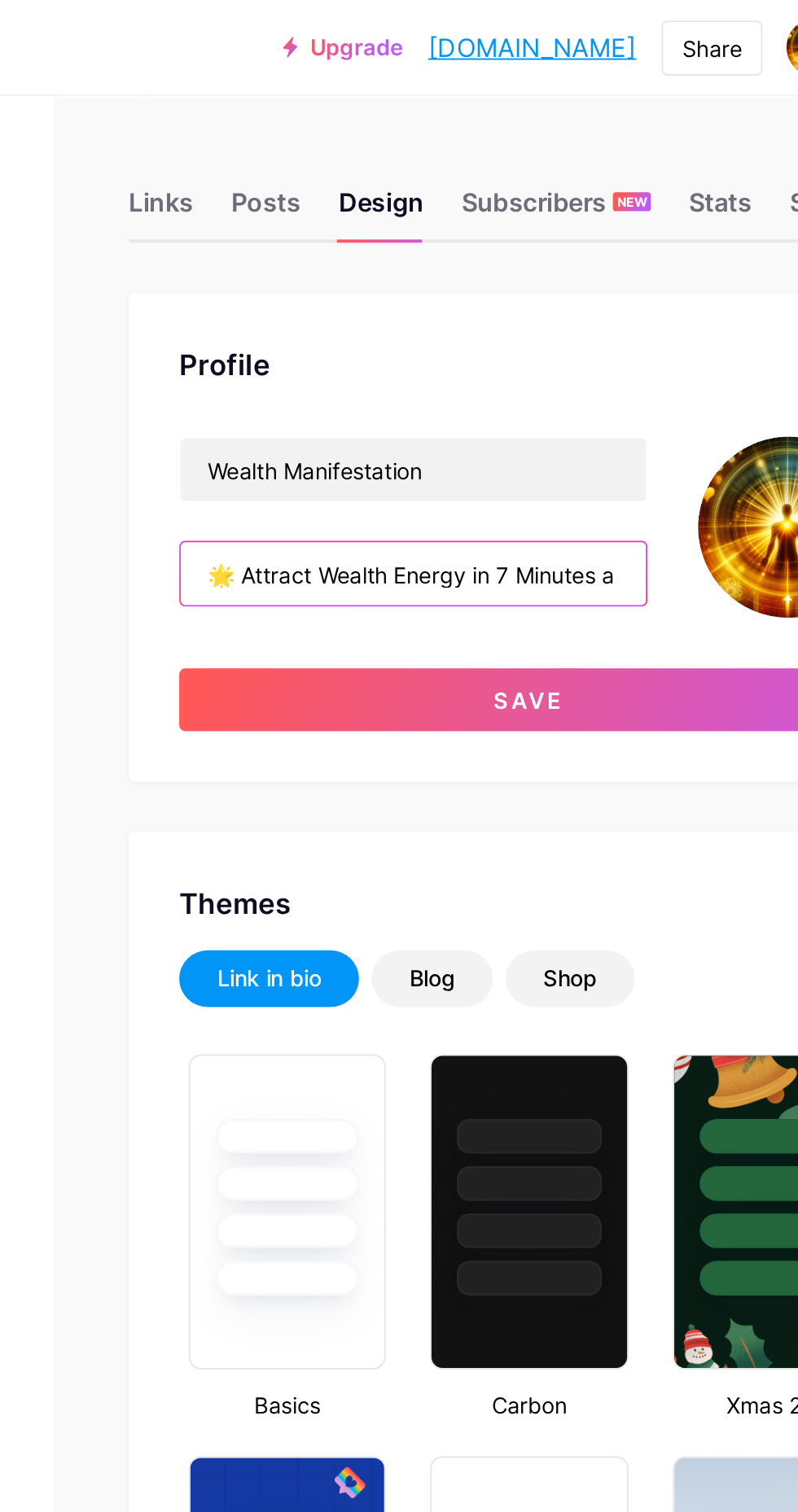
scroll to position [0, 938]
type input "#ffffff"
type input "#000000"
type input "🌟 Attract Wealth Energy in 7 Minutes a Day! 🎁 Instantly receive: ✅ 7-Minute Wea…"
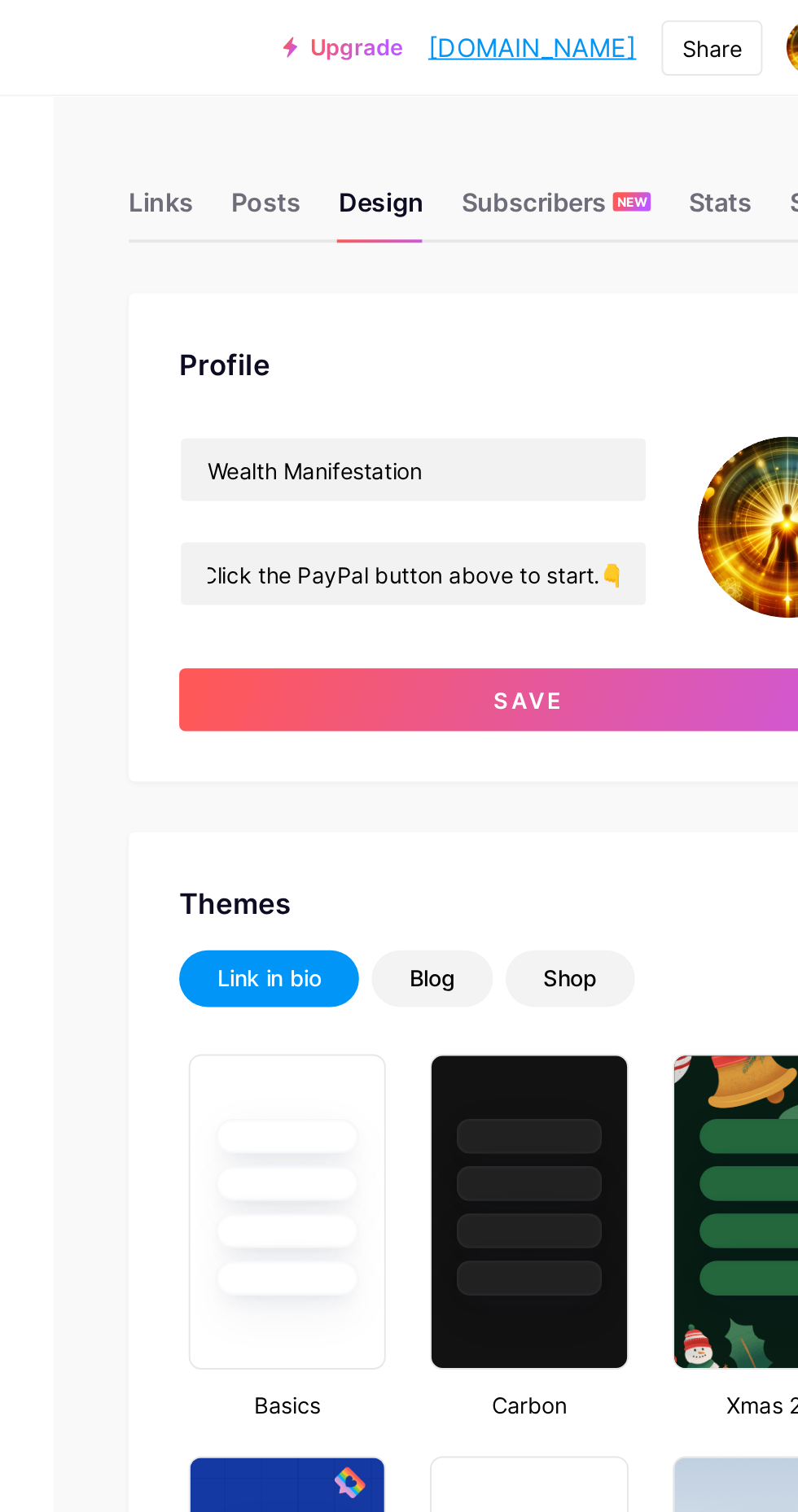
click at [611, 370] on button "Save" at bounding box center [564, 362] width 361 height 33
type input "#ffffff"
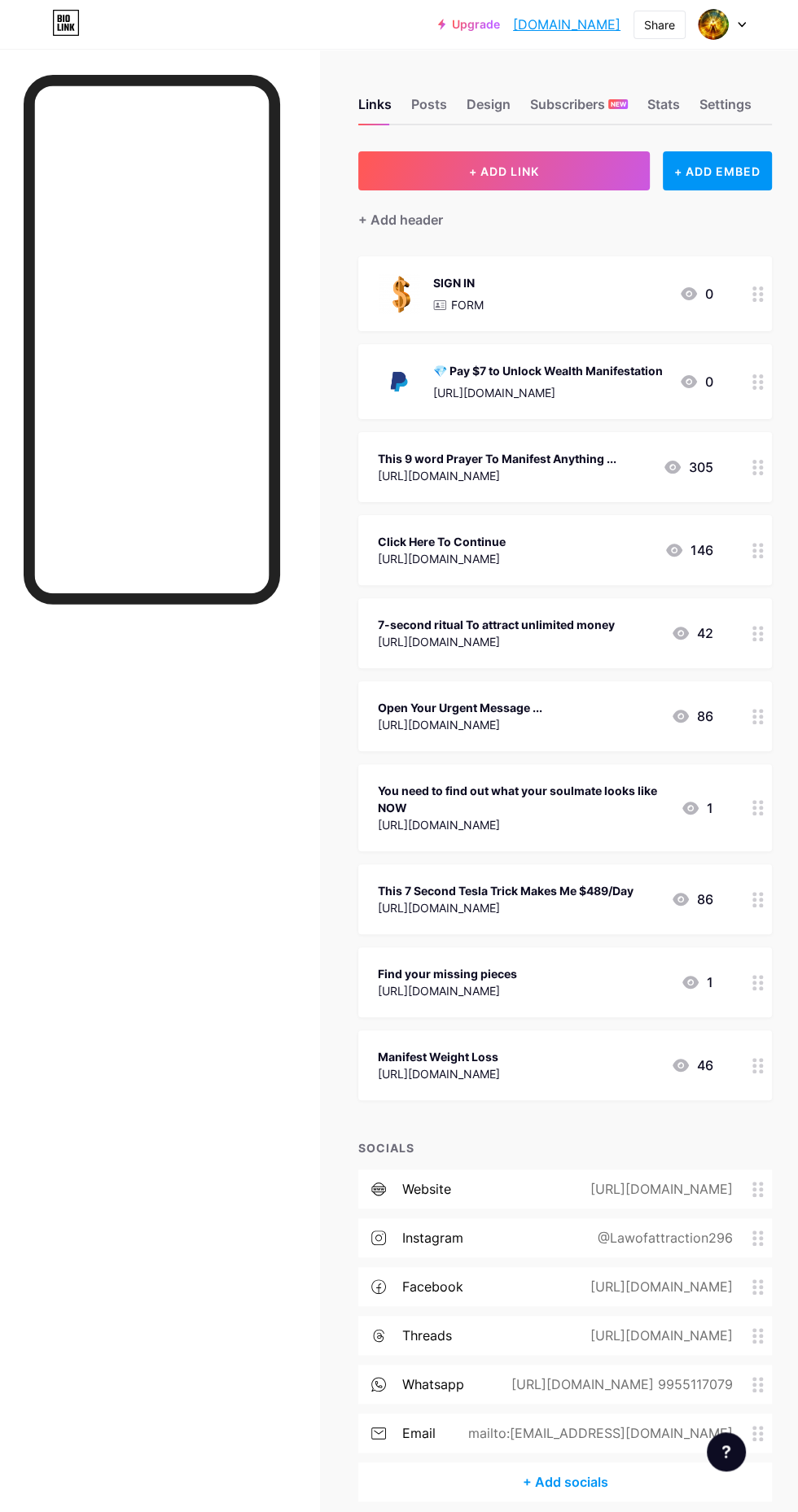
click at [730, 170] on div "+ ADD EMBED" at bounding box center [717, 171] width 109 height 39
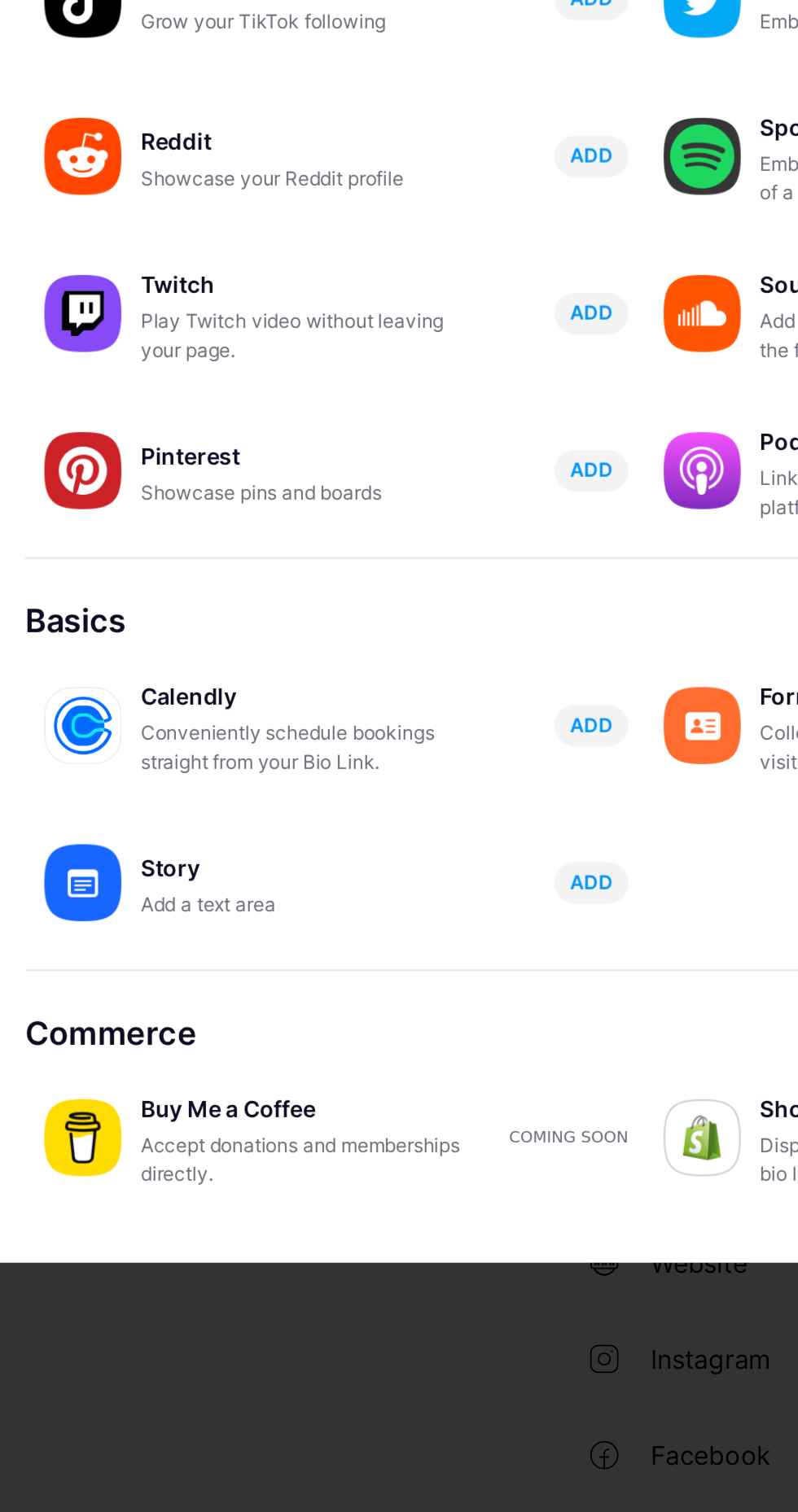
click at [229, 943] on div "Conveniently schedule bookings straight from your Bio Link." at bounding box center [224, 927] width 163 height 29
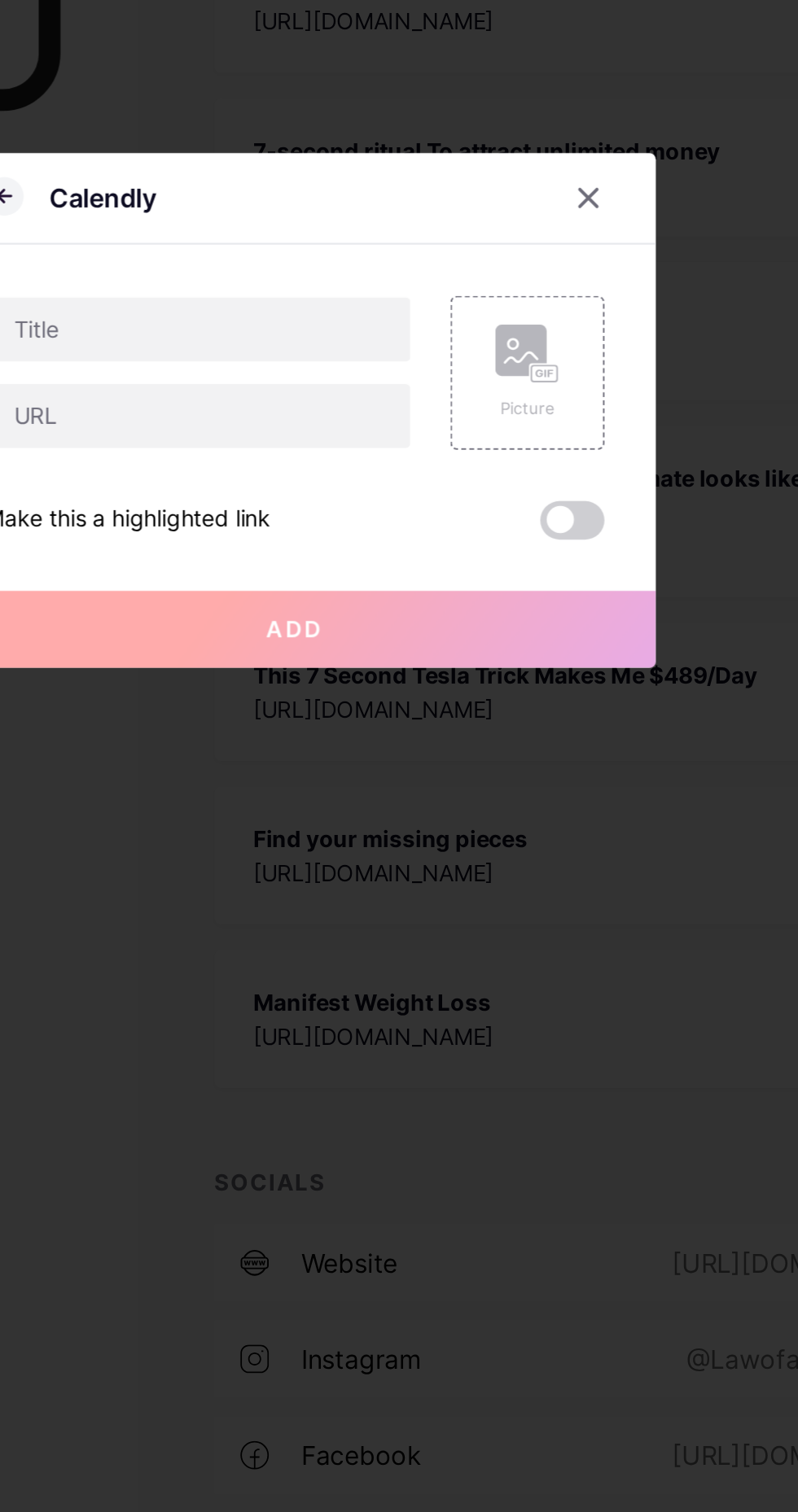
click at [550, 655] on icon at bounding box center [547, 647] width 13 height 13
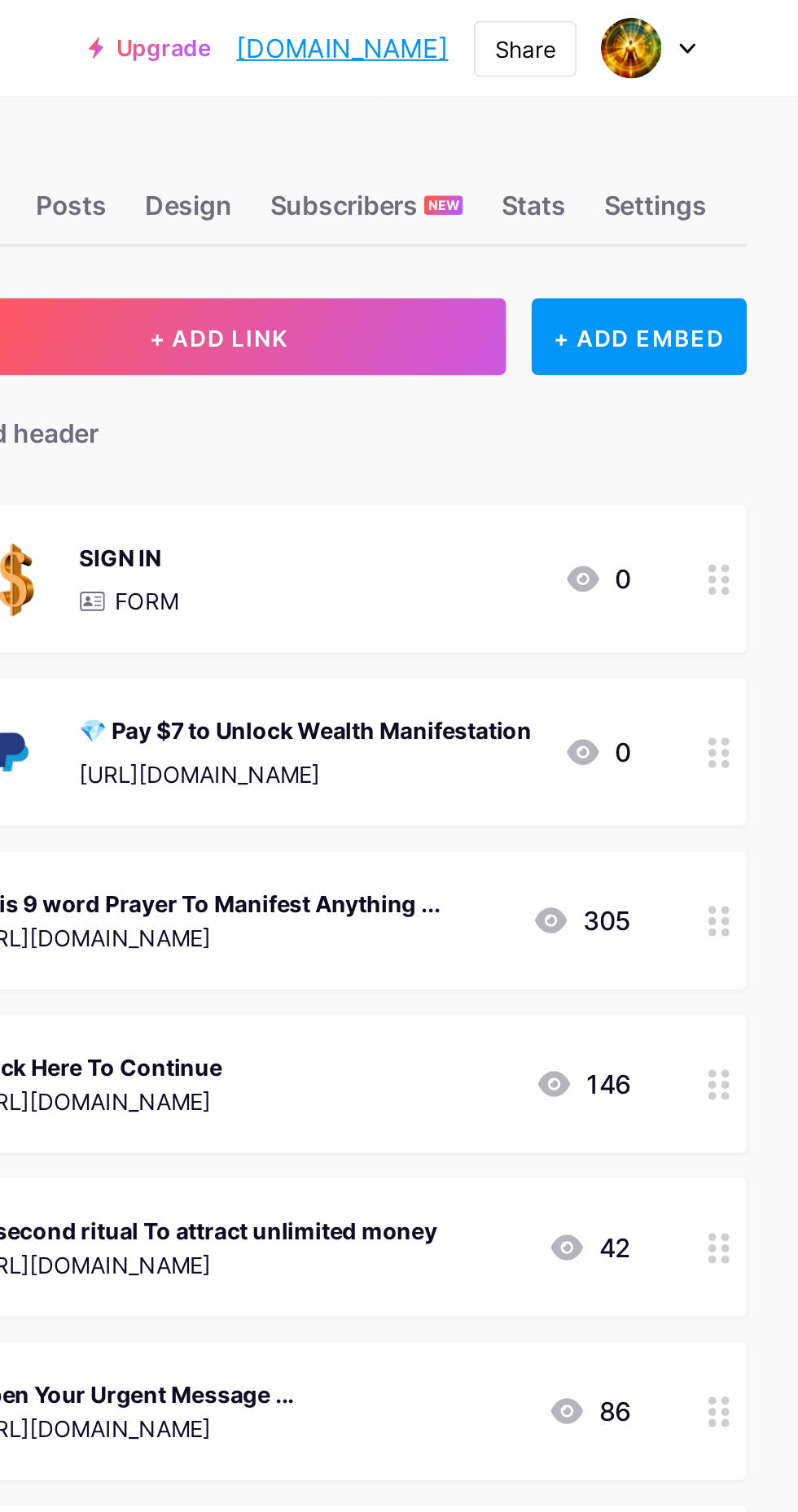
click at [732, 169] on div "+ ADD EMBED" at bounding box center [717, 171] width 109 height 39
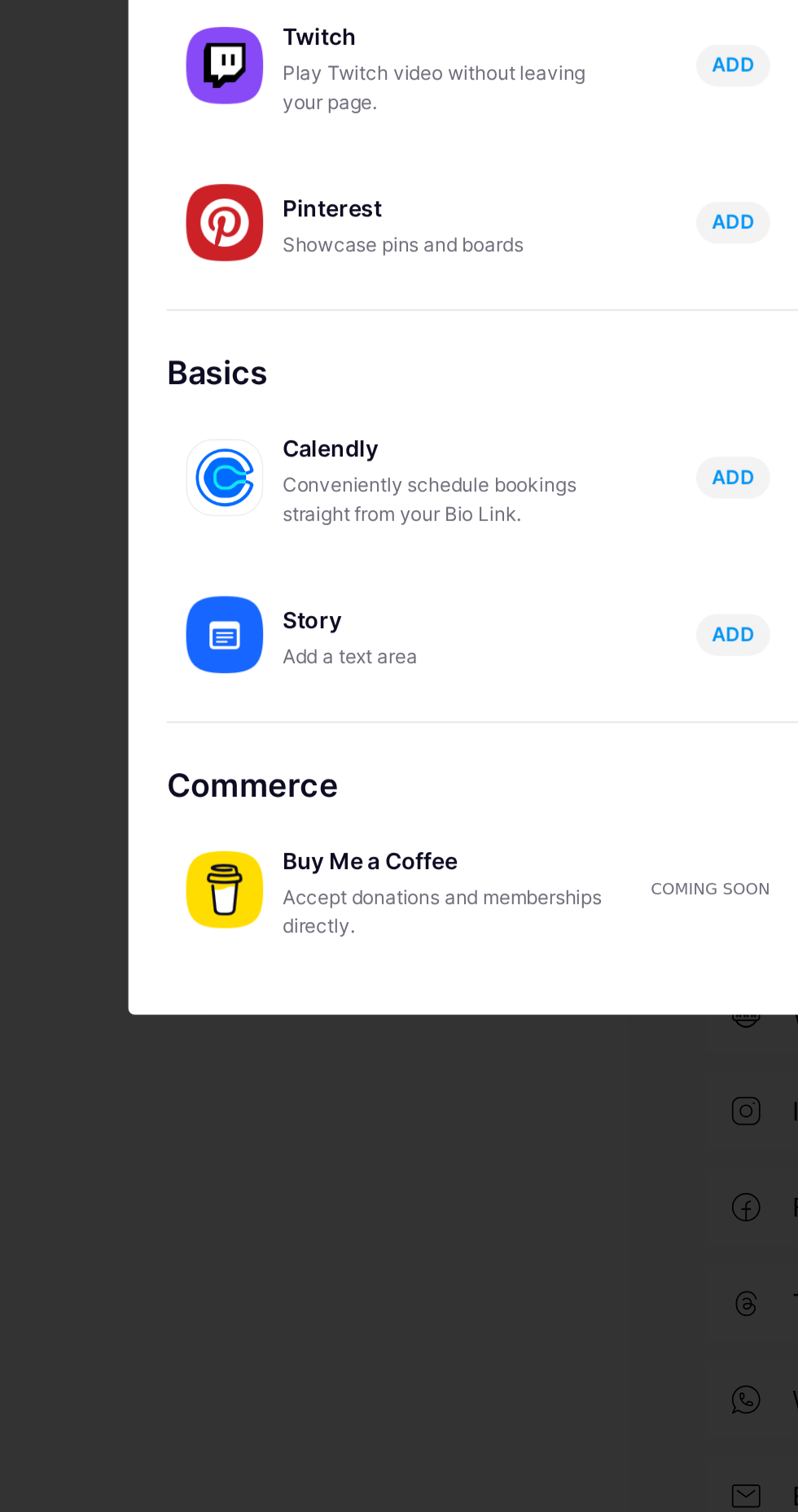
click at [184, 1122] on div "Buy Me a Coffee" at bounding box center [224, 1111] width 163 height 23
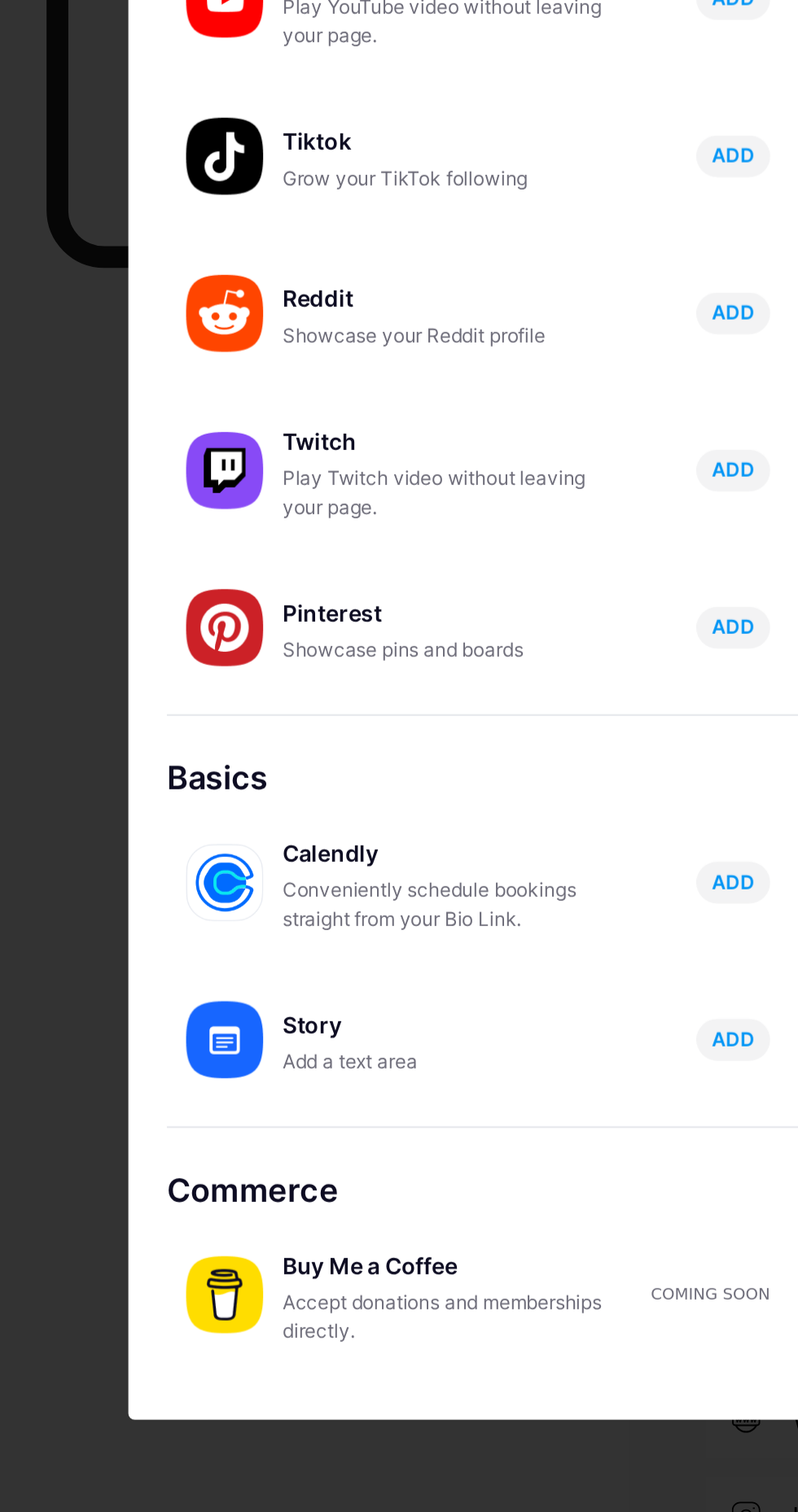
click at [375, 793] on span "ADD" at bounding box center [371, 786] width 22 height 14
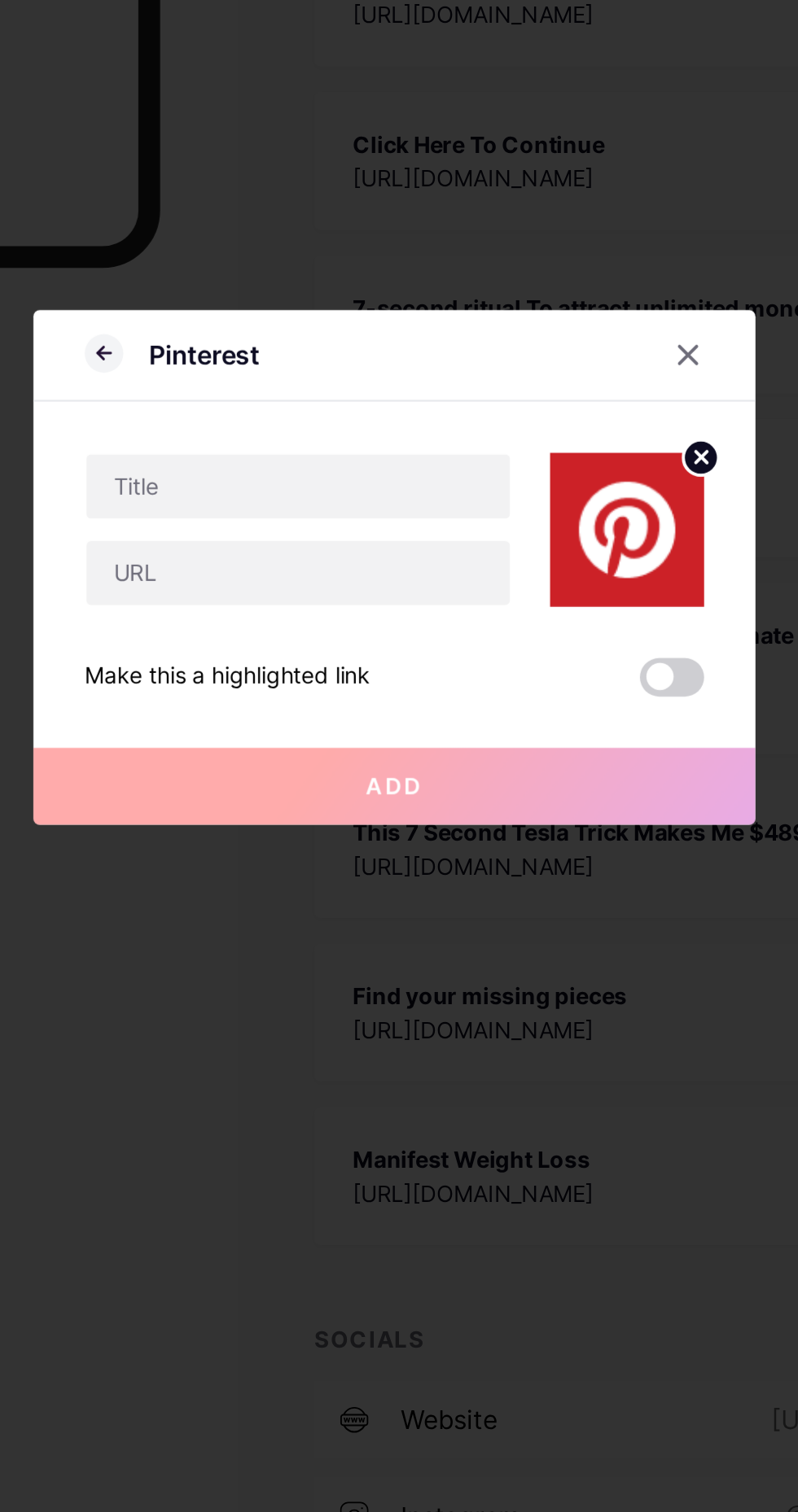
click at [556, 663] on div at bounding box center [547, 648] width 29 height 29
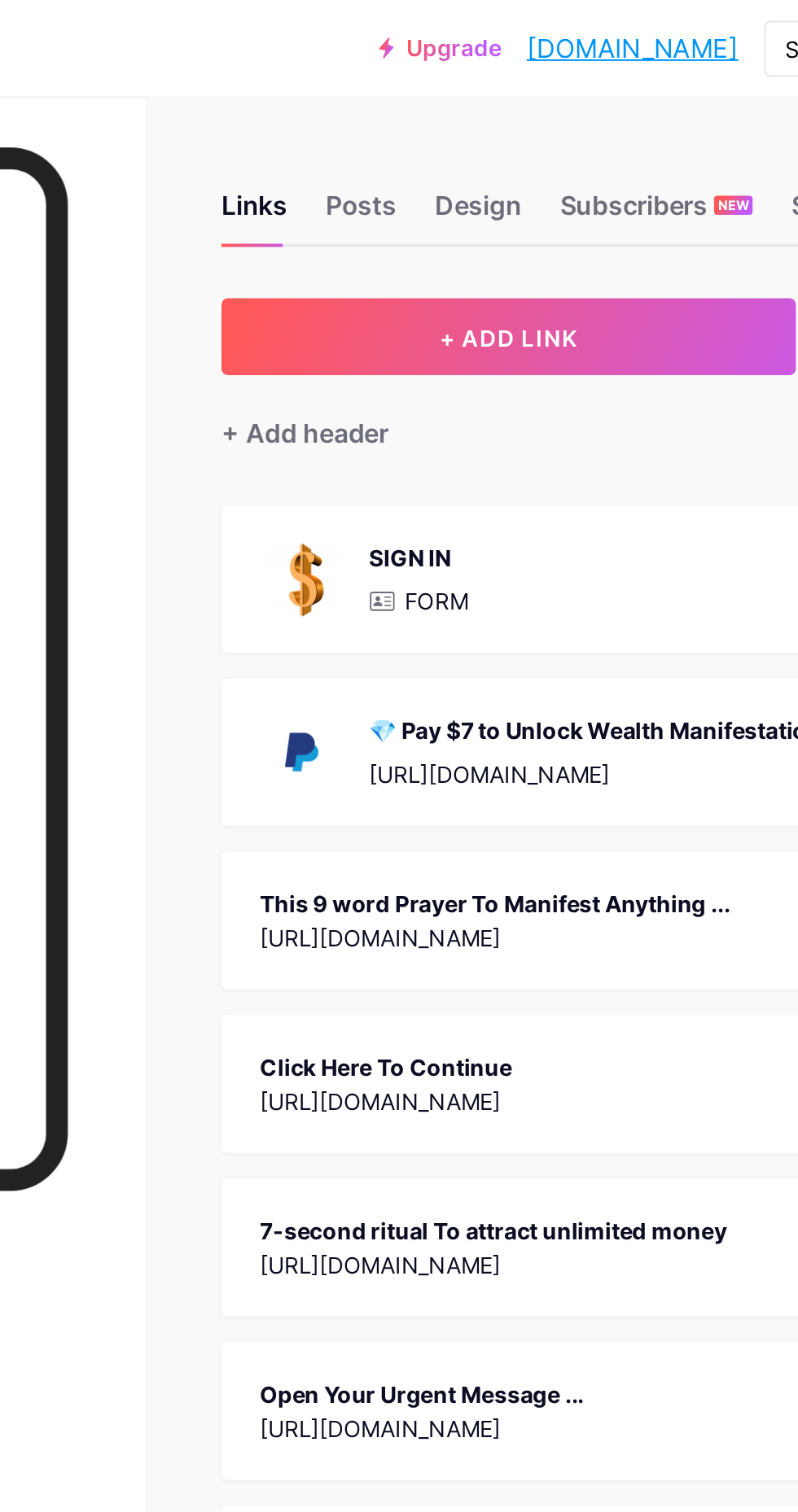
click at [504, 374] on div "💎 Pay $7 to Unlock Wealth Manifestation" at bounding box center [548, 371] width 230 height 17
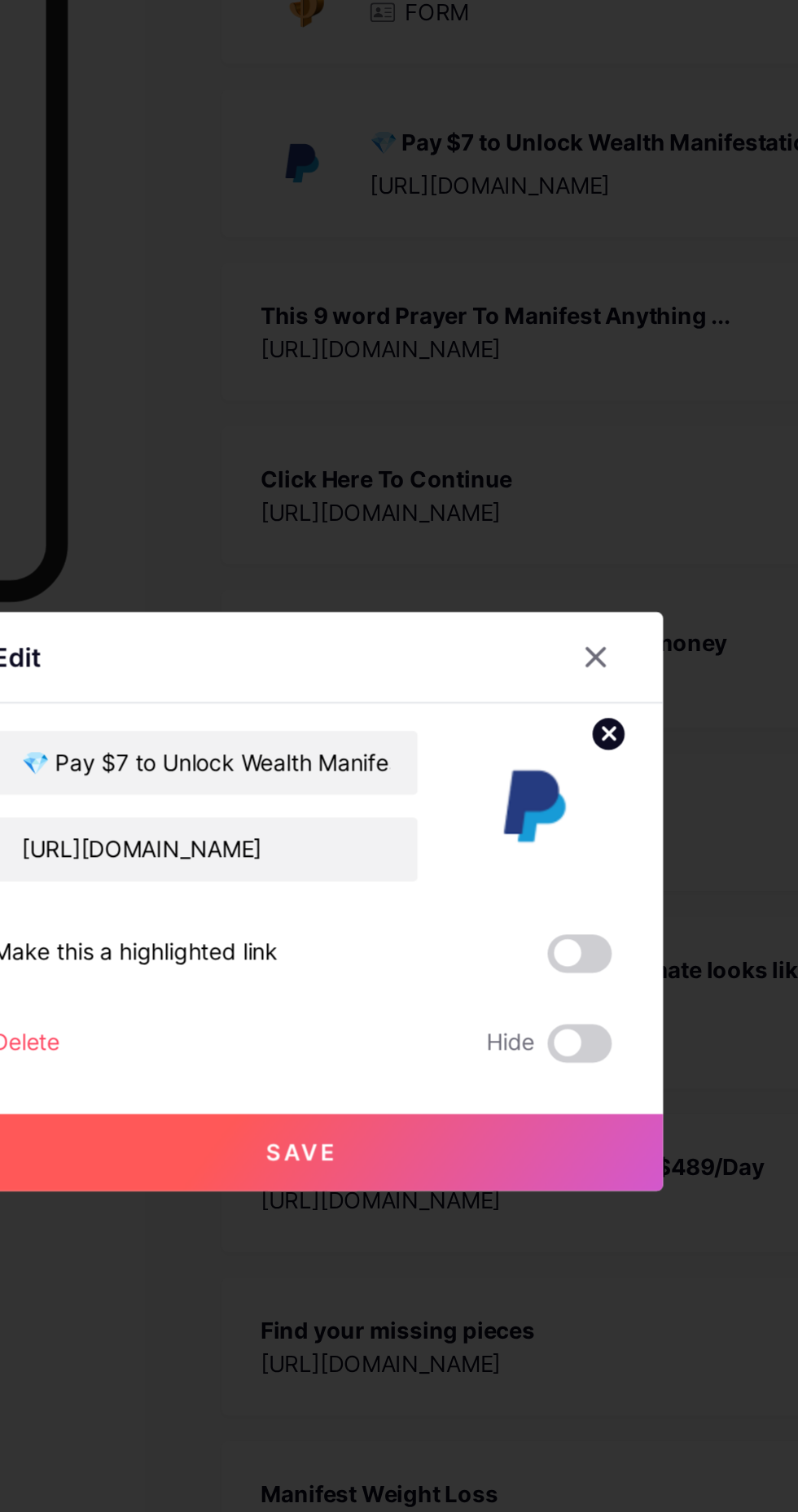
click at [554, 647] on div at bounding box center [547, 632] width 29 height 29
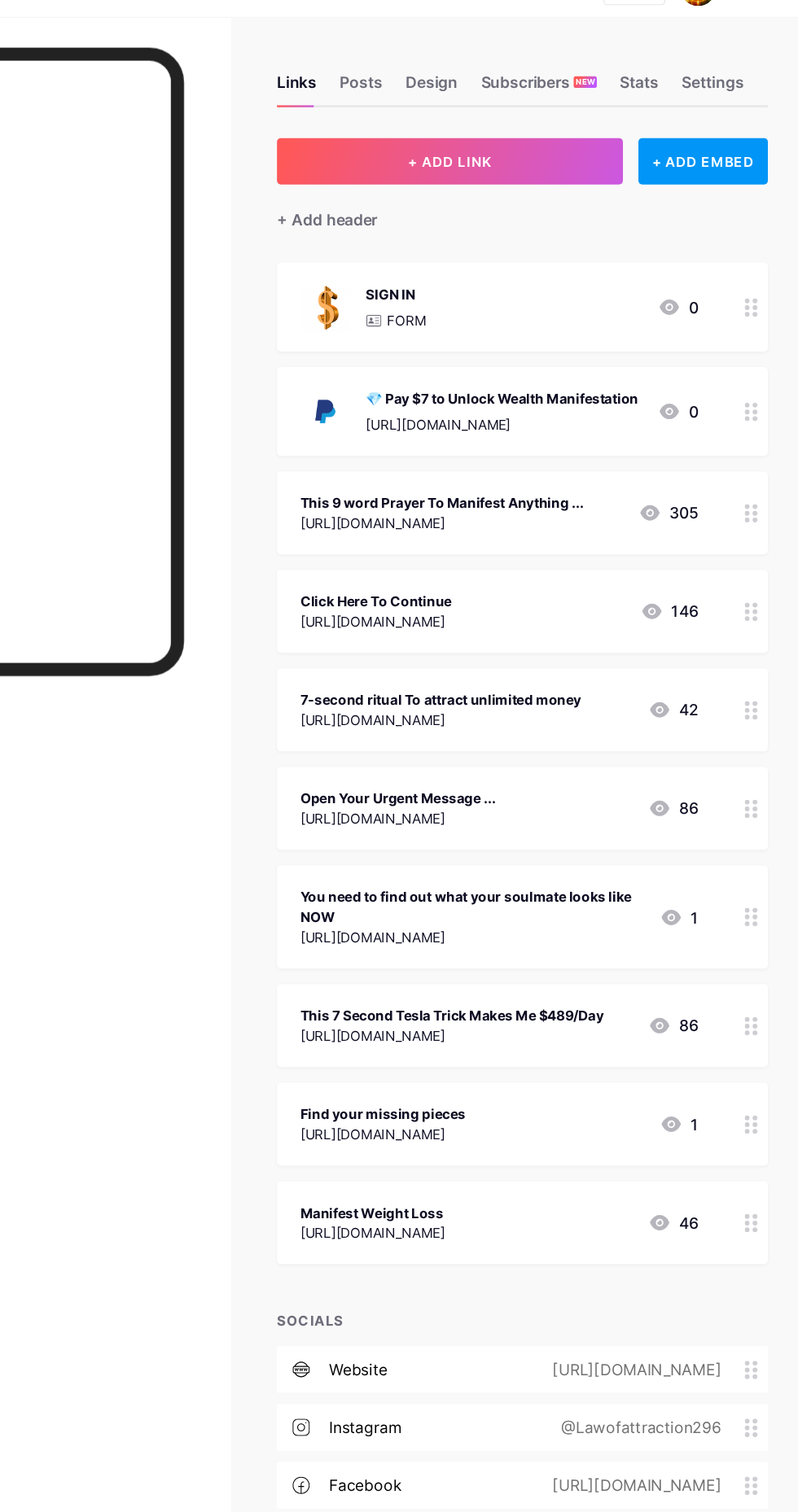
click at [507, 393] on div "[URL][DOMAIN_NAME]" at bounding box center [548, 393] width 230 height 17
click at [494, 371] on div "💎 Pay $7 to Unlock Wealth Manifestation" at bounding box center [548, 371] width 230 height 17
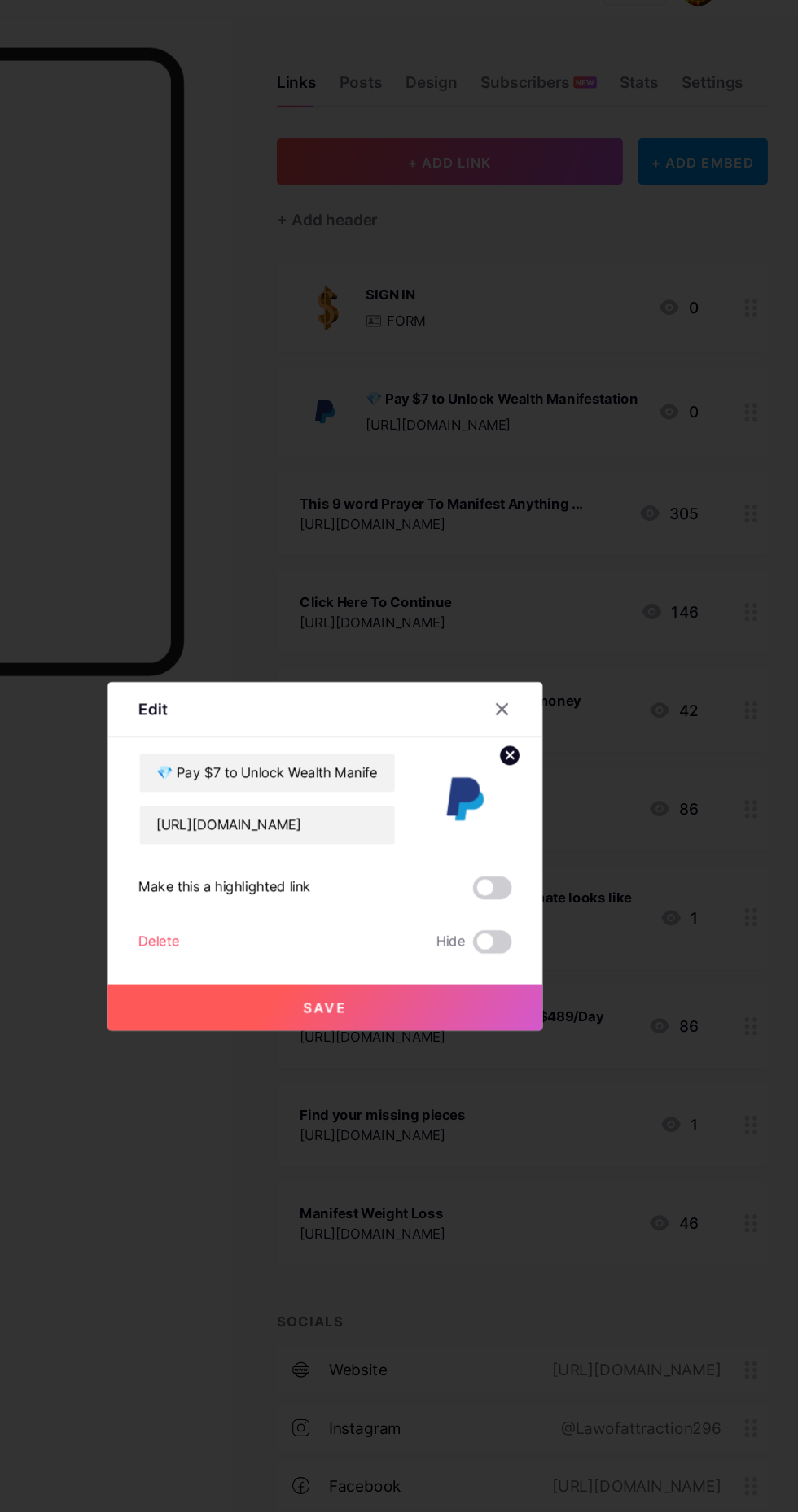
click at [247, 838] on div "Delete" at bounding box center [259, 828] width 34 height 19
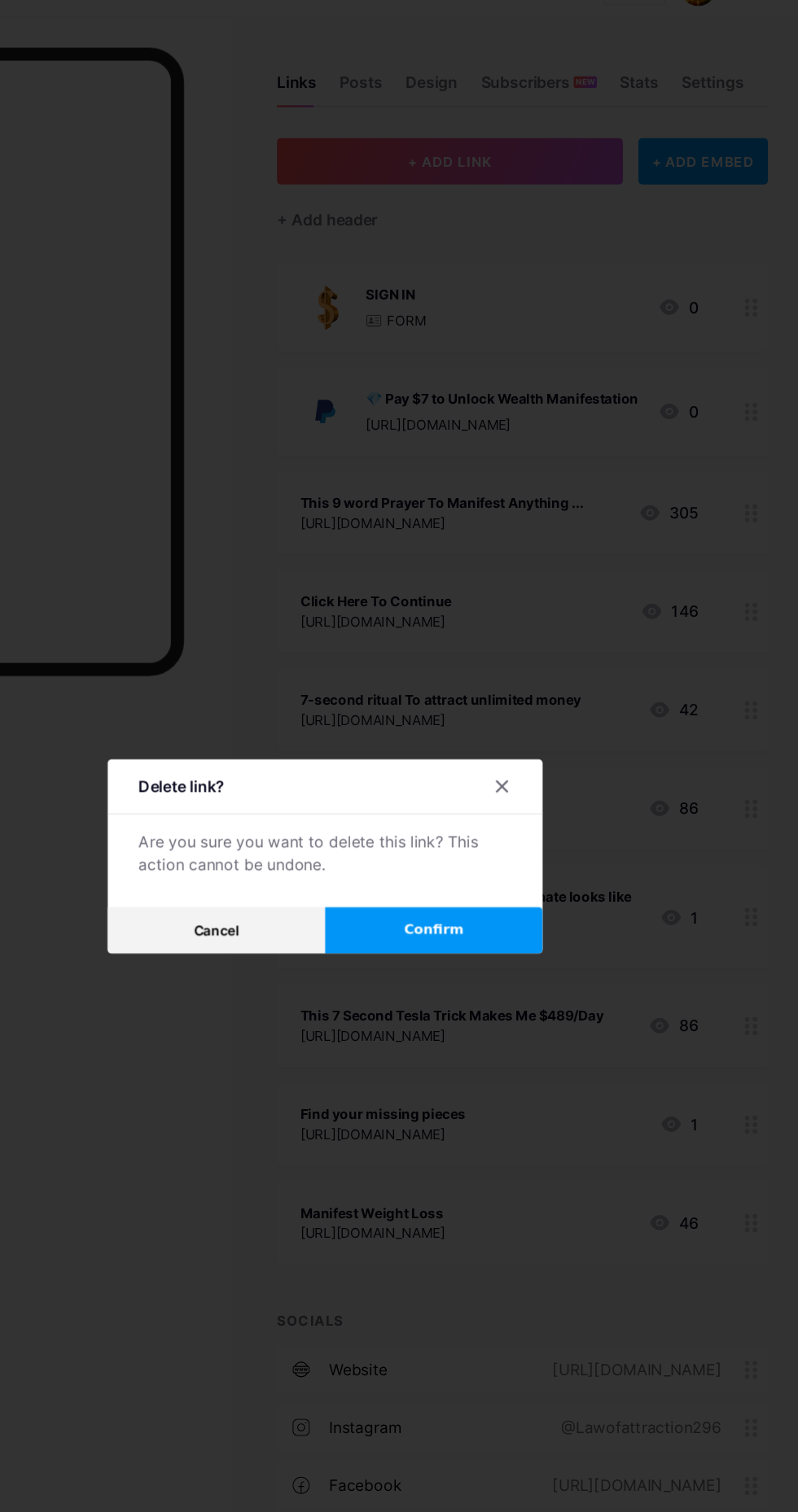
click at [462, 899] on div at bounding box center [399, 756] width 798 height 1512
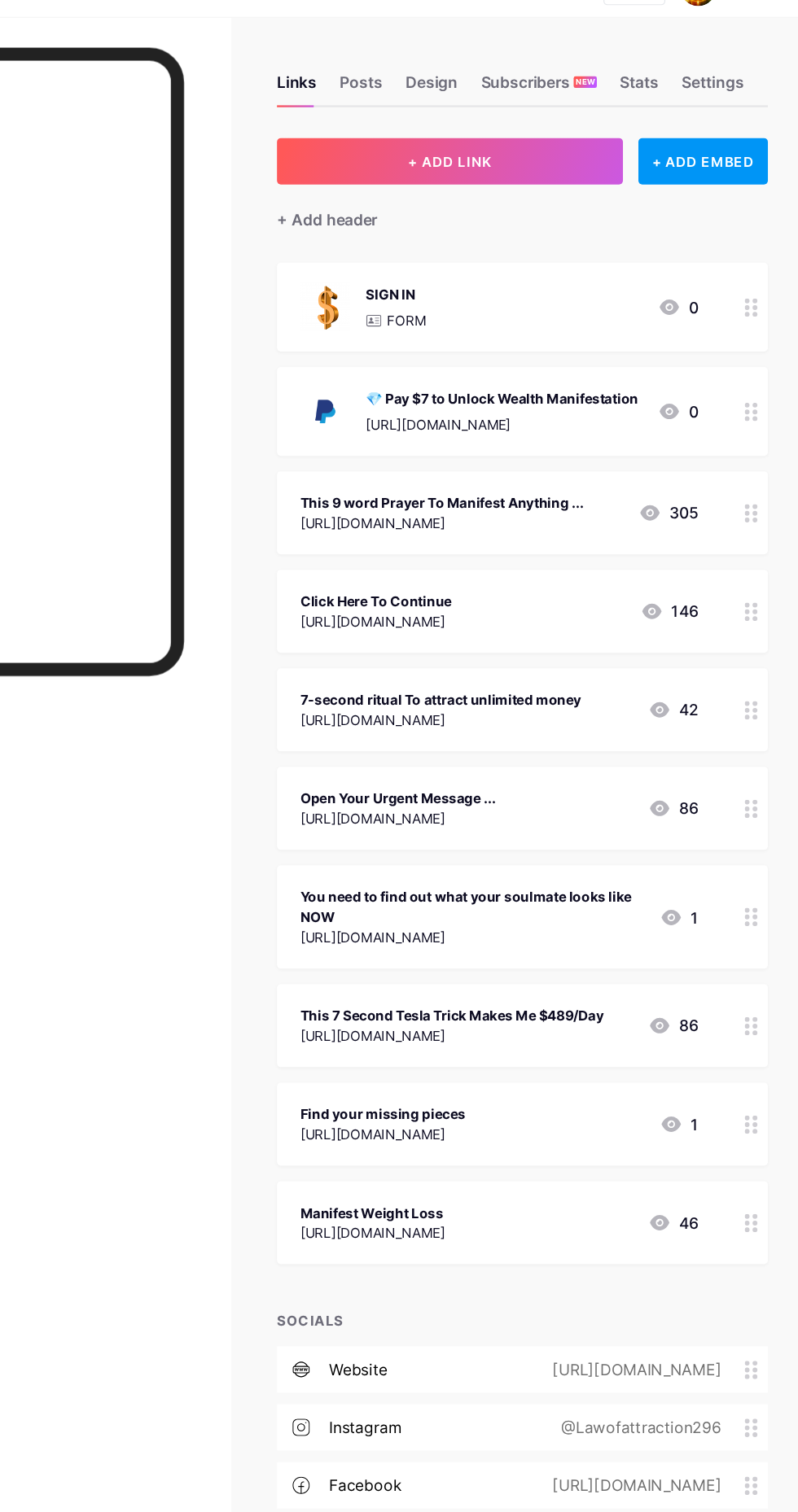
click at [479, 311] on p "FORM" at bounding box center [467, 305] width 33 height 17
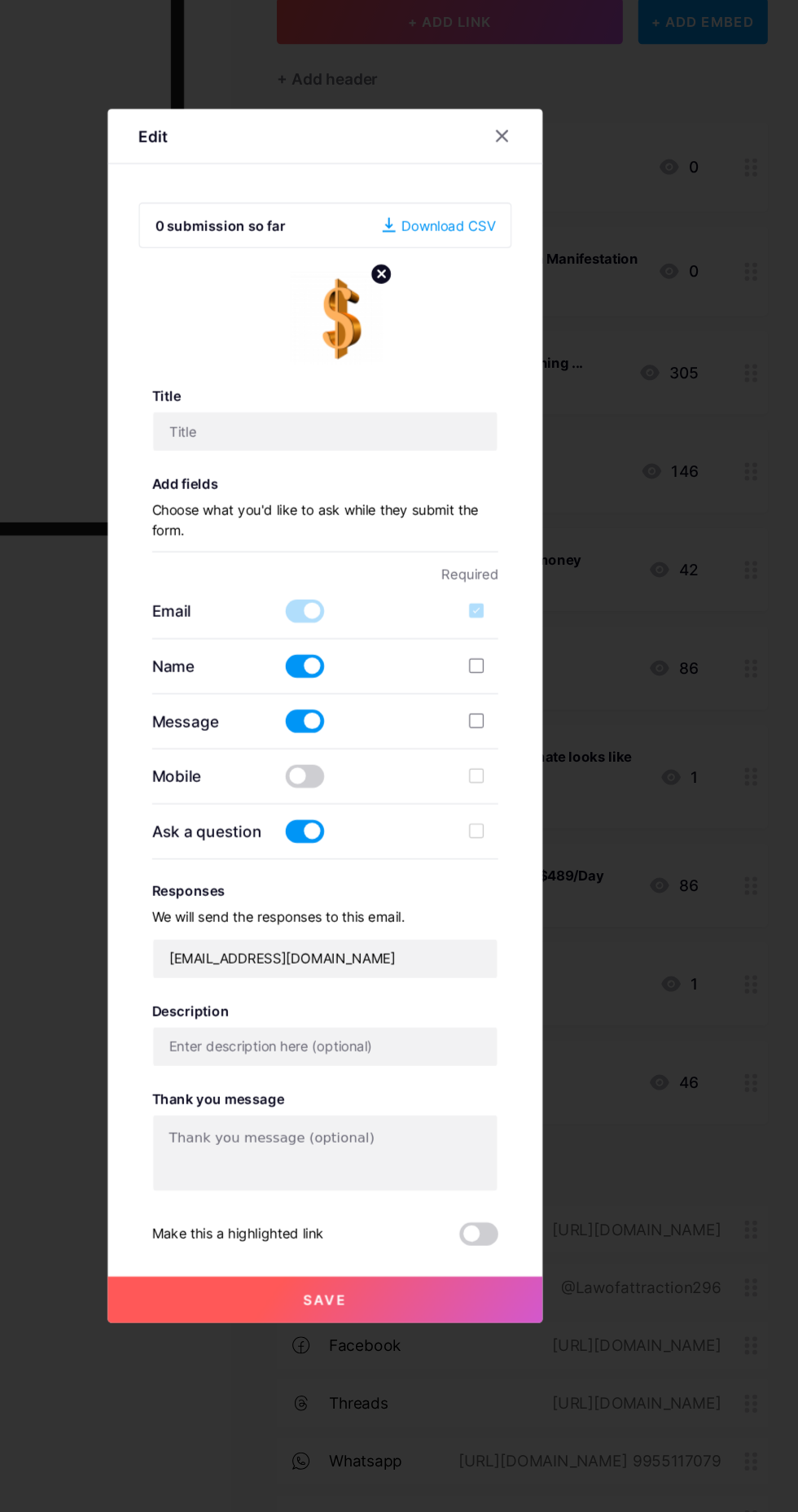
type input "SIGN IN"
type input "[EMAIL_ADDRESS][DOMAIN_NAME]"
type input "🌟 Attract Wealth Energy in 7 Minutes a Day! 🎁 Instantly receive: ✅ 7-Minute Wea…"
type textarea "🌟 Attract Wealth Energy in 7 Minutes a Day! 🎁 Instantly receive: ✅ 7-Minute Wea…"
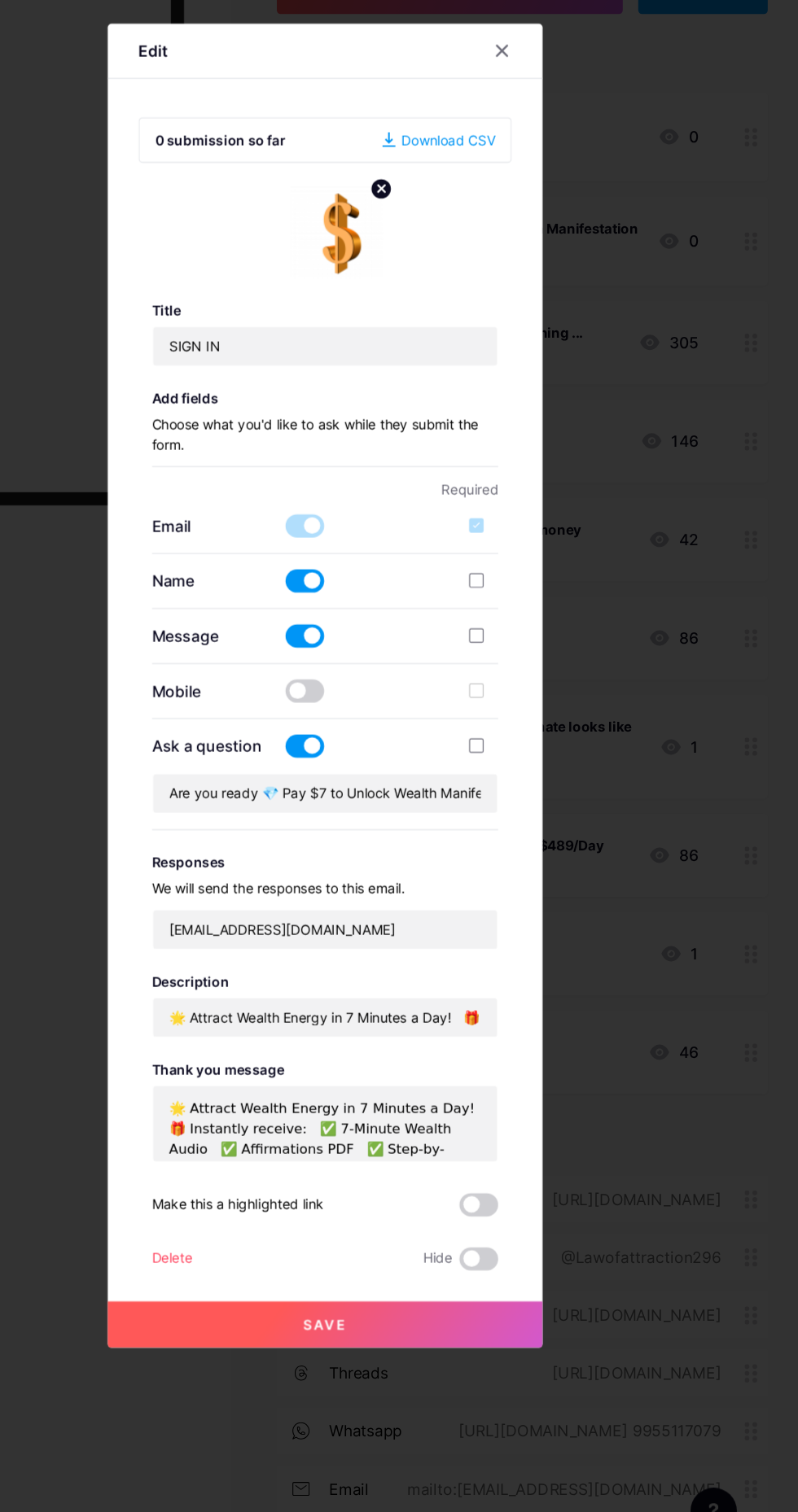
click at [256, 1250] on div "Delete" at bounding box center [269, 1239] width 34 height 19
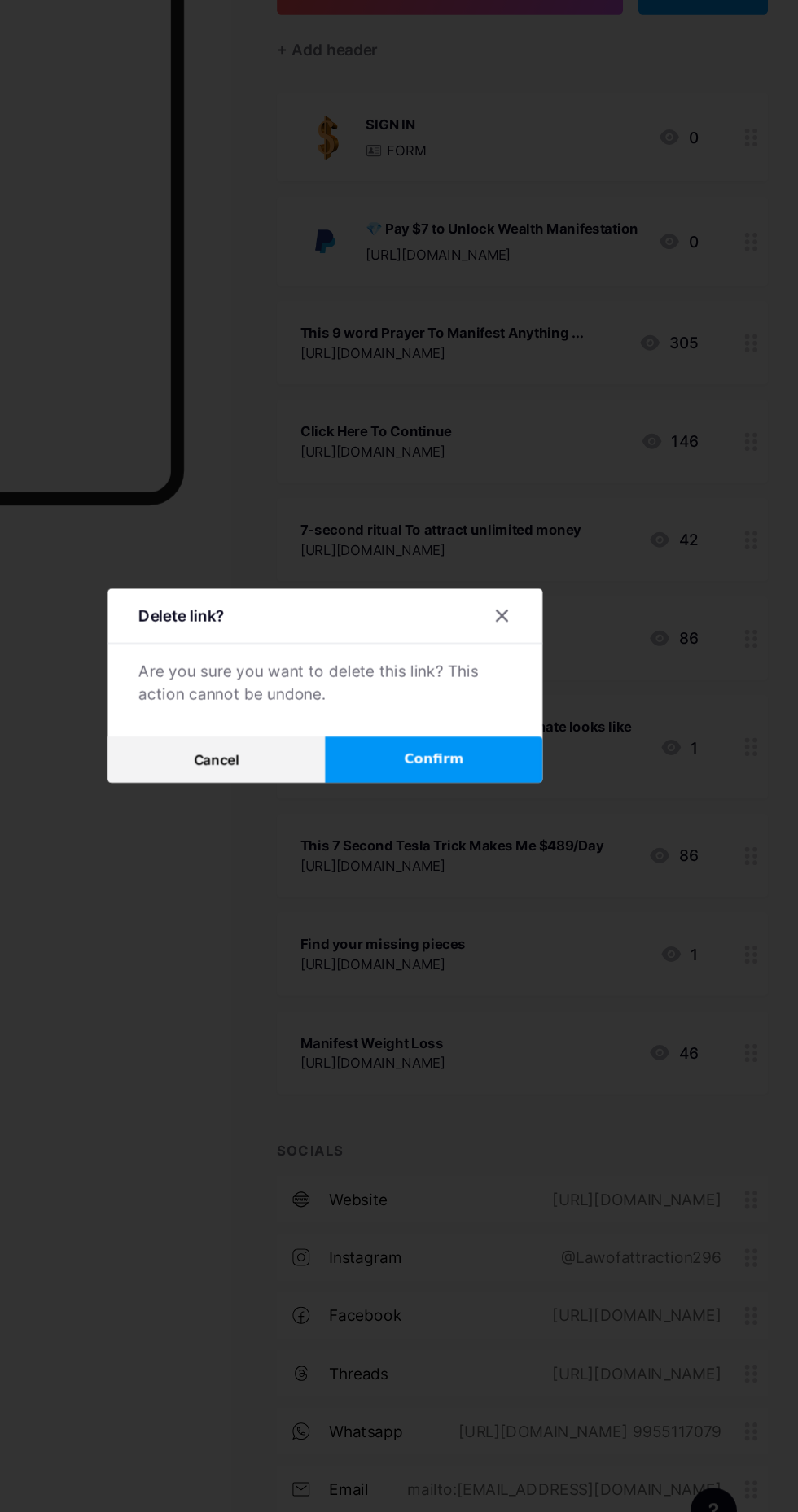
click at [470, 827] on span "Confirm" at bounding box center [490, 818] width 50 height 17
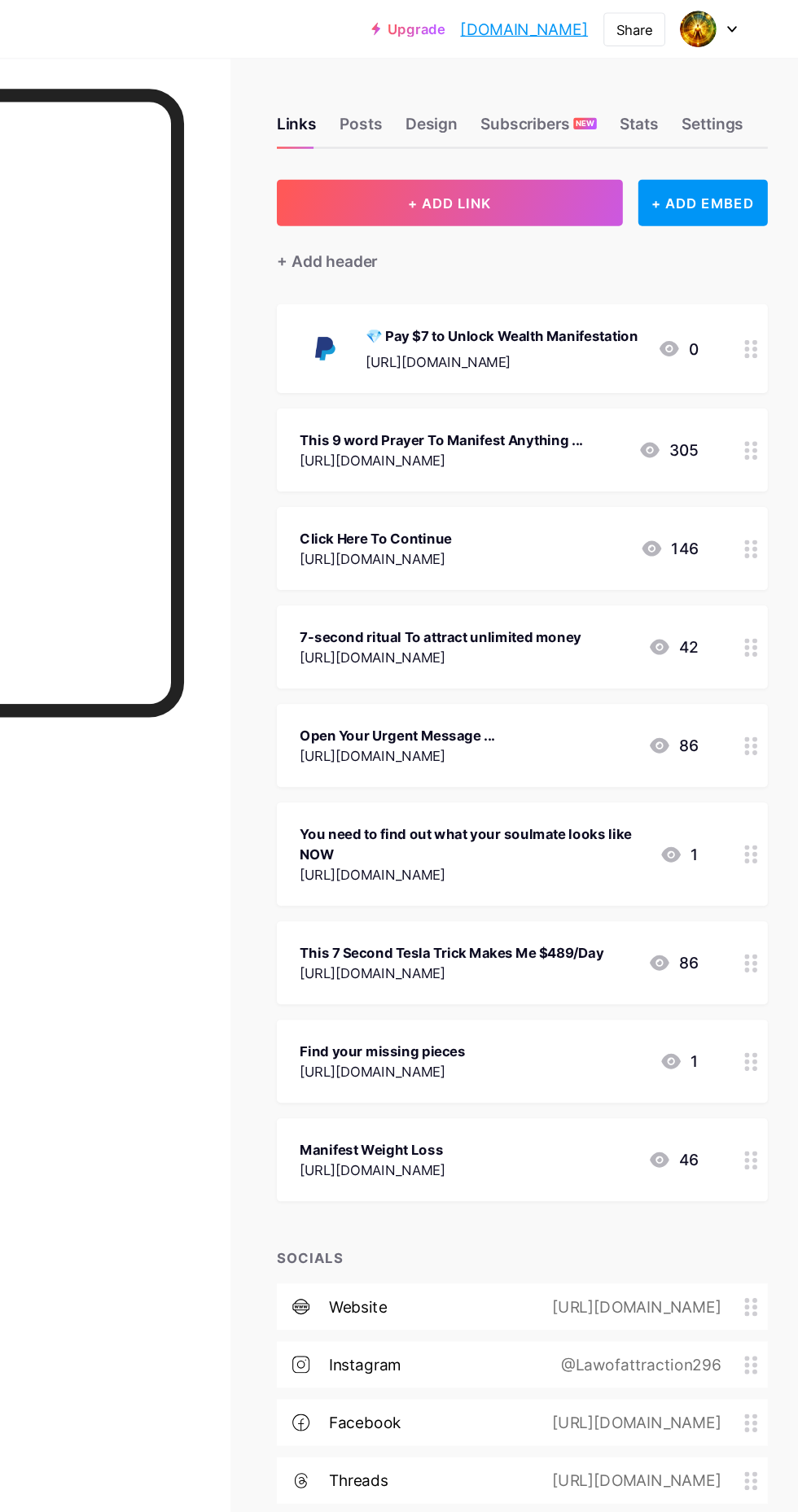
click at [494, 120] on div "Design" at bounding box center [488, 109] width 44 height 29
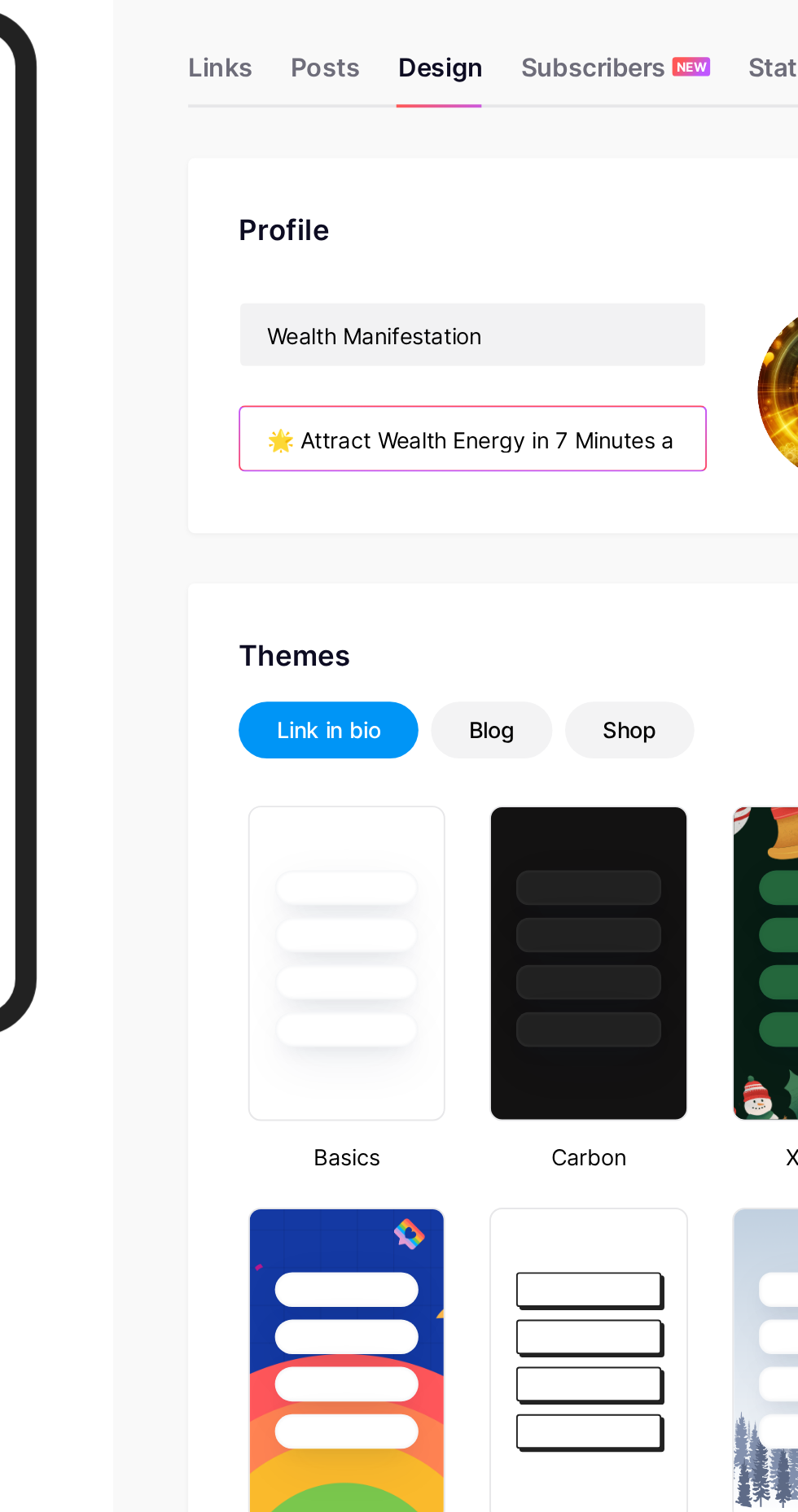
type input "#ffffff"
type input "#000000"
click at [573, 300] on input "🌟 Attract Wealth Energy in 7 Minutes a Day! 🎁 Instantly receive: ✅ 7-Minute Wea…" at bounding box center [505, 296] width 240 height 33
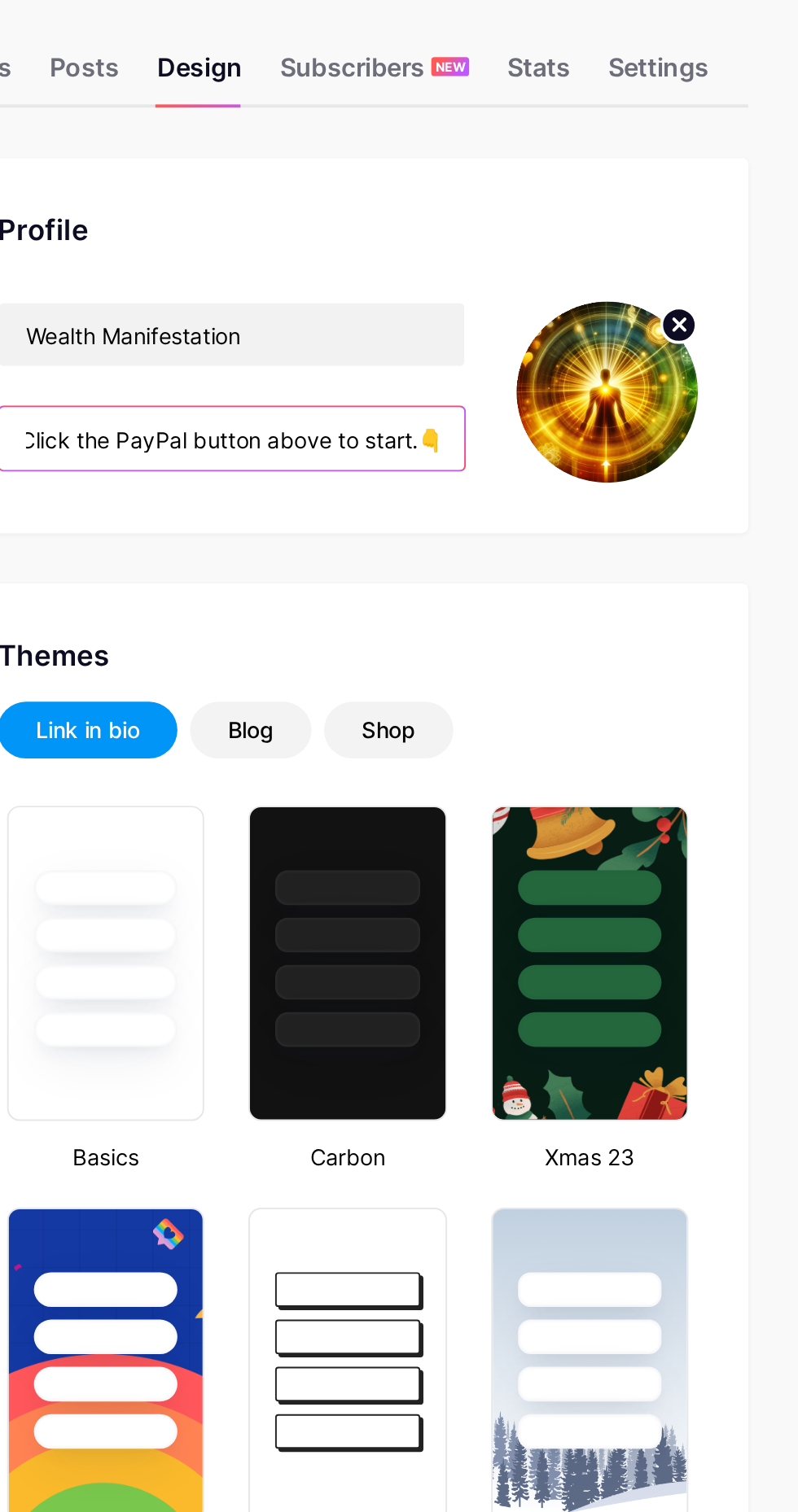
type input "🌟 Attract Wealth Energy in 7 Minutes a Day! 🎁 Instantly receive: ✅ 7-Minute Wea…"
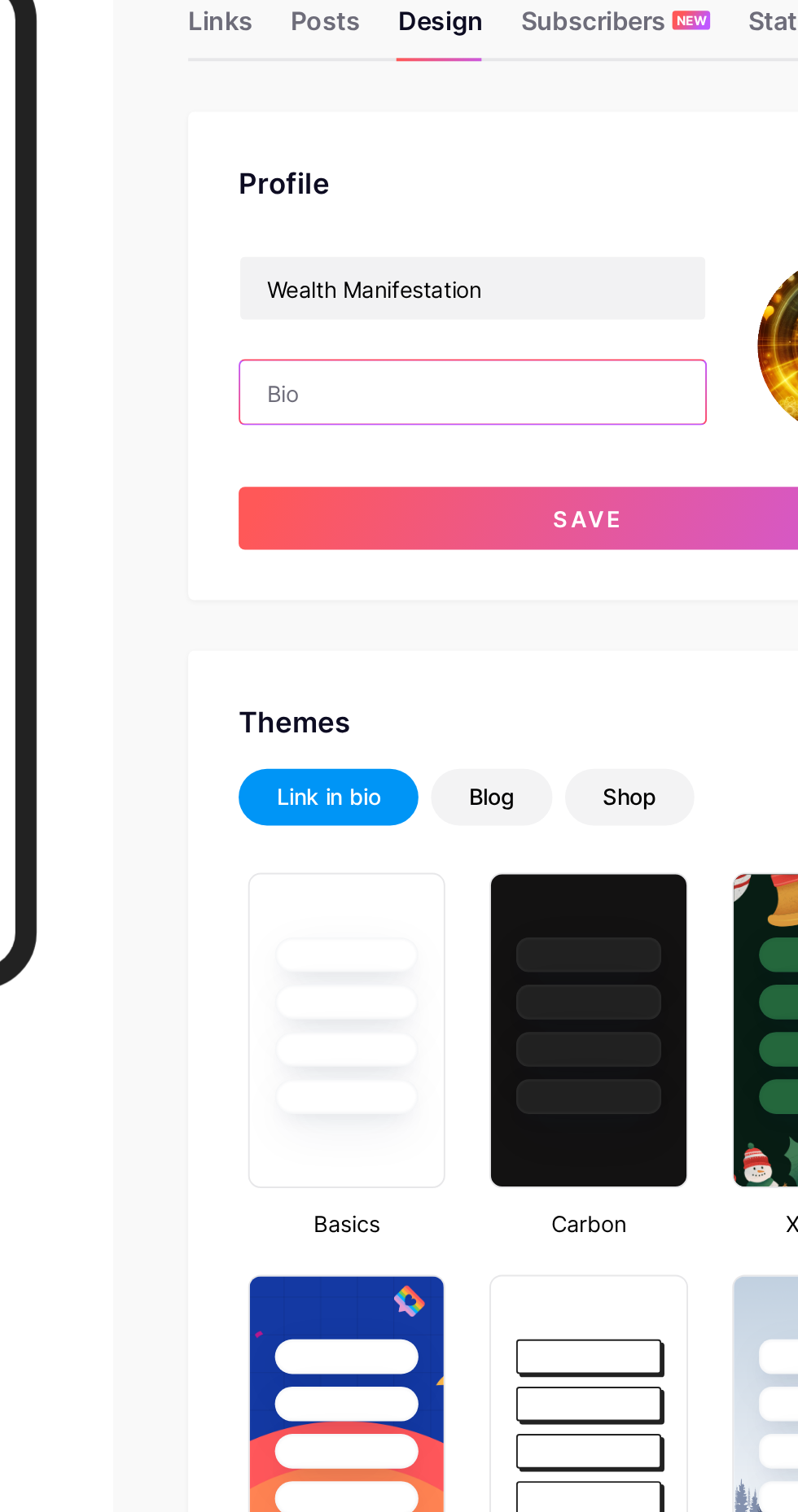
scroll to position [0, 0]
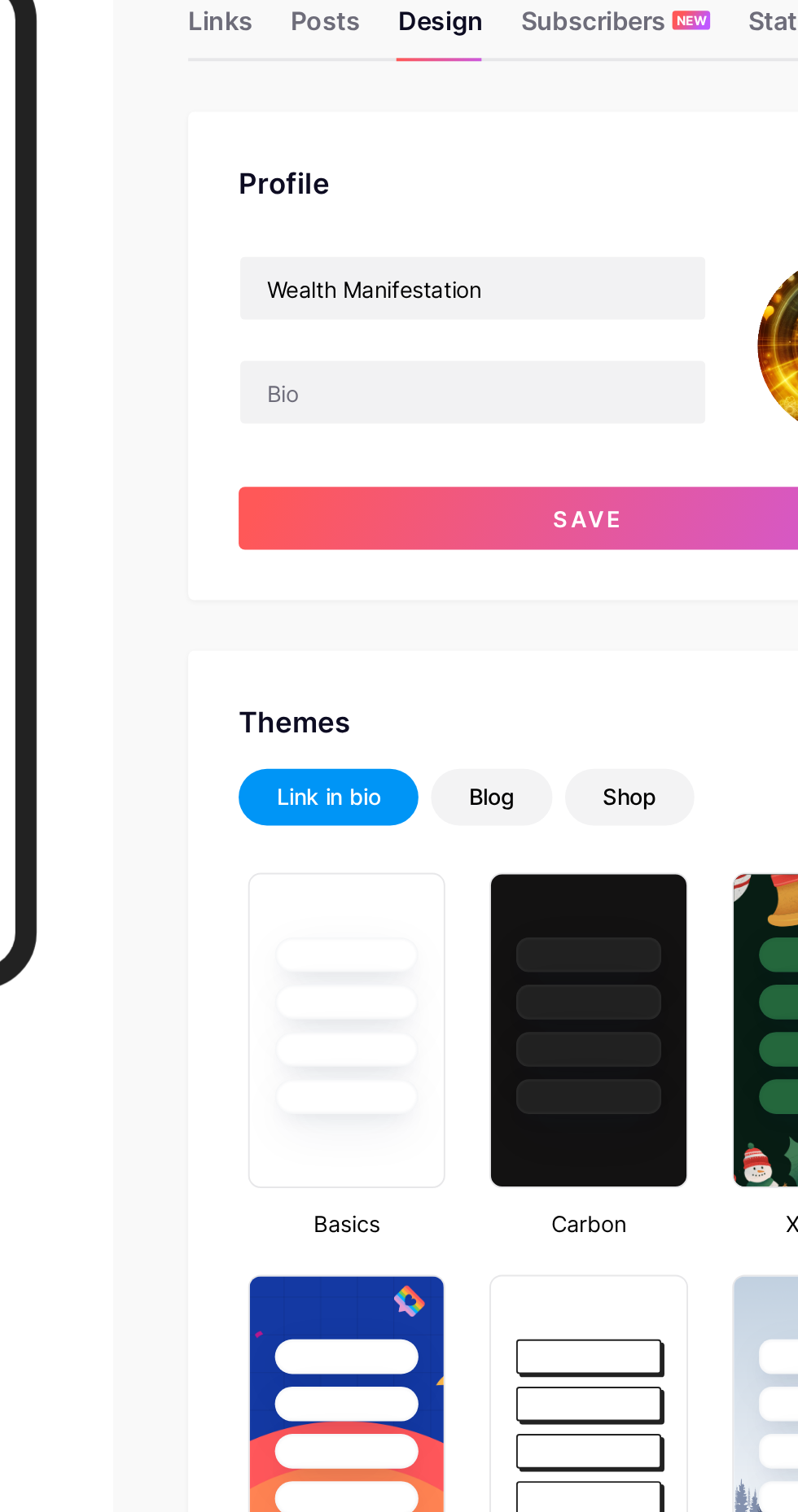
click at [428, 358] on button "Save" at bounding box center [564, 362] width 361 height 33
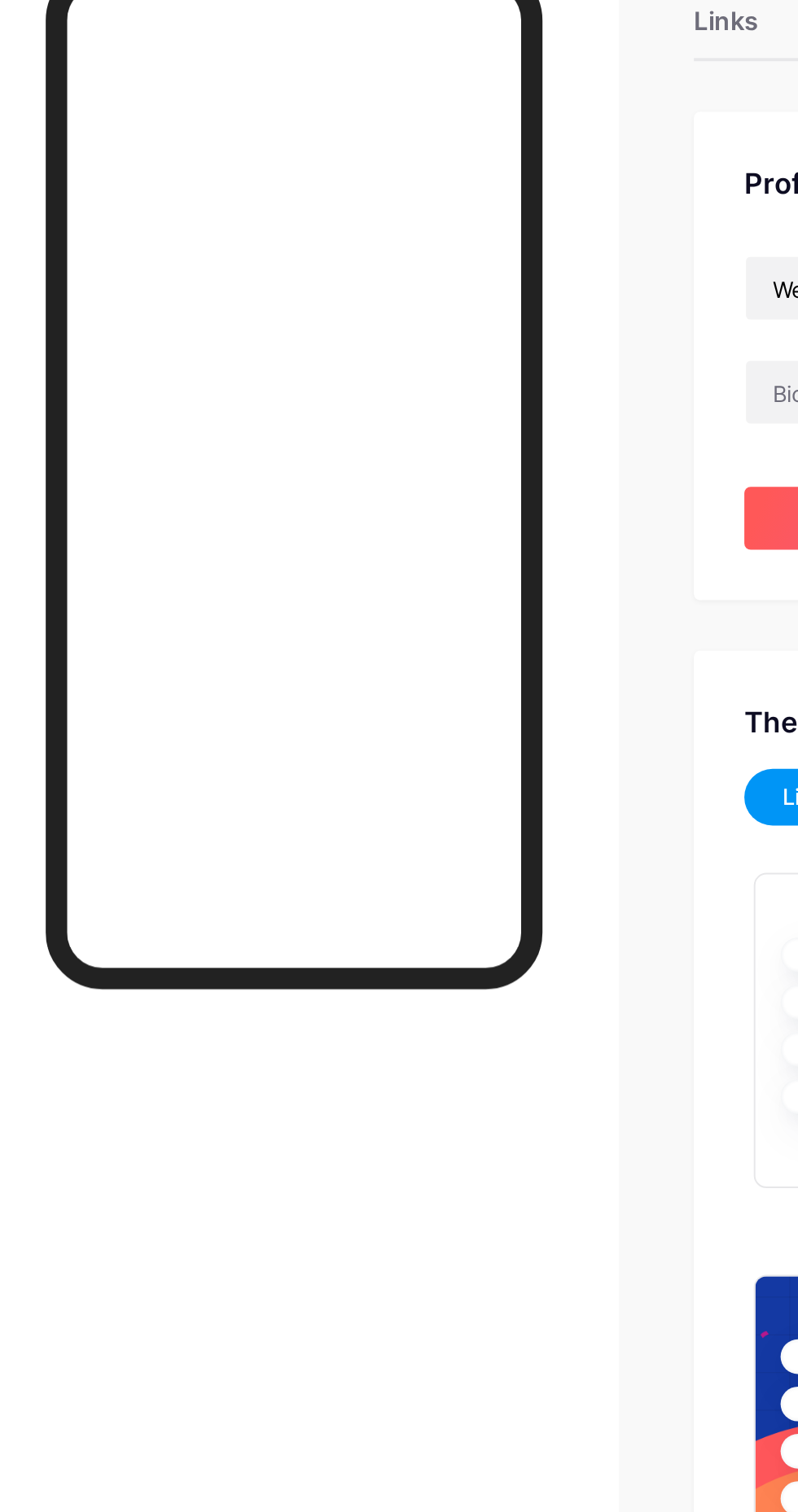
type input "#ffffff"
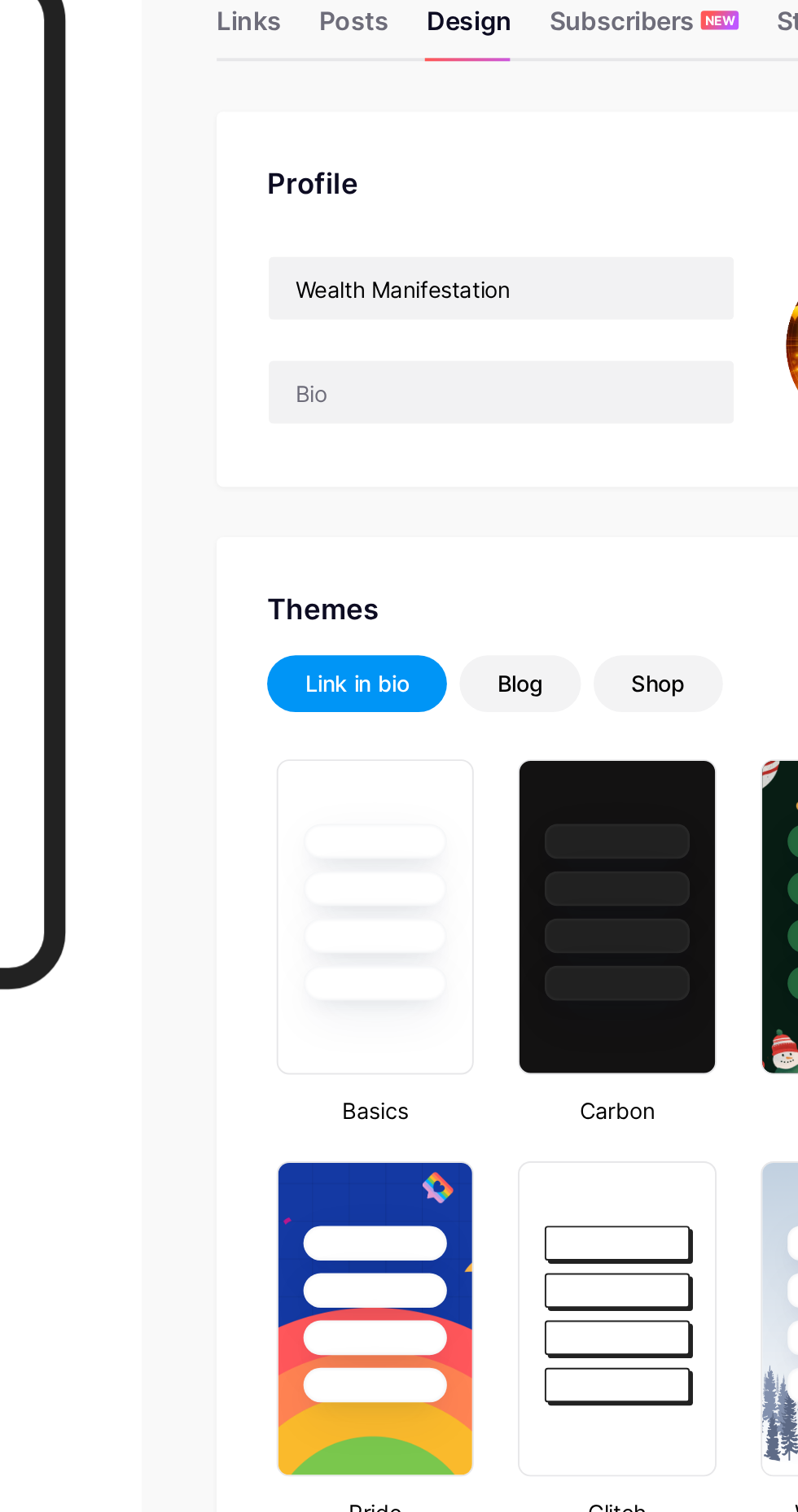
click at [373, 122] on div "Links" at bounding box center [374, 109] width 34 height 29
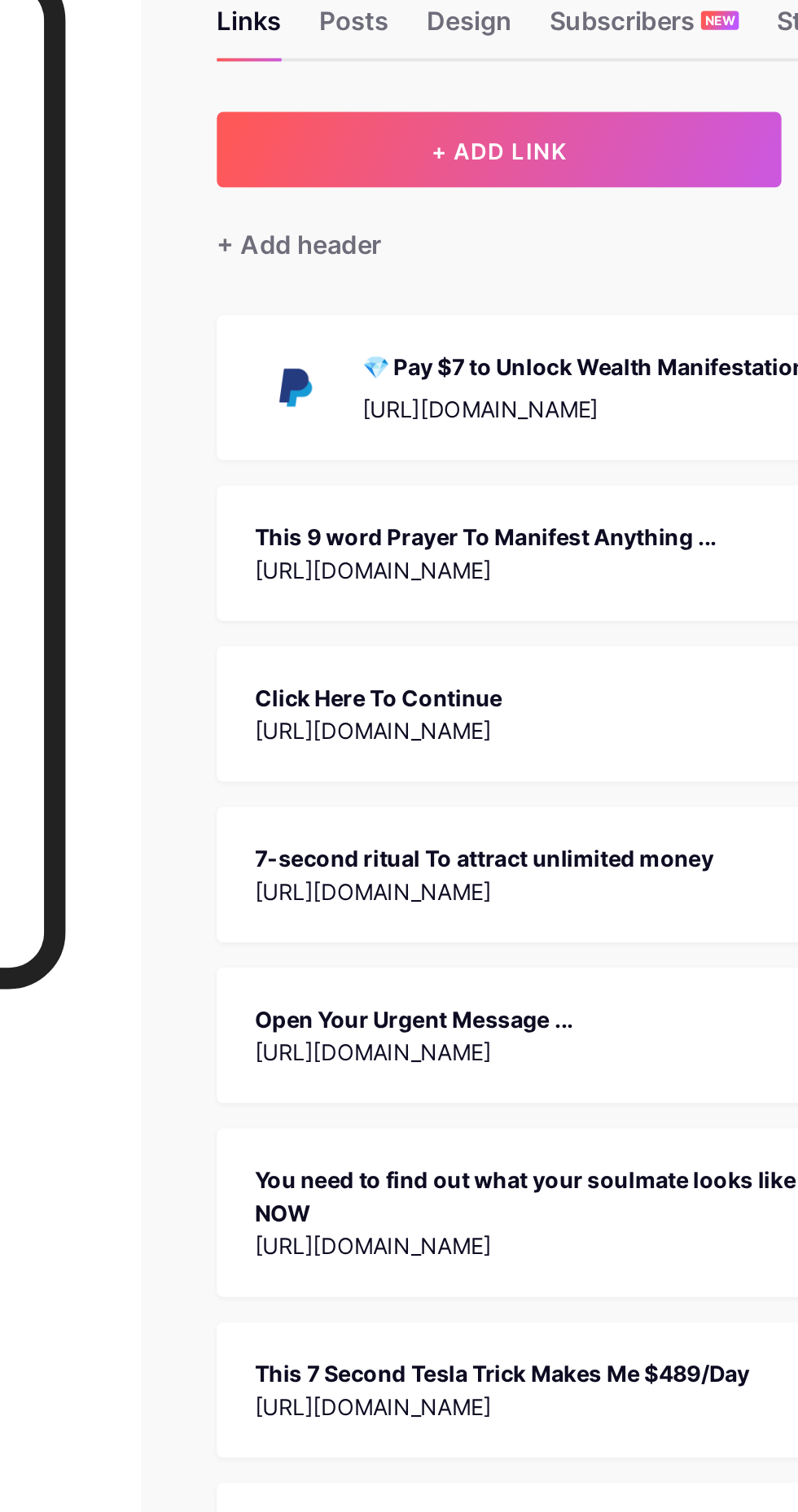
click at [481, 294] on div "💎 Pay $7 to Unlock Wealth Manifestation [URL][DOMAIN_NAME]" at bounding box center [548, 294] width 230 height 42
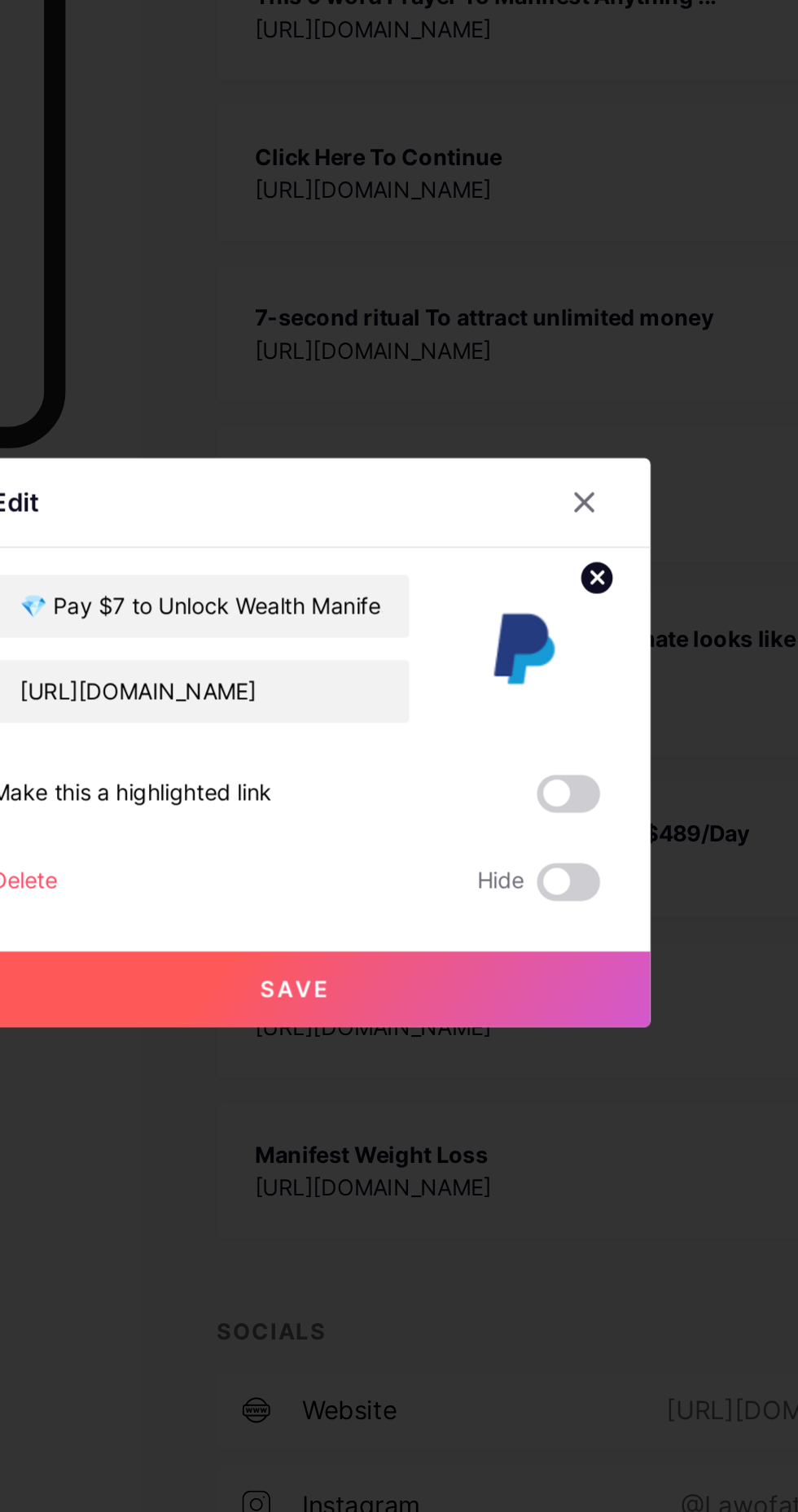
click at [255, 838] on div "Delete" at bounding box center [259, 828] width 34 height 19
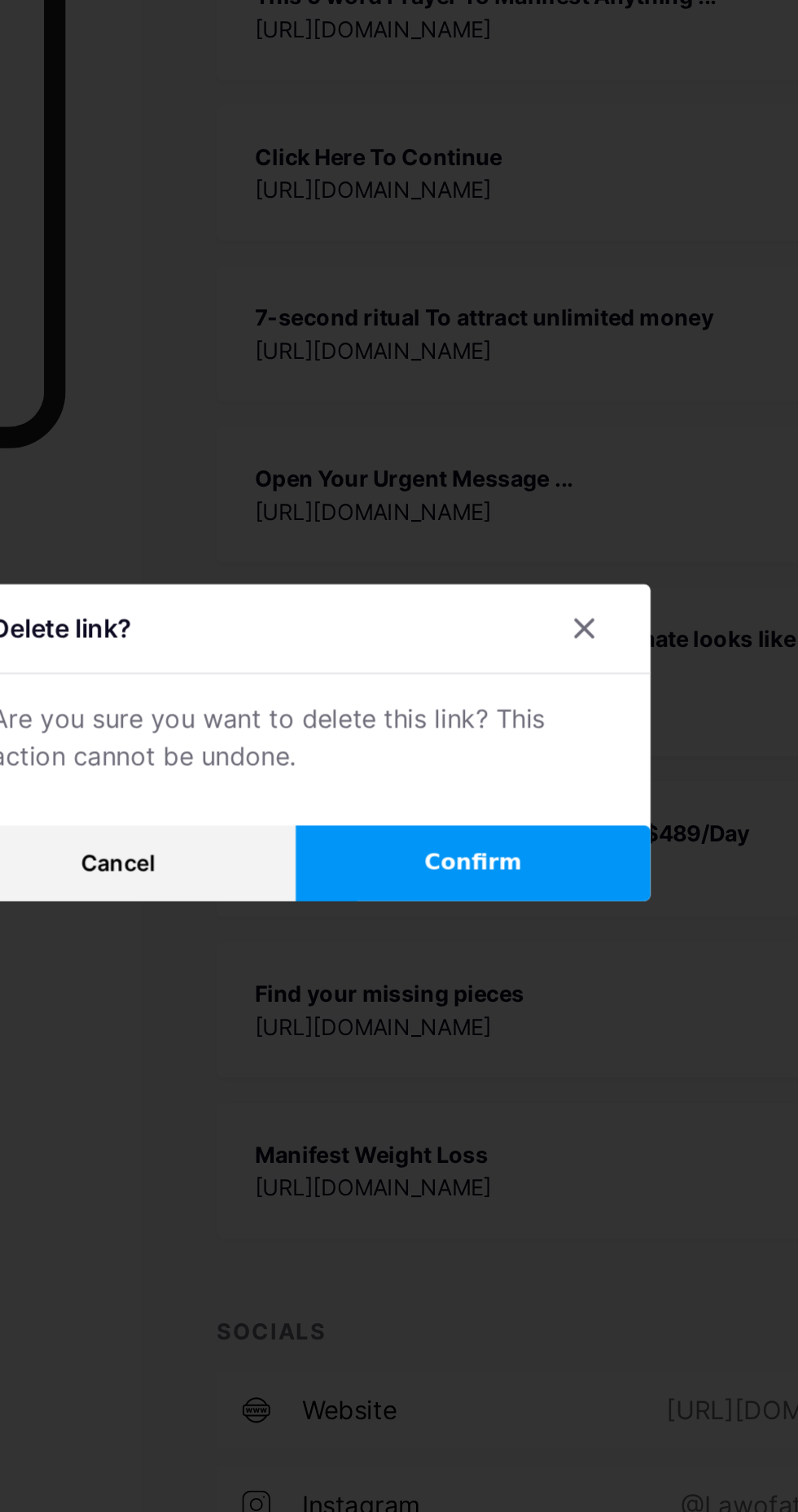
click at [465, 838] on button "Confirm" at bounding box center [490, 818] width 183 height 39
